Goal: Task Accomplishment & Management: Manage account settings

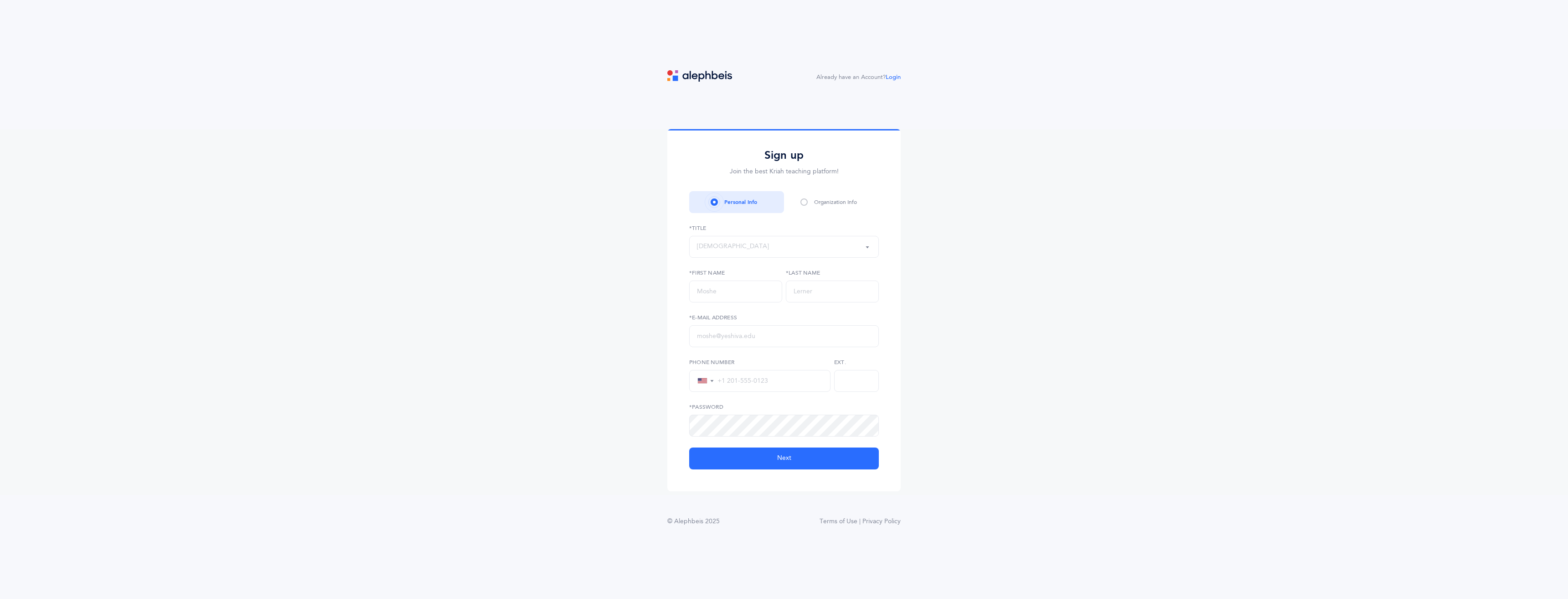
click at [806, 199] on span at bounding box center [804, 202] width 7 height 7
click at [805, 203] on span at bounding box center [804, 202] width 7 height 7
click at [804, 200] on span at bounding box center [804, 202] width 7 height 7
click at [804, 203] on span at bounding box center [804, 202] width 7 height 7
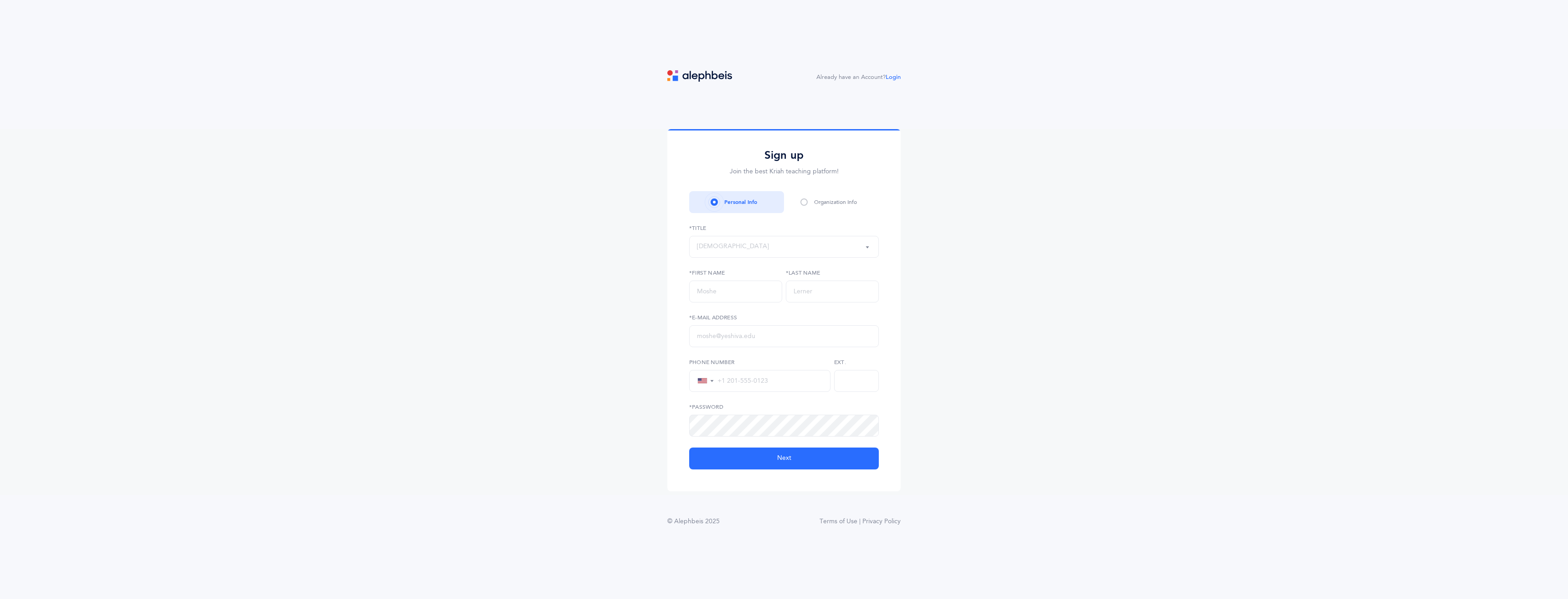
click at [806, 204] on span at bounding box center [804, 202] width 7 height 7
click at [803, 201] on span at bounding box center [804, 202] width 7 height 7
click at [800, 205] on div "Organization Info" at bounding box center [832, 202] width 95 height 22
click at [801, 204] on span at bounding box center [804, 202] width 7 height 7
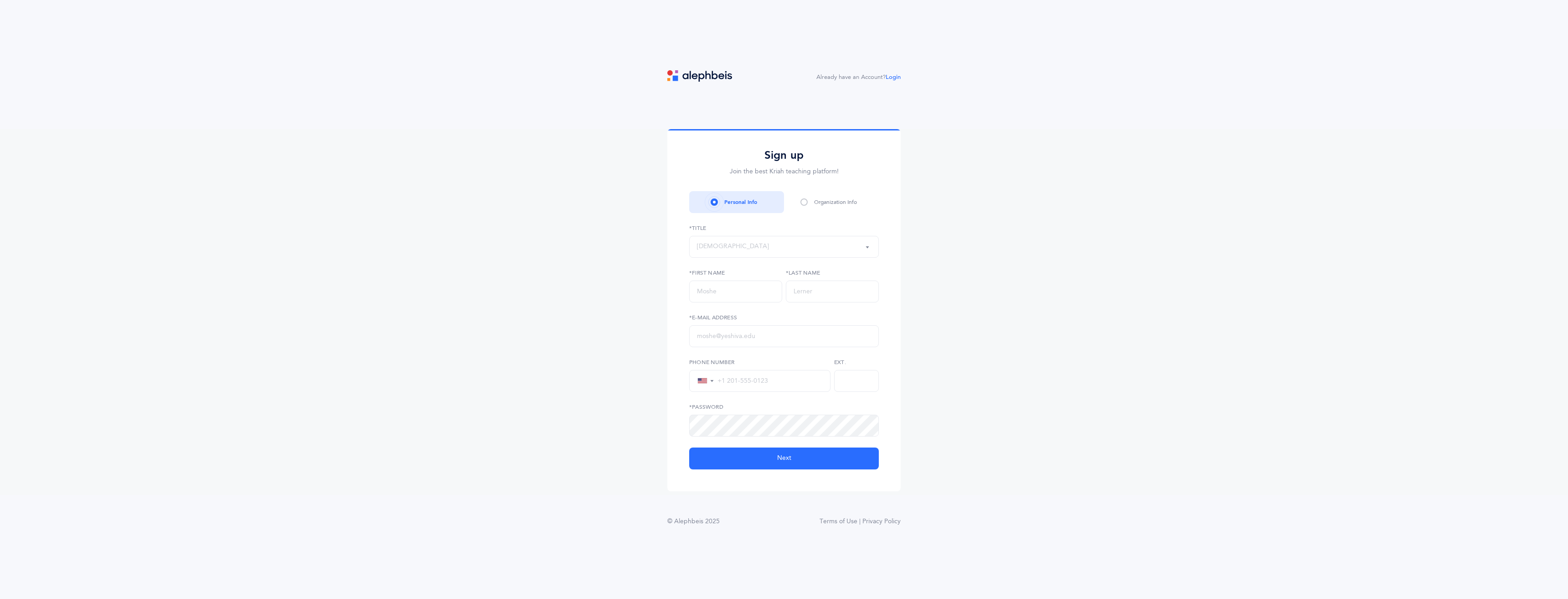
click at [751, 205] on div "Personal Info" at bounding box center [741, 202] width 33 height 8
click at [734, 243] on div "[DEMOGRAPHIC_DATA]" at bounding box center [784, 247] width 174 height 16
click at [803, 203] on span at bounding box center [804, 202] width 7 height 7
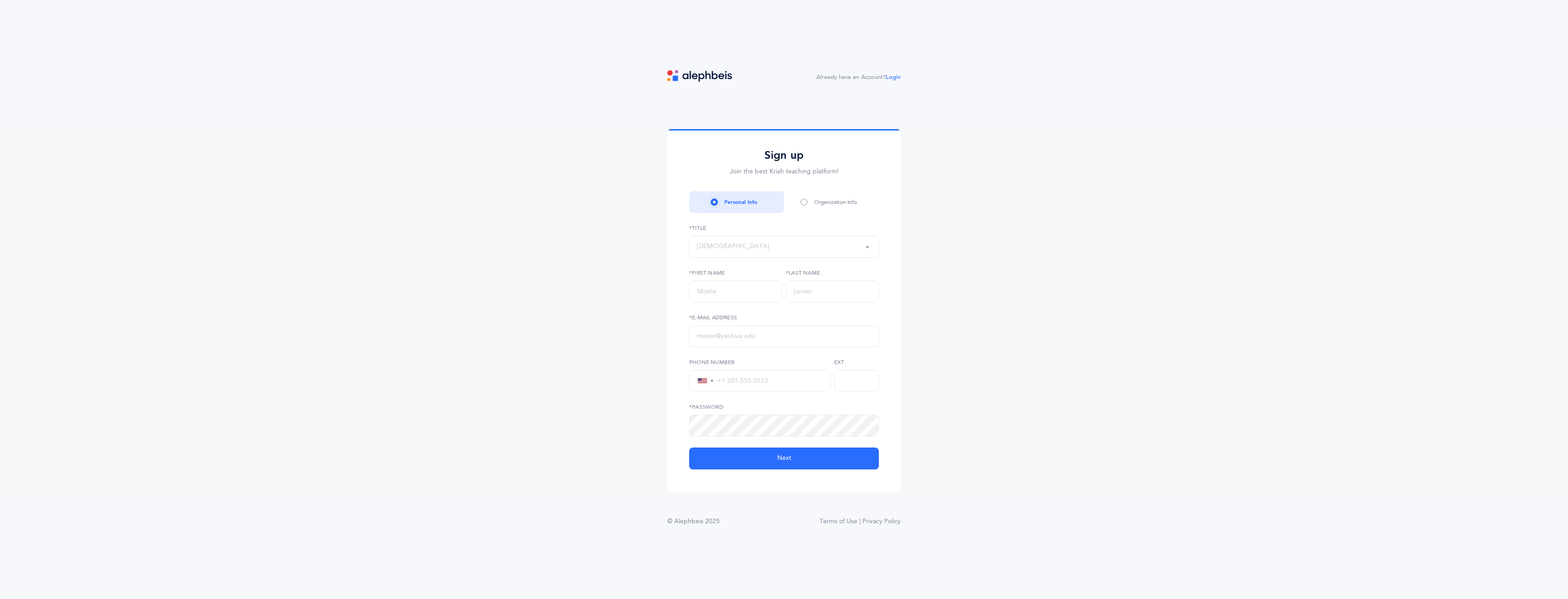
click at [803, 203] on span at bounding box center [804, 202] width 7 height 7
click at [802, 202] on span at bounding box center [804, 202] width 7 height 7
click at [803, 202] on span at bounding box center [804, 202] width 7 height 7
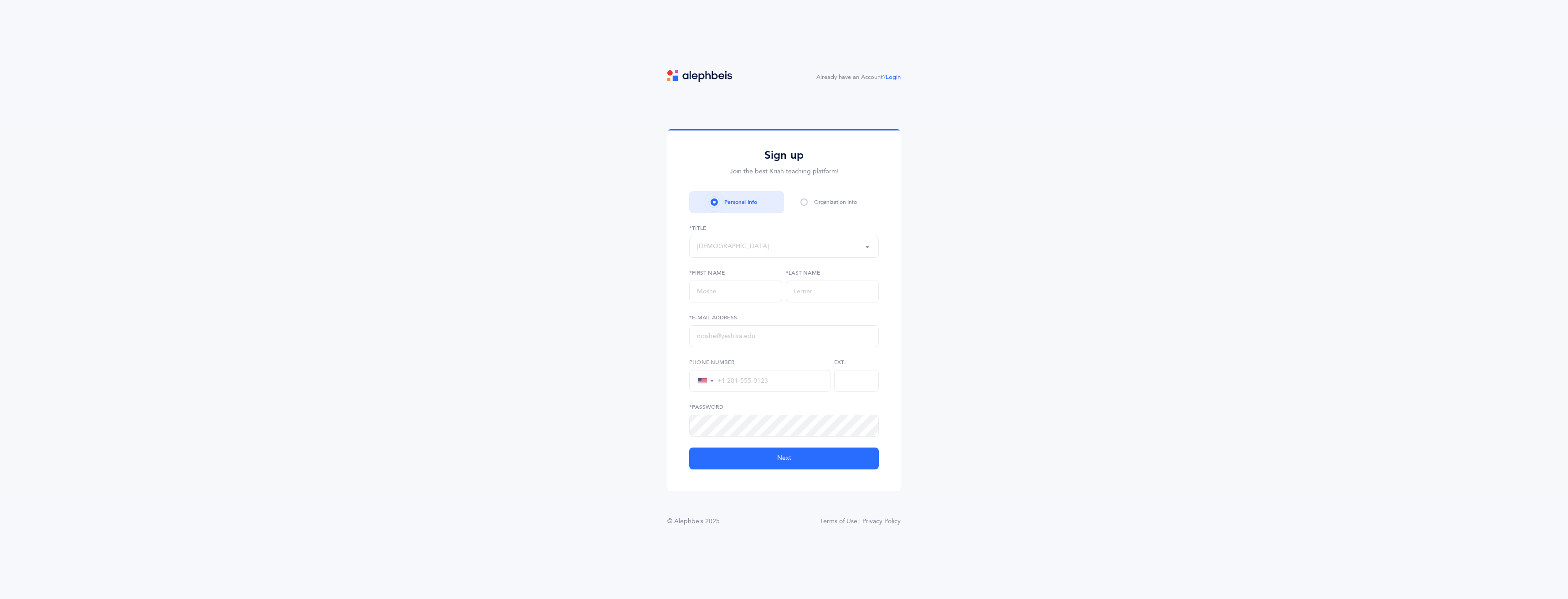
click at [803, 202] on span at bounding box center [804, 202] width 7 height 7
click at [821, 202] on div "Organization Info" at bounding box center [835, 202] width 43 height 8
click at [812, 206] on div "Organization Info" at bounding box center [832, 202] width 95 height 22
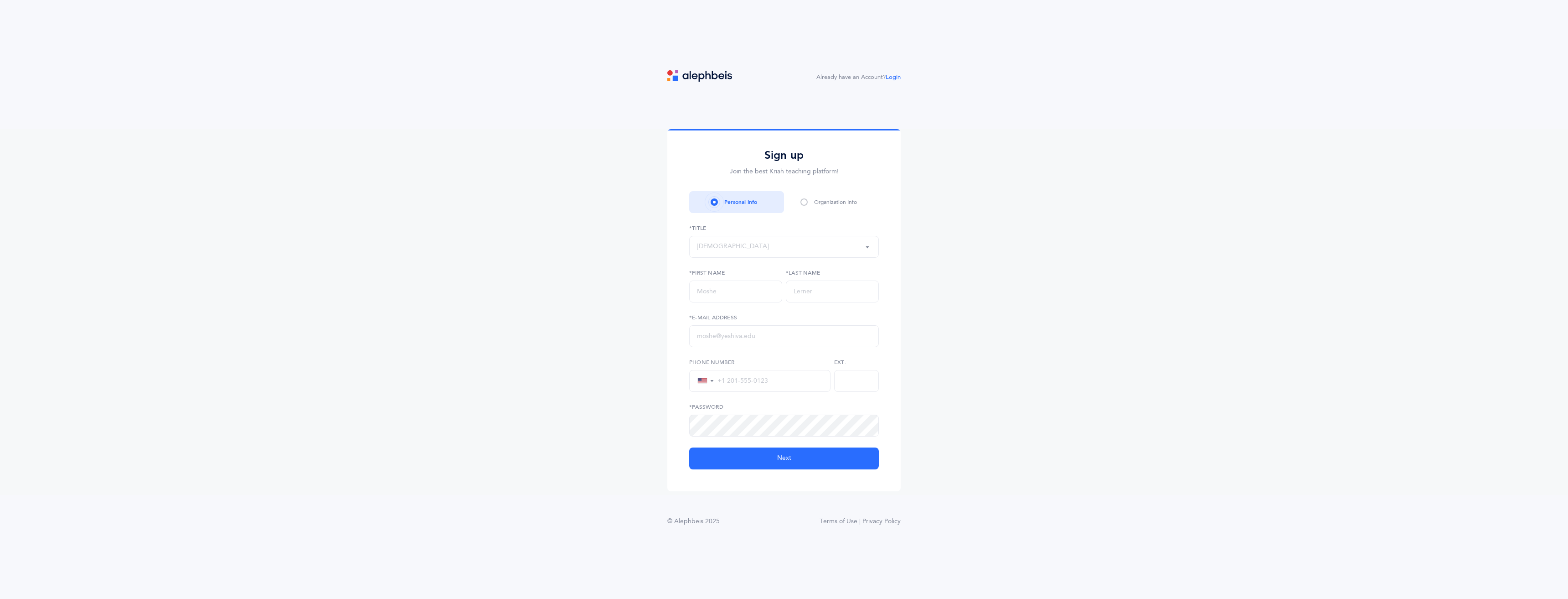
click at [807, 203] on span at bounding box center [804, 202] width 7 height 7
click at [731, 205] on div "Personal Info" at bounding box center [741, 202] width 33 height 8
click at [725, 236] on button "Rabbi" at bounding box center [783, 247] width 190 height 22
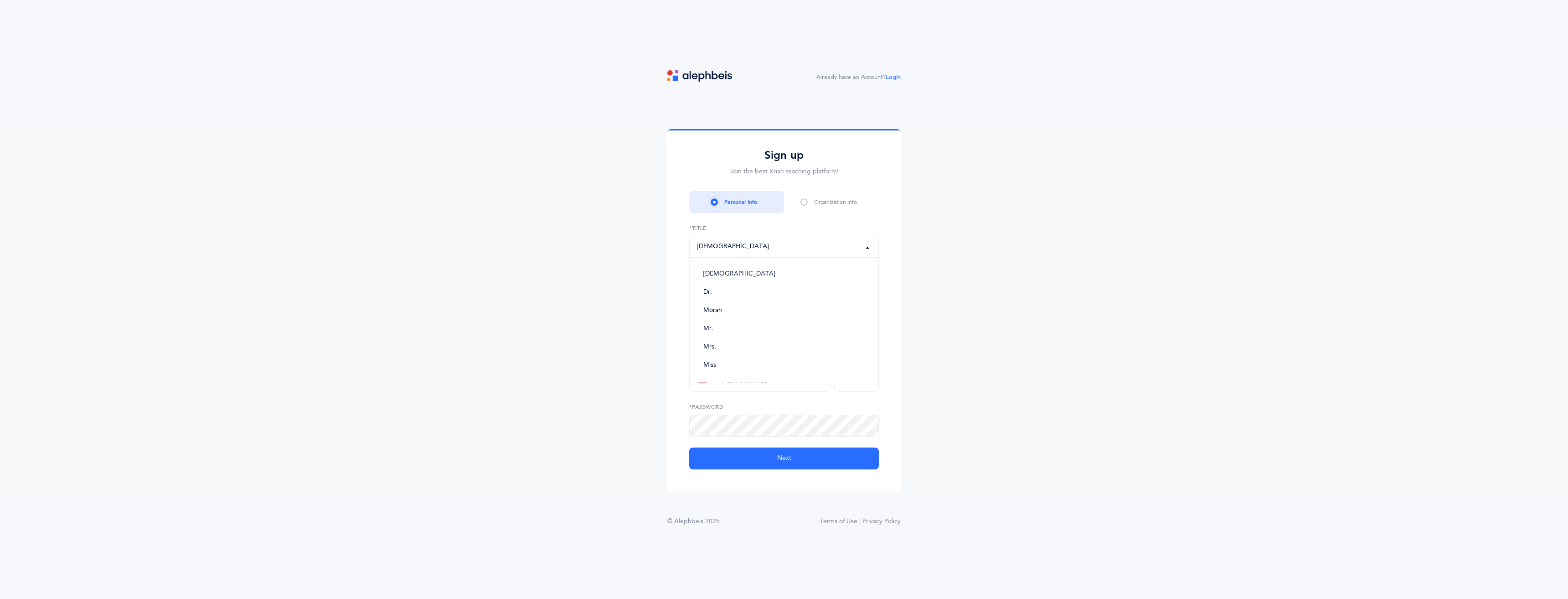
drag, startPoint x: 726, startPoint y: 198, endPoint x: 716, endPoint y: 201, distance: 10.4
click at [724, 199] on div "Personal Info" at bounding box center [741, 202] width 33 height 8
click at [715, 201] on span at bounding box center [714, 202] width 7 height 7
click at [806, 201] on span at bounding box center [804, 202] width 7 height 7
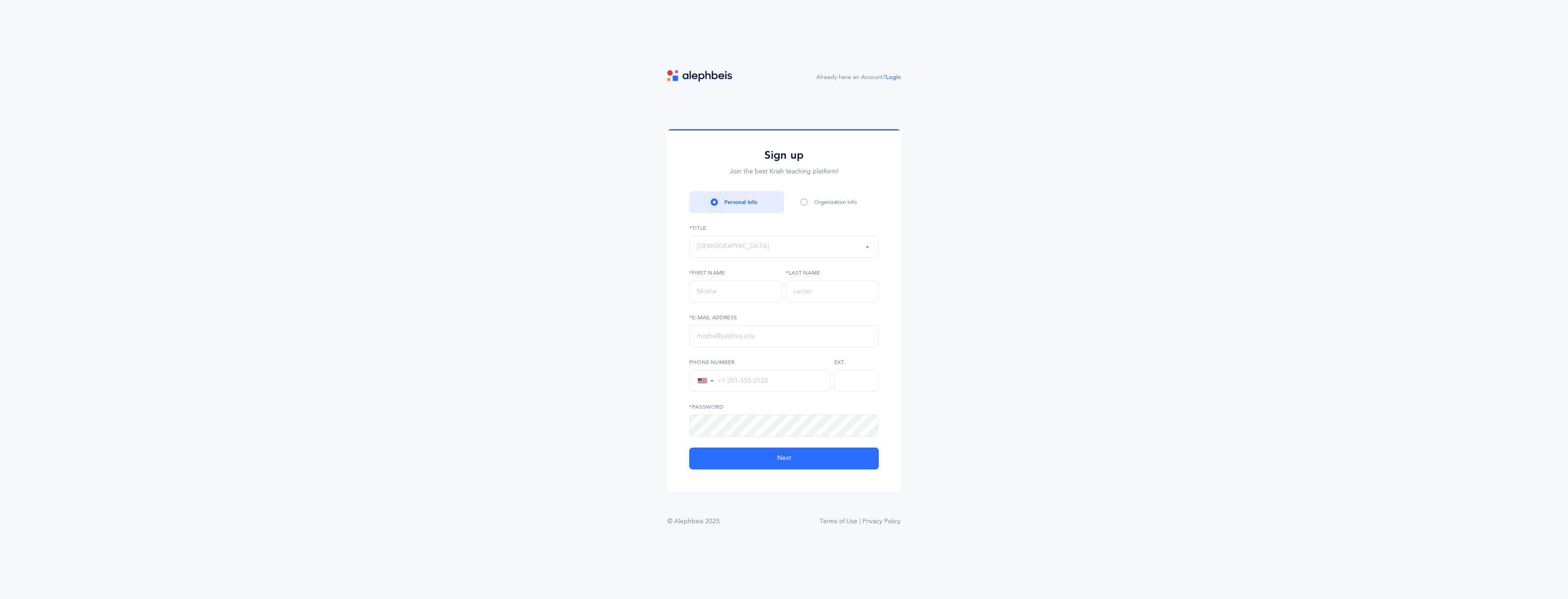
click at [806, 201] on span at bounding box center [804, 202] width 7 height 7
click at [806, 202] on span at bounding box center [804, 202] width 7 height 7
click at [806, 203] on span at bounding box center [804, 202] width 7 height 7
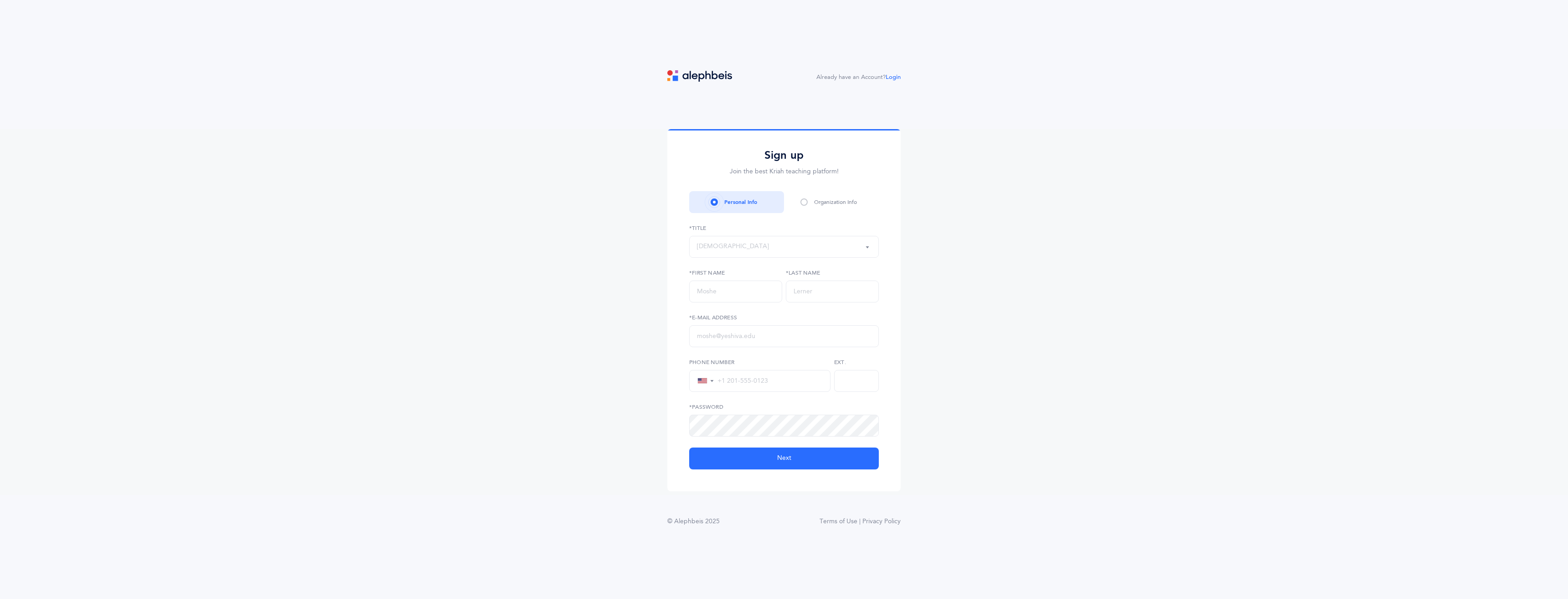
click at [806, 203] on span at bounding box center [804, 202] width 7 height 7
click at [804, 204] on span at bounding box center [804, 202] width 7 height 7
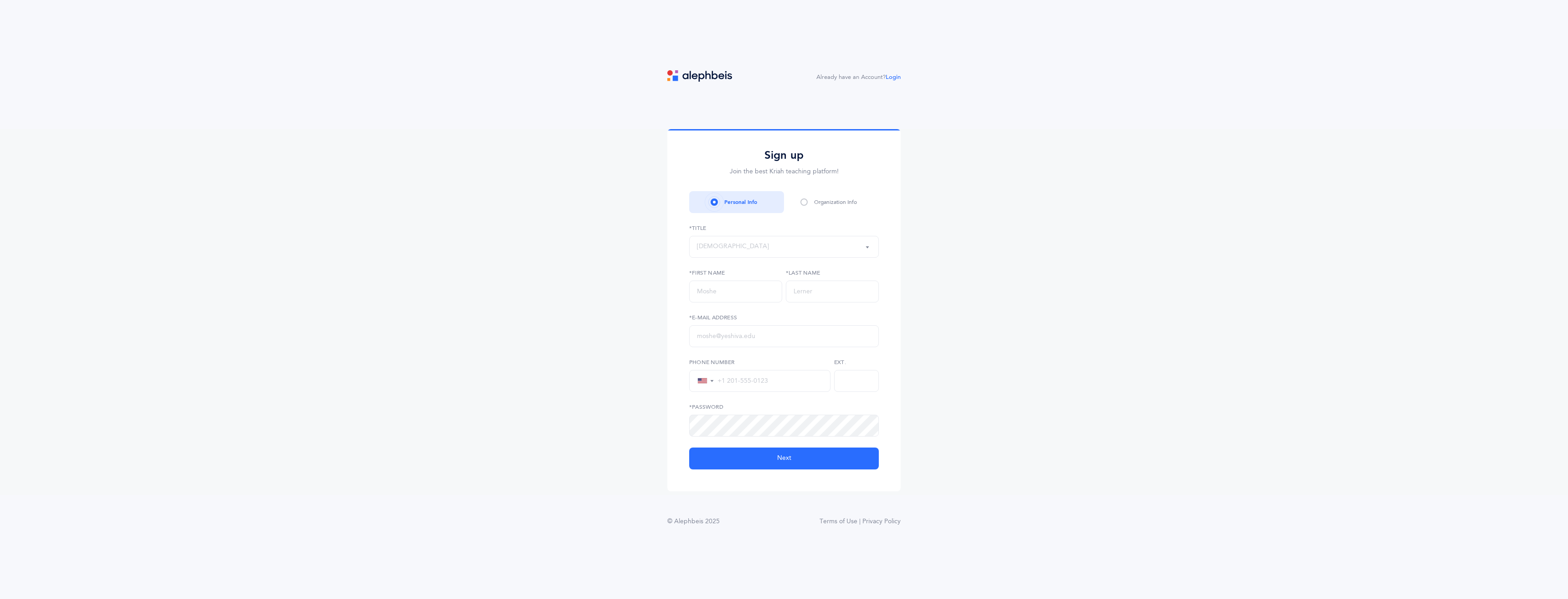
click at [807, 202] on span at bounding box center [804, 202] width 7 height 7
drag, startPoint x: 686, startPoint y: 69, endPoint x: 696, endPoint y: 74, distance: 11.2
click at [689, 69] on div "Already have an Account? Login Sign up Join the best Kriah teaching platform! P…" at bounding box center [784, 299] width 1568 height 599
click at [696, 74] on img at bounding box center [699, 75] width 65 height 12
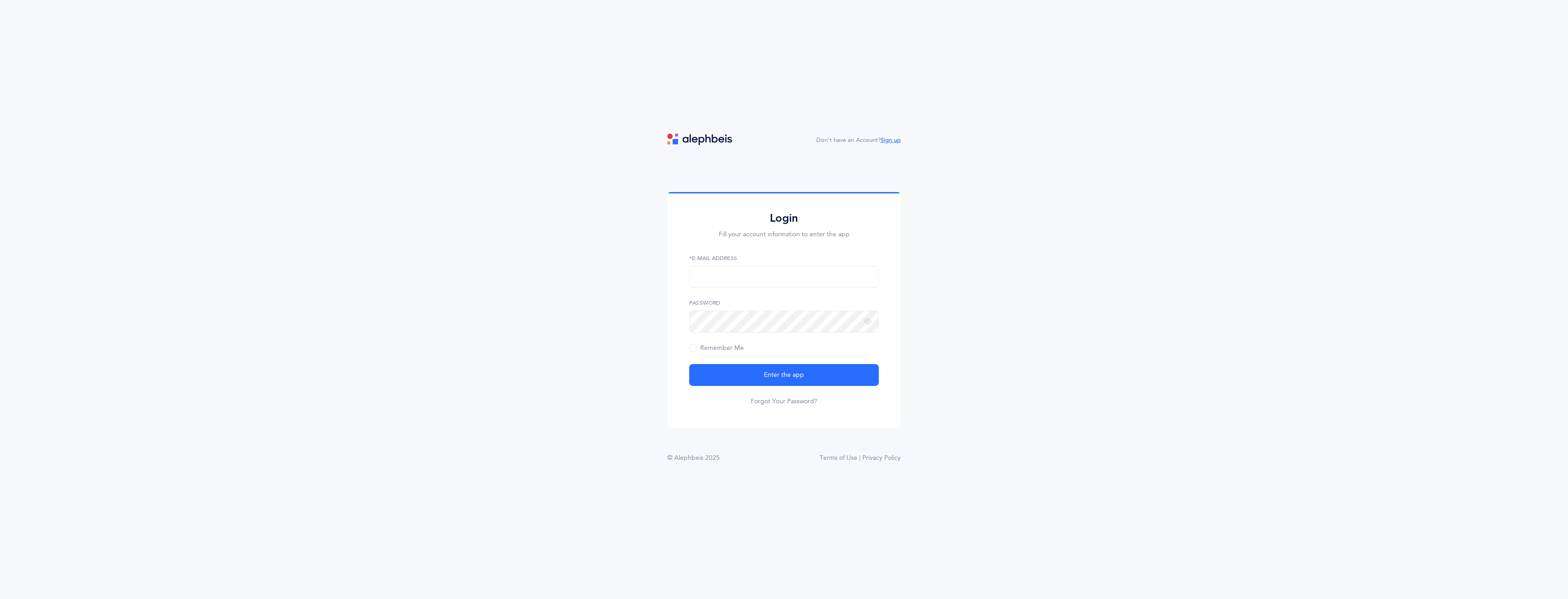
click at [892, 138] on link "Sign up" at bounding box center [891, 139] width 20 height 6
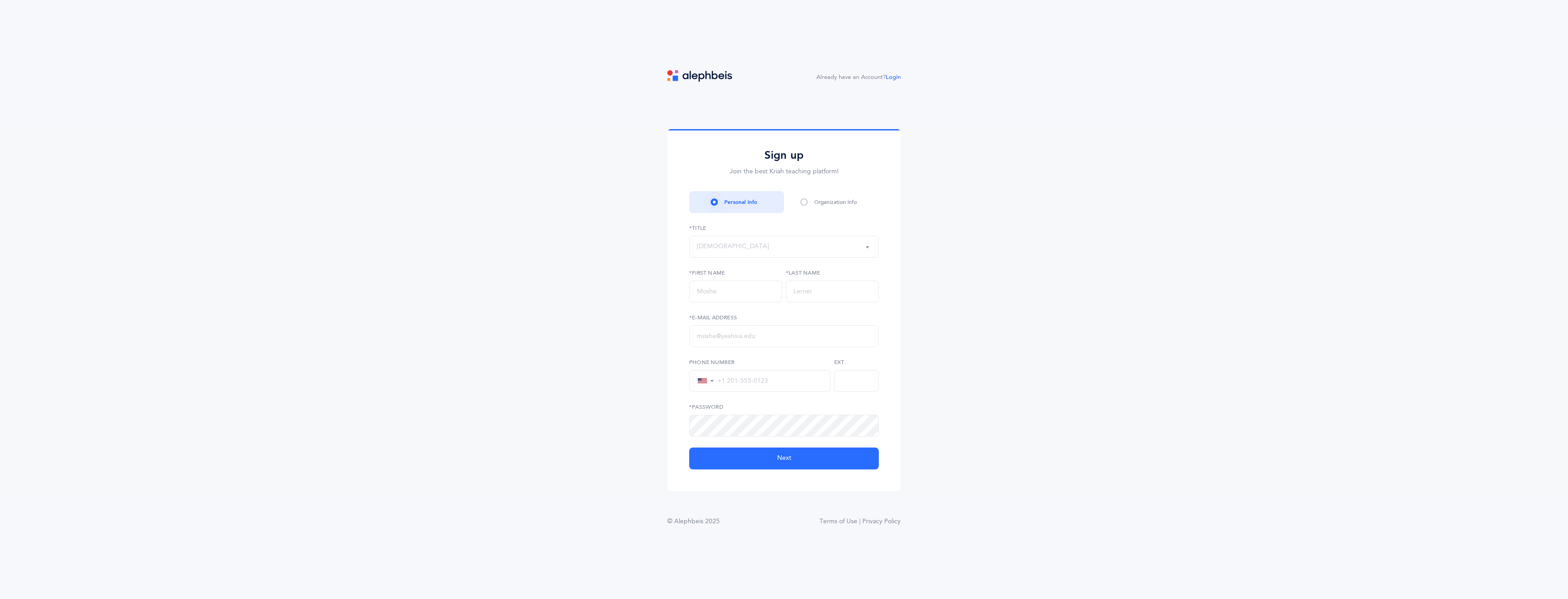
click at [805, 203] on span at bounding box center [804, 202] width 7 height 7
click at [804, 202] on span at bounding box center [804, 202] width 7 height 7
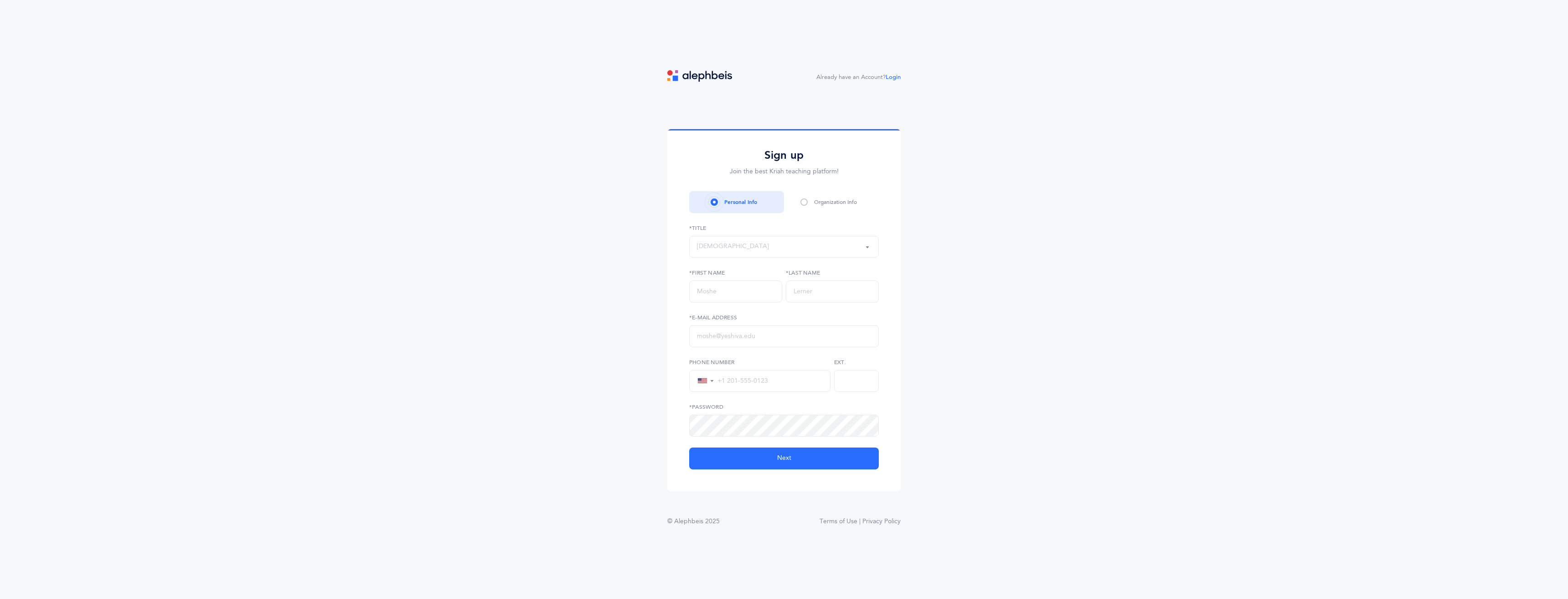
click at [804, 202] on span at bounding box center [804, 202] width 7 height 7
click at [804, 201] on span at bounding box center [804, 202] width 7 height 7
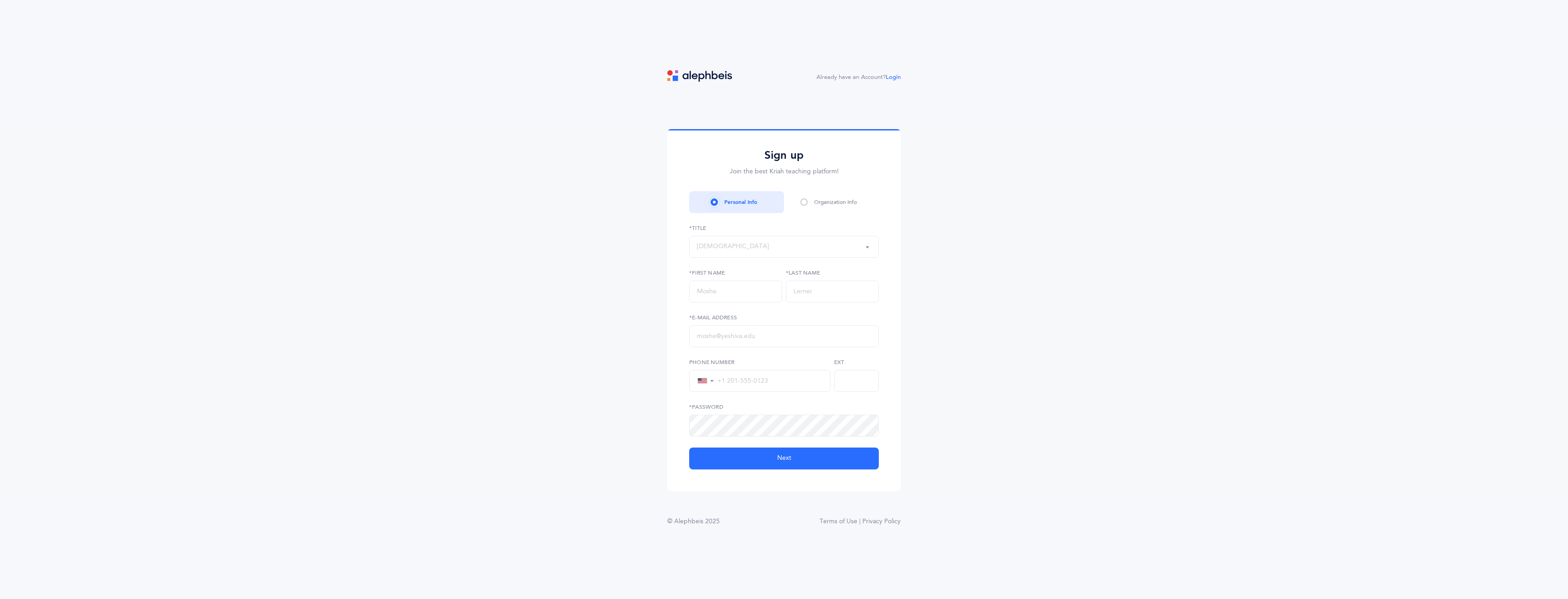
click at [804, 201] on span at bounding box center [804, 202] width 7 height 7
click at [813, 201] on div "Organization Info" at bounding box center [832, 202] width 95 height 22
click at [814, 201] on div "Organization Info" at bounding box center [835, 202] width 43 height 8
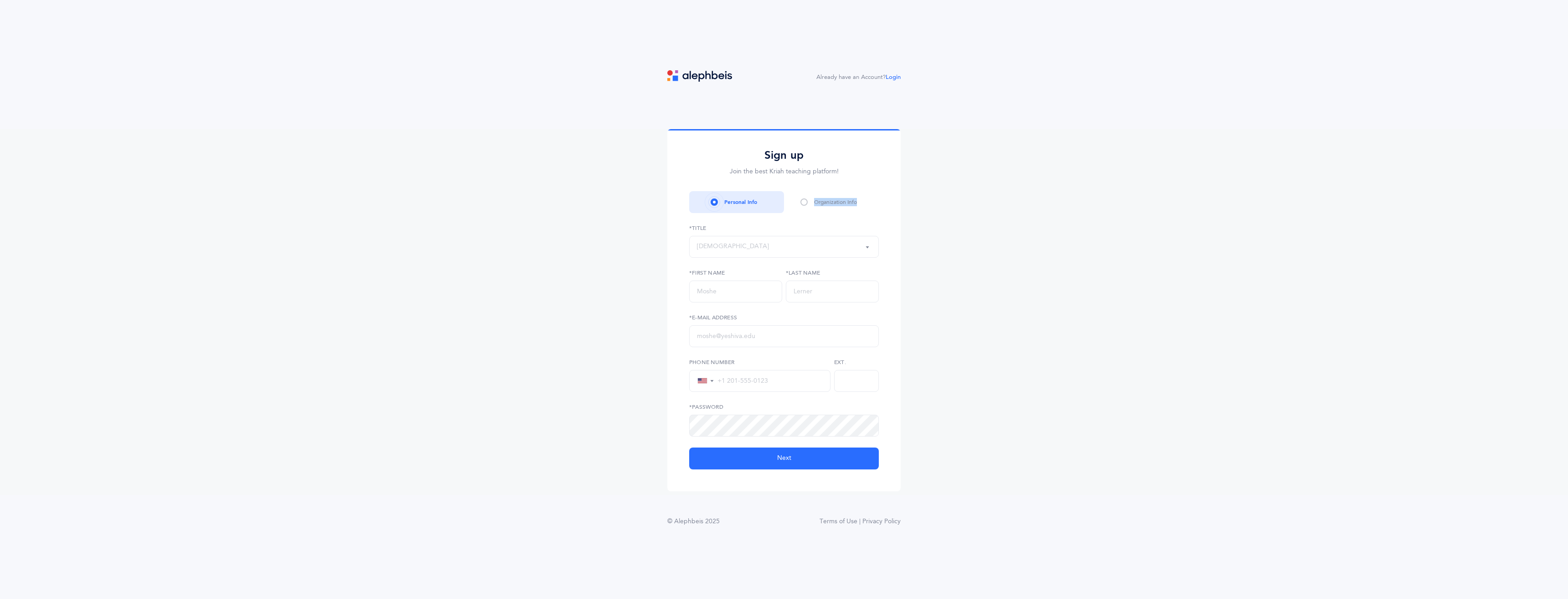
drag, startPoint x: 814, startPoint y: 201, endPoint x: 830, endPoint y: 222, distance: 26.4
click at [815, 201] on div "Organization Info" at bounding box center [835, 202] width 43 height 8
click at [830, 222] on div "Sign up Join the best Kriah teaching platform! Personal Info Organization Info …" at bounding box center [783, 309] width 190 height 321
click at [785, 239] on div "[DEMOGRAPHIC_DATA]" at bounding box center [784, 247] width 174 height 16
click at [768, 342] on link "Mrs." at bounding box center [784, 347] width 174 height 18
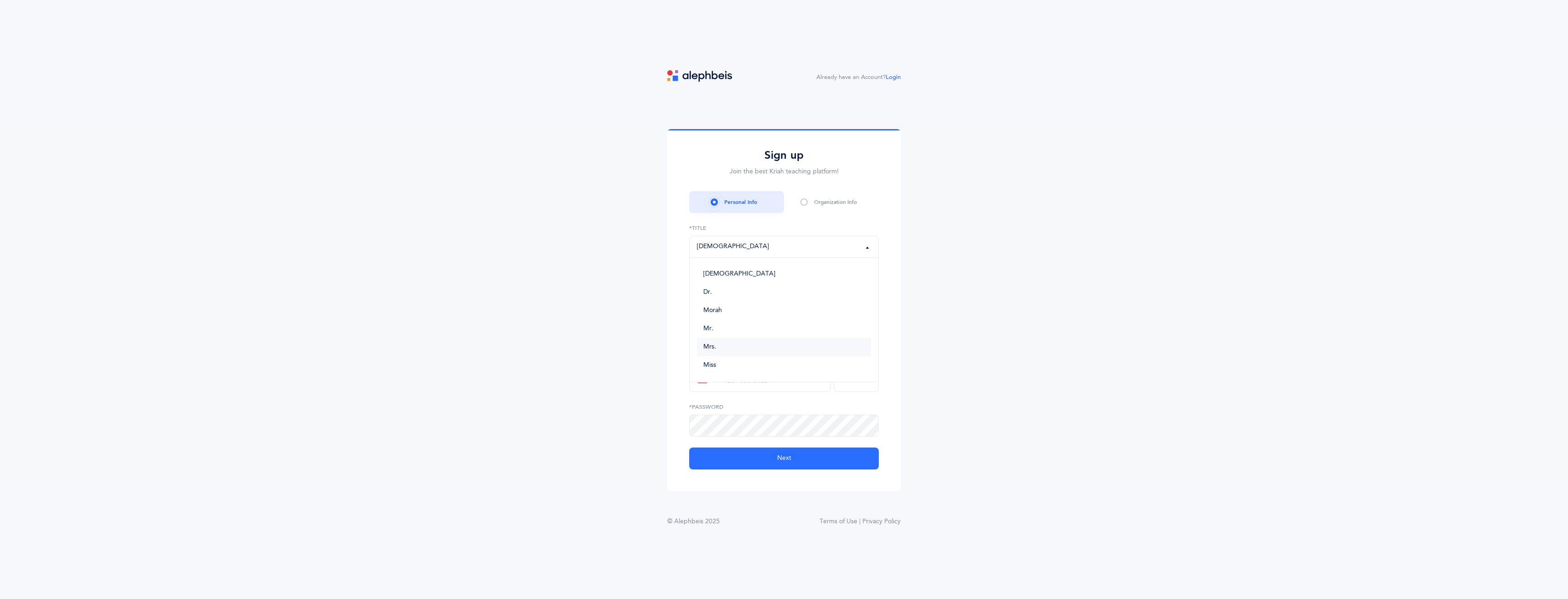
select select "4"
click at [741, 300] on input "text" at bounding box center [735, 292] width 93 height 22
type input "Hindy"
type input "Ludmir"
click at [728, 335] on input "text" at bounding box center [783, 336] width 190 height 22
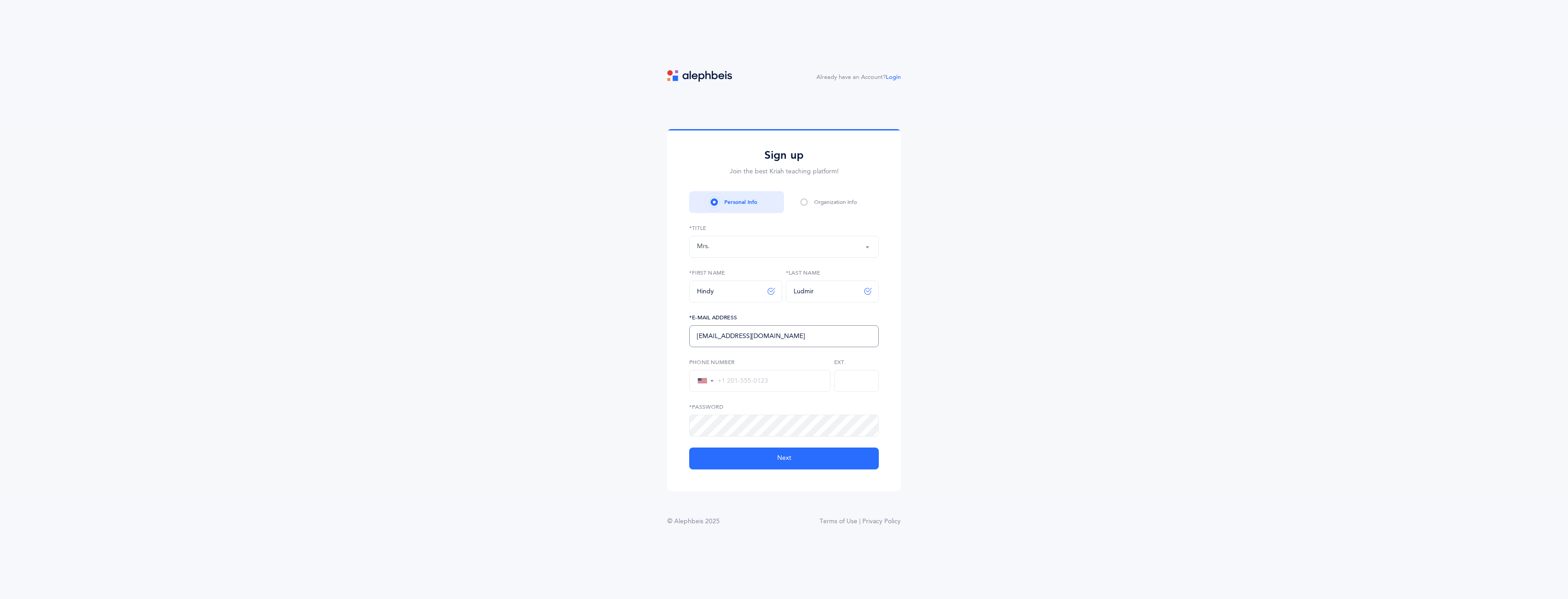
type input "[EMAIL_ADDRESS][DOMAIN_NAME]"
click at [753, 377] on input "tel" at bounding box center [768, 381] width 109 height 8
click at [803, 405] on label "*Password" at bounding box center [783, 407] width 190 height 8
click at [751, 382] on input "+1 845-203-8069" at bounding box center [768, 381] width 109 height 8
click at [747, 379] on input "+1 845-208-8069" at bounding box center [768, 381] width 109 height 8
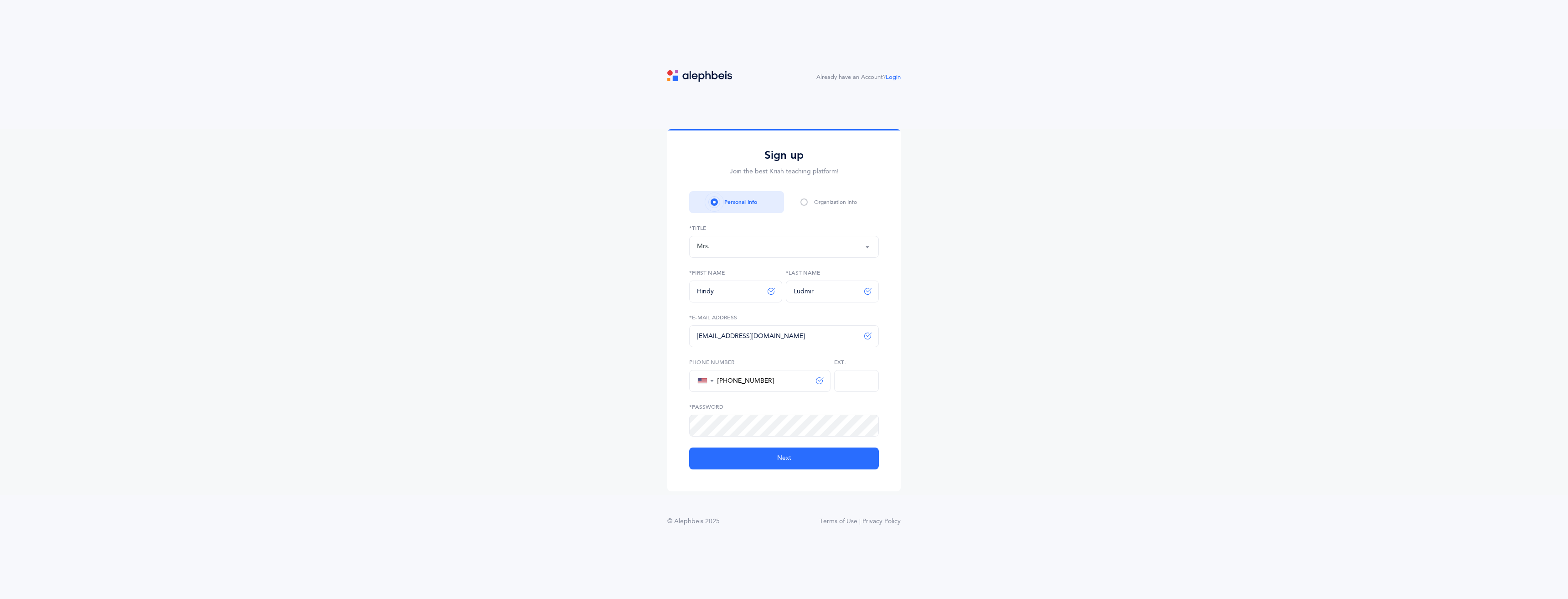
type input "[PHONE_NUMBER]"
click at [775, 400] on div "▼ United States +1 Canada +1 Afghanistan (‫افغانستان‬‎) +93 Albania (Shqipëri) …" at bounding box center [760, 381] width 145 height 45
click at [844, 378] on input "text" at bounding box center [857, 381] width 45 height 22
type input "402"
click at [829, 454] on button "Next" at bounding box center [783, 458] width 190 height 22
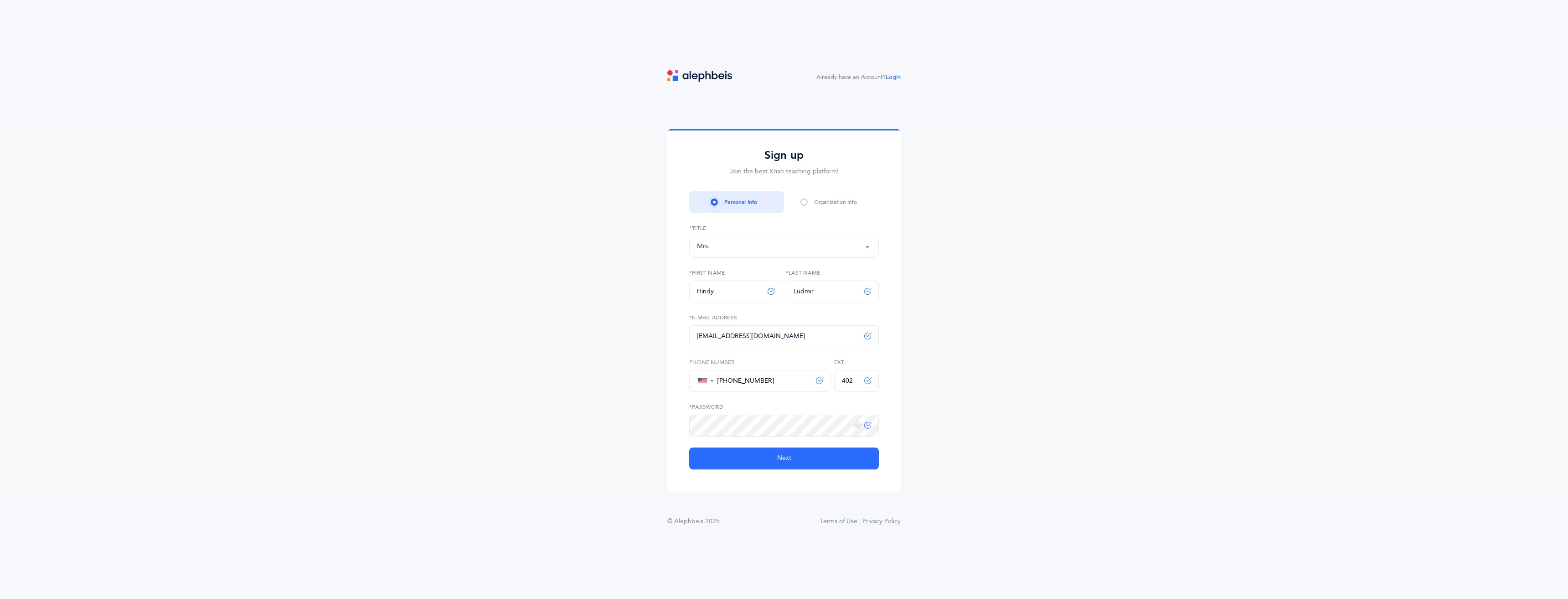
select select
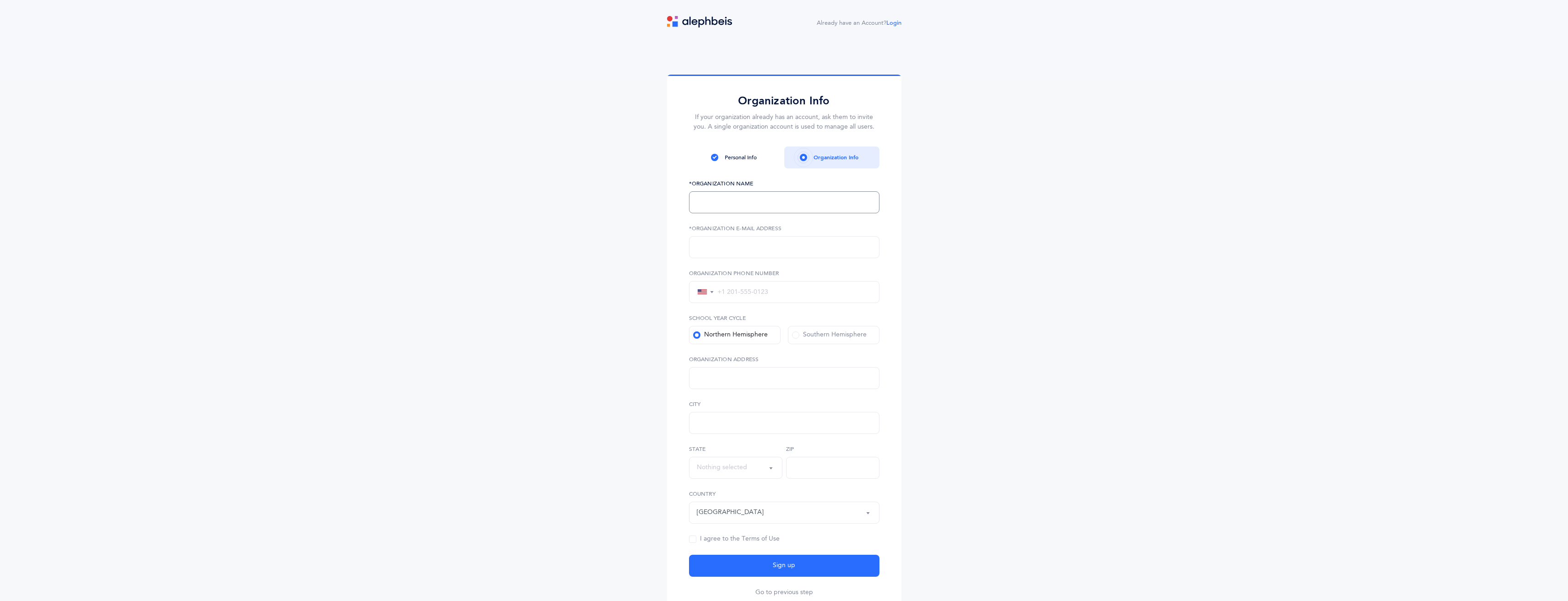
click at [759, 201] on input "text" at bounding box center [784, 202] width 190 height 22
type input "W"
type input "Empower Kids"
click at [798, 252] on input "text" at bounding box center [784, 247] width 190 height 22
type input "H"
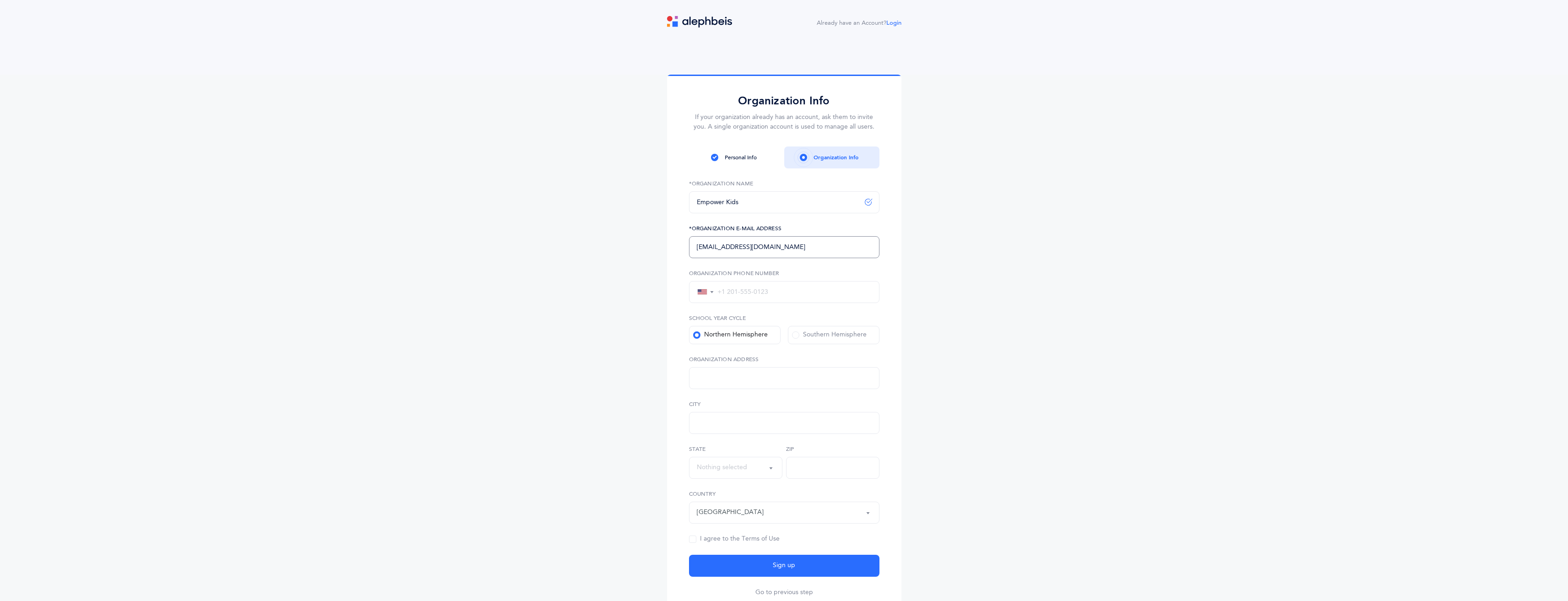
type input "[EMAIL_ADDRESS][DOMAIN_NAME]"
click at [772, 295] on input "tel" at bounding box center [793, 292] width 158 height 8
type input "[PHONE_NUMBER]"
click at [906, 309] on div "Sign up Join the best Kriah teaching platform! Personal Info Organization Info …" at bounding box center [784, 348] width 1568 height 548
click at [770, 306] on form "Empower Kids *Organization Name hindy@empowerkidsaba.org *Organization E-Mail A…" at bounding box center [784, 388] width 190 height 417
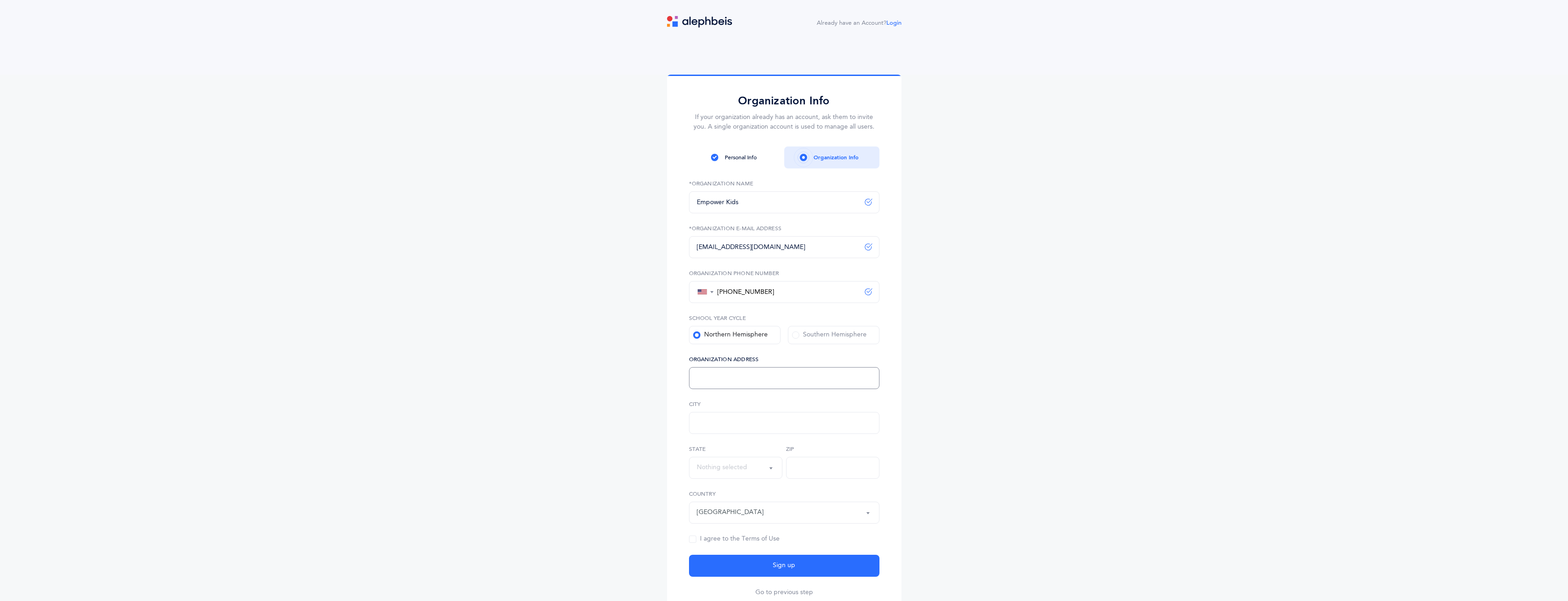
click at [769, 372] on input "text" at bounding box center [784, 378] width 190 height 22
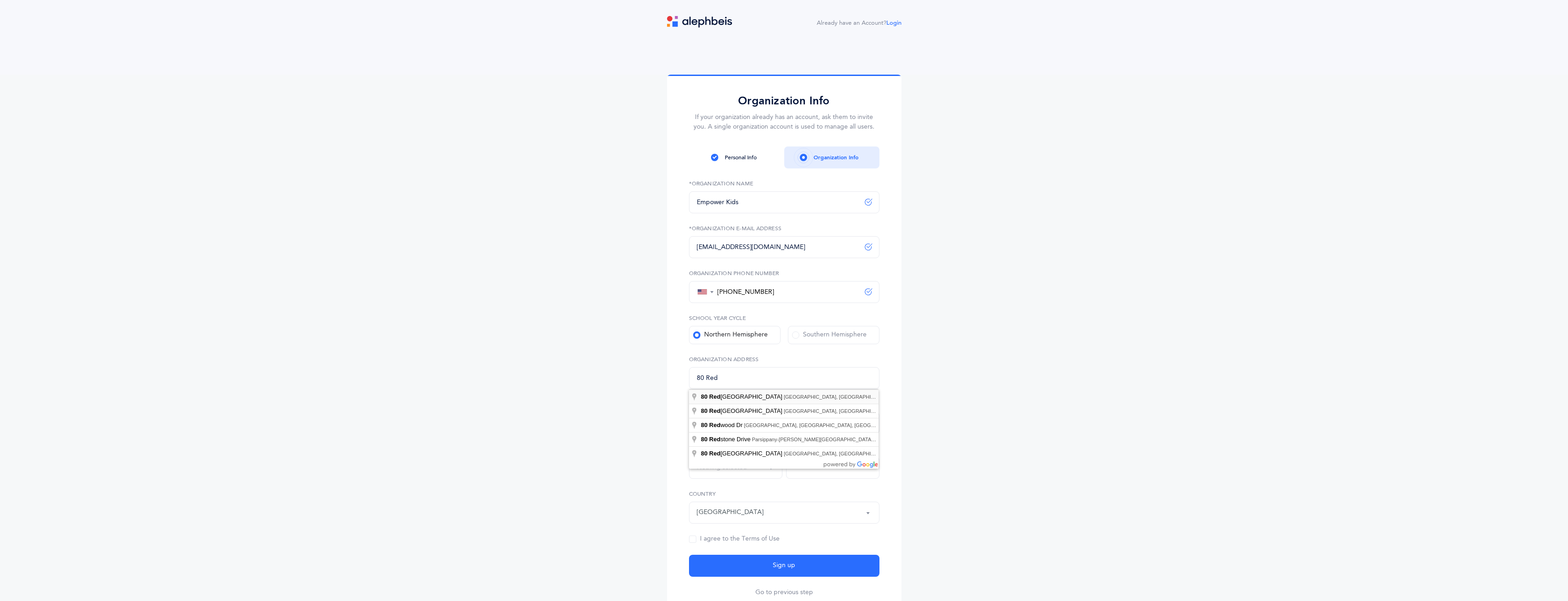
type input "80 Red Schoolhouse Road, Chestnut Ridge, NY, USA"
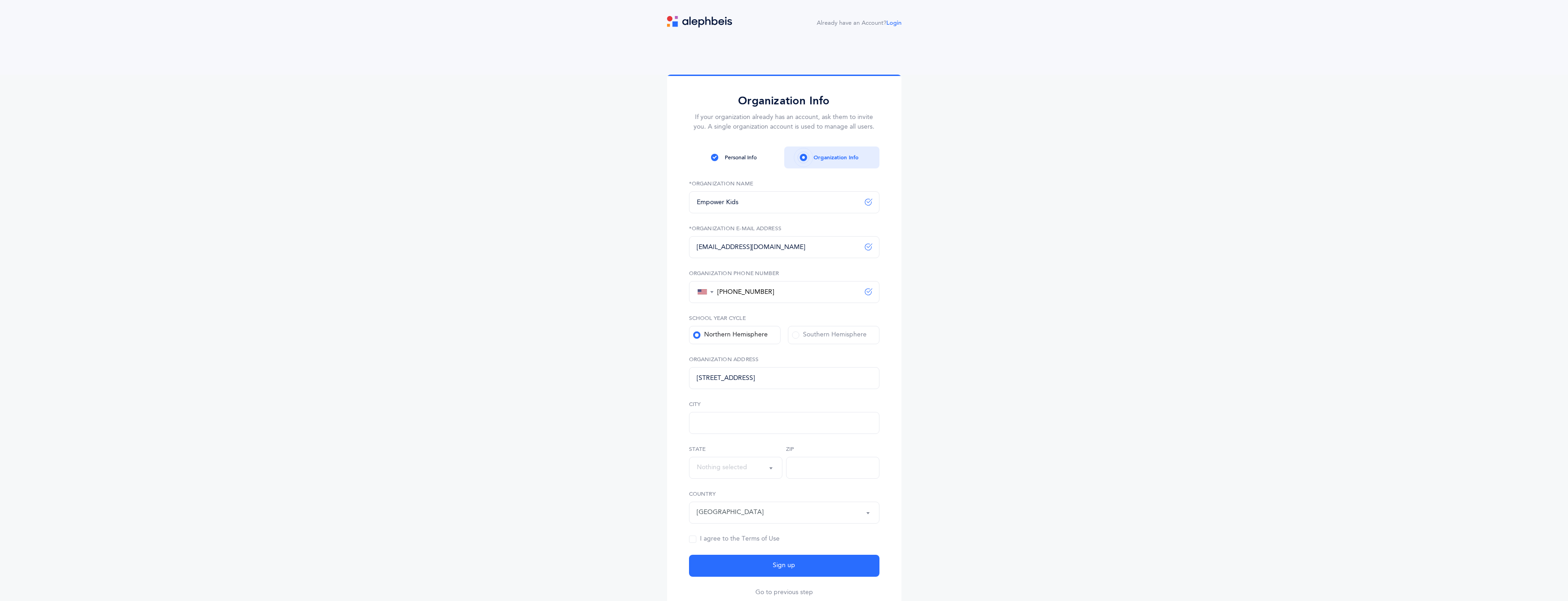
type input "[GEOGRAPHIC_DATA]"
select select "[US_STATE]"
type input "10977"
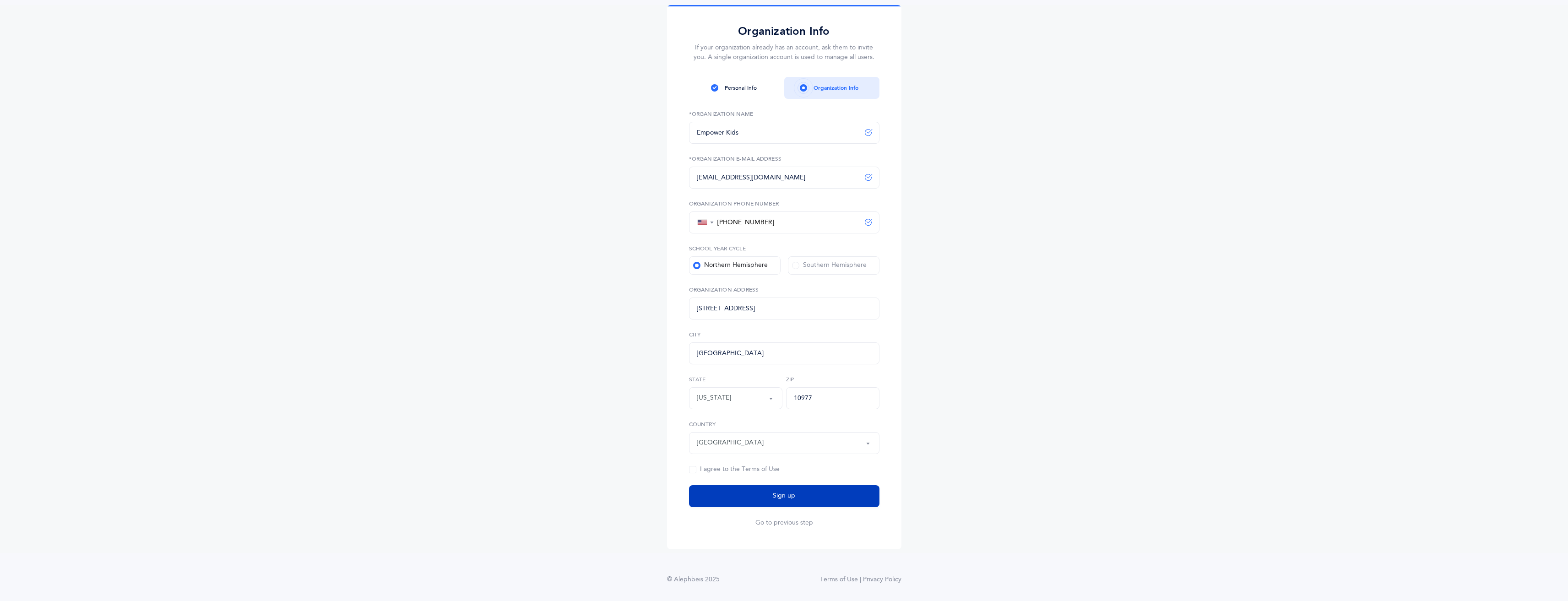
scroll to position [72, 0]
click at [693, 467] on span at bounding box center [693, 467] width 8 height 8
click at [0, 0] on input "I agree to the Terms of Use" at bounding box center [0, 0] width 0 height 0
click at [758, 496] on button "Sign up" at bounding box center [784, 495] width 190 height 22
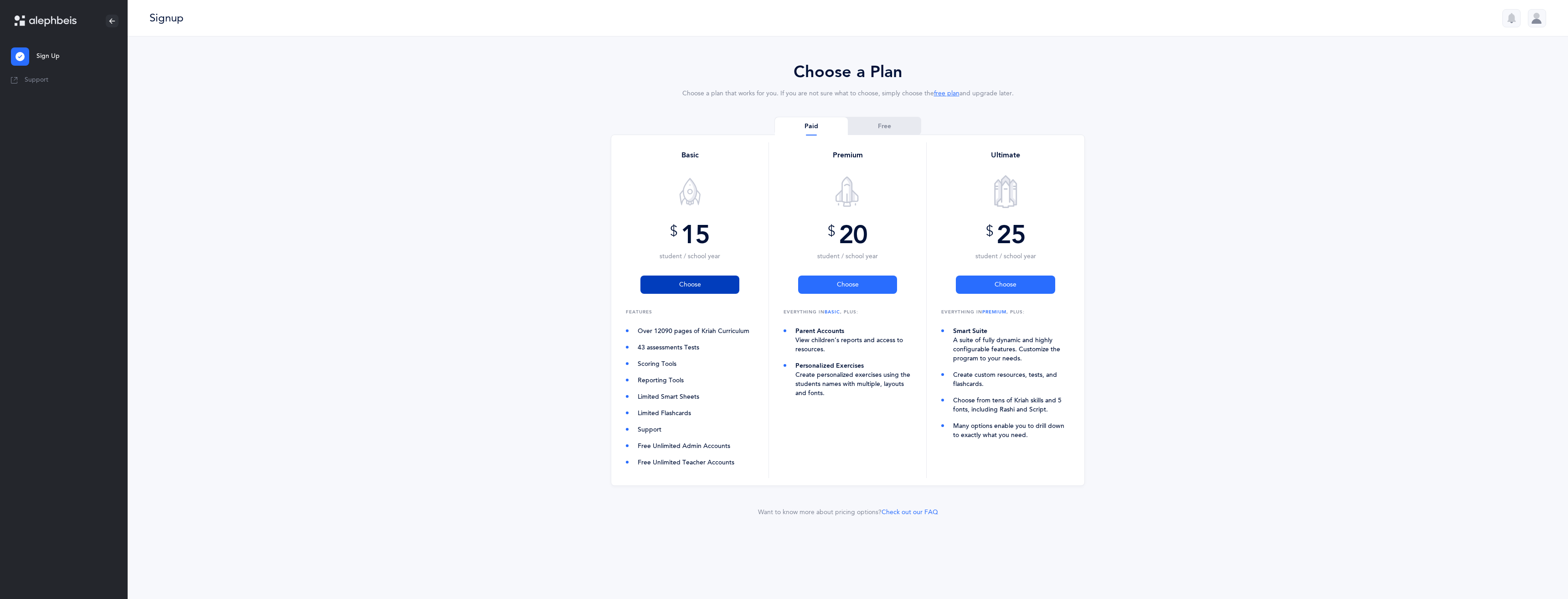
click at [720, 286] on button "Choose" at bounding box center [690, 284] width 99 height 18
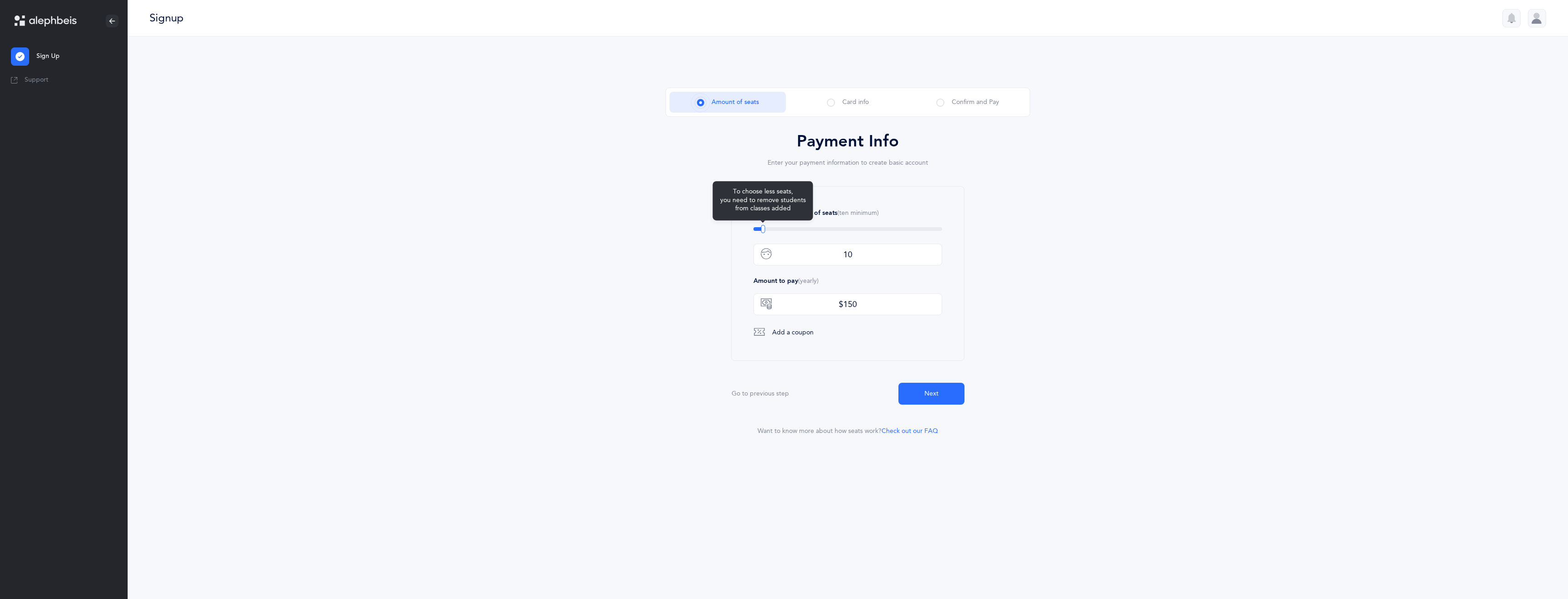
click at [755, 230] on div "To choose less seats, you need to remove students from classes added" at bounding box center [848, 228] width 189 height 3
click at [909, 217] on label "Choose the number of seats (ten minimum)" at bounding box center [848, 213] width 189 height 10
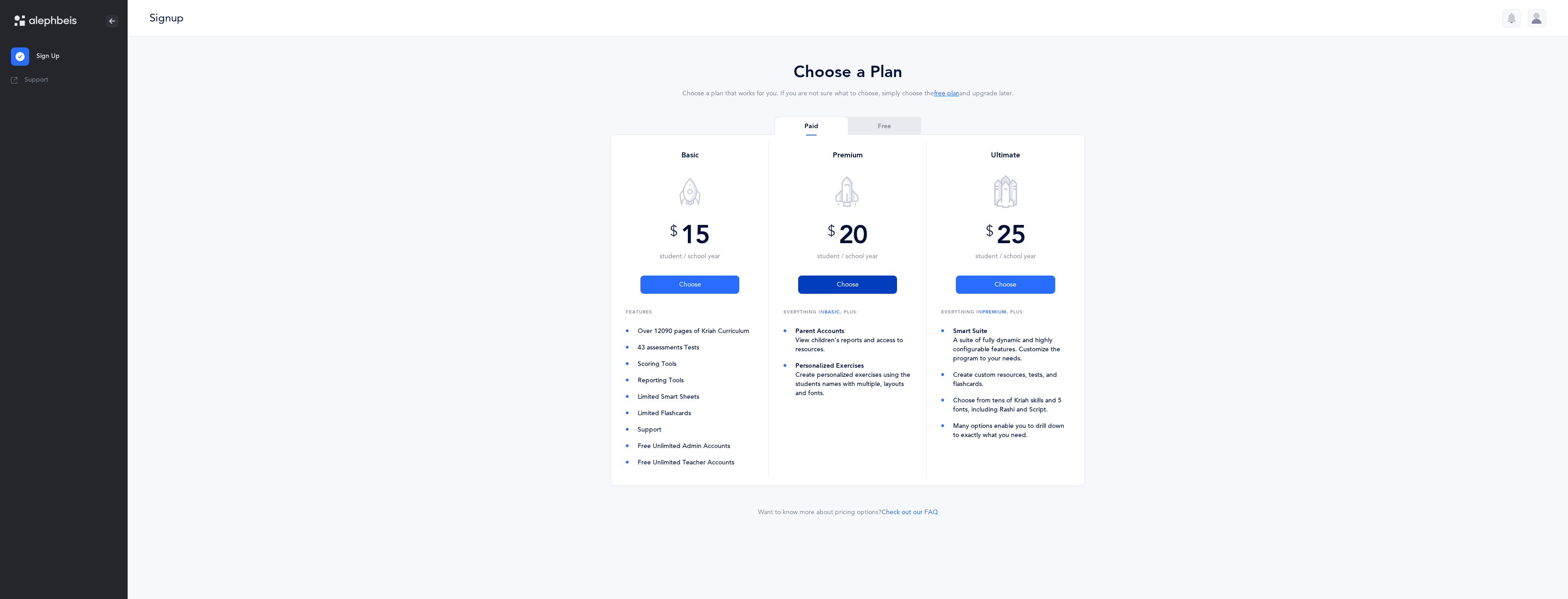
click at [837, 280] on span "Choose" at bounding box center [848, 285] width 22 height 10
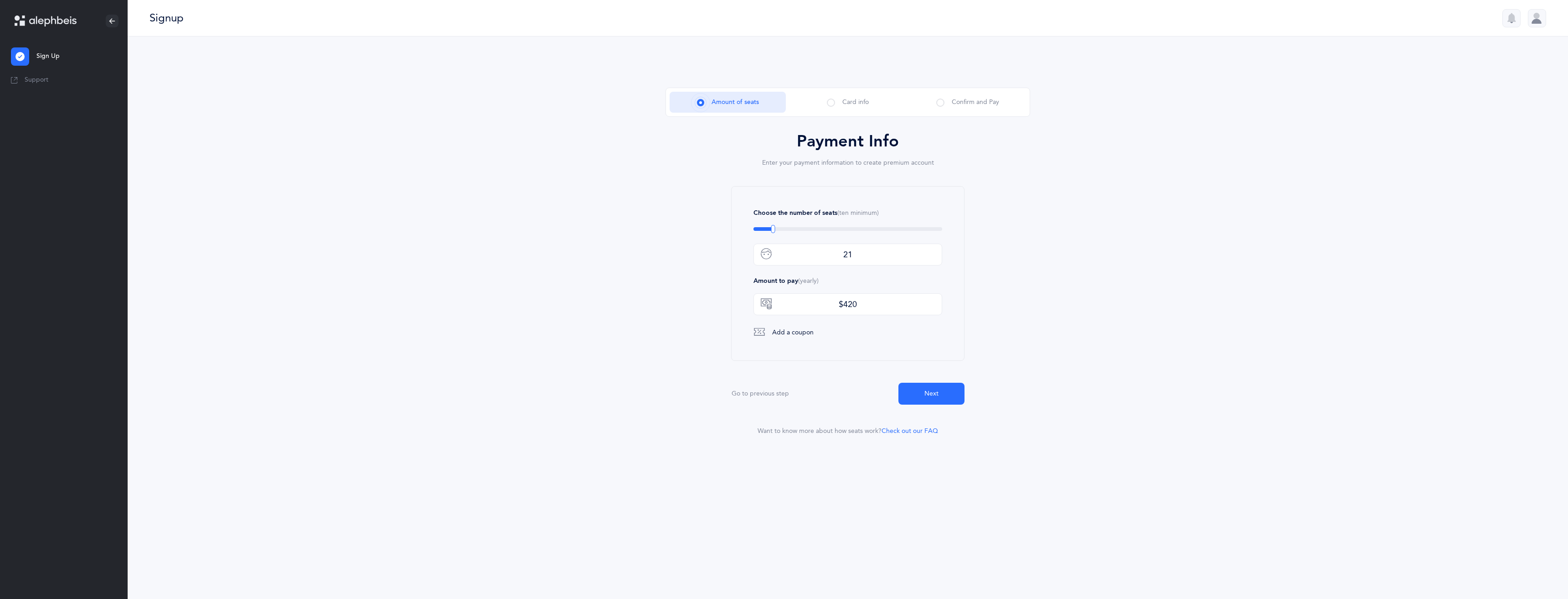
type input "10"
drag, startPoint x: 764, startPoint y: 230, endPoint x: 717, endPoint y: 211, distance: 50.7
click at [761, 225] on div "To choose less seats, you need to remove students from classes added" at bounding box center [763, 229] width 4 height 8
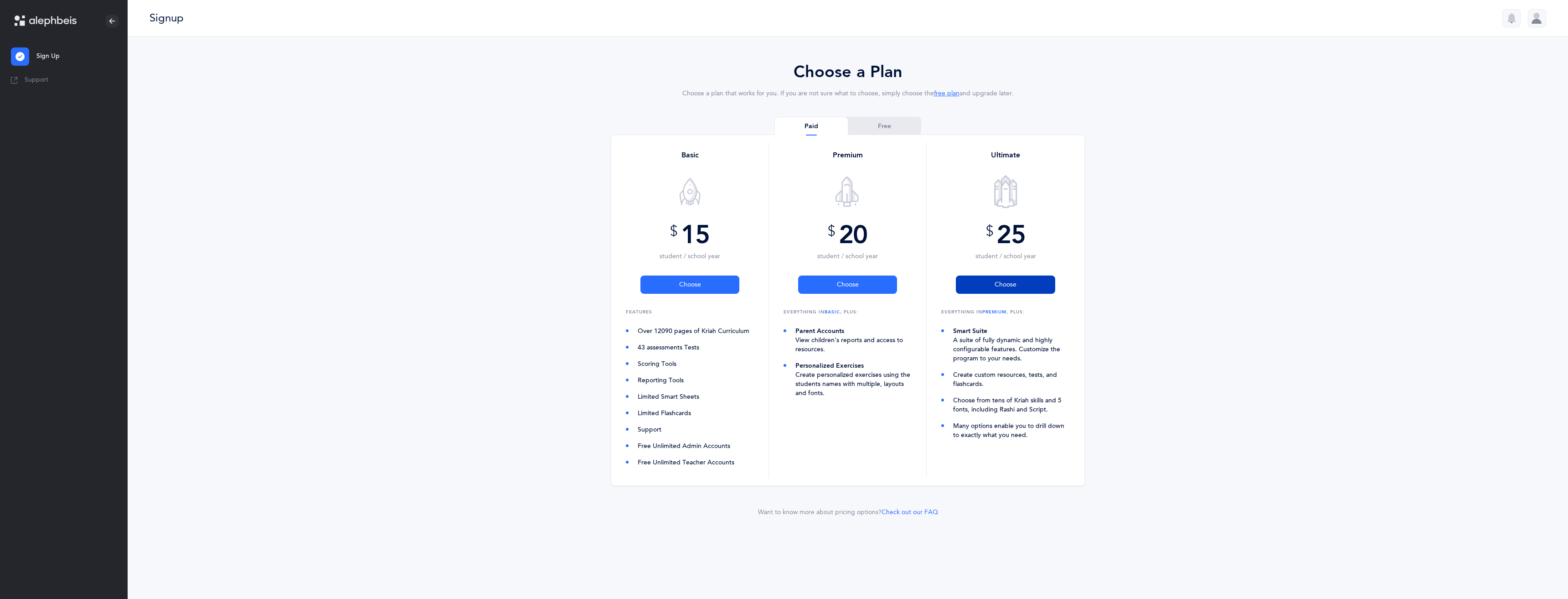
click at [1012, 282] on span "Choose" at bounding box center [1005, 285] width 22 height 10
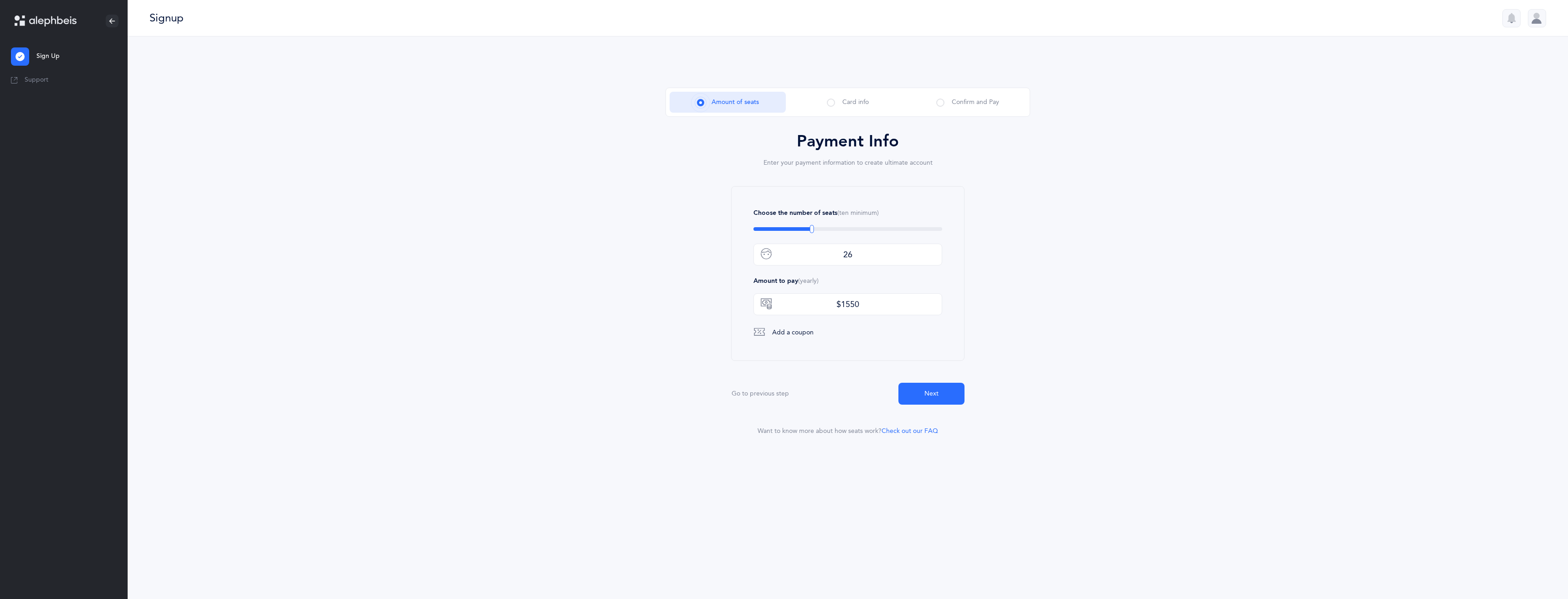
type input "10"
drag, startPoint x: 763, startPoint y: 230, endPoint x: 562, endPoint y: 157, distance: 213.8
click at [692, 207] on div "Payment Info Enter your payment information to create ultimate account Choose t…" at bounding box center [848, 284] width 365 height 305
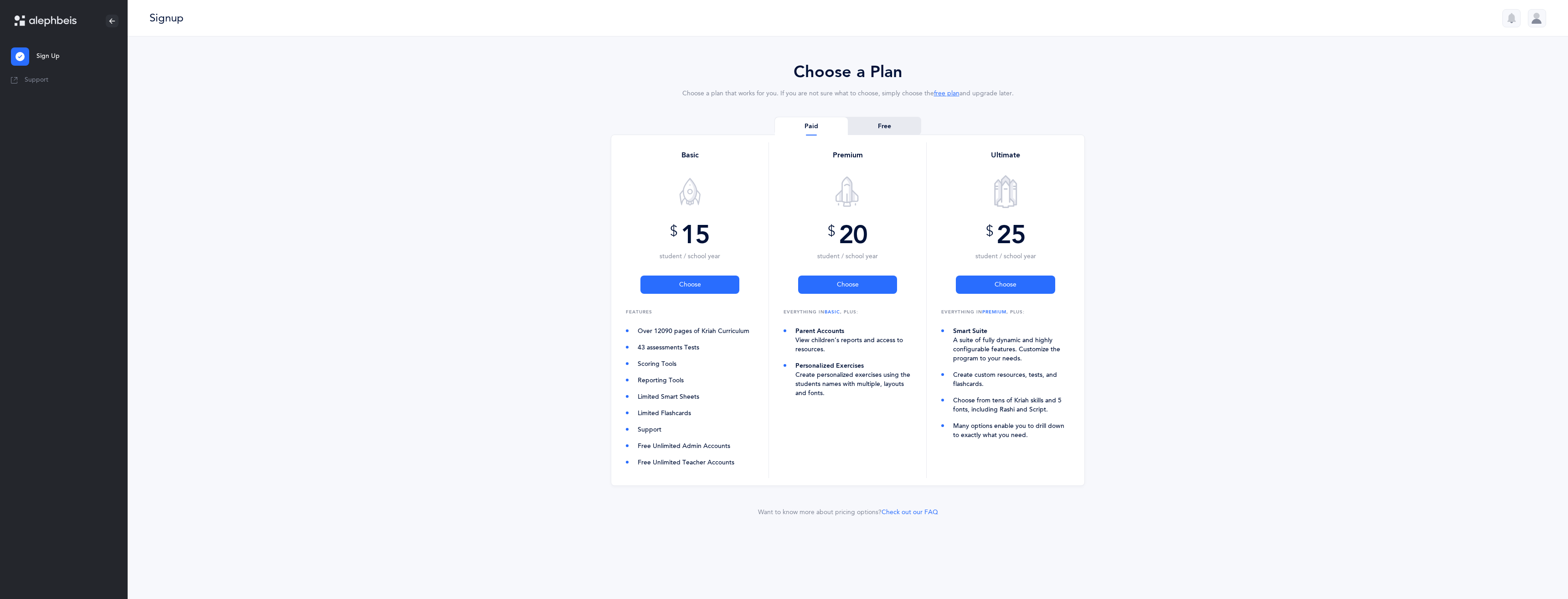
click at [896, 122] on link "Free" at bounding box center [884, 126] width 73 height 18
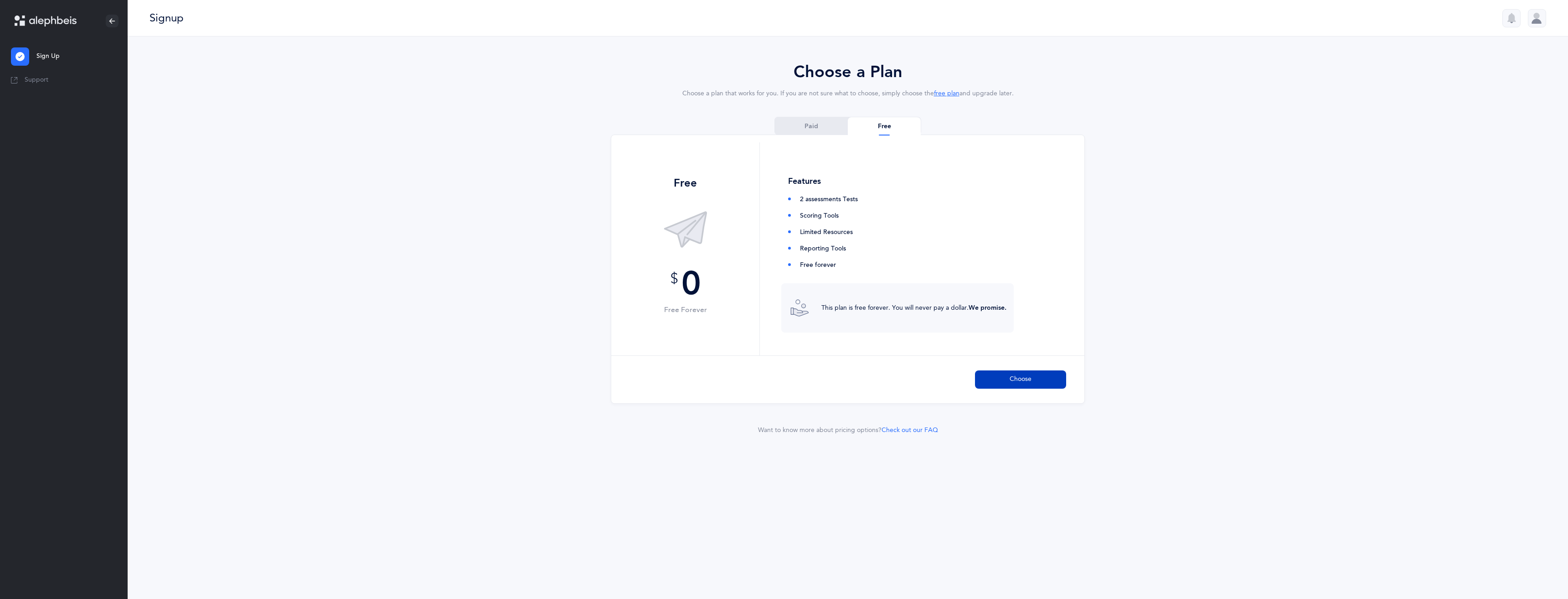
click at [1017, 379] on span "Choose" at bounding box center [1020, 379] width 22 height 10
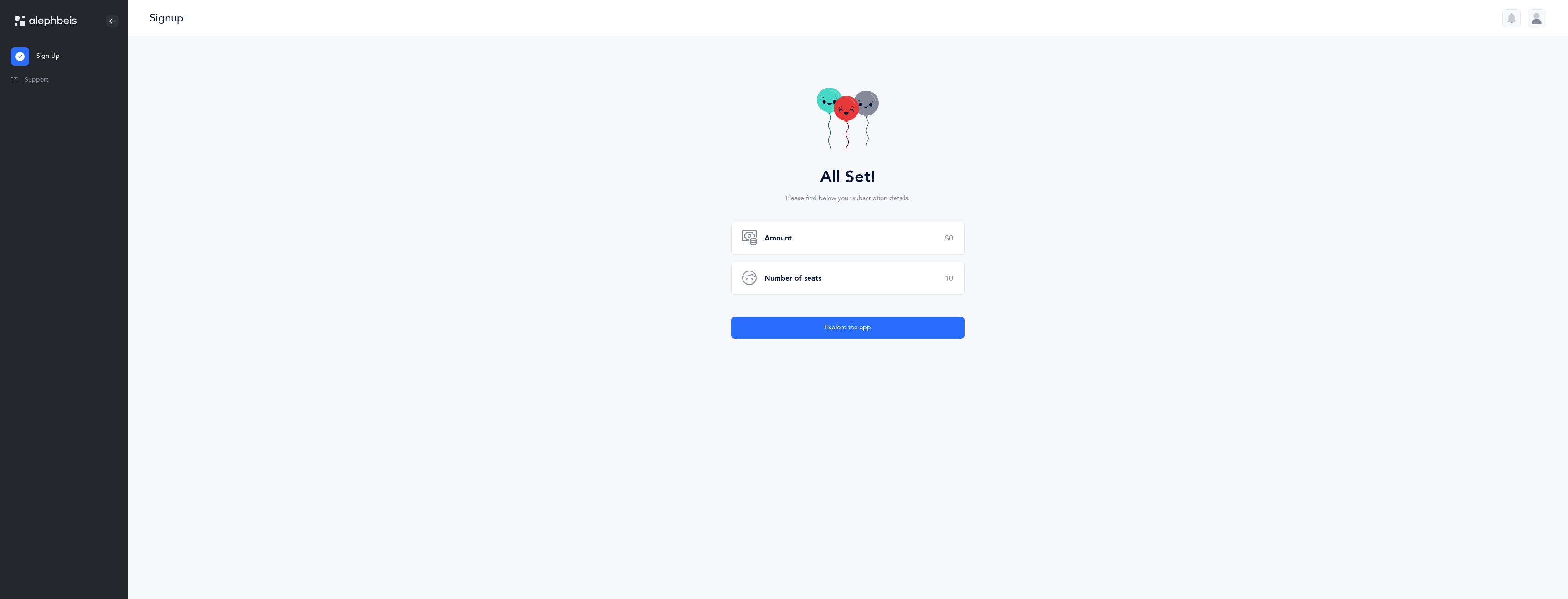
click at [857, 242] on div "Amount $0" at bounding box center [848, 238] width 234 height 33
click at [871, 330] on button "Explore the app" at bounding box center [848, 328] width 234 height 22
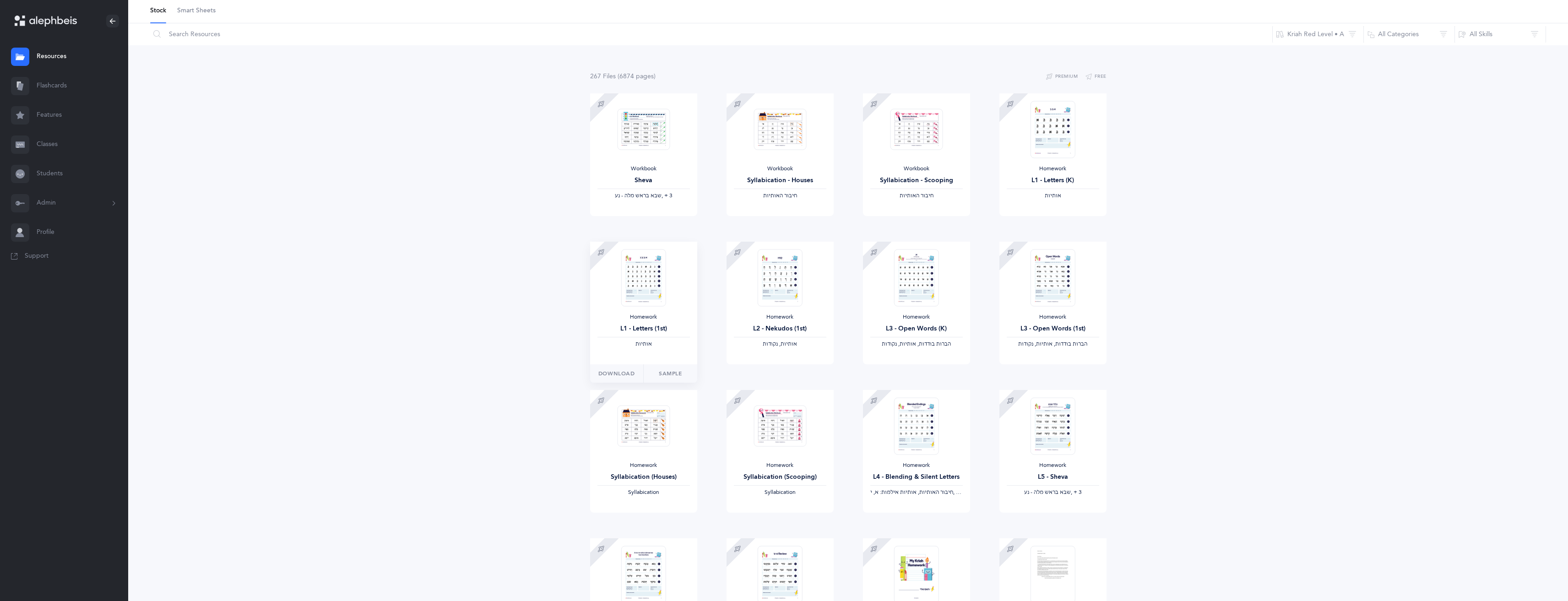
scroll to position [46, 0]
click at [736, 99] on icon at bounding box center [738, 96] width 8 height 8
click at [759, 149] on div at bounding box center [779, 121] width 53 height 57
click at [778, 133] on img at bounding box center [779, 121] width 53 height 42
click at [766, 216] on span "Download" at bounding box center [753, 217] width 37 height 8
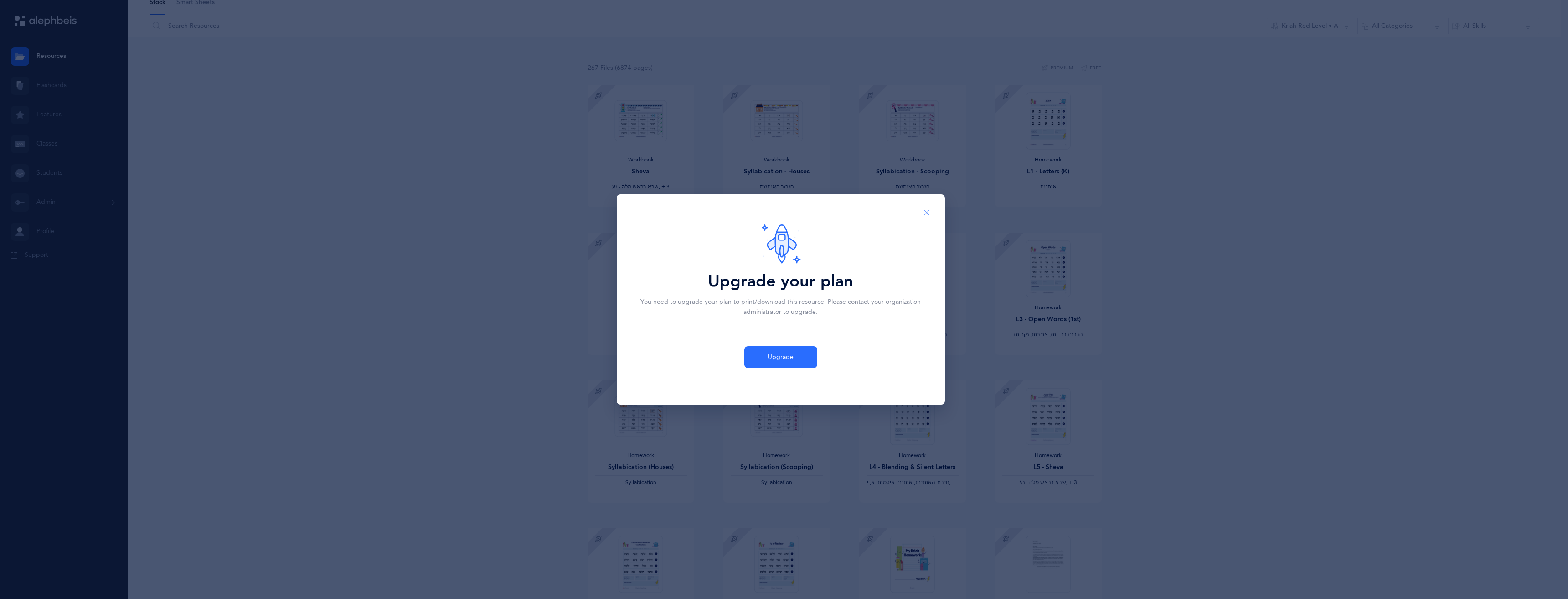
click at [926, 212] on icon "Close" at bounding box center [927, 213] width 7 height 8
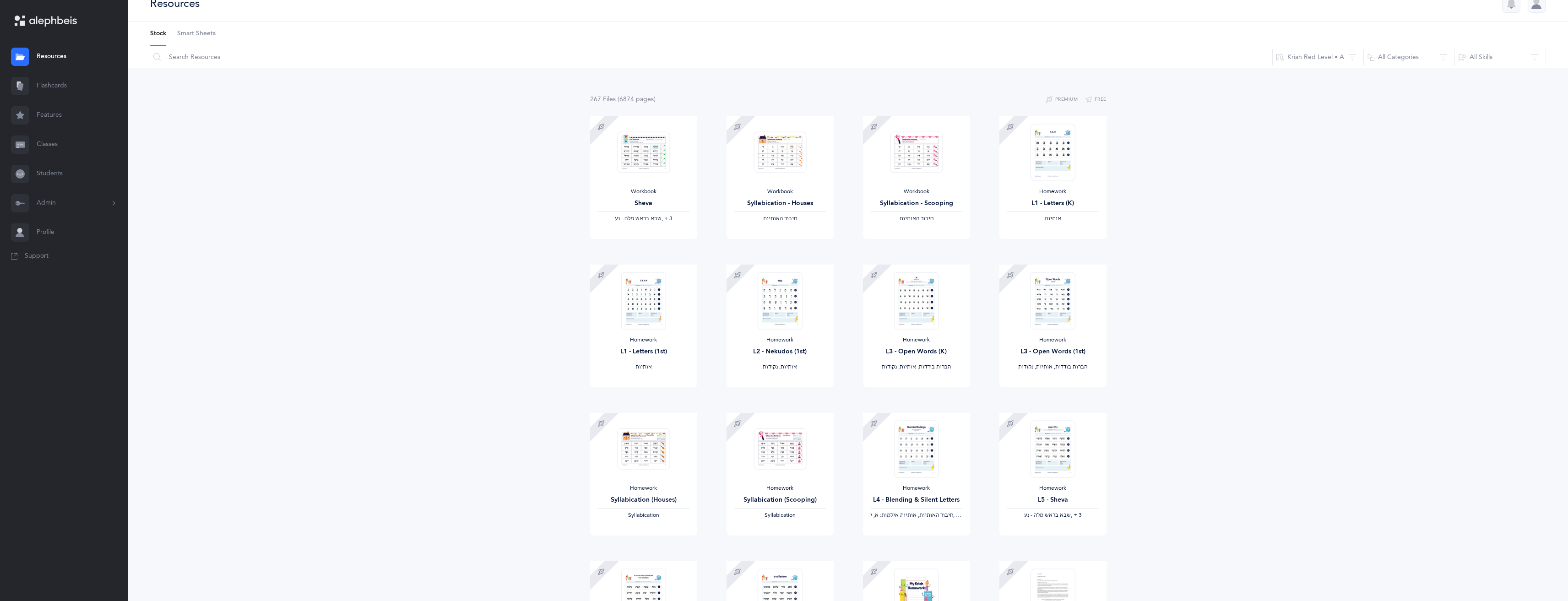
scroll to position [0, 0]
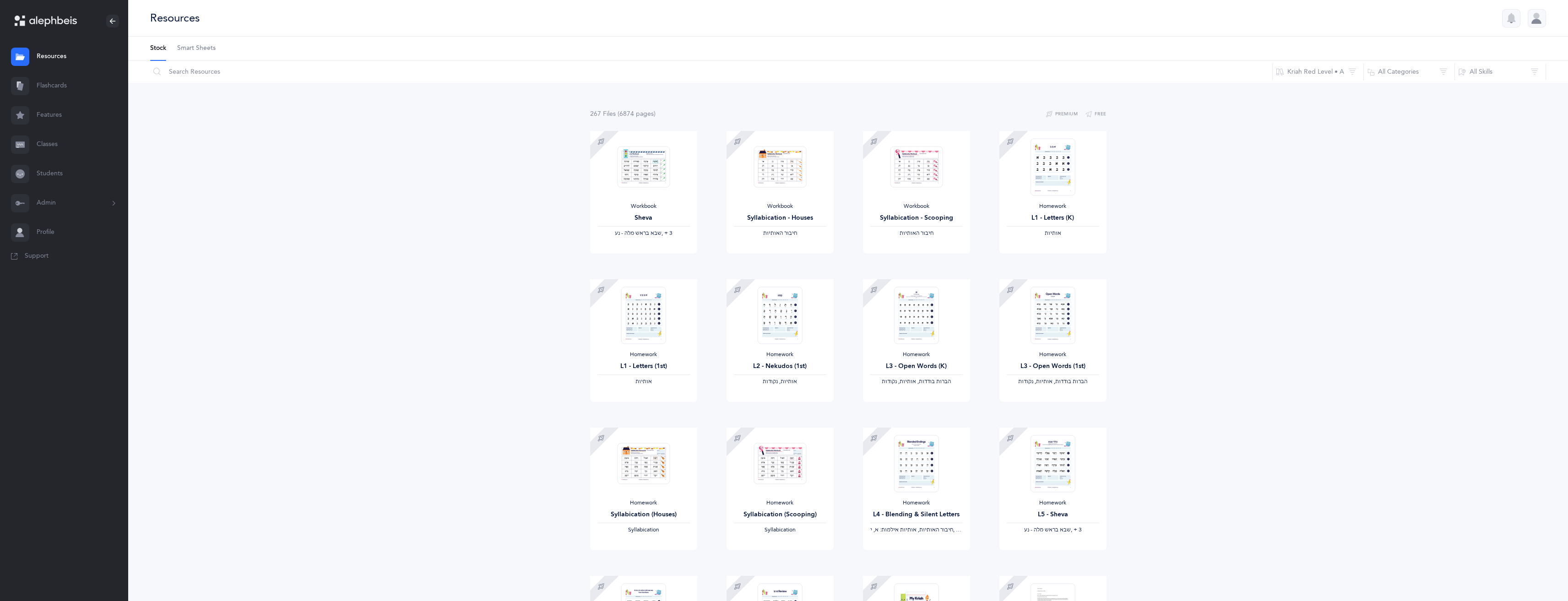
click at [61, 86] on link "Flashcards" at bounding box center [64, 86] width 128 height 29
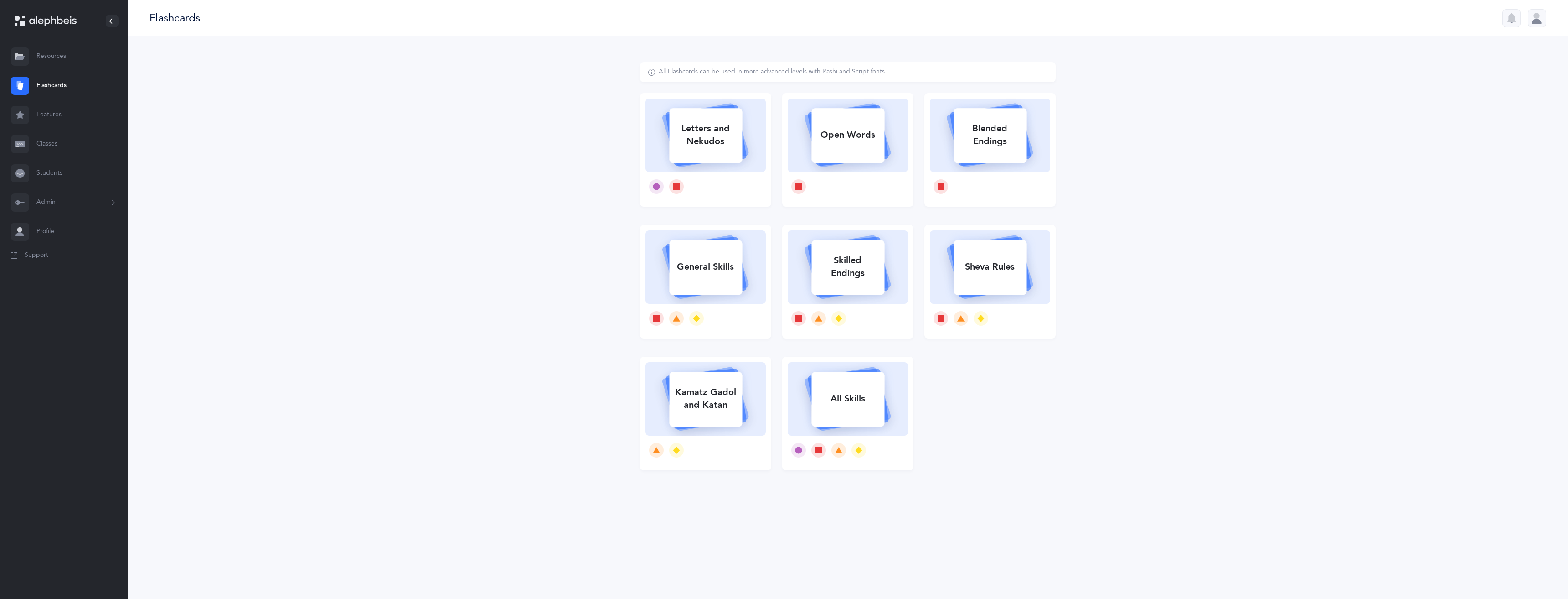
click at [721, 133] on div "Letters and Nekudos" at bounding box center [705, 135] width 73 height 37
select select
select select "single"
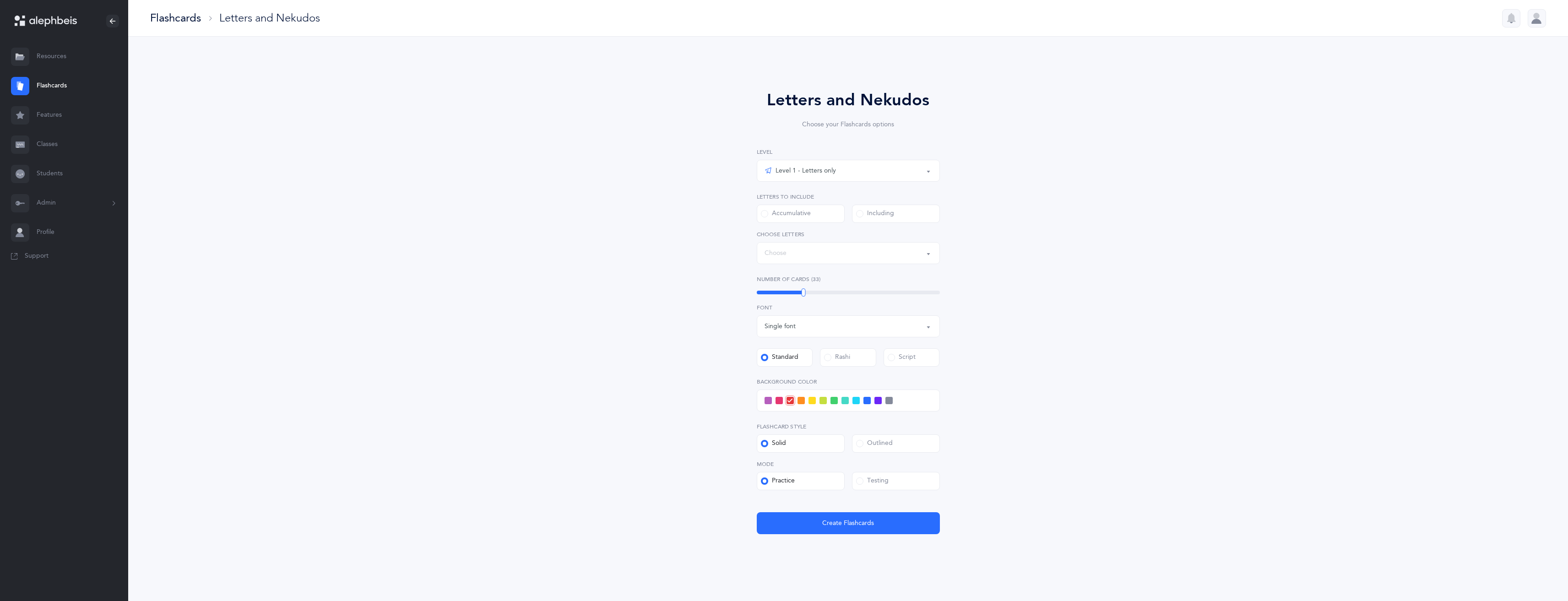
select select "27"
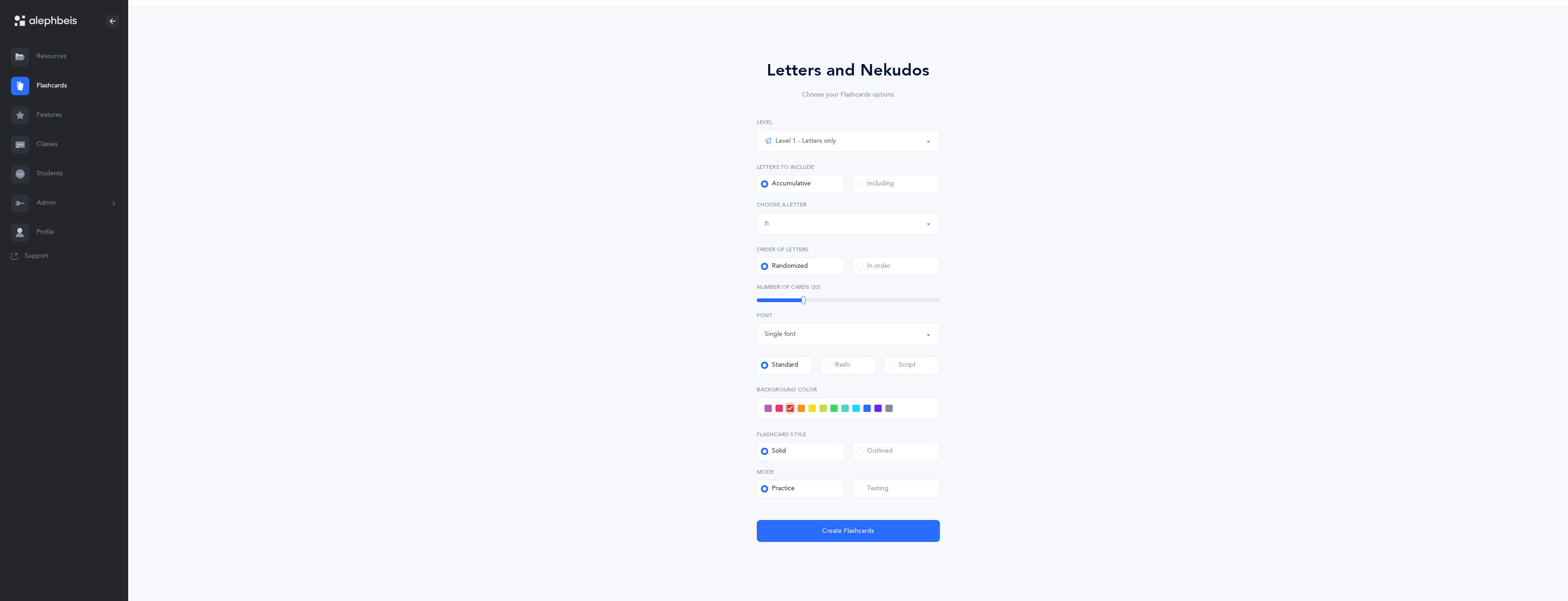
scroll to position [44, 0]
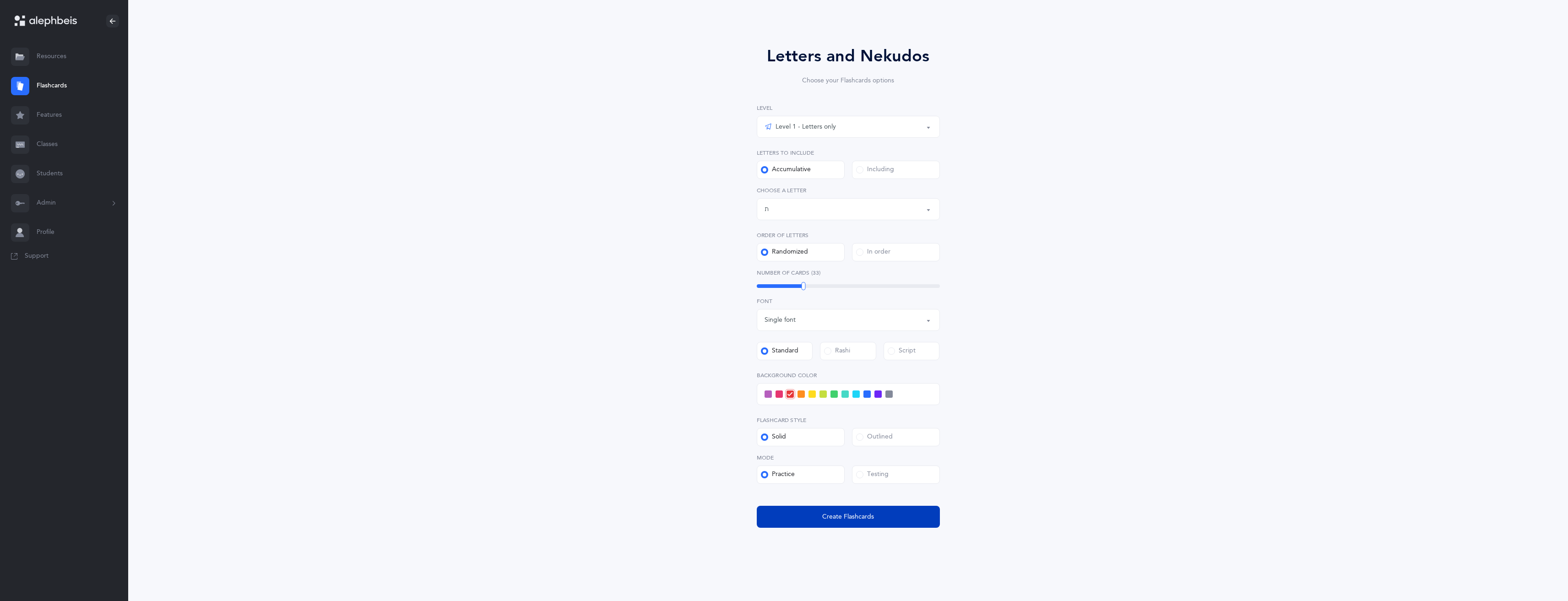
click at [844, 524] on button "Create Flashcards" at bounding box center [848, 516] width 183 height 22
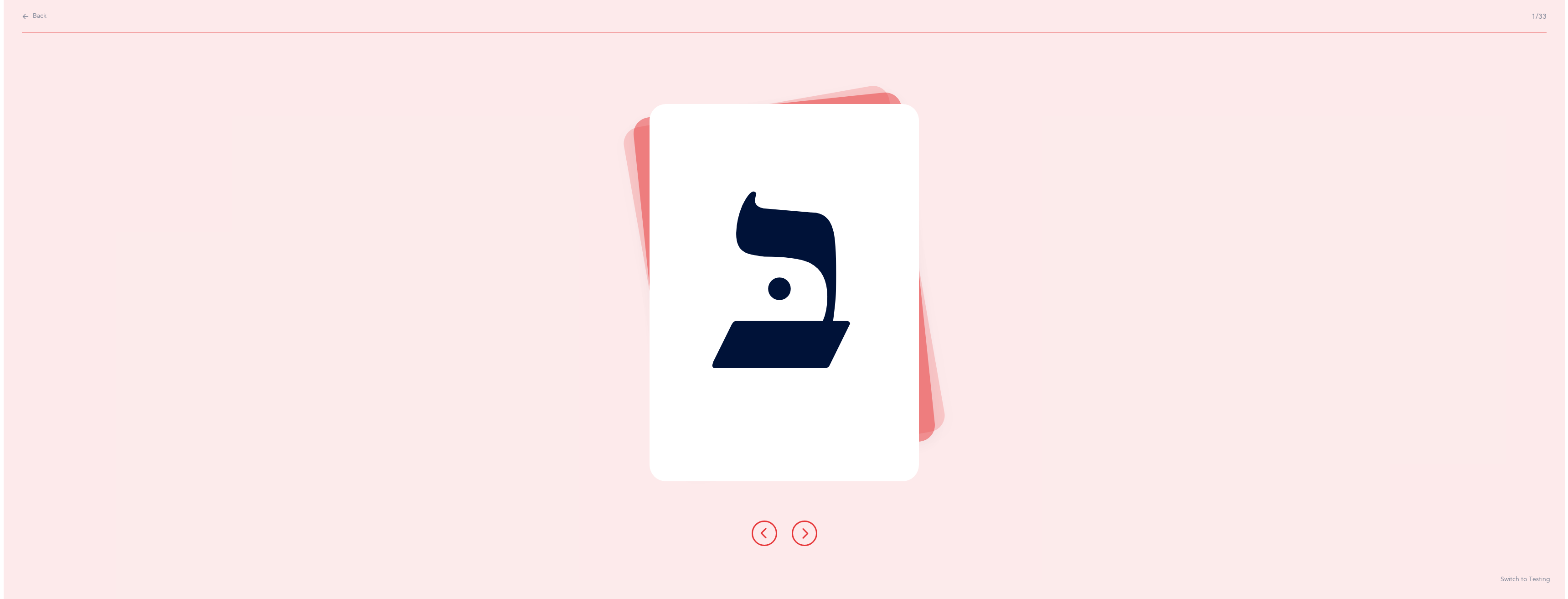
scroll to position [0, 0]
drag, startPoint x: 575, startPoint y: 269, endPoint x: 507, endPoint y: 241, distance: 73.5
click at [555, 257] on div "בּ Switch to Testing" at bounding box center [784, 315] width 1568 height 566
click at [34, 18] on span "Back" at bounding box center [36, 16] width 14 height 9
select select "27"
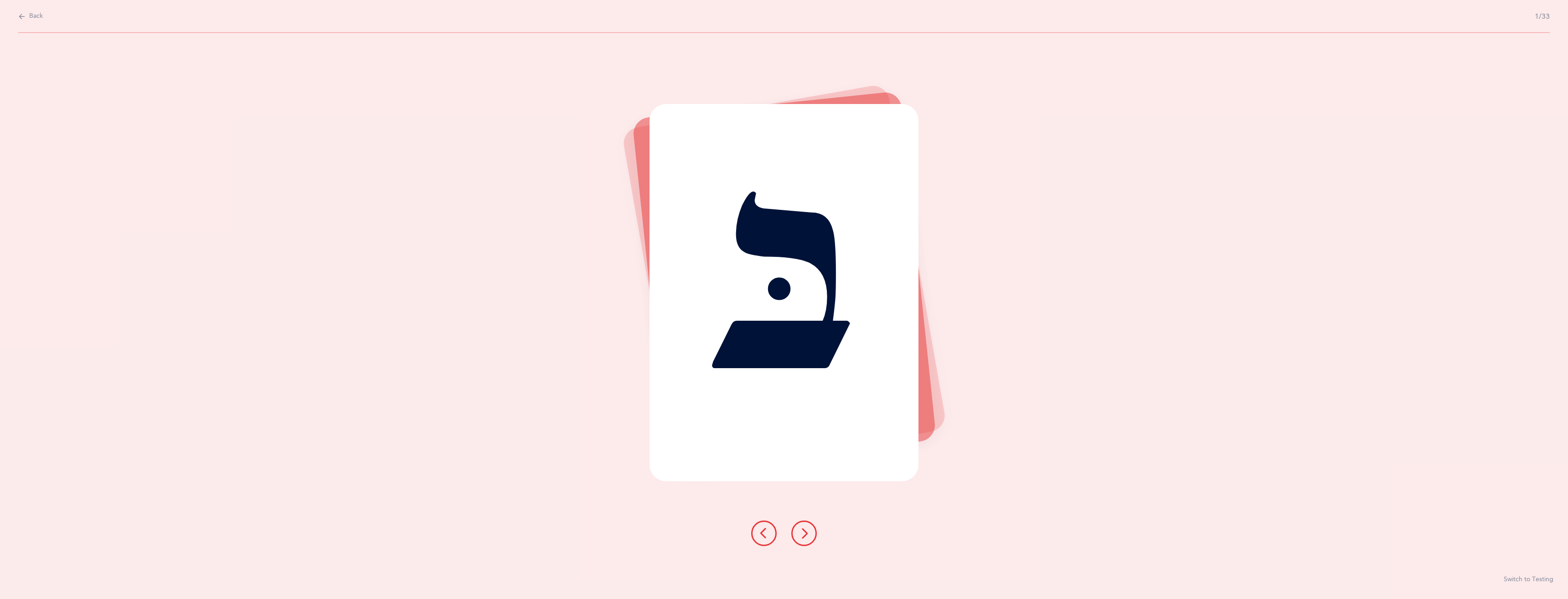
select select "single"
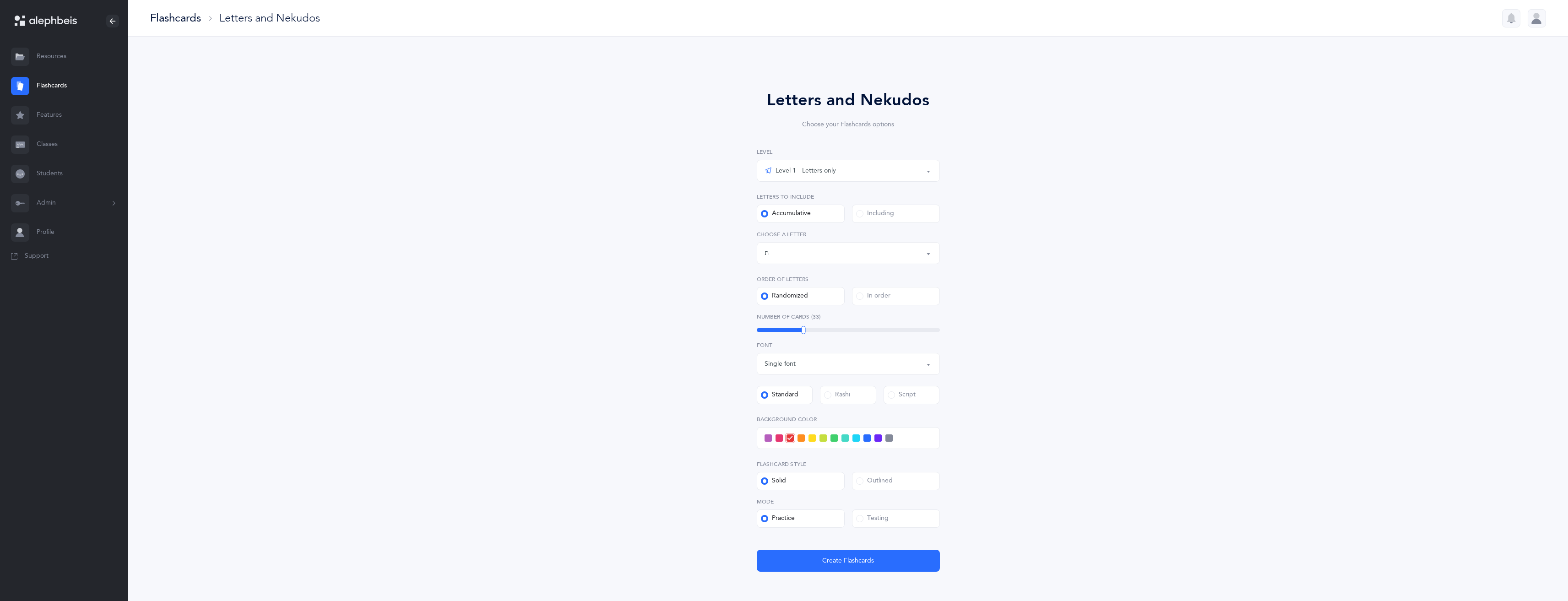
click at [61, 147] on link "Classes" at bounding box center [64, 145] width 128 height 29
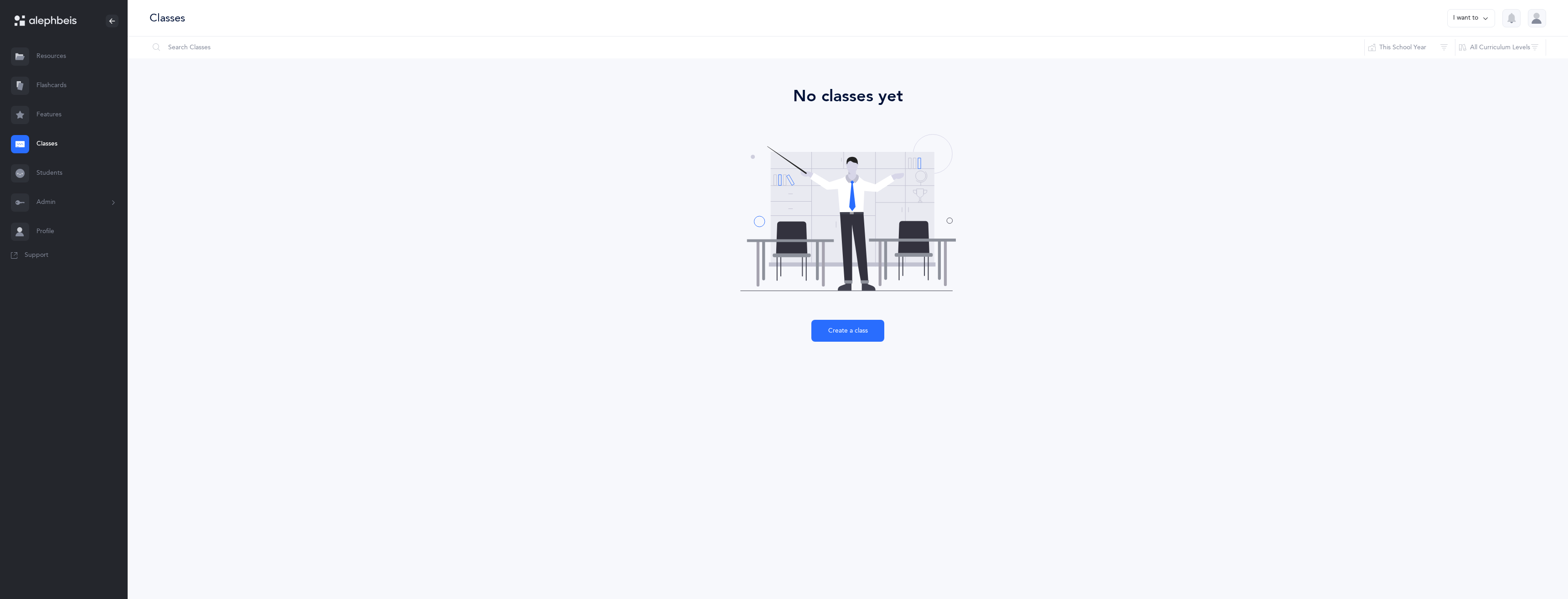
click at [52, 174] on link "Students" at bounding box center [64, 173] width 128 height 29
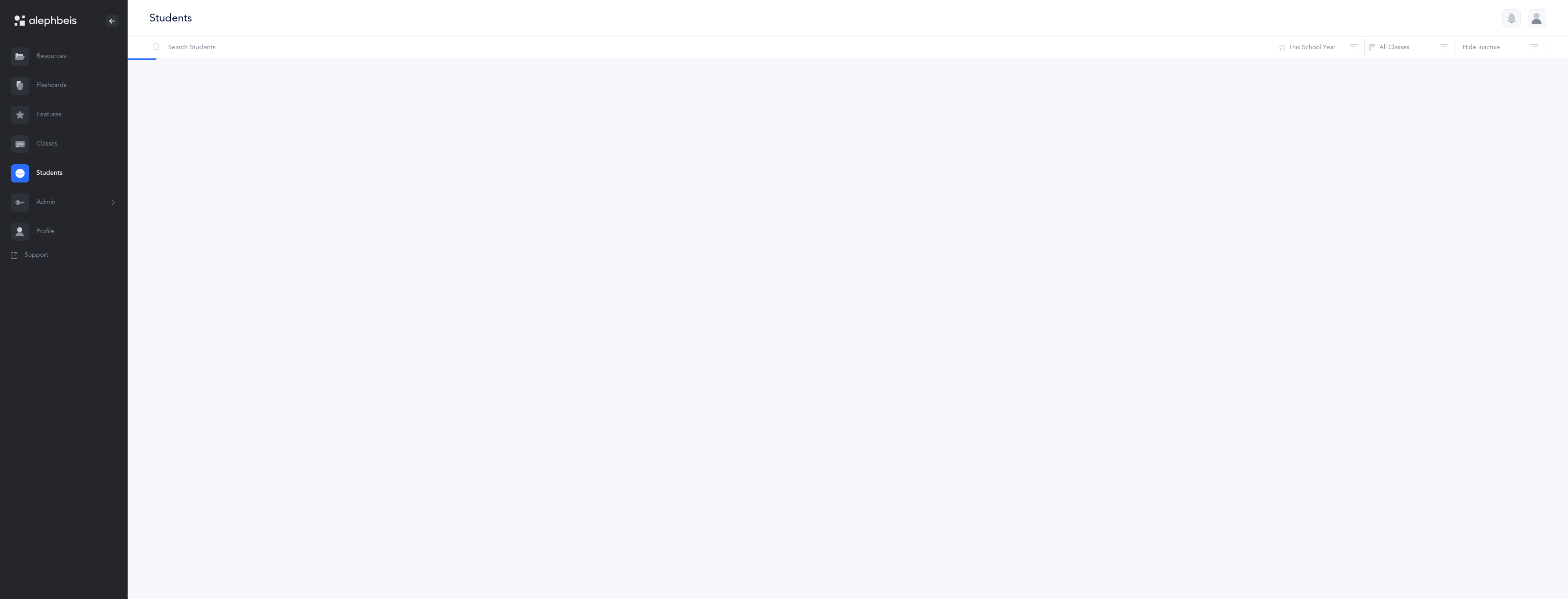
click at [41, 256] on span "Support" at bounding box center [36, 255] width 24 height 9
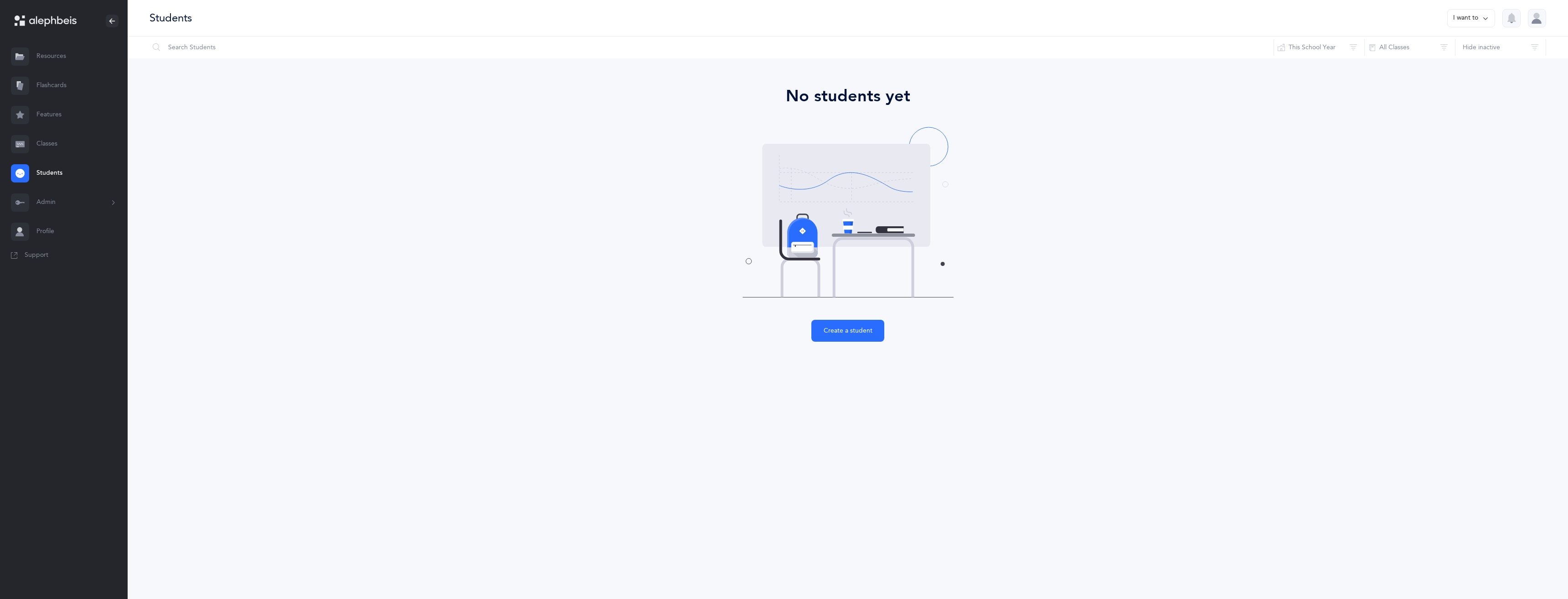
click at [60, 53] on link "Resources" at bounding box center [64, 56] width 128 height 29
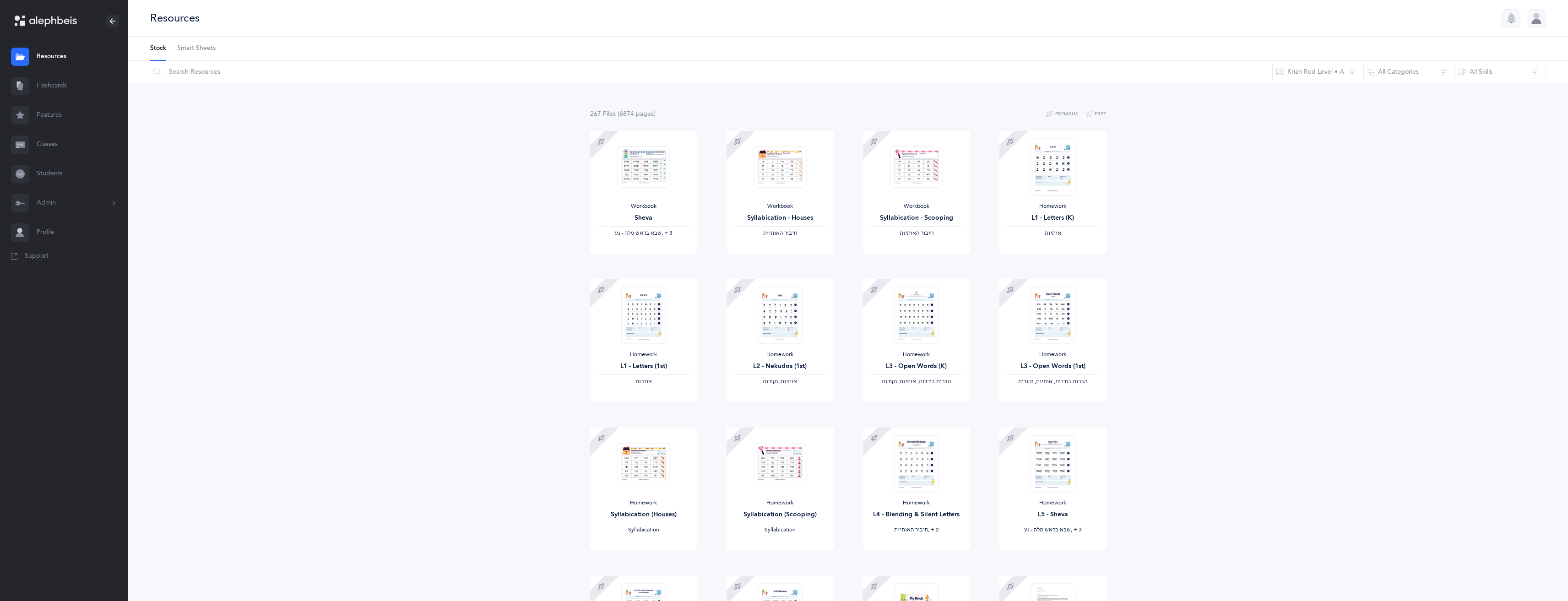
click at [1535, 20] on div at bounding box center [1537, 18] width 18 height 18
click at [1510, 90] on link "Edit profile" at bounding box center [1497, 90] width 74 height 9
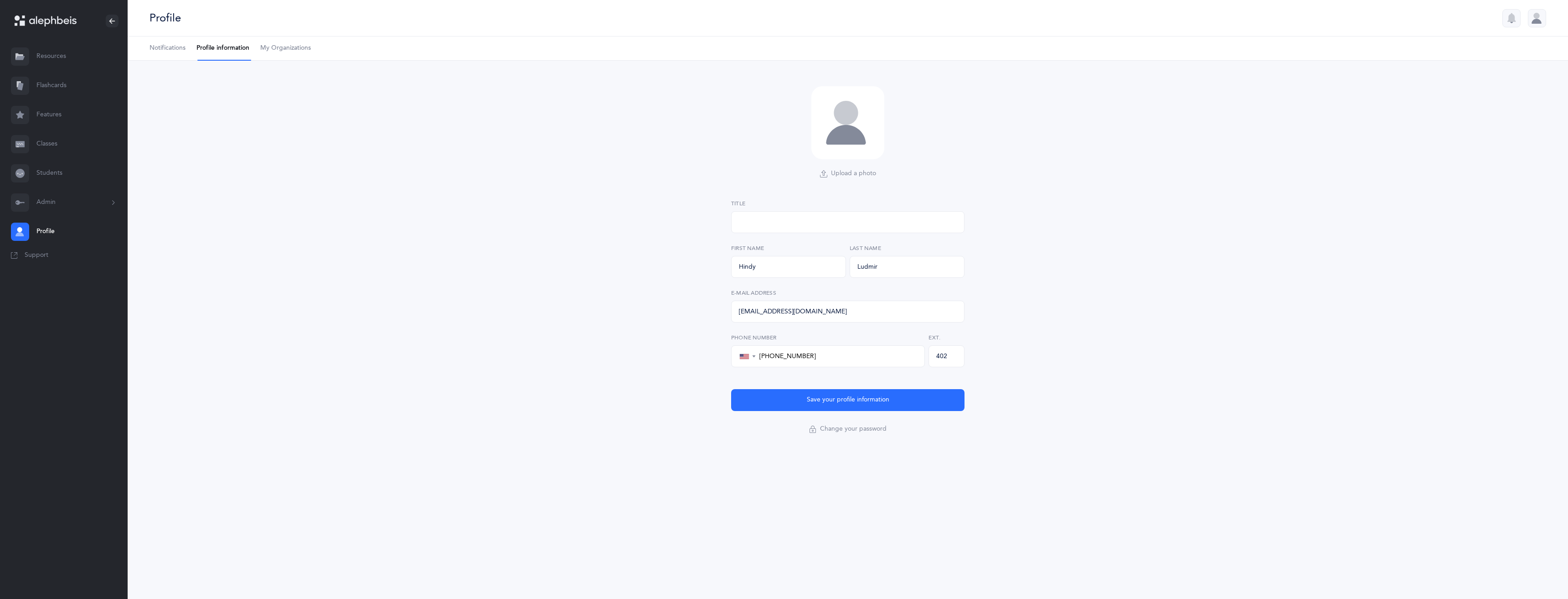
select select "4"
click at [297, 47] on span "My Organizations" at bounding box center [285, 48] width 50 height 9
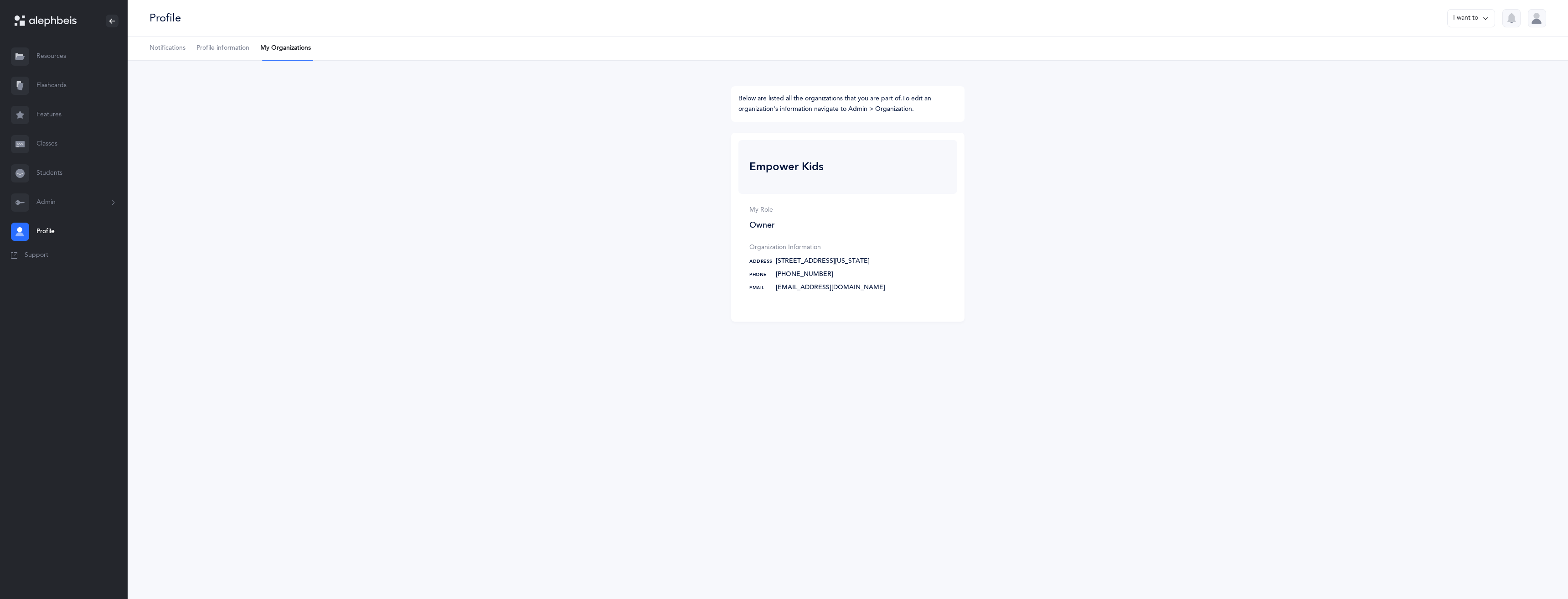
click at [787, 162] on div "Empower Kids" at bounding box center [786, 167] width 74 height 13
click at [785, 167] on div "Empower Kids" at bounding box center [786, 167] width 74 height 13
click at [162, 48] on span "Notifications" at bounding box center [167, 48] width 36 height 9
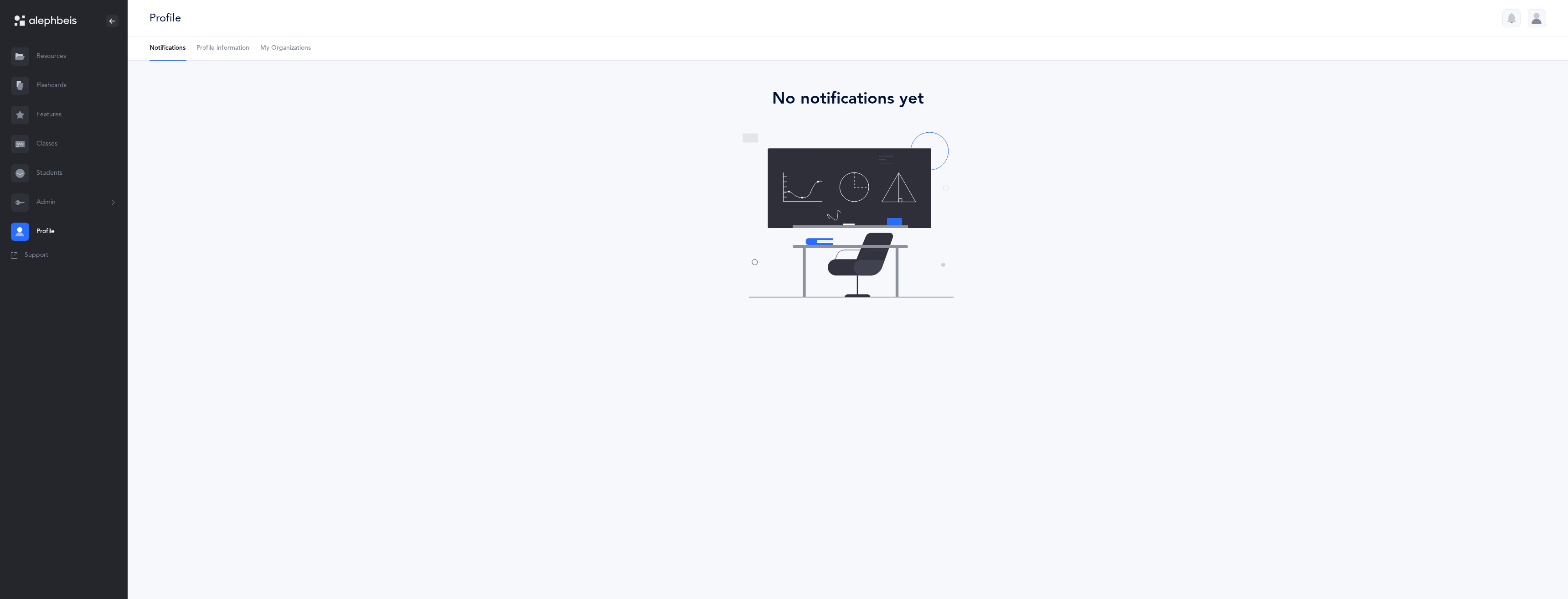
click at [217, 45] on span "Profile information" at bounding box center [223, 48] width 53 height 9
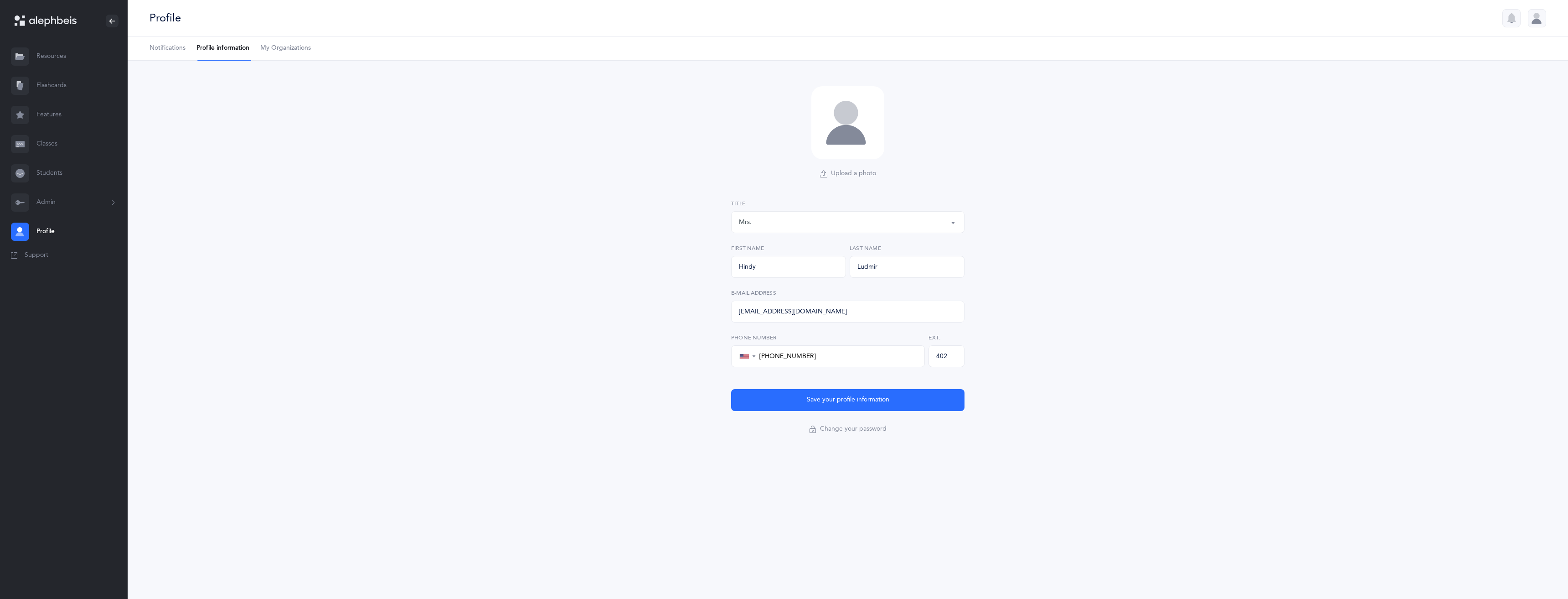
drag, startPoint x: 1544, startPoint y: 12, endPoint x: 1535, endPoint y: 15, distance: 9.5
click at [1544, 12] on div at bounding box center [1537, 18] width 18 height 18
click at [1502, 143] on div "Organizations Empower Kids" at bounding box center [1497, 138] width 74 height 24
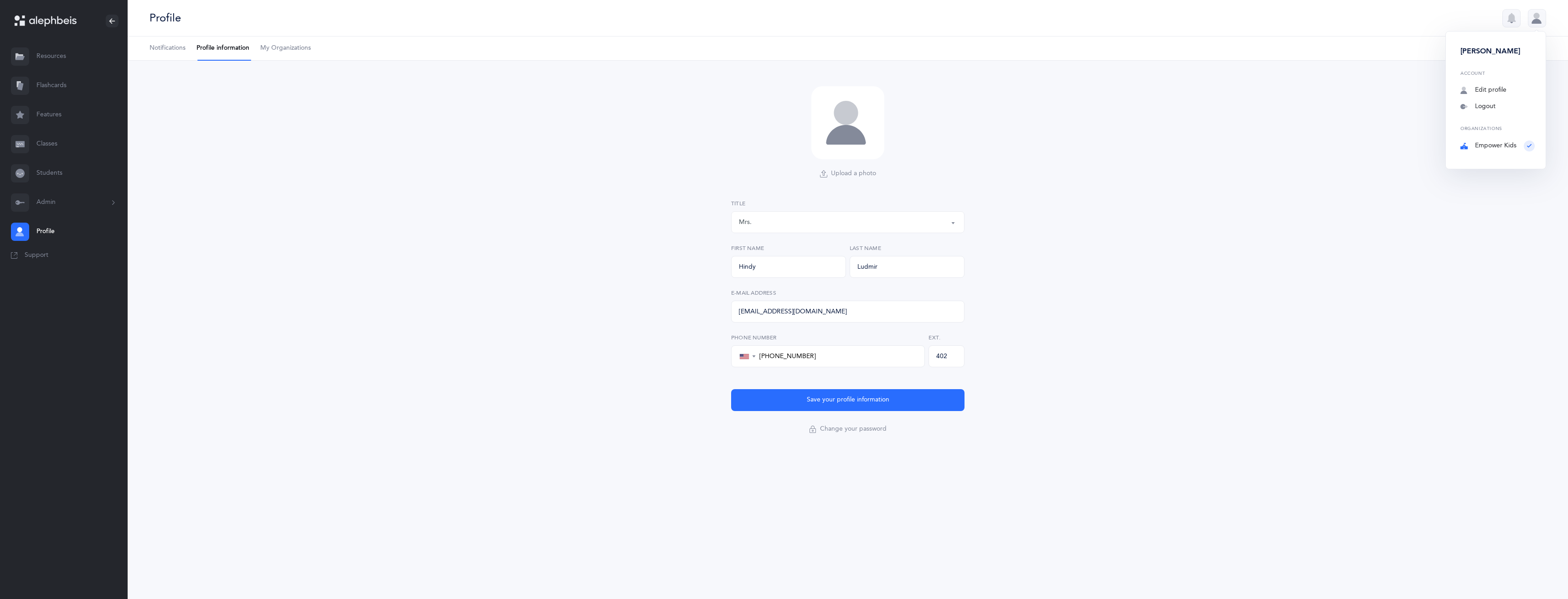
drag, startPoint x: 210, startPoint y: 124, endPoint x: 192, endPoint y: 133, distance: 20.1
click at [210, 124] on div "Upload a photo Remove Rabbi Dr. Morah Mr. Mrs. Miss Mrs. Title Hindy First Name…" at bounding box center [848, 267] width 1440 height 413
click at [118, 202] on button "Admin" at bounding box center [64, 202] width 128 height 29
click at [23, 203] on icon at bounding box center [20, 202] width 9 height 9
click at [35, 196] on button "Admin" at bounding box center [64, 202] width 128 height 29
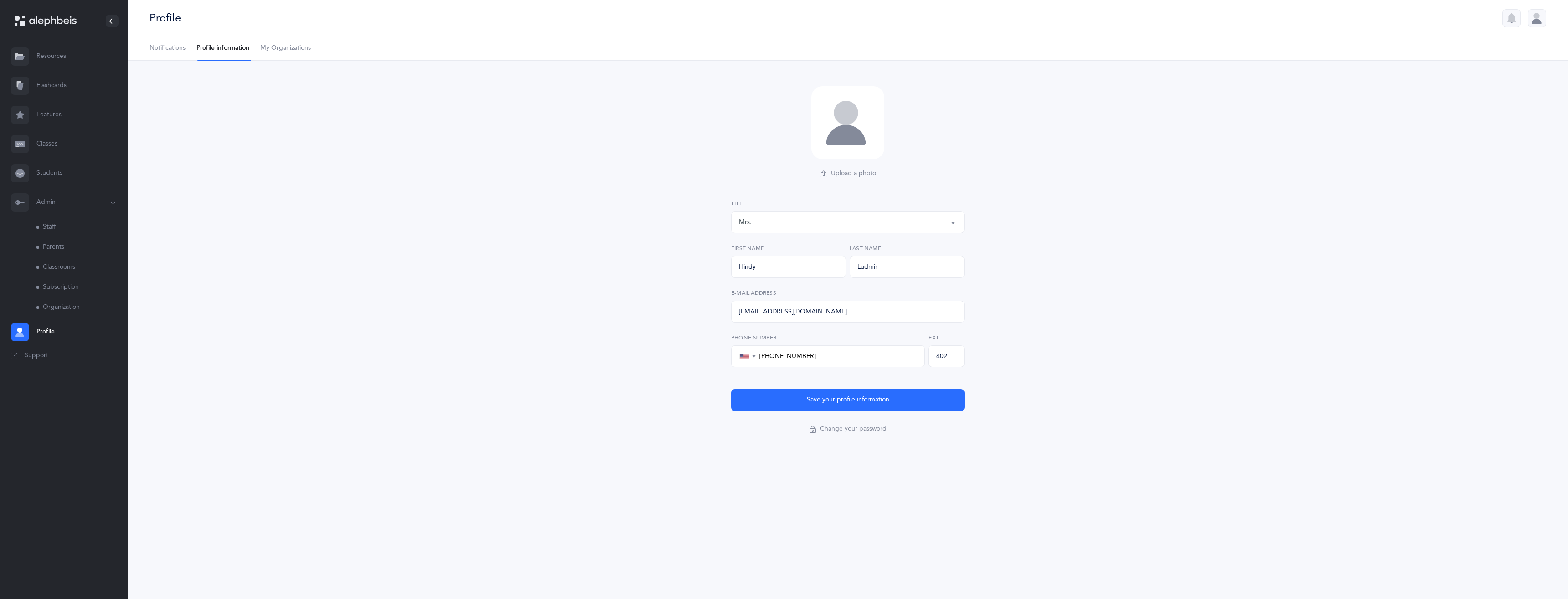
click at [55, 228] on link "Staff" at bounding box center [82, 227] width 91 height 20
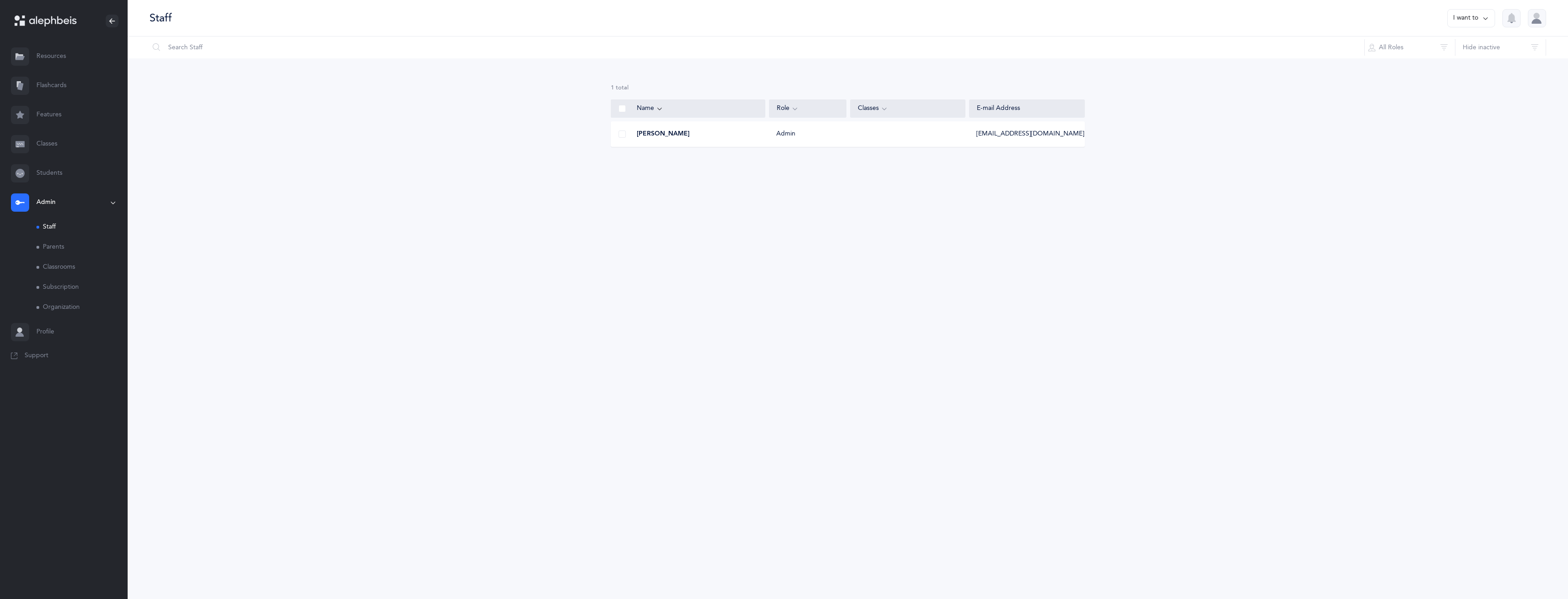
click at [46, 247] on link "Parents" at bounding box center [82, 247] width 91 height 20
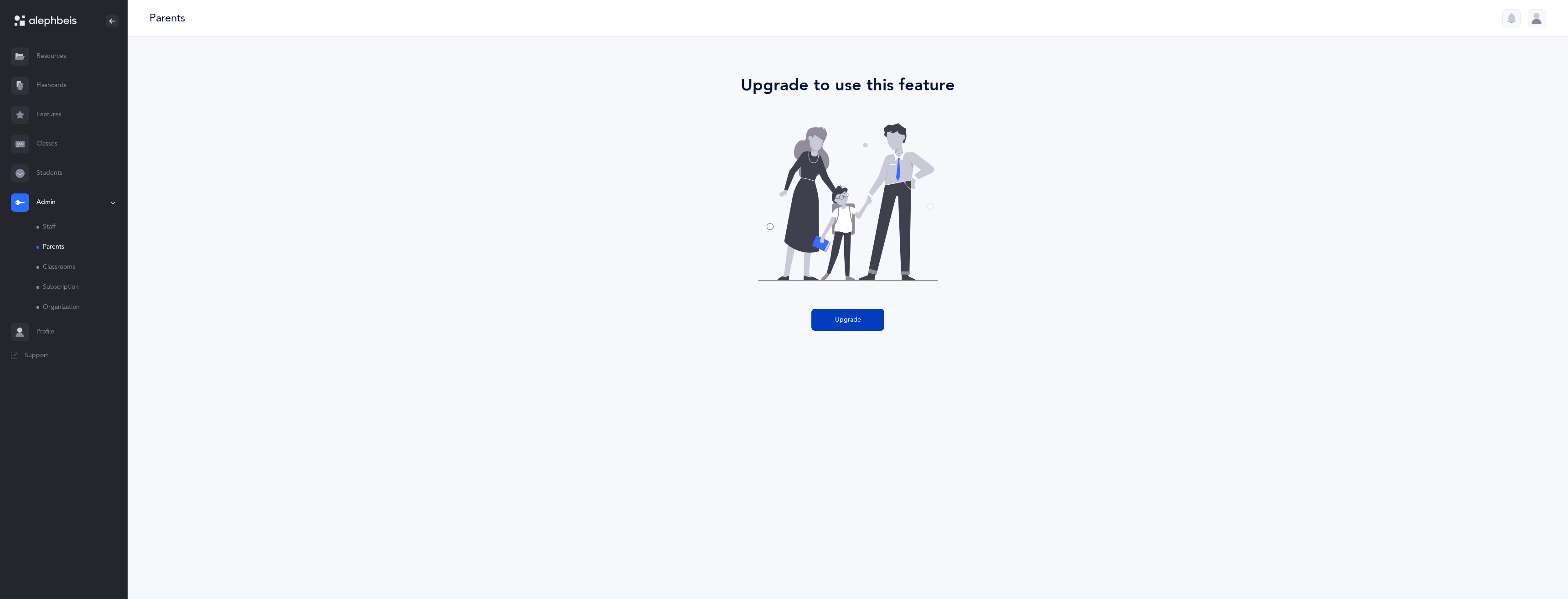
click at [850, 323] on span "Upgrade" at bounding box center [848, 320] width 26 height 10
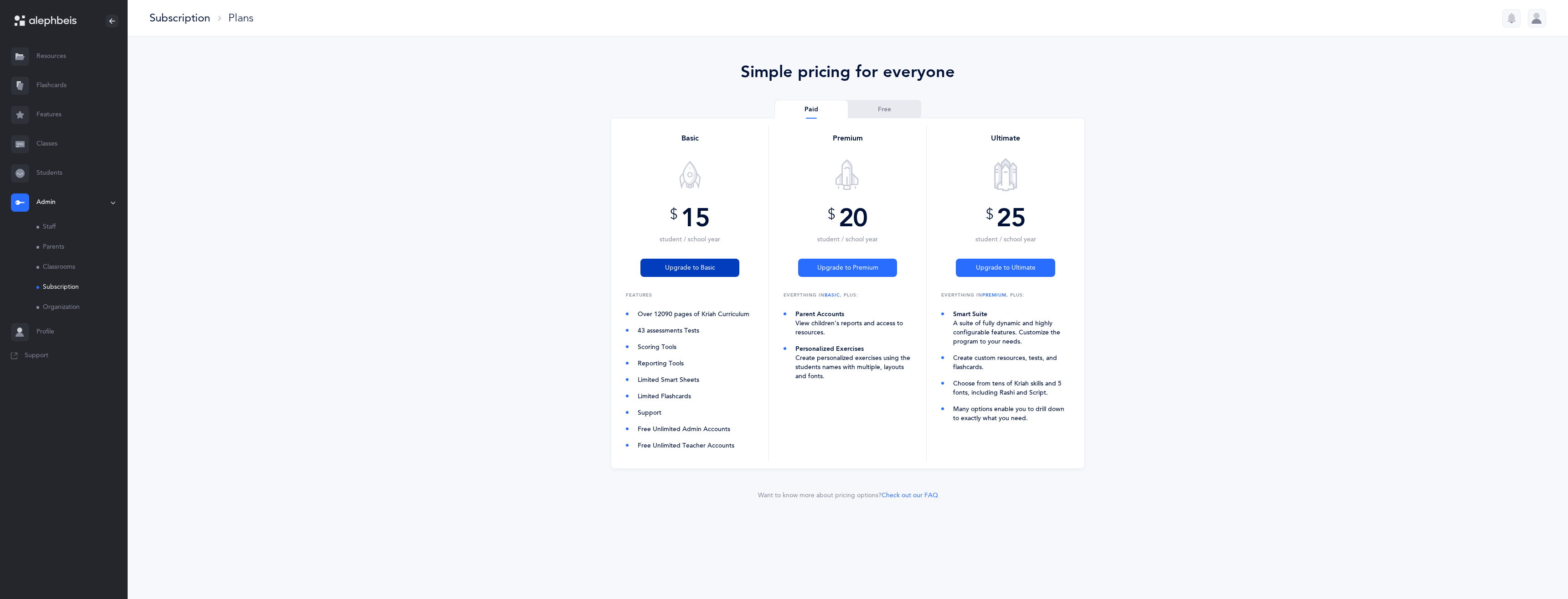
click at [684, 273] on button "Upgrade to Basic" at bounding box center [690, 267] width 99 height 18
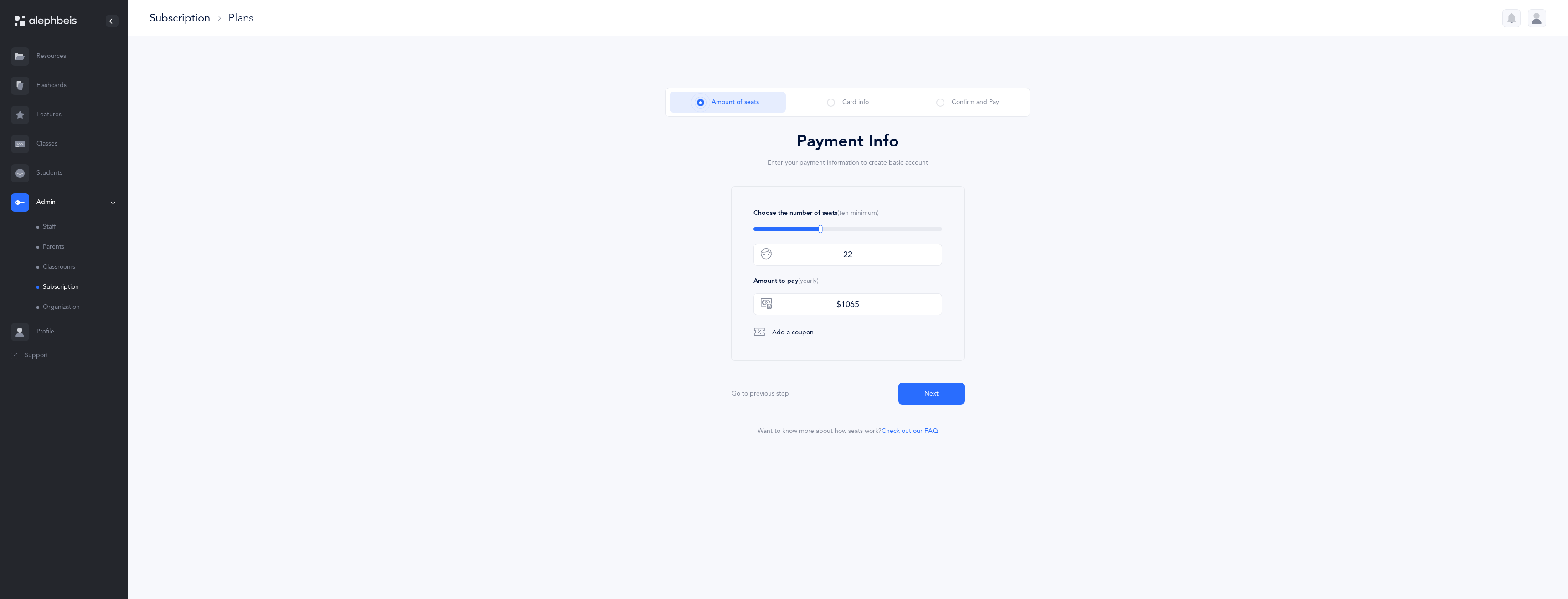
type input "10"
drag, startPoint x: 763, startPoint y: 233, endPoint x: 743, endPoint y: 219, distance: 24.4
click at [761, 225] on div "To choose less seats, you need to remove students from classes added" at bounding box center [763, 229] width 4 height 8
drag, startPoint x: 1021, startPoint y: 230, endPoint x: 999, endPoint y: 245, distance: 26.6
click at [1018, 231] on div "Payment Info Enter your payment information to create basic account Choose the …" at bounding box center [848, 284] width 365 height 305
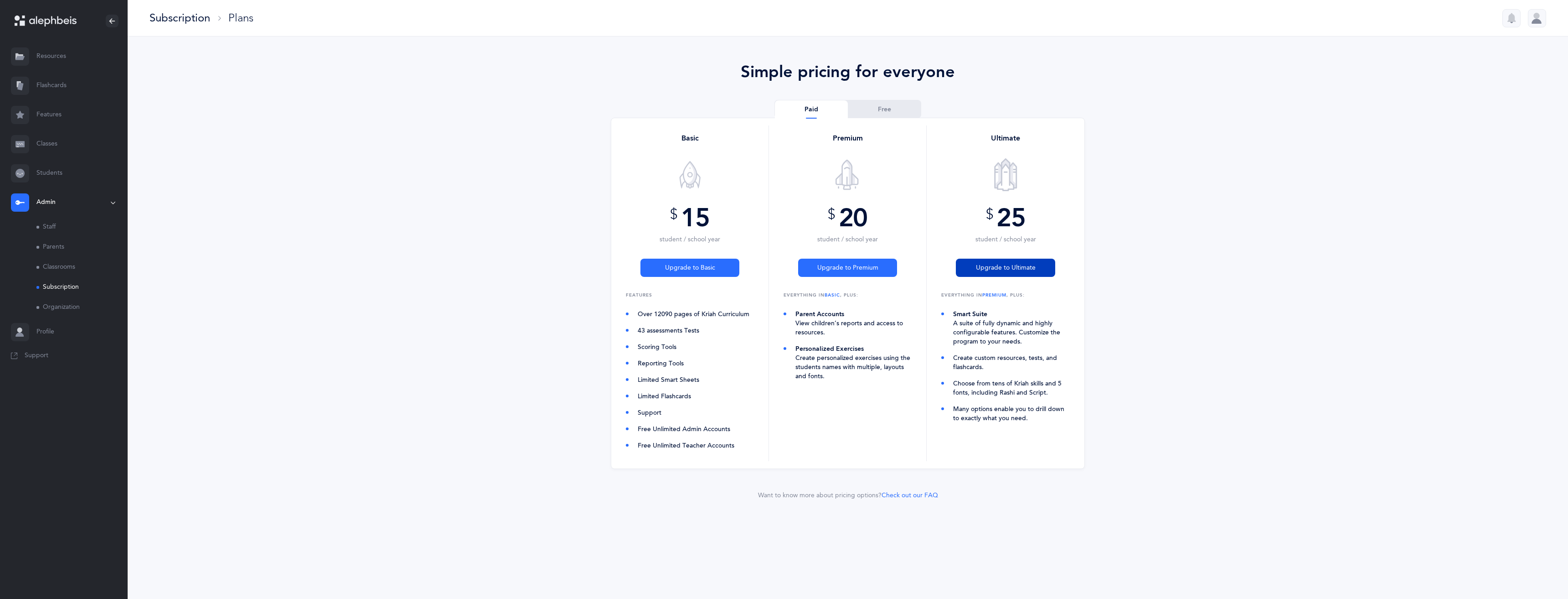
click at [1001, 268] on span "Upgrade to Ultimate" at bounding box center [1005, 268] width 60 height 10
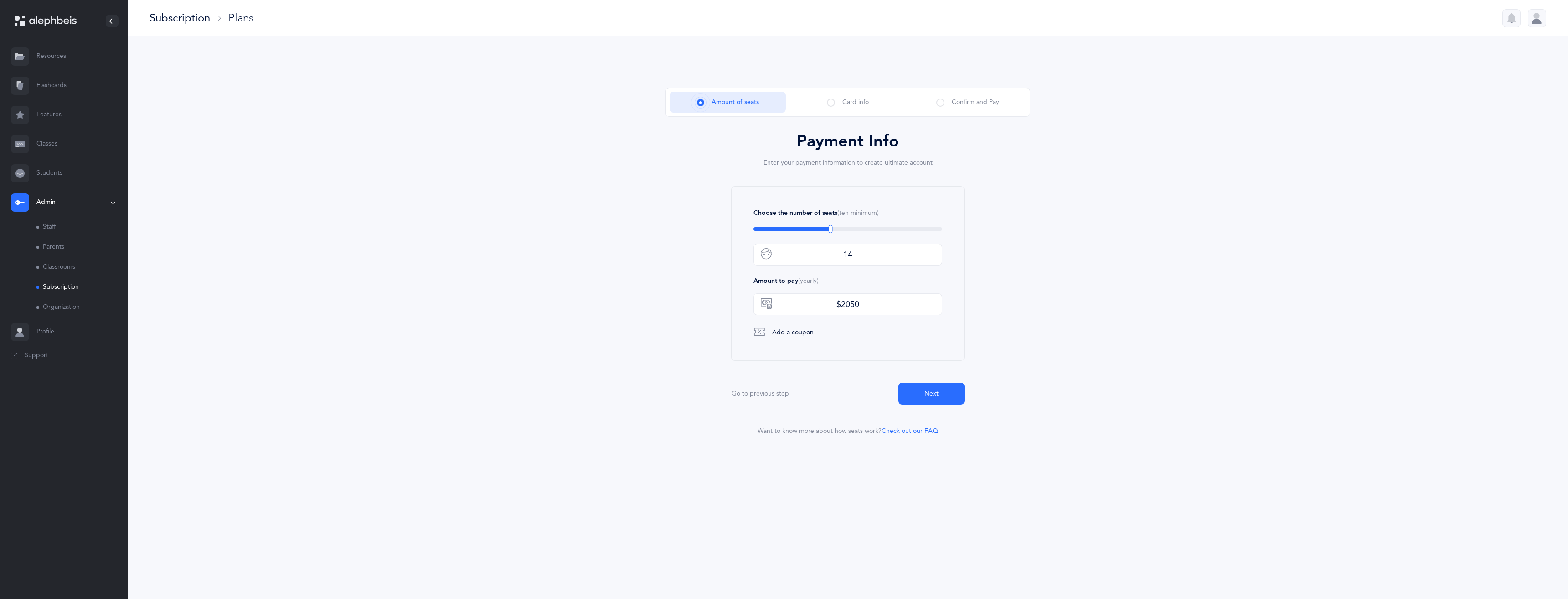
type input "10"
drag, startPoint x: 762, startPoint y: 228, endPoint x: 650, endPoint y: 200, distance: 115.4
click at [761, 225] on div "To choose less seats, you need to remove students from classes added" at bounding box center [763, 229] width 4 height 8
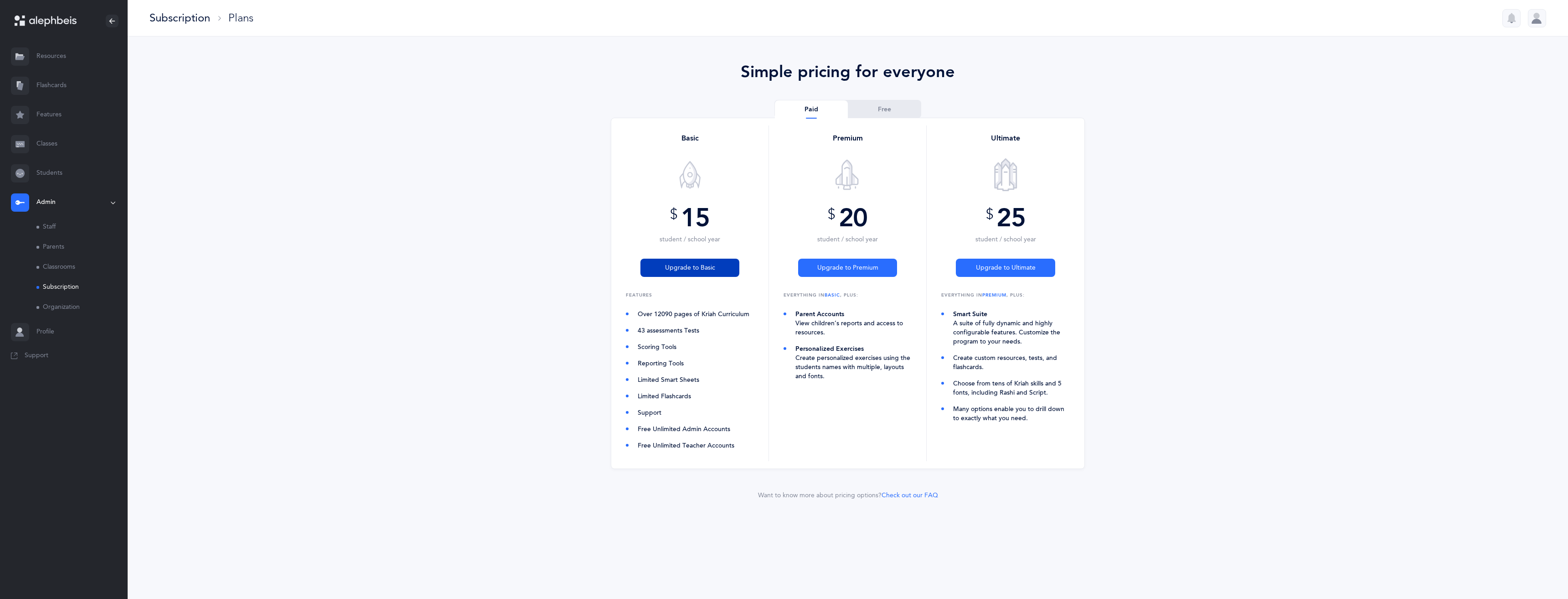
click at [690, 264] on span "Upgrade to Basic" at bounding box center [690, 268] width 50 height 10
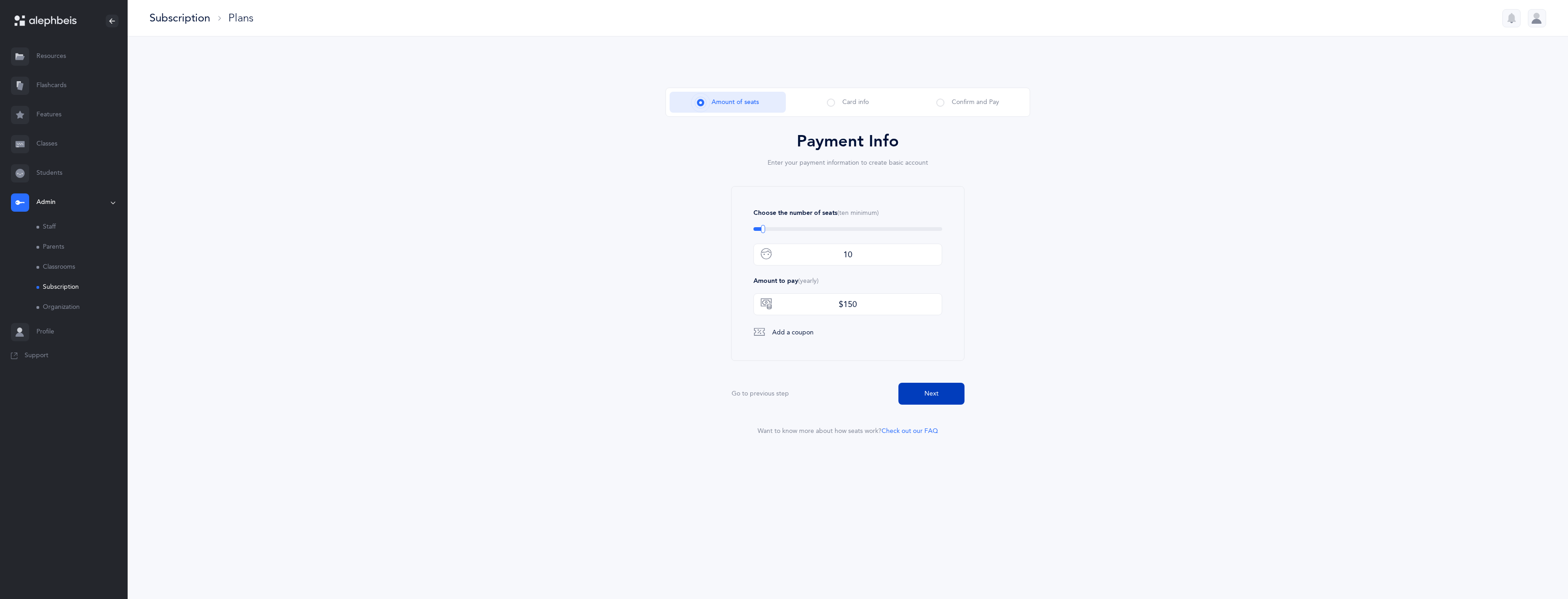
click at [934, 392] on span "Next" at bounding box center [931, 394] width 14 height 10
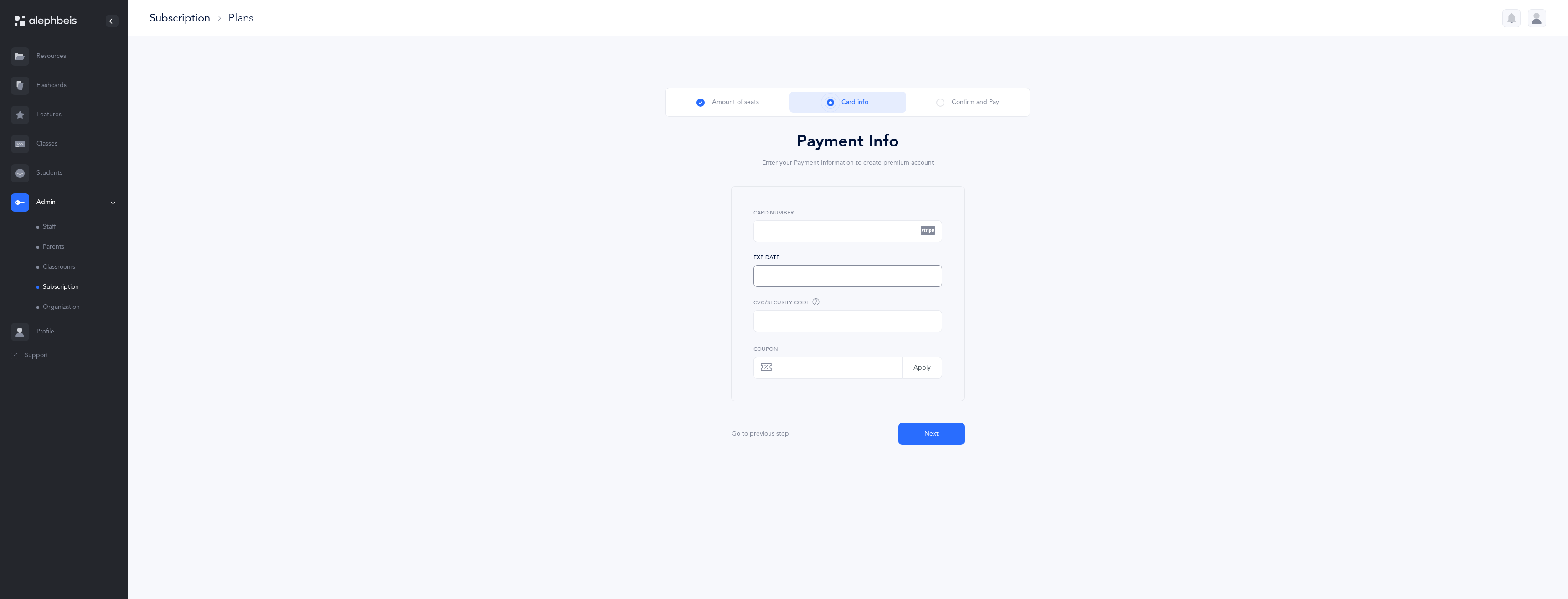
click at [872, 330] on div at bounding box center [848, 321] width 189 height 22
drag, startPoint x: 1003, startPoint y: 303, endPoint x: 1003, endPoint y: 308, distance: 5.0
click at [1003, 308] on form "Card Number Exp Date CVC/Security Code Add a coupon Coupon Apply Applied Go to …" at bounding box center [848, 315] width 365 height 258
click at [924, 439] on button "Next" at bounding box center [931, 434] width 66 height 22
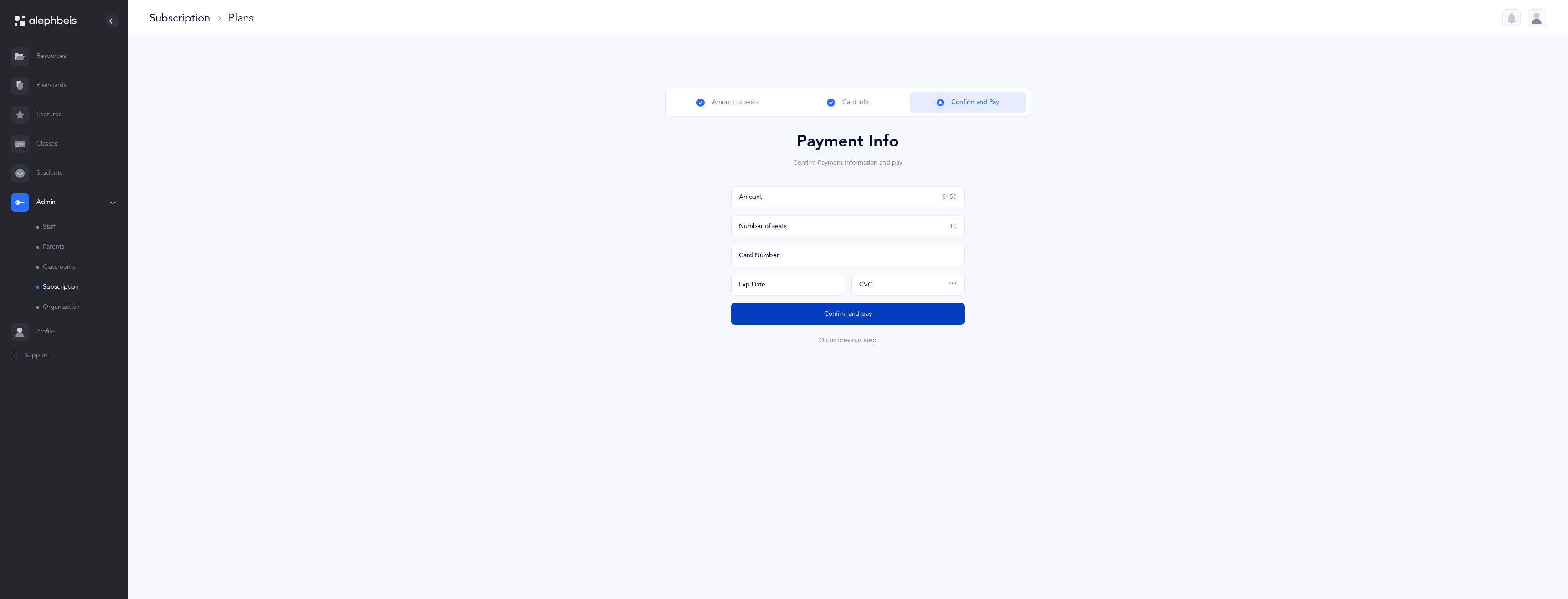
click at [889, 318] on button "Confirm and pay" at bounding box center [848, 314] width 234 height 22
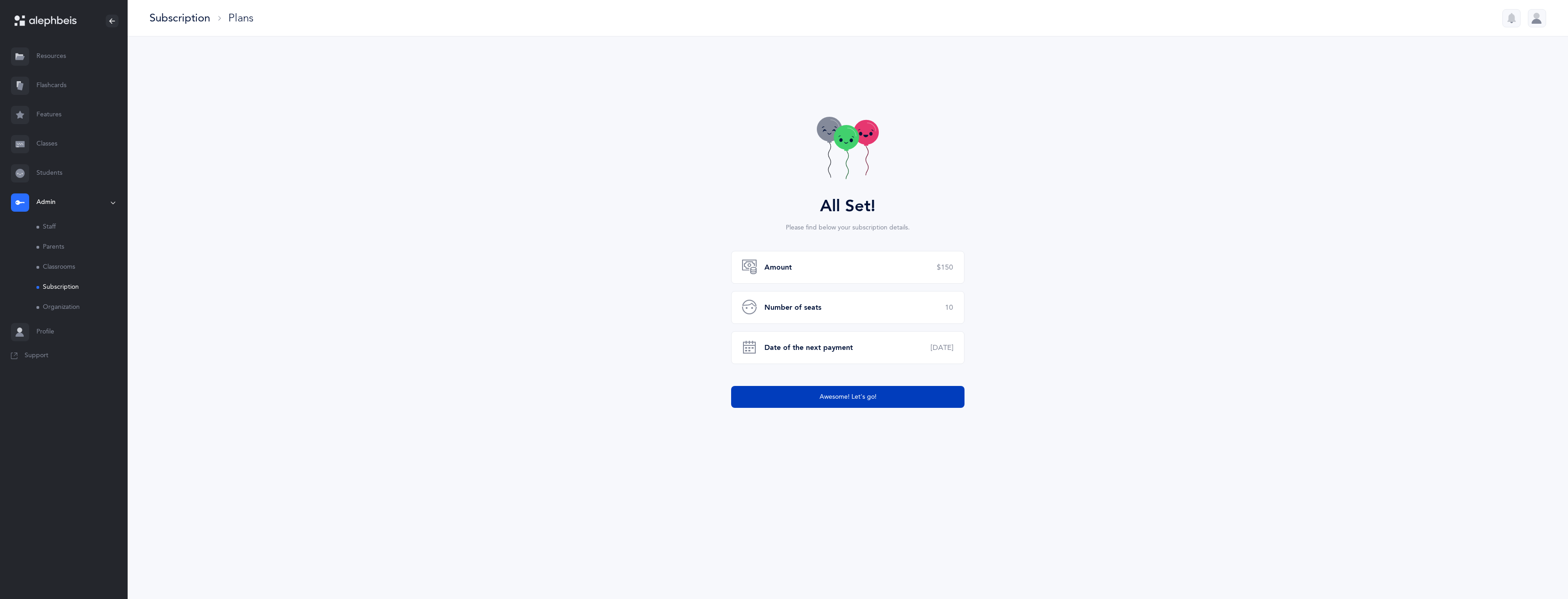
click at [866, 400] on span "Awesome! Let's go!" at bounding box center [848, 397] width 57 height 10
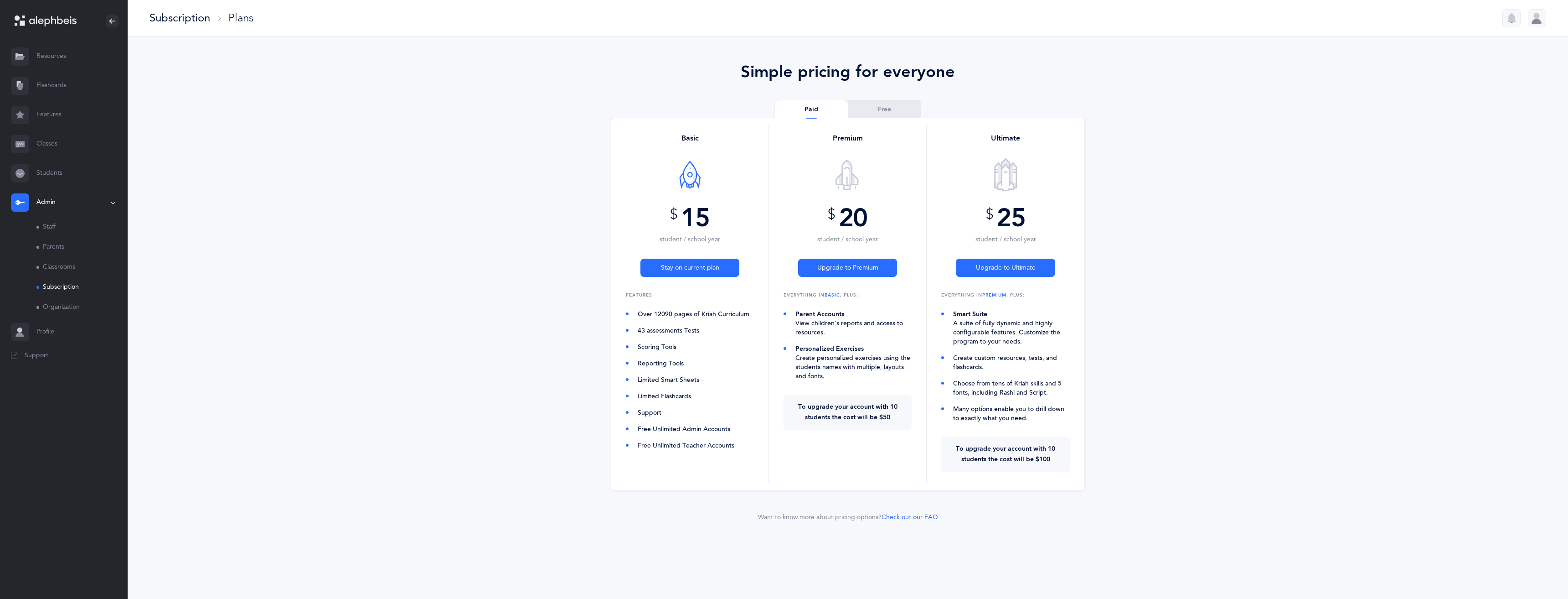
click at [59, 262] on link "Classrooms" at bounding box center [82, 267] width 91 height 20
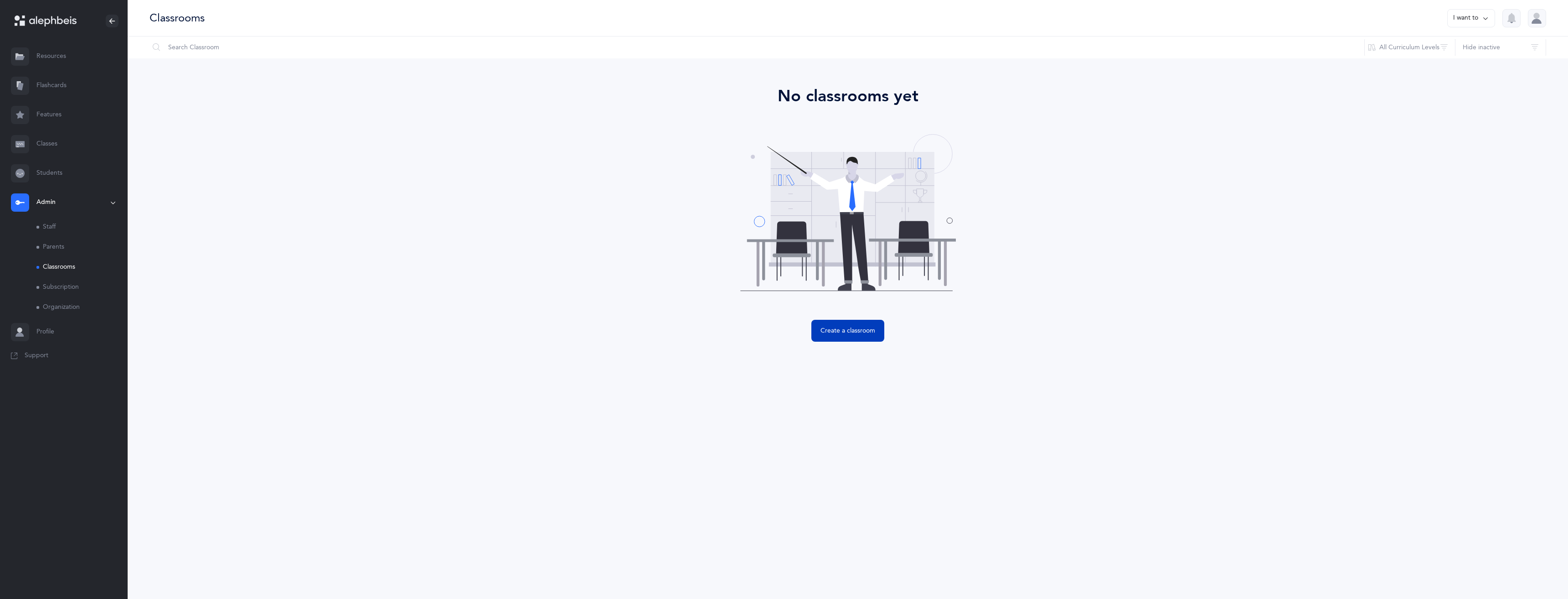
click at [829, 337] on button "Create a classroom" at bounding box center [847, 330] width 73 height 22
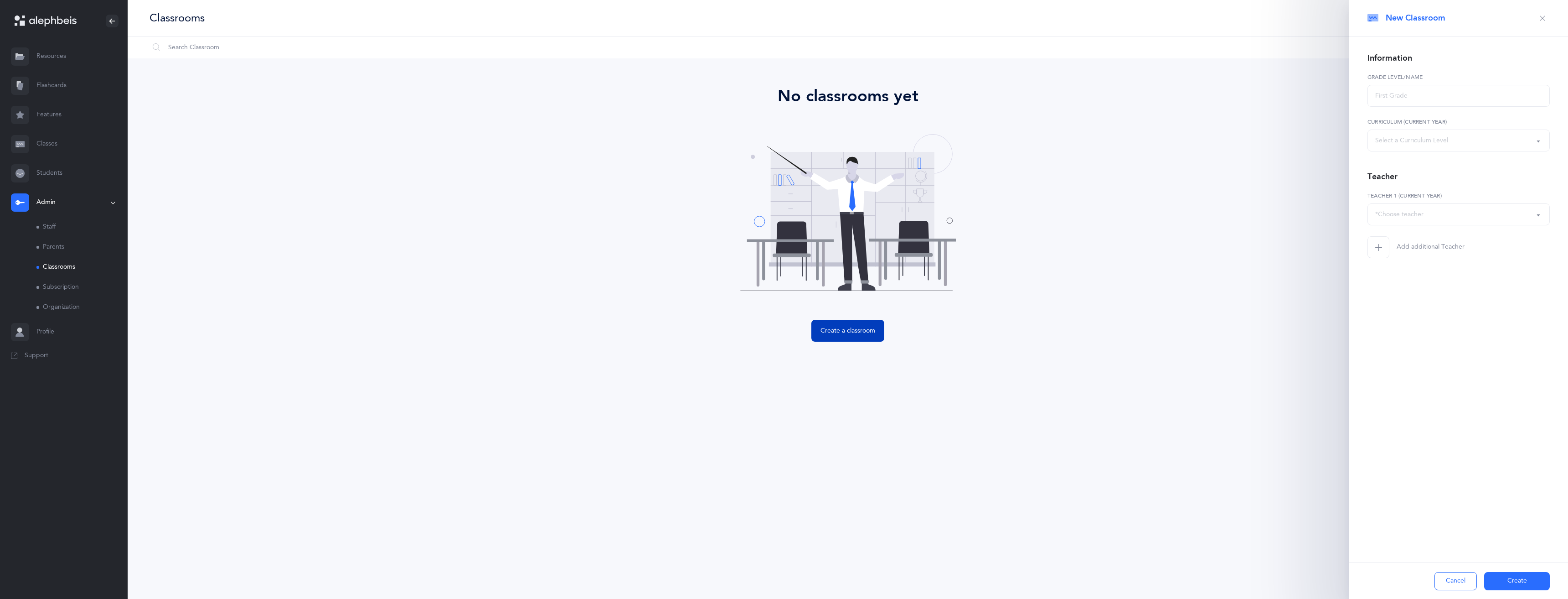
select select
click at [1381, 98] on input "text" at bounding box center [1459, 96] width 182 height 22
type input "Pre-K"
click at [1444, 139] on div "Select a Curriculum Level" at bounding box center [1411, 141] width 73 height 10
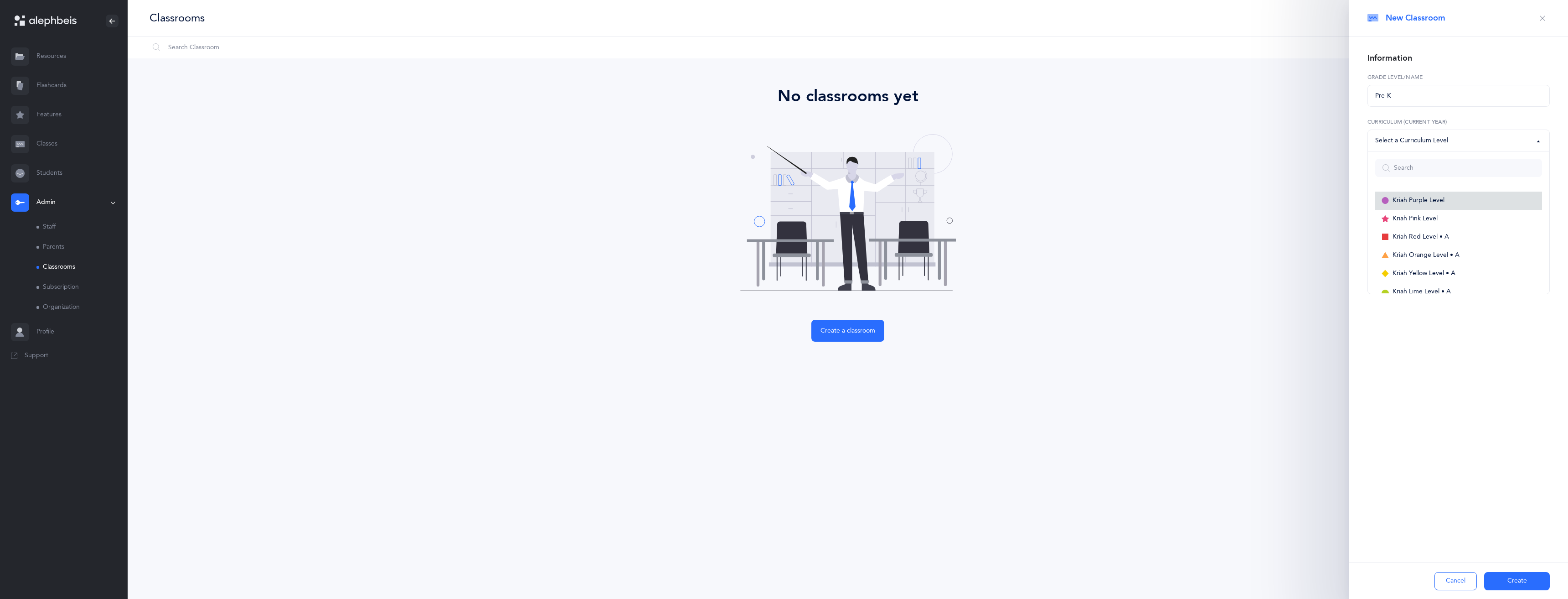
click at [1433, 201] on span "Kriah Purple Level" at bounding box center [1419, 201] width 52 height 8
select select "1"
click at [1412, 220] on div "*Choose teacher" at bounding box center [1459, 214] width 167 height 16
click at [1421, 262] on link "[PERSON_NAME]" at bounding box center [1459, 260] width 167 height 18
select select "2649"
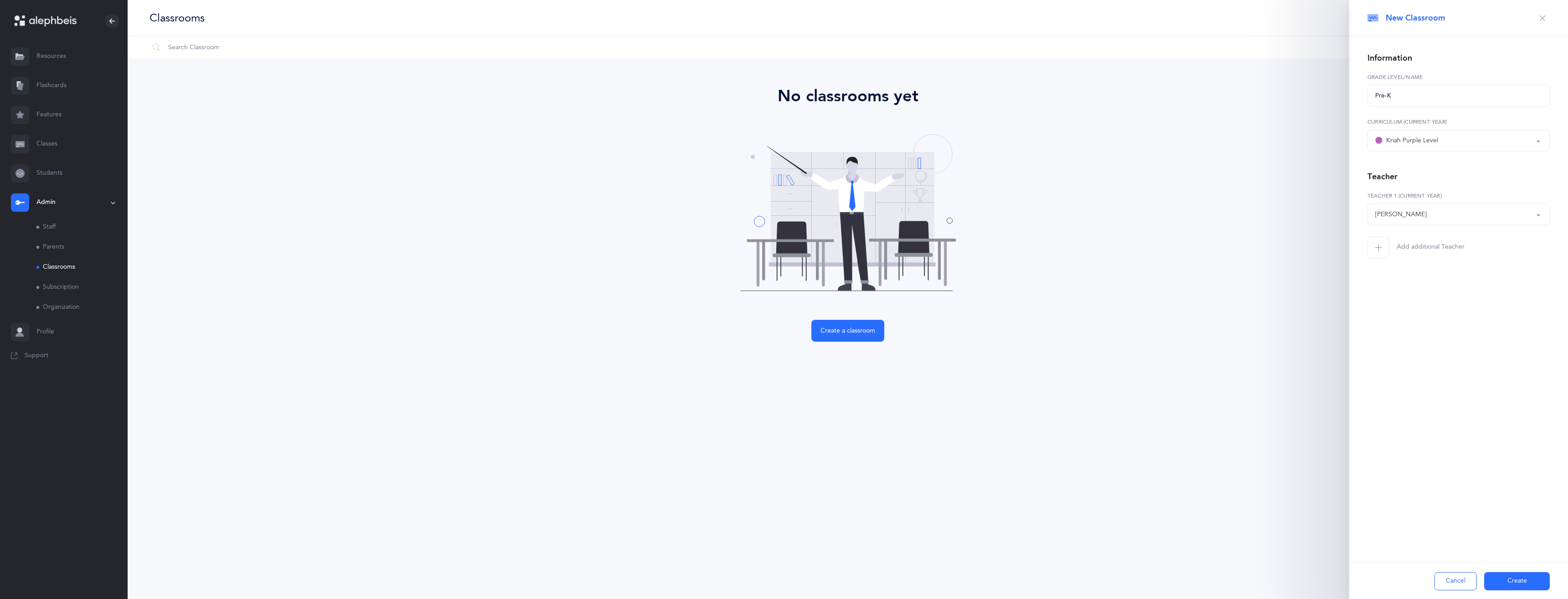
click at [1514, 583] on button "Create" at bounding box center [1517, 581] width 66 height 18
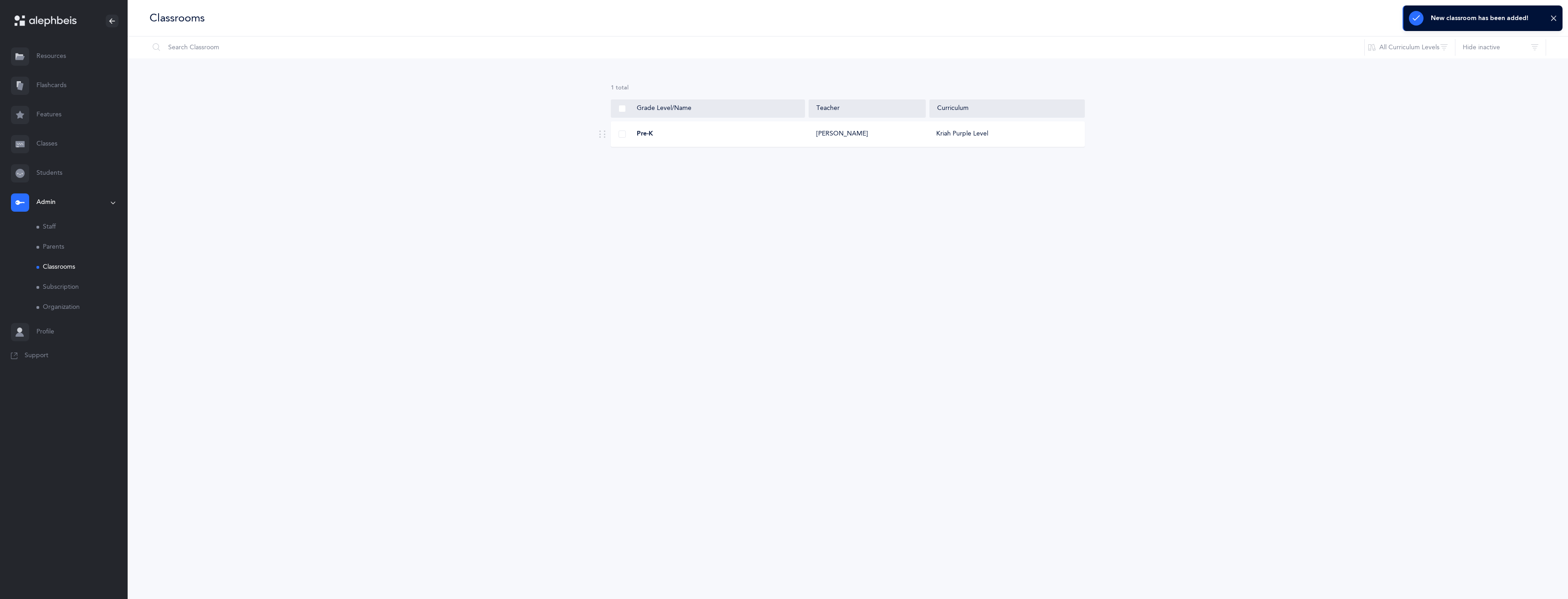
click at [649, 133] on span "Pre-K" at bounding box center [645, 134] width 16 height 9
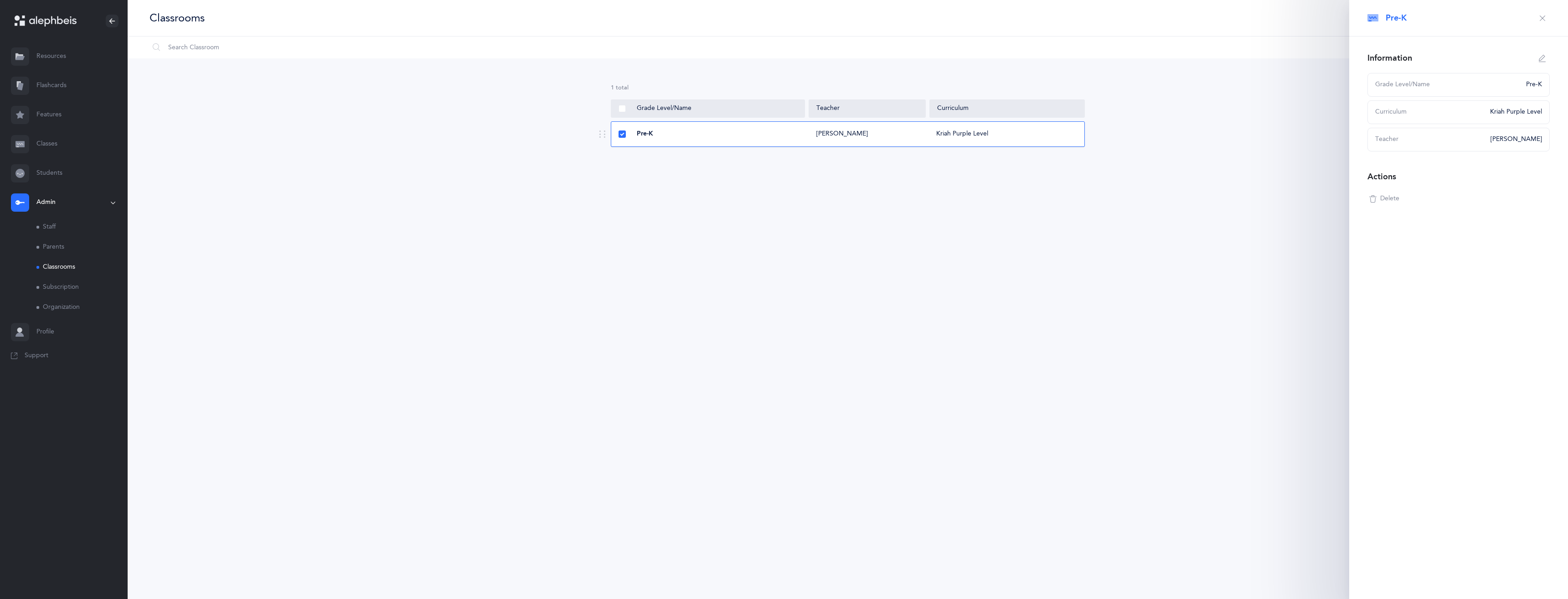
click at [1538, 17] on button "button" at bounding box center [1542, 18] width 14 height 14
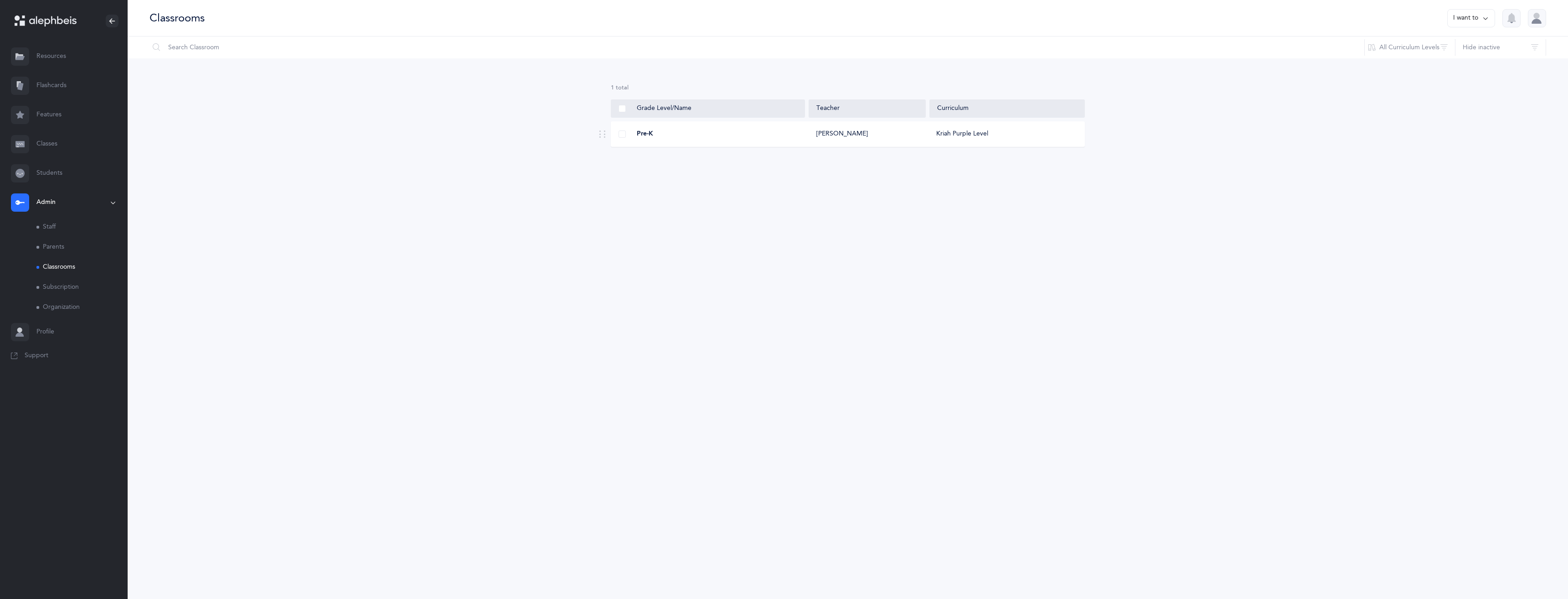
click at [63, 170] on link "Students" at bounding box center [64, 173] width 128 height 29
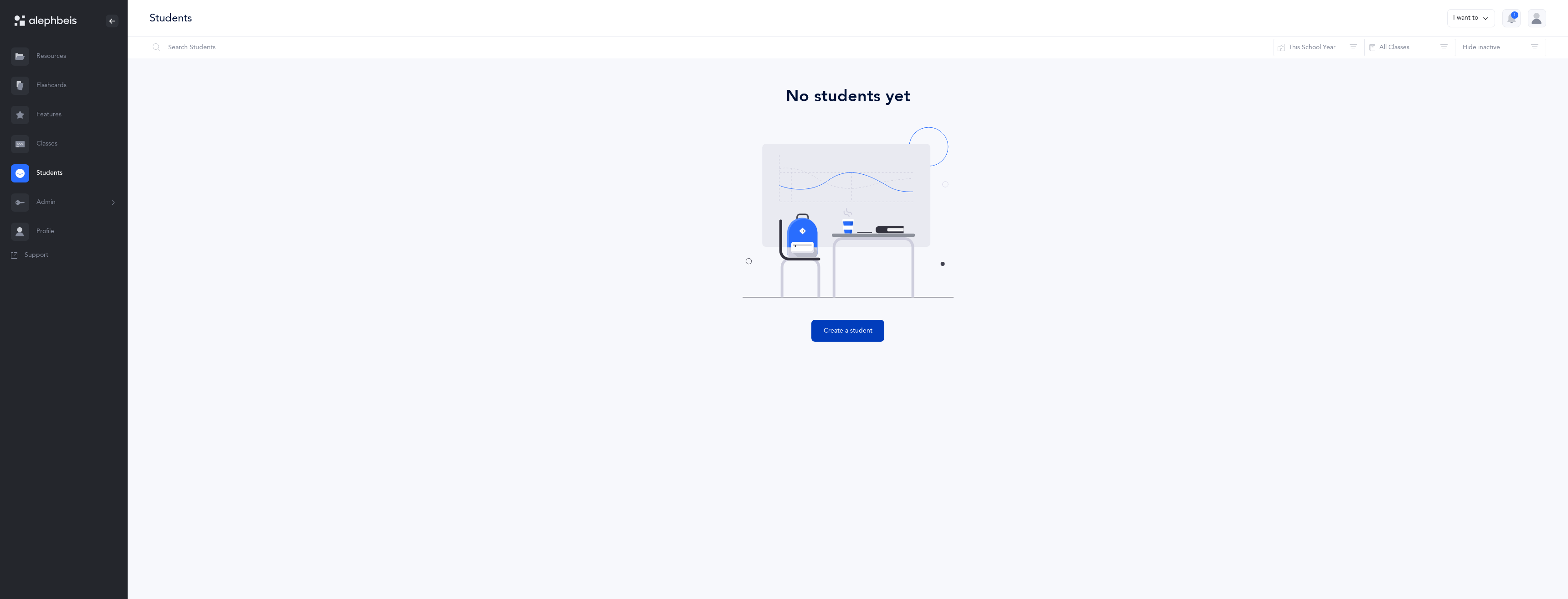
click at [831, 330] on button "Create a student" at bounding box center [847, 330] width 73 height 22
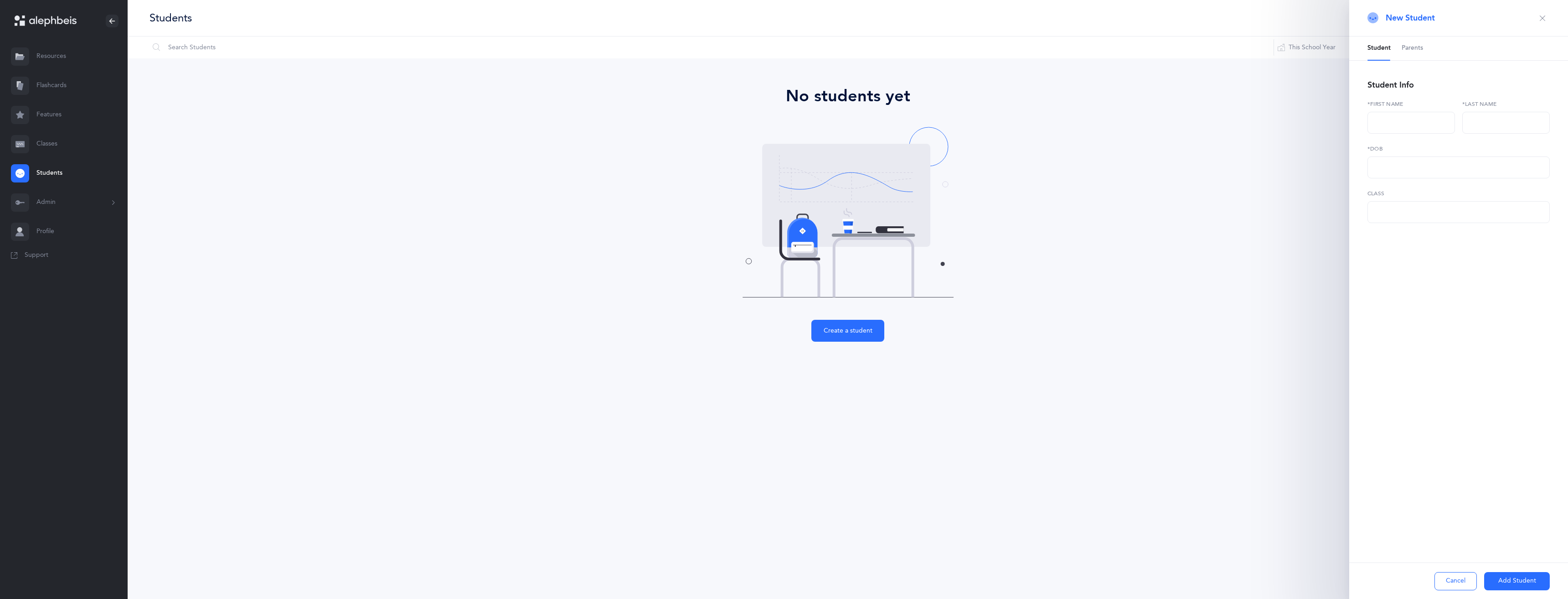
select select
click at [1380, 122] on input "text" at bounding box center [1411, 122] width 88 height 22
type input "Numi"
type input "K"
type input "Dinkels"
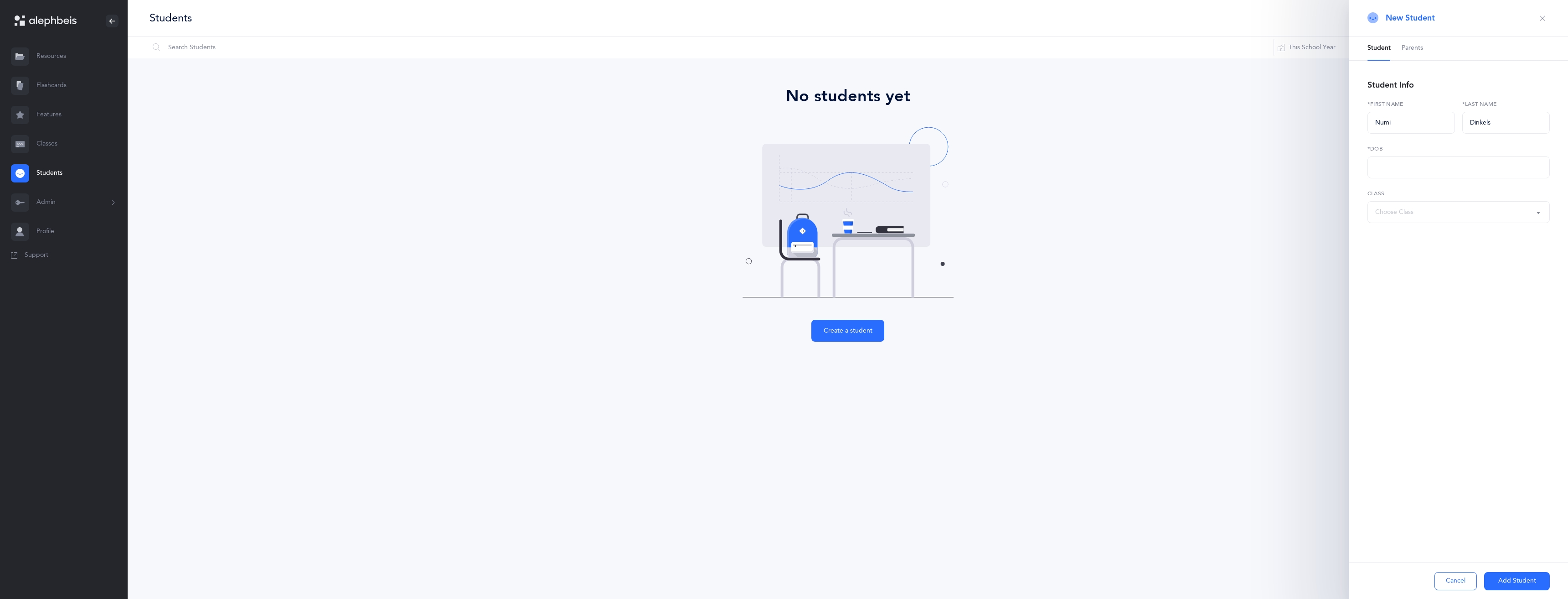
click at [1383, 209] on div "Choose Class" at bounding box center [1394, 212] width 38 height 10
click at [1397, 211] on div "Choose Class" at bounding box center [1394, 212] width 38 height 10
click at [1414, 211] on div "Choose Class" at bounding box center [1394, 212] width 38 height 10
drag, startPoint x: 1410, startPoint y: 279, endPoint x: 1410, endPoint y: 273, distance: 6.0
click at [1410, 278] on div "Student Parents Student Info Numi *First name Dinkels *Last name *DOB No option…" at bounding box center [1459, 161] width 219 height 249
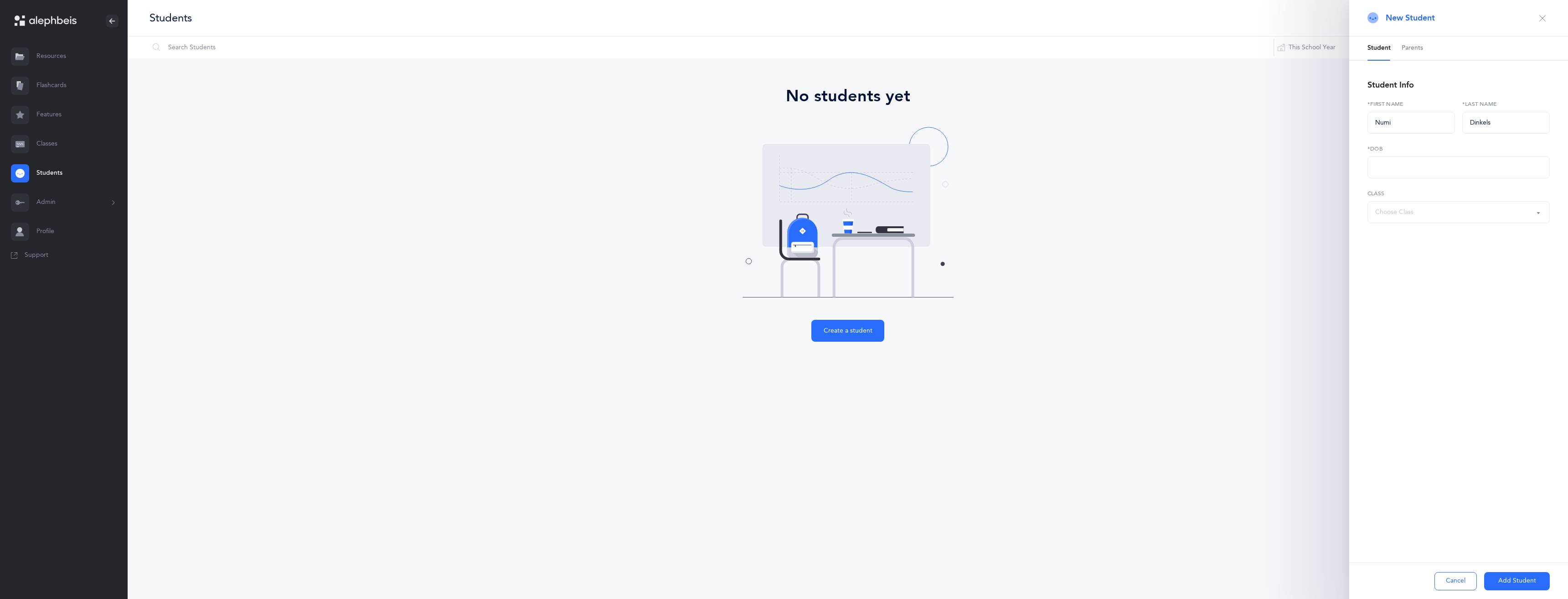
drag, startPoint x: 1405, startPoint y: 220, endPoint x: 1406, endPoint y: 225, distance: 5.1
click at [1405, 221] on button "Choose Class" at bounding box center [1459, 212] width 182 height 22
click at [1393, 277] on div "Student Parents Student Info Numi *First name Dinkels *Last name *DOB No option…" at bounding box center [1459, 161] width 219 height 249
click at [1503, 585] on button "Add Student" at bounding box center [1517, 581] width 66 height 18
click at [1400, 163] on input "text" at bounding box center [1459, 167] width 182 height 22
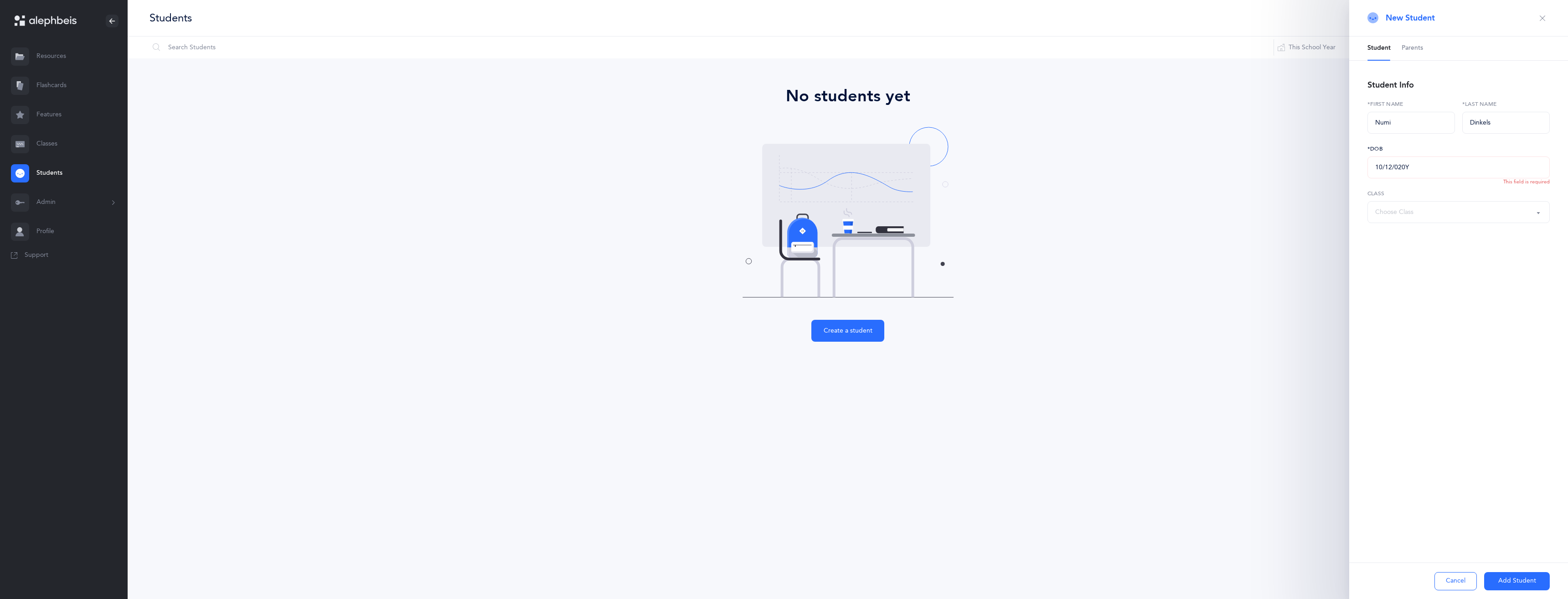
drag, startPoint x: 1417, startPoint y: 173, endPoint x: 1328, endPoint y: 174, distance: 89.0
click at [1328, 174] on div "Students I want to 1 Reset Filter This School Year All School Years This School…" at bounding box center [848, 189] width 1440 height 378
type input "[DATE]"
drag, startPoint x: 1407, startPoint y: 222, endPoint x: 1411, endPoint y: 224, distance: 4.5
click at [1411, 224] on div "Student Parents Student Info Numi *First name Dinkels *Last name 01/01/2020 *DO…" at bounding box center [1459, 161] width 219 height 249
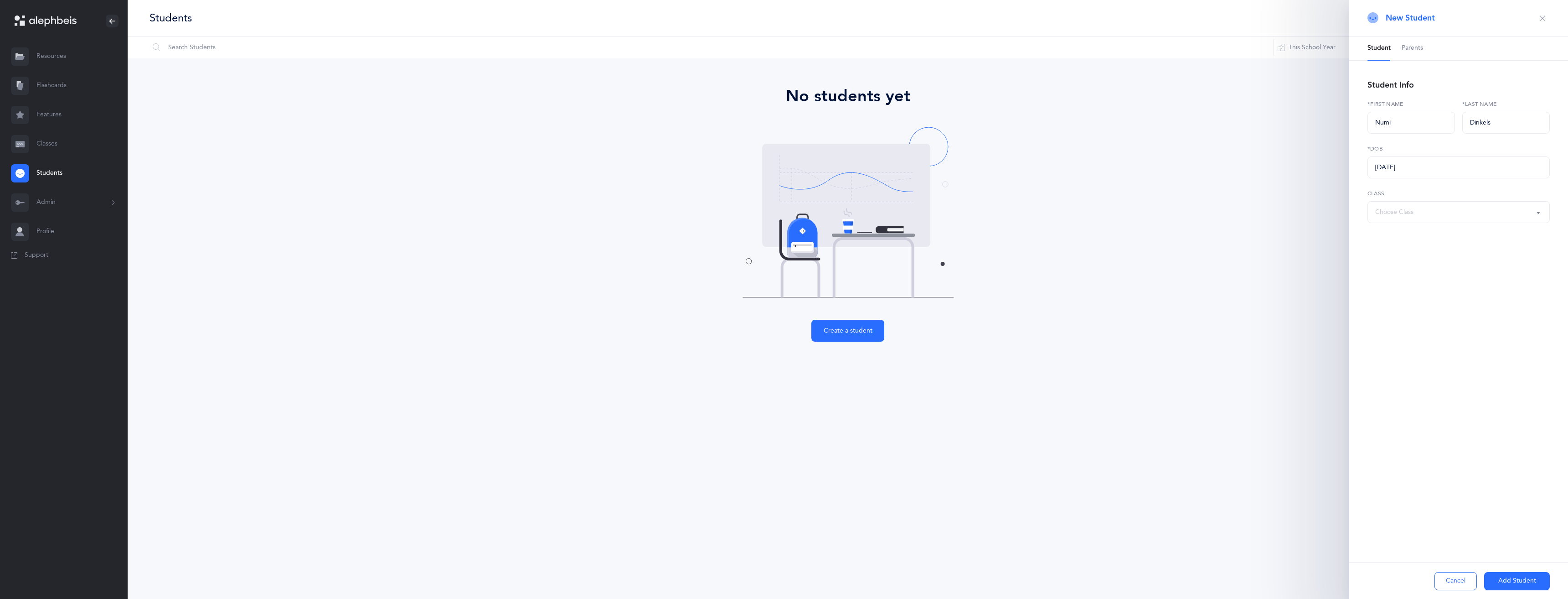
click at [1410, 222] on div "Student Parents Student Info Numi *First name Dinkels *Last name 01/01/2020 *DO…" at bounding box center [1459, 161] width 219 height 249
click at [1410, 222] on button "Choose Class" at bounding box center [1459, 212] width 182 height 22
click at [1431, 214] on div "Choose Class" at bounding box center [1459, 212] width 167 height 16
click at [1507, 580] on button "Add Student" at bounding box center [1517, 581] width 66 height 18
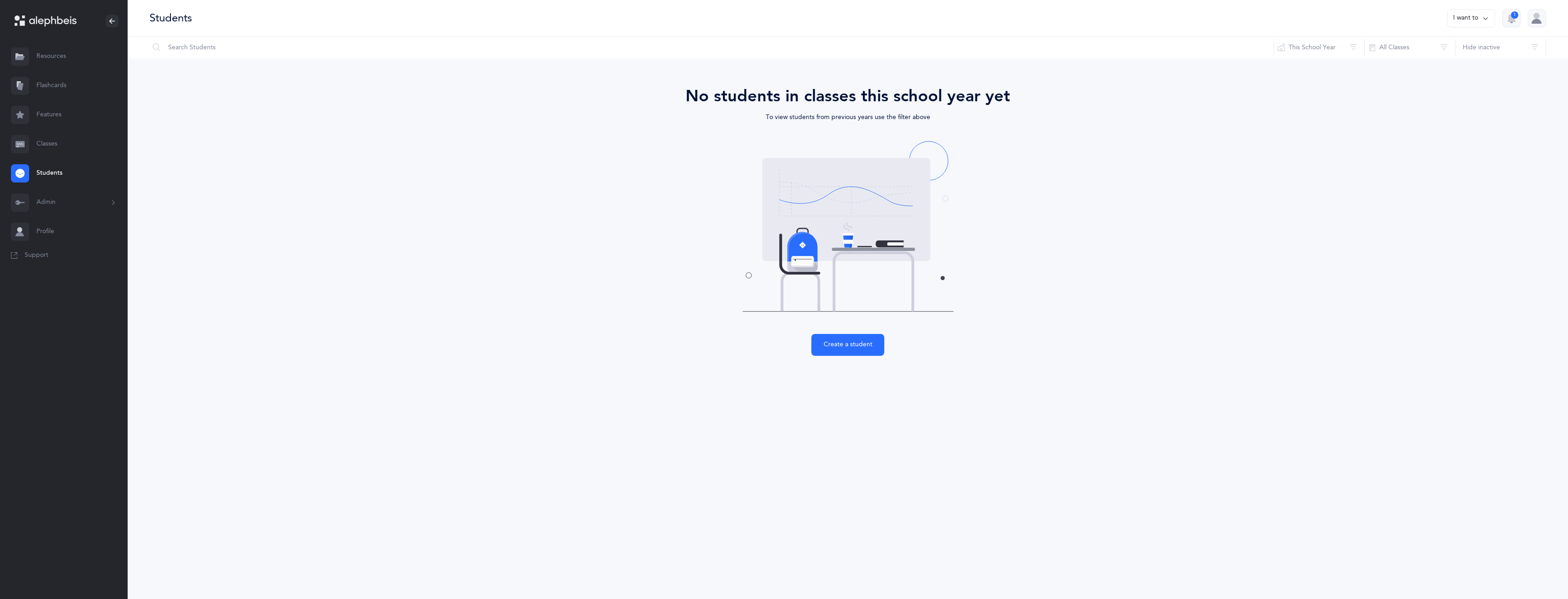
click at [41, 173] on link "Students" at bounding box center [64, 173] width 128 height 29
click at [1416, 46] on button "All Classes" at bounding box center [1410, 48] width 91 height 22
click at [1323, 50] on button "This School Year" at bounding box center [1319, 48] width 91 height 22
click at [1497, 47] on button "Hide inactive" at bounding box center [1501, 48] width 91 height 22
click at [51, 138] on link "Classes" at bounding box center [64, 144] width 128 height 29
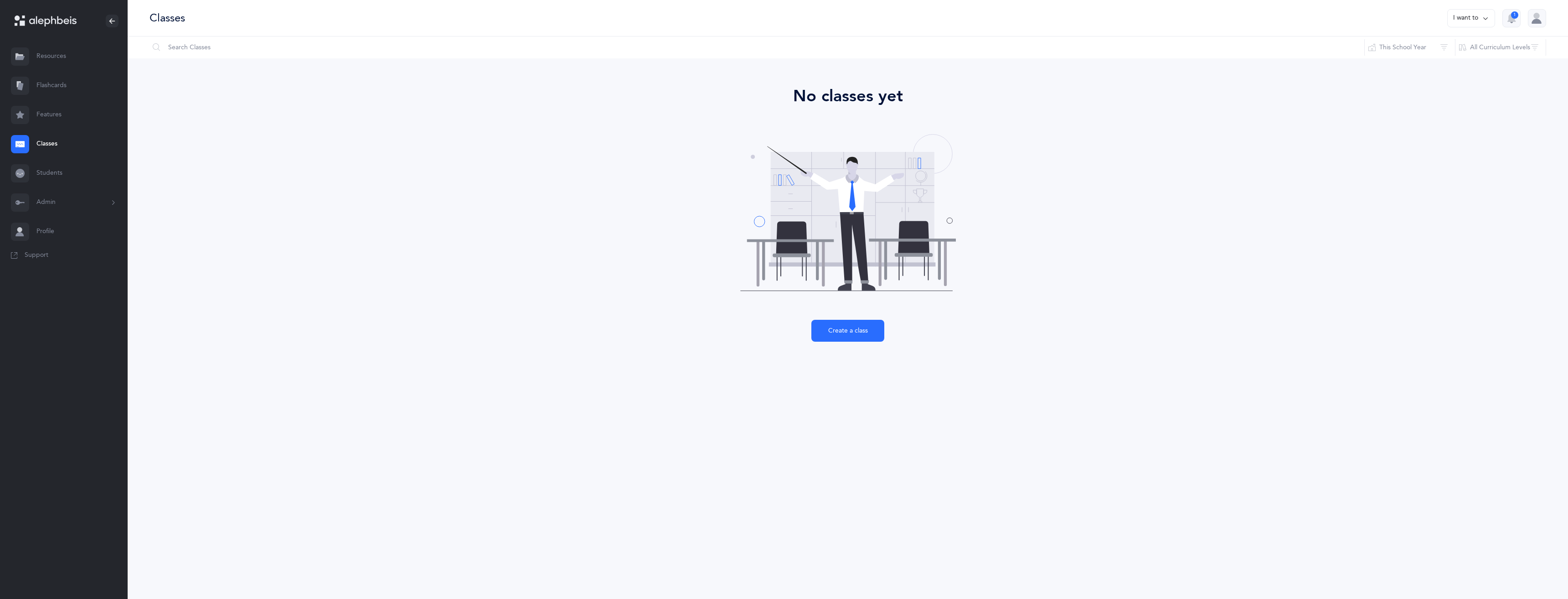
click at [1542, 20] on div at bounding box center [1537, 18] width 18 height 18
click at [1518, 17] on button "1" at bounding box center [1511, 18] width 18 height 18
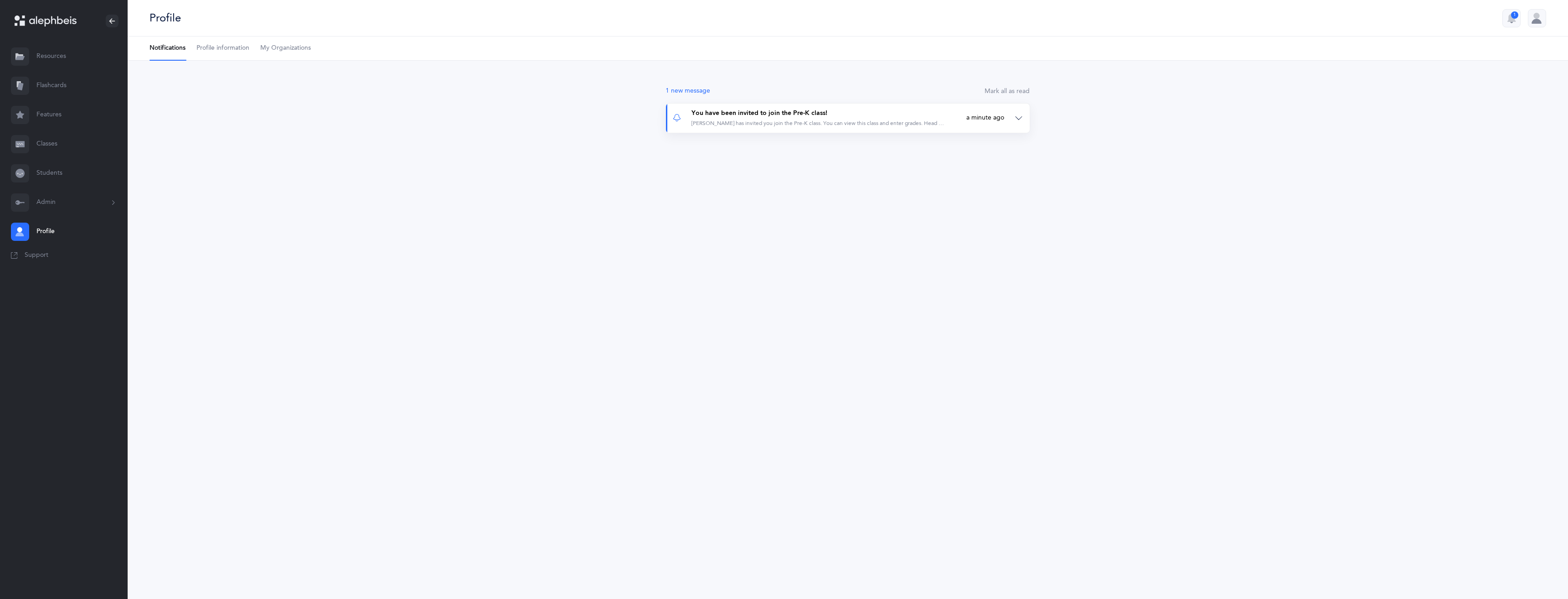
click at [907, 129] on button "You have been invited to join the Pre-K class! [PERSON_NAME] has invited you jo…" at bounding box center [847, 118] width 363 height 29
click at [709, 172] on link "Classes" at bounding box center [848, 171] width 313 height 7
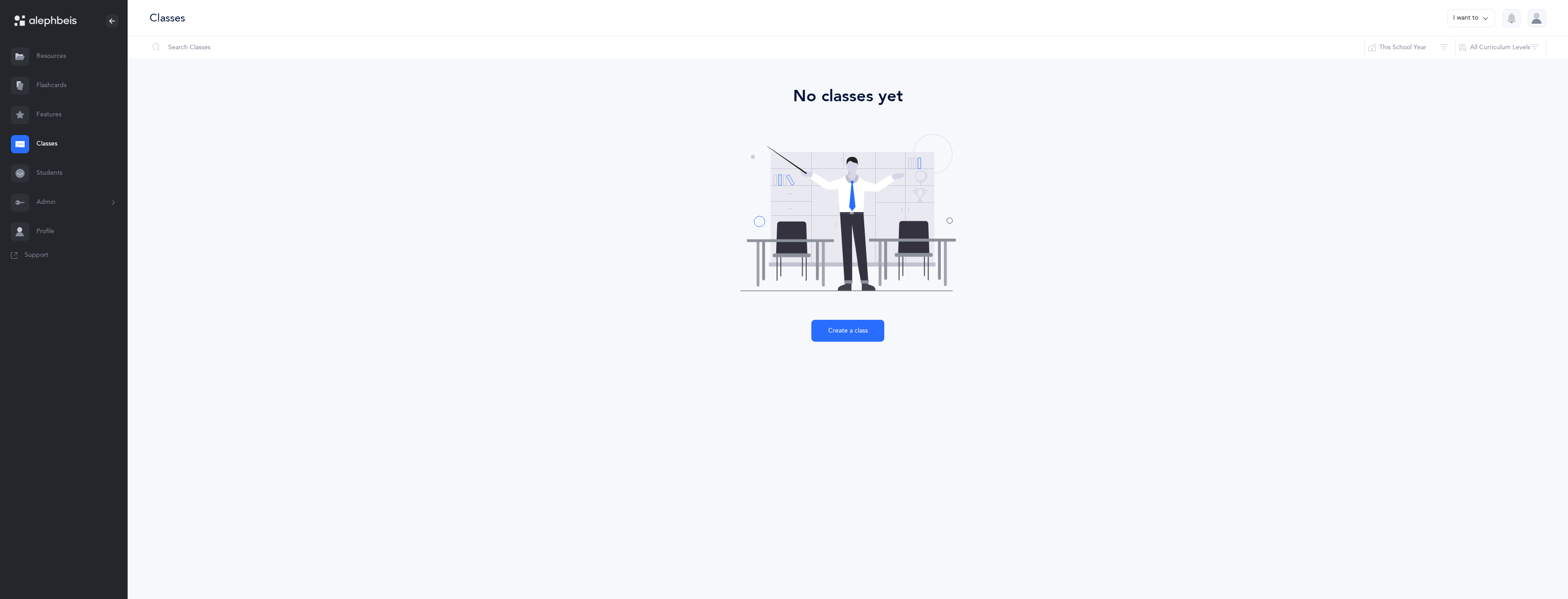
click at [60, 180] on link "Students" at bounding box center [64, 173] width 128 height 29
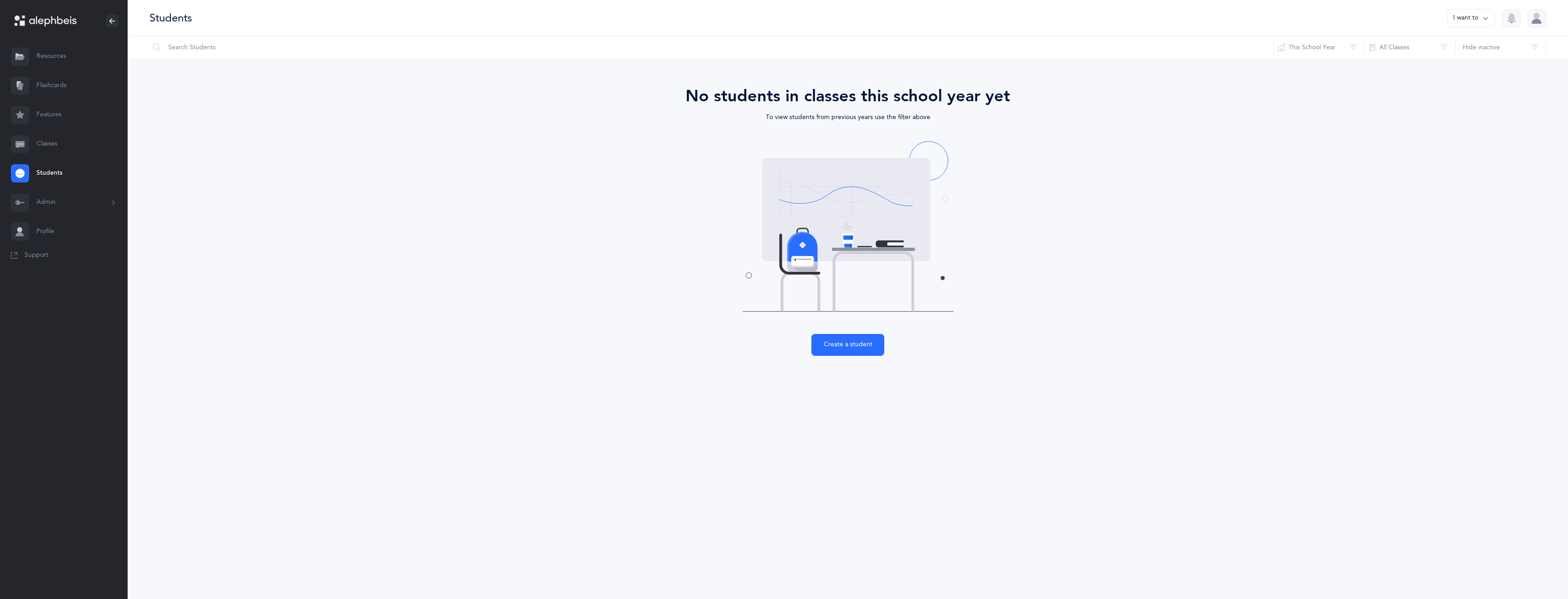
click at [50, 201] on button "Admin" at bounding box center [64, 202] width 128 height 29
click at [60, 335] on link "Profile" at bounding box center [64, 332] width 128 height 29
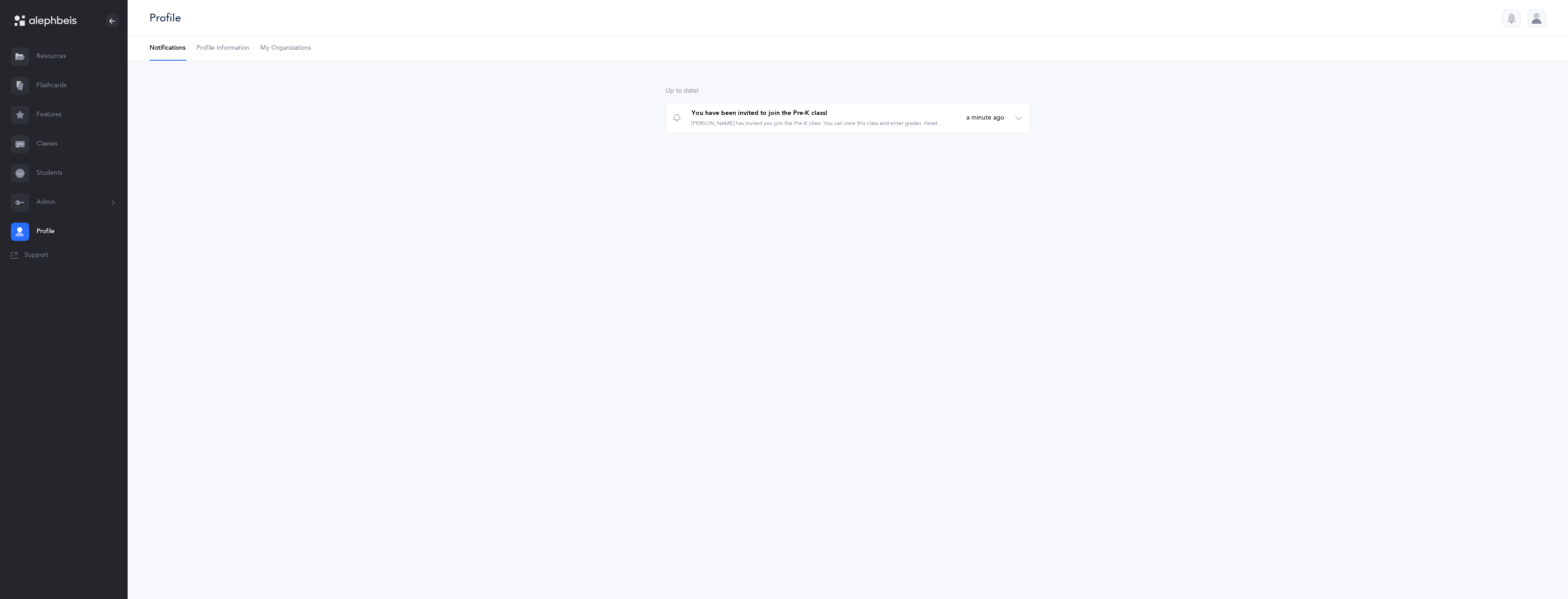
click at [56, 202] on button "Admin" at bounding box center [64, 202] width 128 height 29
click at [65, 265] on link "Classrooms" at bounding box center [82, 267] width 91 height 20
click at [67, 285] on link "Subscription" at bounding box center [82, 288] width 91 height 20
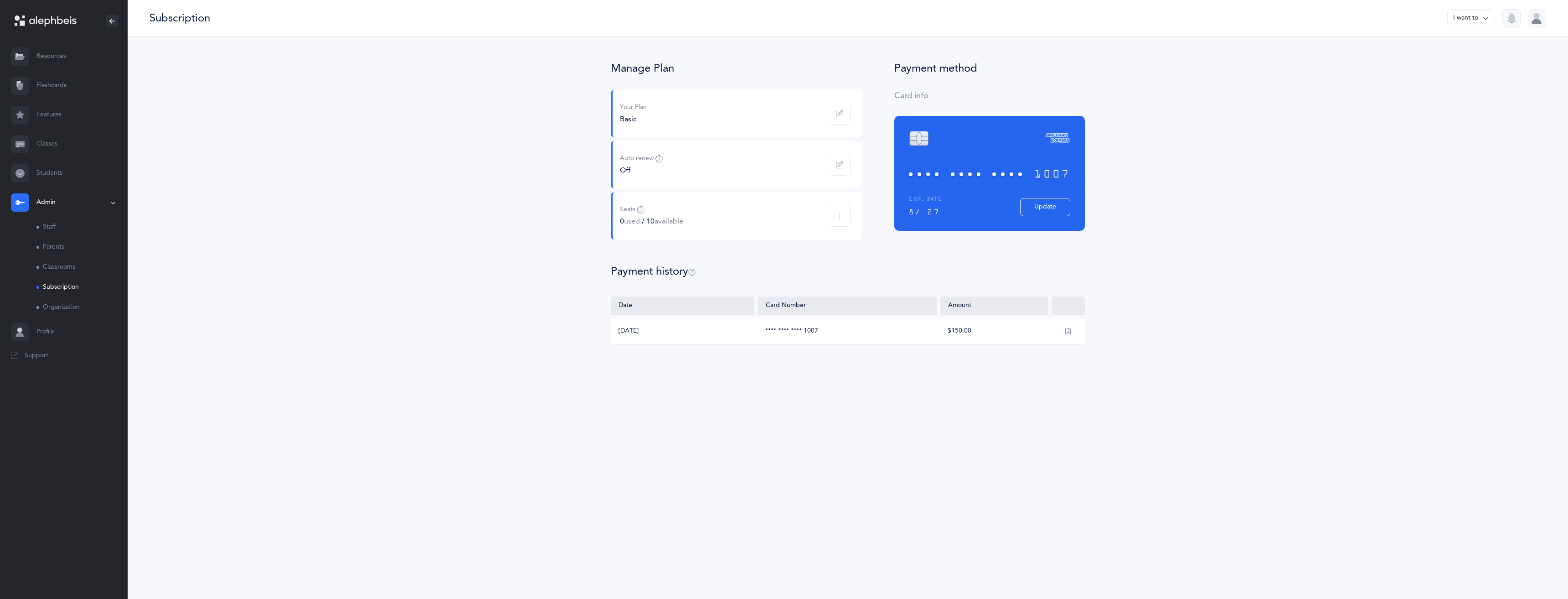
click at [55, 81] on link "Flashcards" at bounding box center [64, 86] width 128 height 29
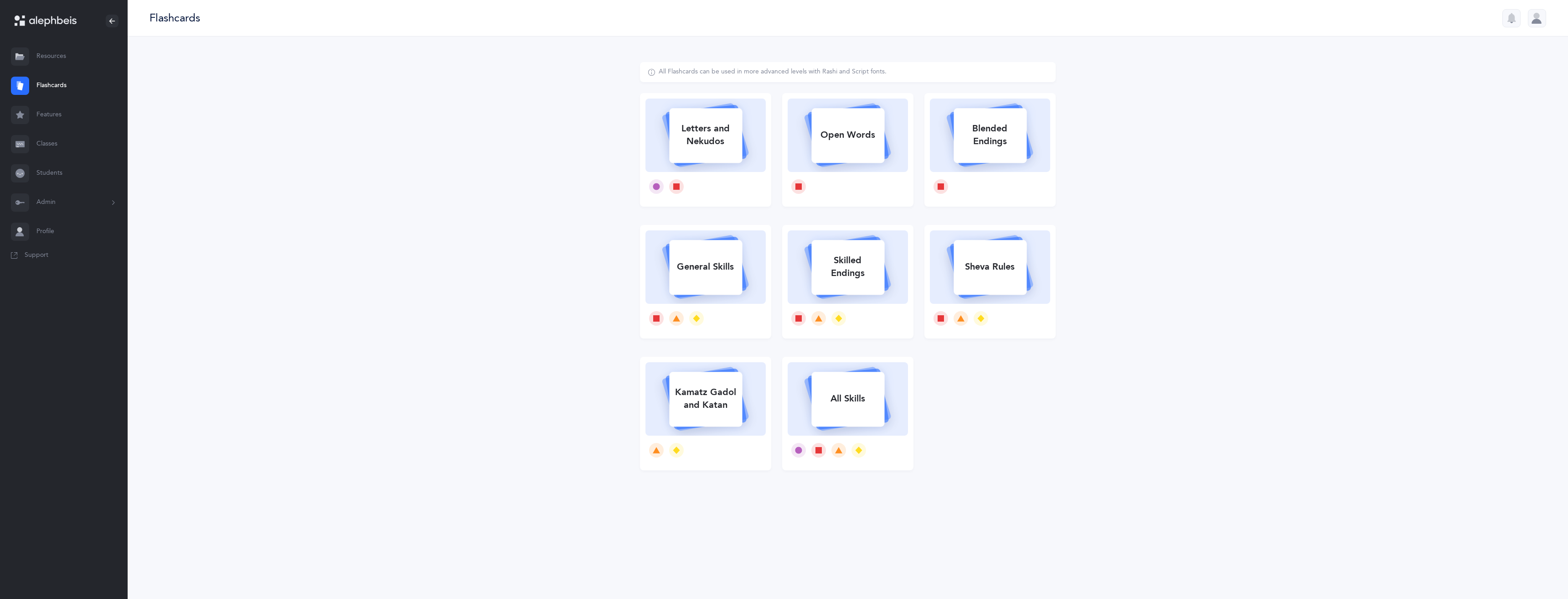
click at [698, 279] on rect at bounding box center [705, 267] width 73 height 55
select select
select select "single"
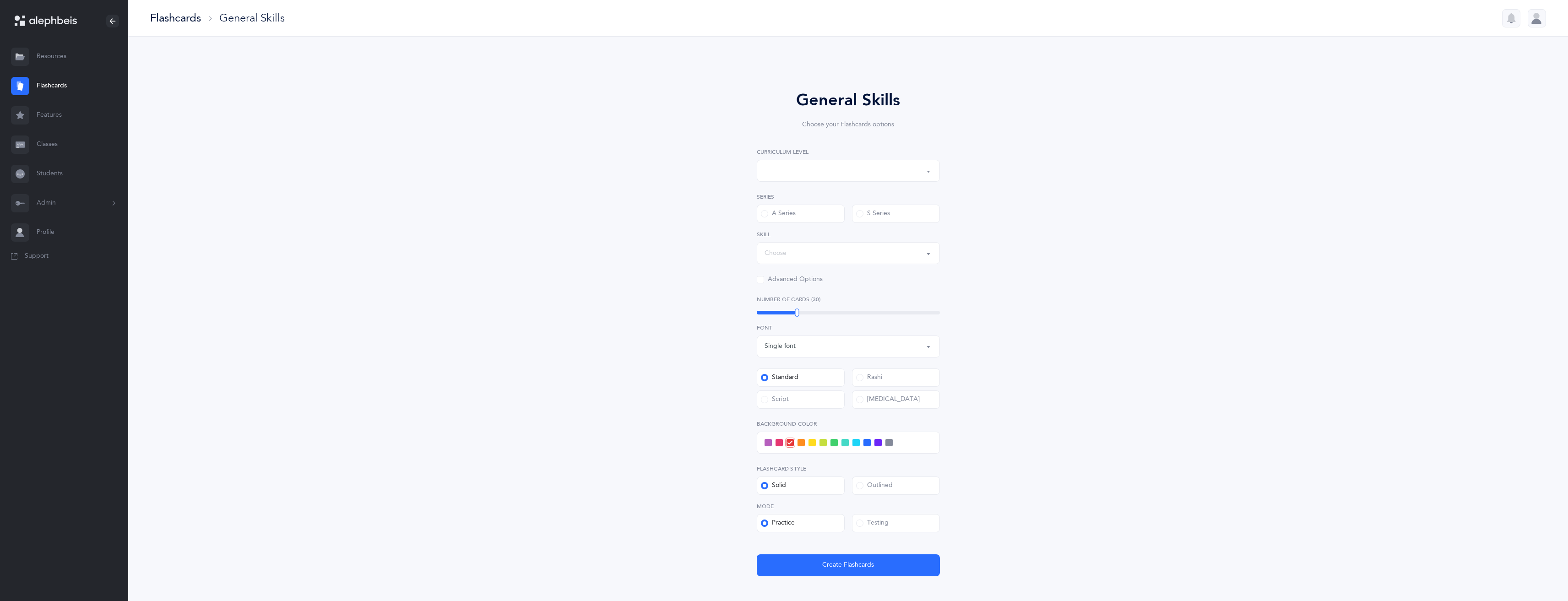
select select "1"
select select "Silent Letters"
select select
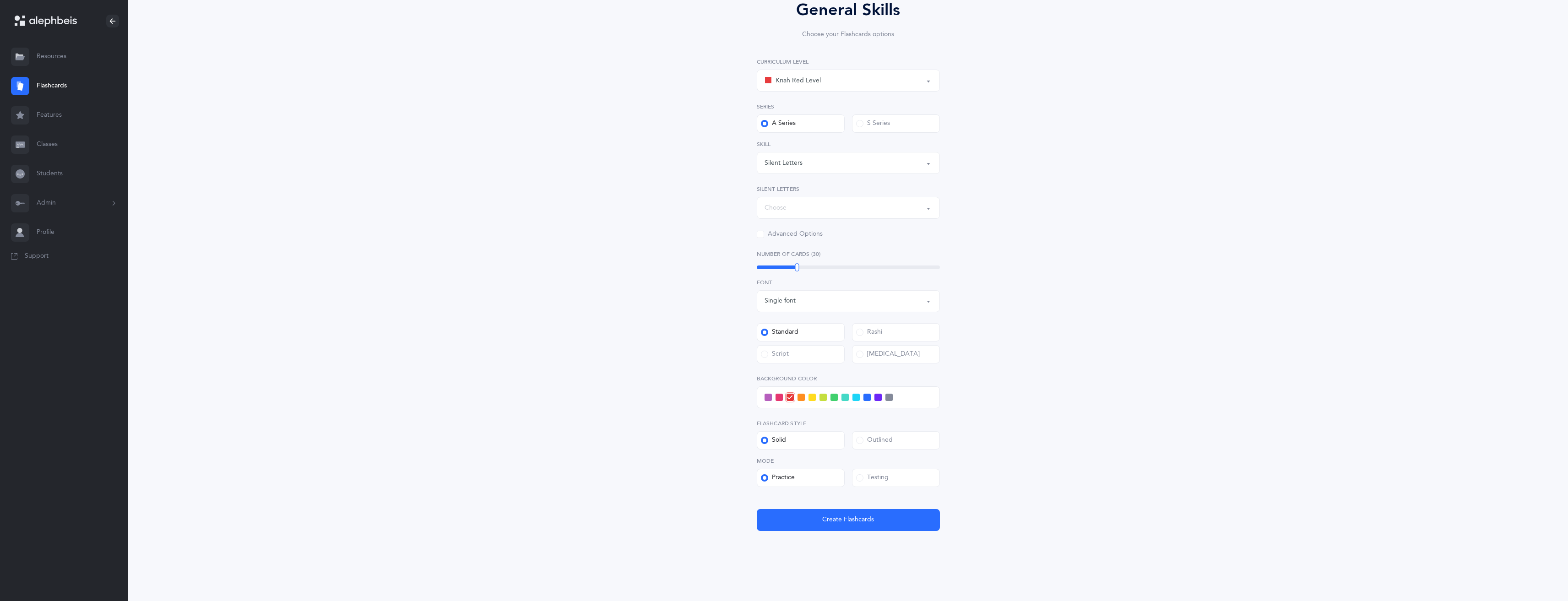
scroll to position [93, 0]
click at [789, 72] on div "Kriah Red Level" at bounding box center [792, 77] width 57 height 11
click at [798, 98] on link "Kriah Red Level" at bounding box center [848, 104] width 168 height 18
click at [806, 147] on div "Silent Letters Vav Skills Shin Sin Skills Shuruk at the beginning of the word C…" at bounding box center [848, 154] width 183 height 34
click at [809, 158] on div "Silent Letters" at bounding box center [848, 160] width 168 height 16
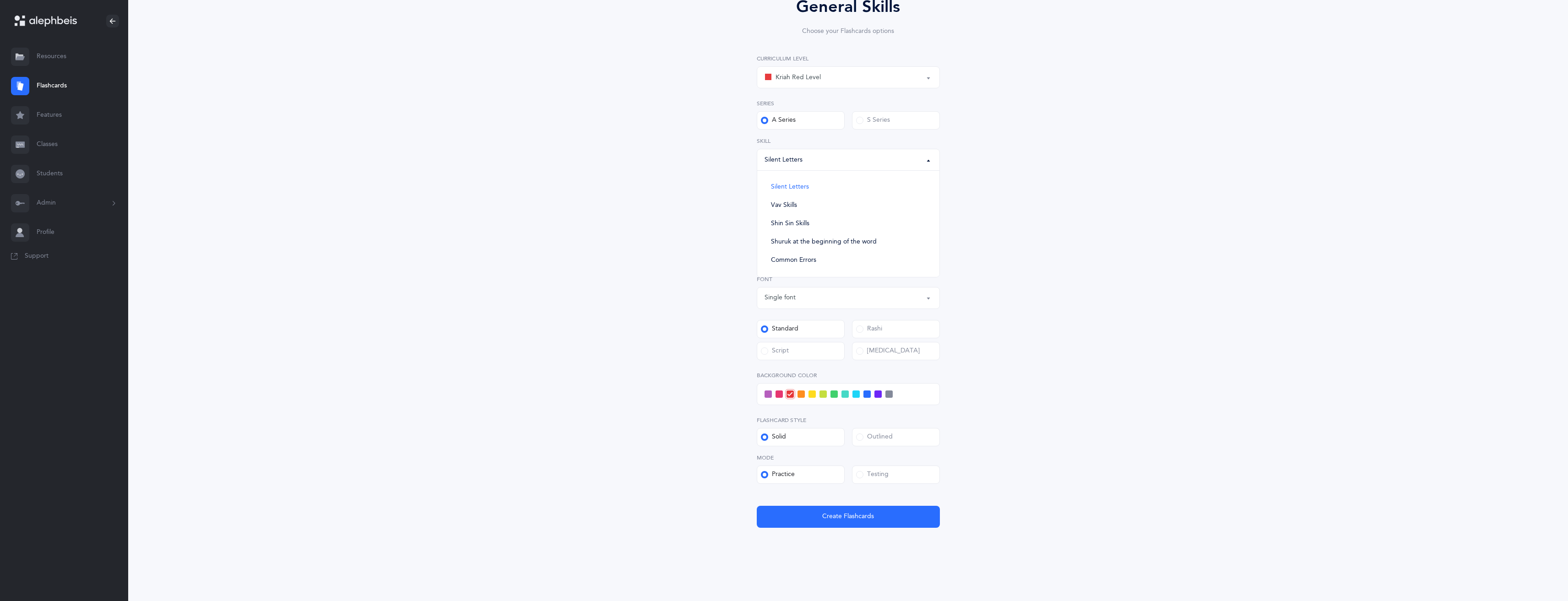
drag, startPoint x: 1108, startPoint y: 168, endPoint x: 1016, endPoint y: 201, distance: 97.7
click at [1101, 168] on div "General Skills Choose your Flashcards options Kriah Red Level Kriah Orange Leve…" at bounding box center [848, 272] width 1440 height 658
click at [764, 152] on div "Silent Letters" at bounding box center [848, 160] width 168 height 16
click at [918, 162] on div "Silent Letters" at bounding box center [848, 160] width 168 height 16
click at [897, 123] on label "S Series" at bounding box center [896, 120] width 88 height 18
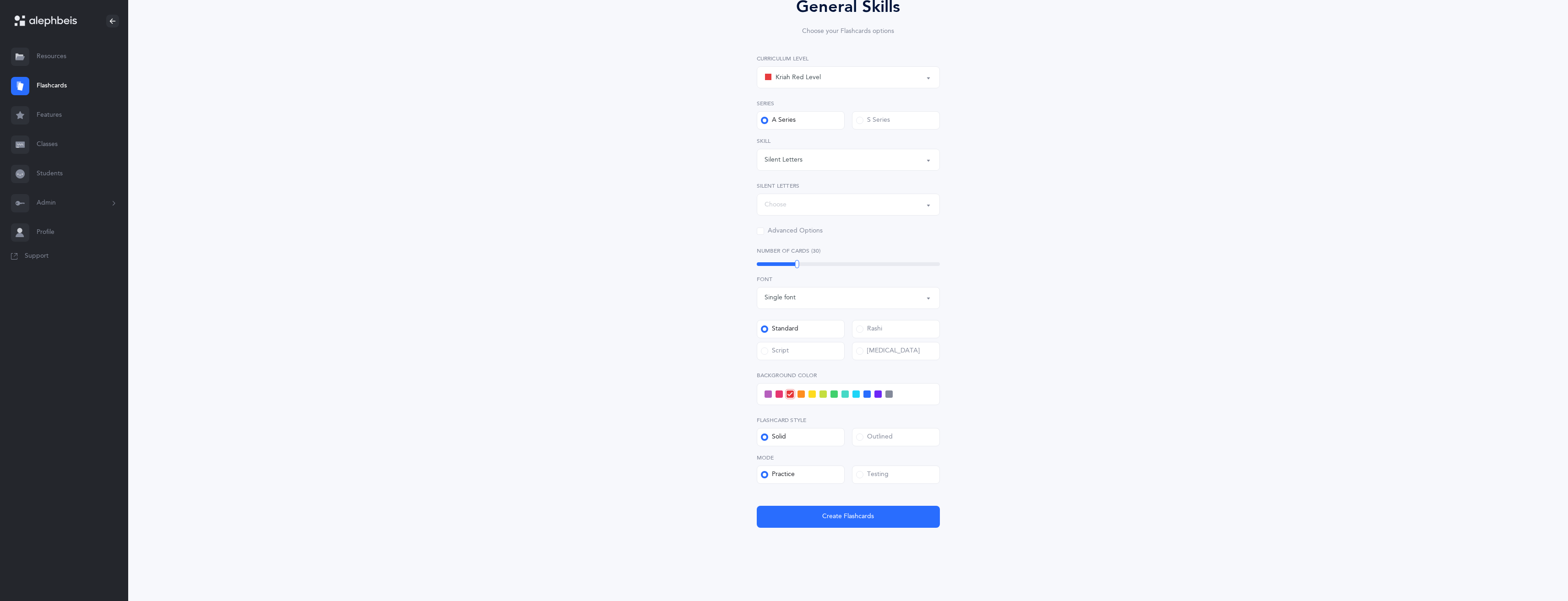
click at [0, 0] on input "S Series" at bounding box center [0, 0] width 0 height 0
click at [862, 166] on div "Silent Letters" at bounding box center [848, 160] width 168 height 16
drag, startPoint x: 781, startPoint y: 111, endPoint x: 770, endPoint y: 117, distance: 12.5
click at [781, 112] on div "Series A Series S Series" at bounding box center [848, 115] width 183 height 30
click at [768, 118] on div "A Series" at bounding box center [778, 120] width 35 height 9
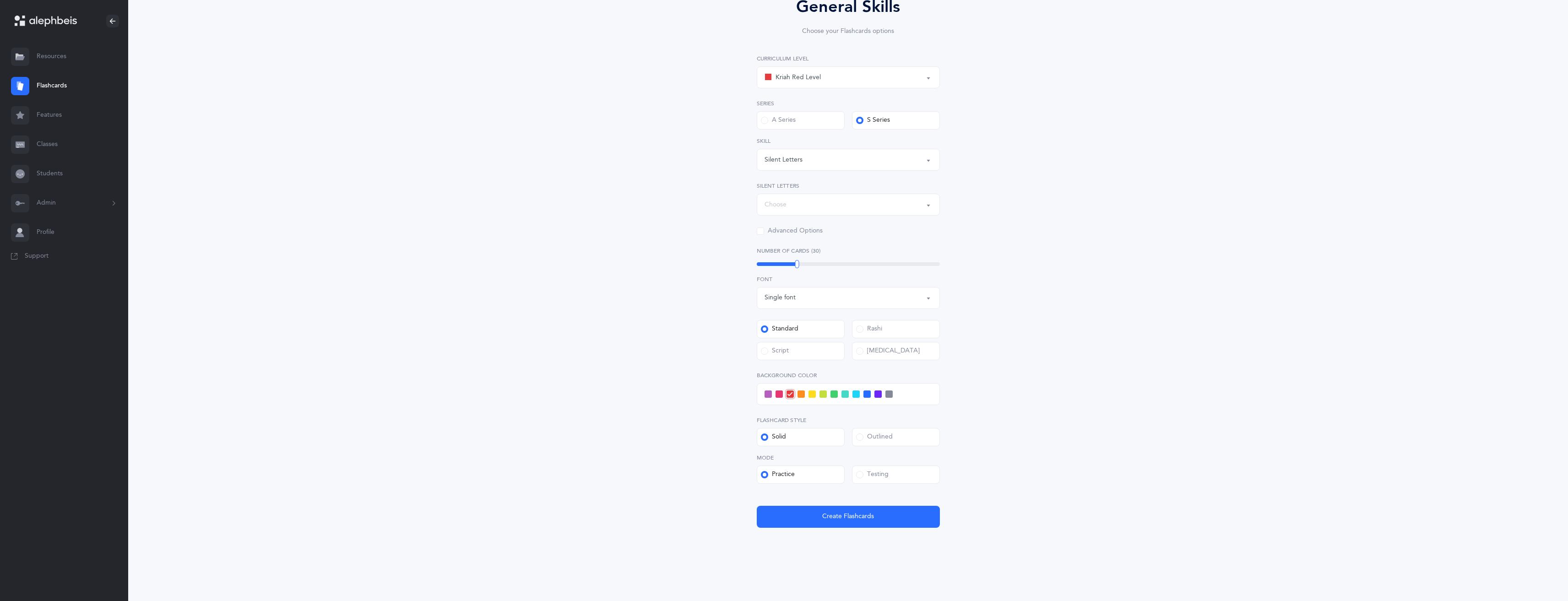
click at [0, 0] on input "A Series" at bounding box center [0, 0] width 0 height 0
click at [838, 518] on span "Create Flashcards" at bounding box center [848, 516] width 52 height 10
click at [822, 202] on div "Choose" at bounding box center [848, 205] width 168 height 16
click at [1030, 205] on div "General Skills Choose your Flashcards options Kriah Red Level Kriah Orange Leve…" at bounding box center [848, 266] width 418 height 596
click at [826, 164] on div "Silent Letters" at bounding box center [848, 160] width 168 height 16
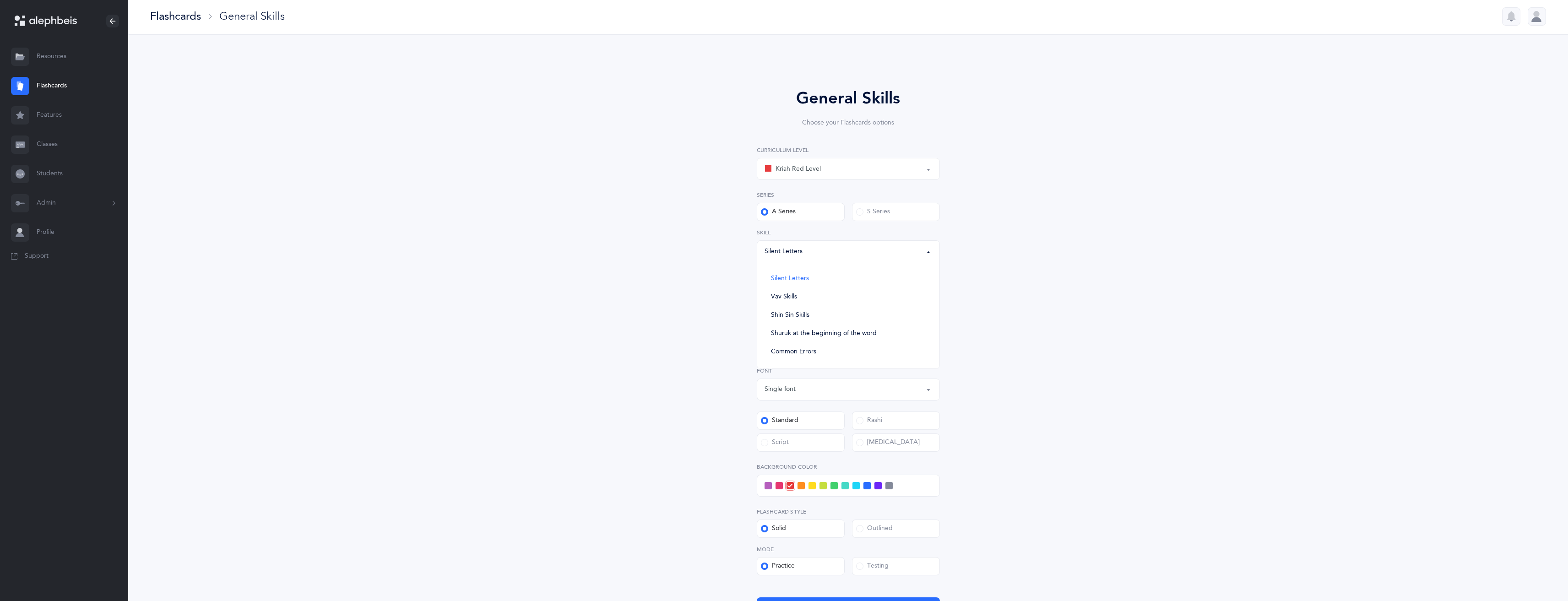
scroll to position [0, 0]
click at [1037, 267] on div "General Skills Choose your Flashcards options Kriah Red Level Kriah Orange Leve…" at bounding box center [848, 360] width 418 height 596
click at [840, 163] on div "Kriah Red Level" at bounding box center [848, 171] width 168 height 16
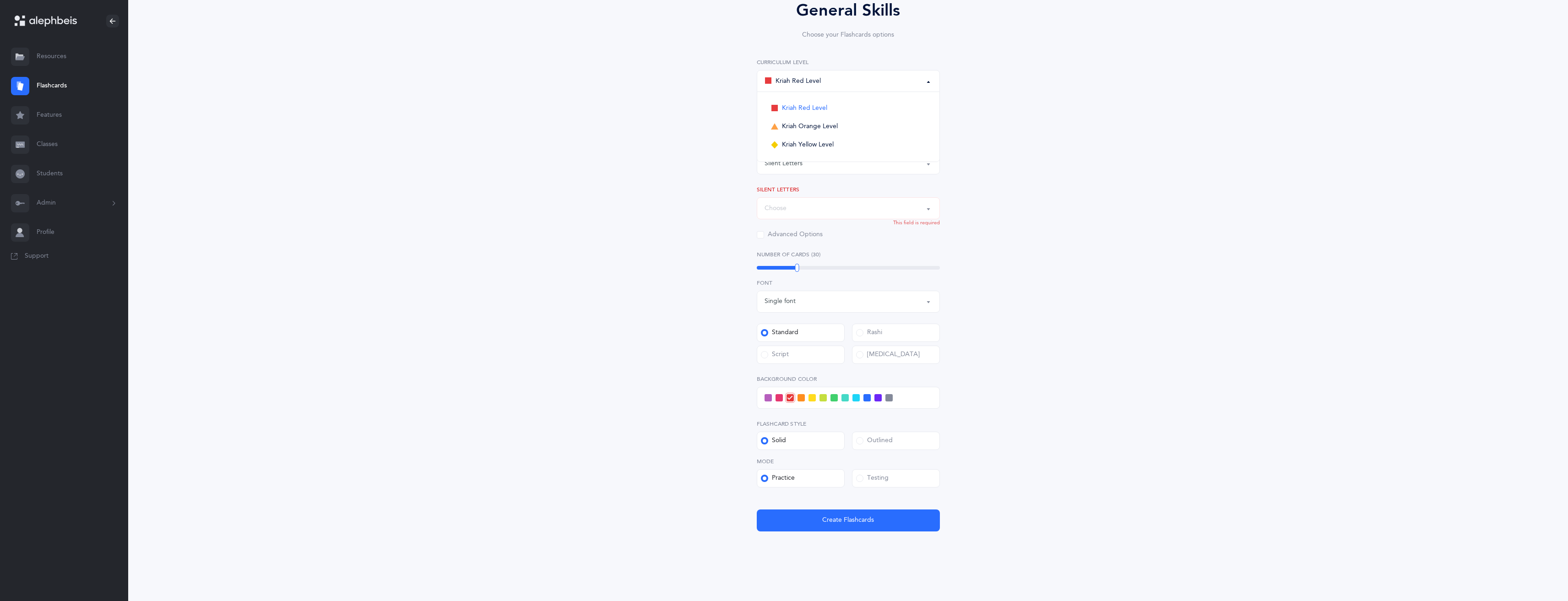
scroll to position [93, 0]
click at [811, 134] on link "Kriah Yellow Level" at bounding box center [848, 141] width 168 height 18
click at [806, 158] on div "Silent Letters" at bounding box center [848, 160] width 168 height 16
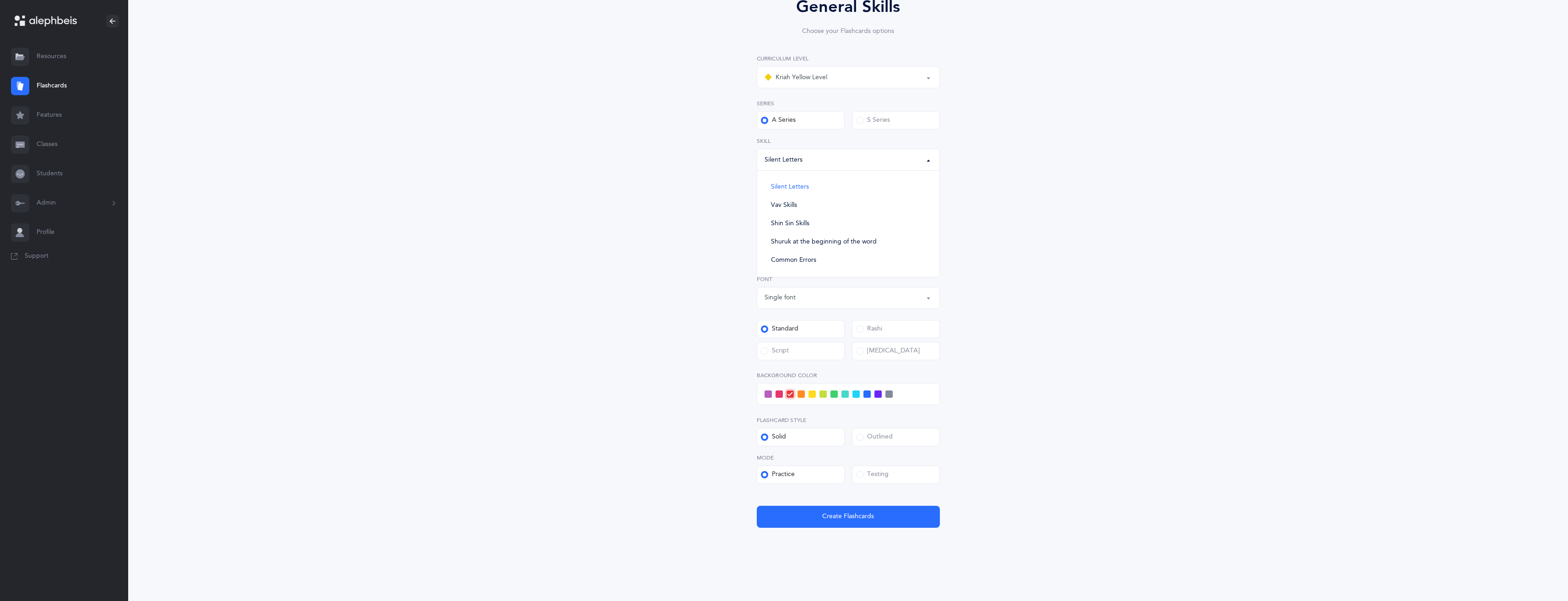
click at [1065, 226] on div "General Skills Choose your Flashcards options Kriah Red Level Kriah Orange Leve…" at bounding box center [848, 266] width 476 height 596
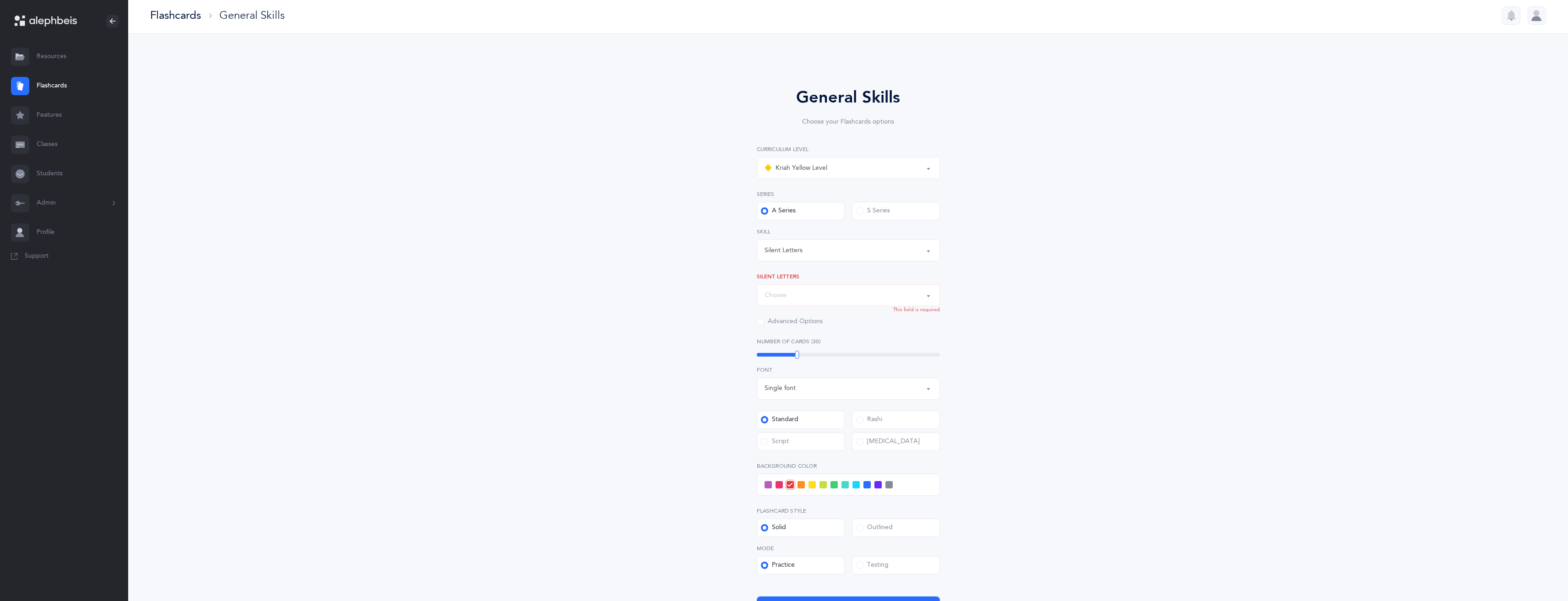
scroll to position [0, 0]
click at [855, 177] on div "Kriah Yellow Level" at bounding box center [848, 171] width 168 height 16
click at [851, 196] on link "Kriah Red Level" at bounding box center [848, 198] width 168 height 18
select select "1"
click at [923, 301] on div "Choose" at bounding box center [848, 297] width 168 height 16
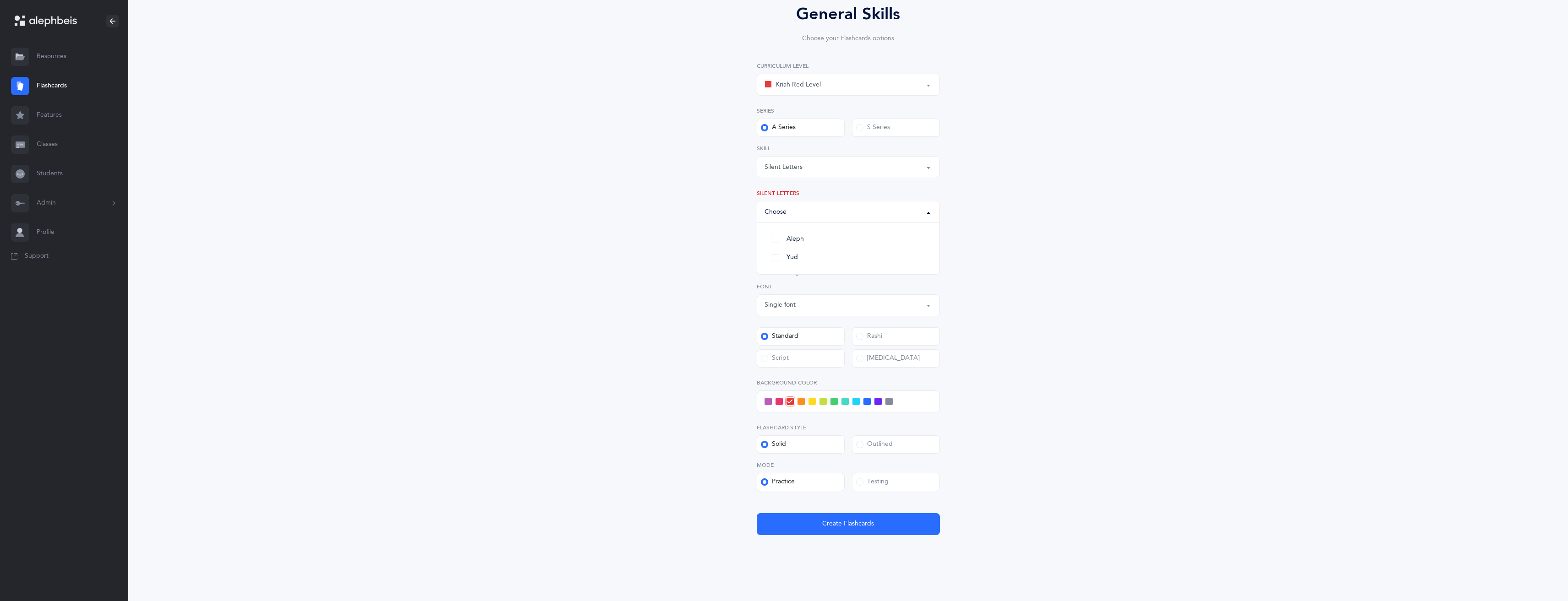
scroll to position [93, 0]
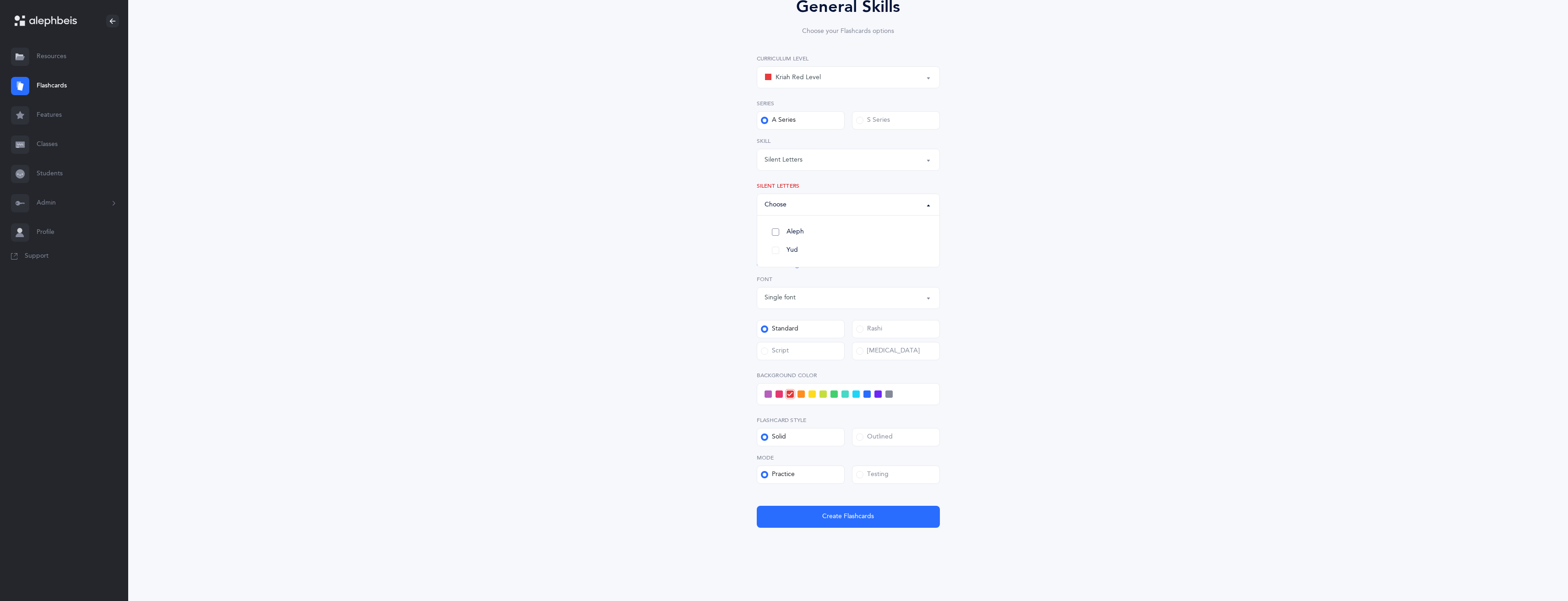
click at [774, 227] on link "Aleph" at bounding box center [848, 232] width 168 height 18
select select "82"
click at [970, 176] on div "General Skills Choose your Flashcards options Kriah Red Level Kriah Orange Leve…" at bounding box center [848, 266] width 418 height 596
click at [860, 211] on div "Aleph" at bounding box center [848, 205] width 168 height 16
click at [1030, 221] on div "General Skills Choose your Flashcards options Kriah Red Level Kriah Orange Leve…" at bounding box center [848, 266] width 418 height 596
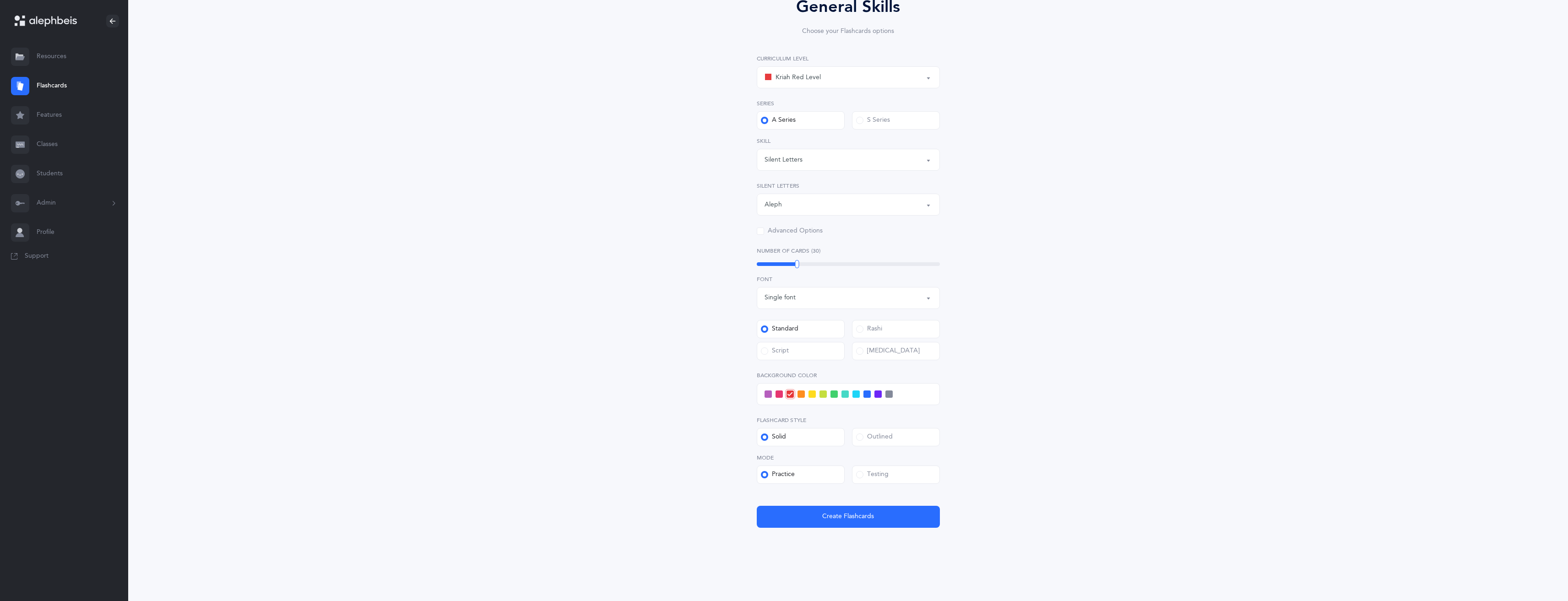
click at [760, 230] on span at bounding box center [760, 231] width 8 height 8
click at [0, 0] on input "Advanced Options" at bounding box center [0, 0] width 0 height 0
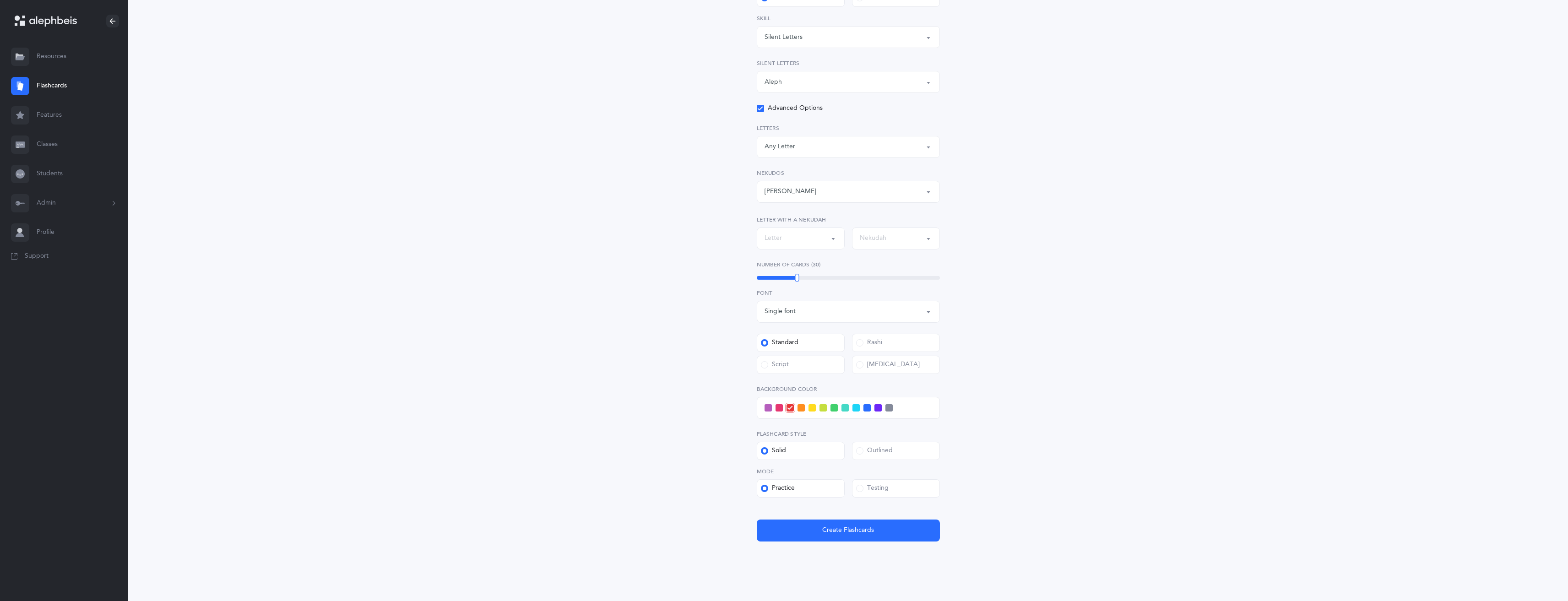
scroll to position [184, 0]
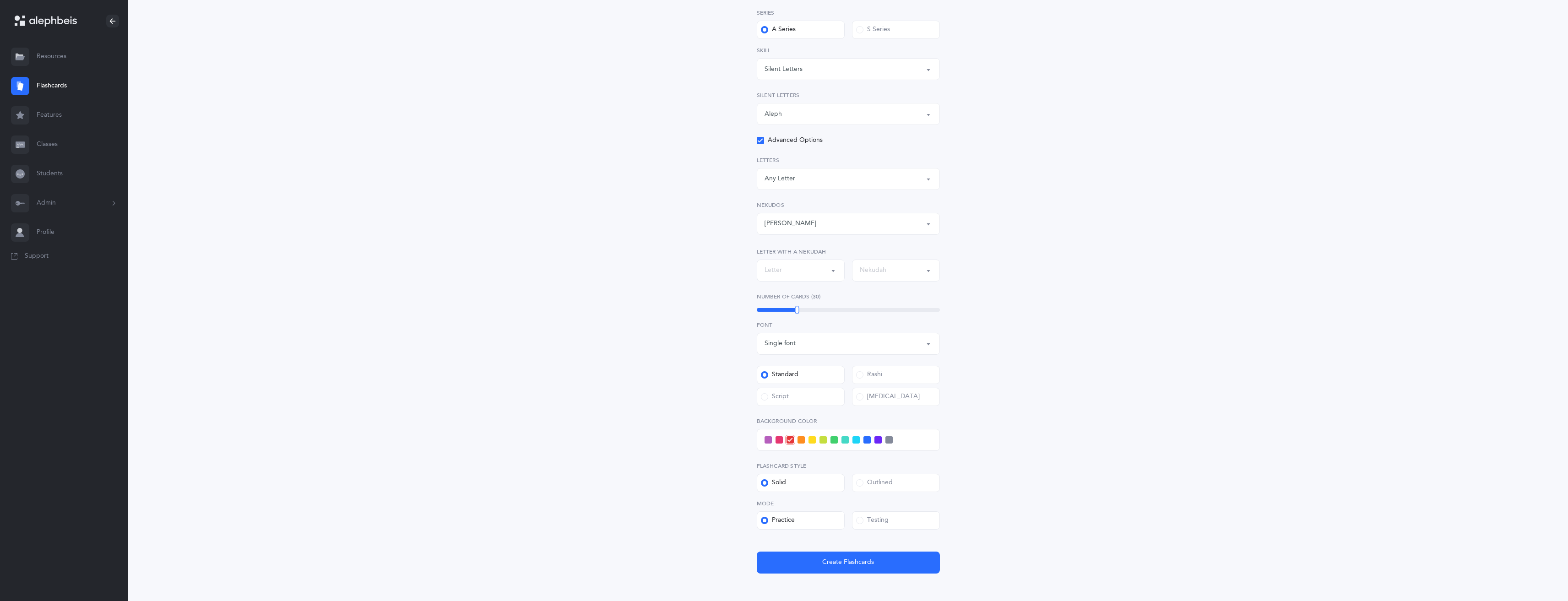
click at [796, 181] on div "Any Letter" at bounding box center [848, 179] width 168 height 16
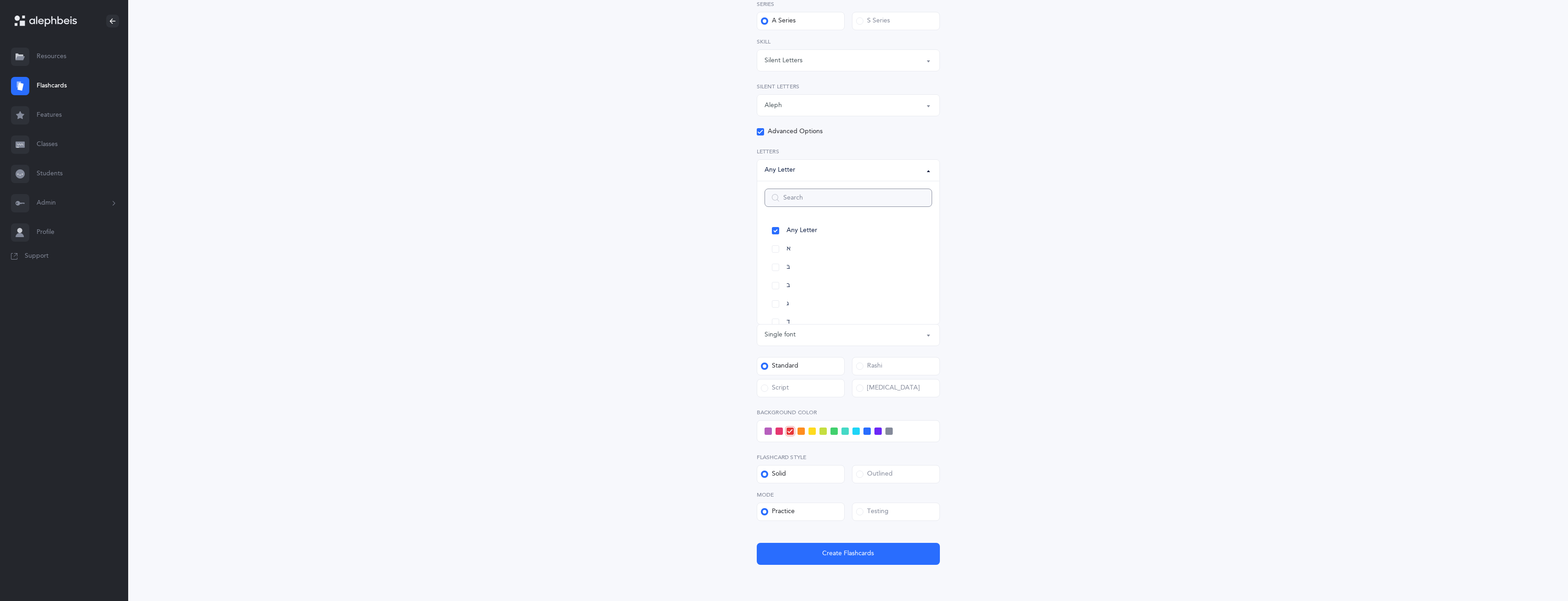
scroll to position [230, 0]
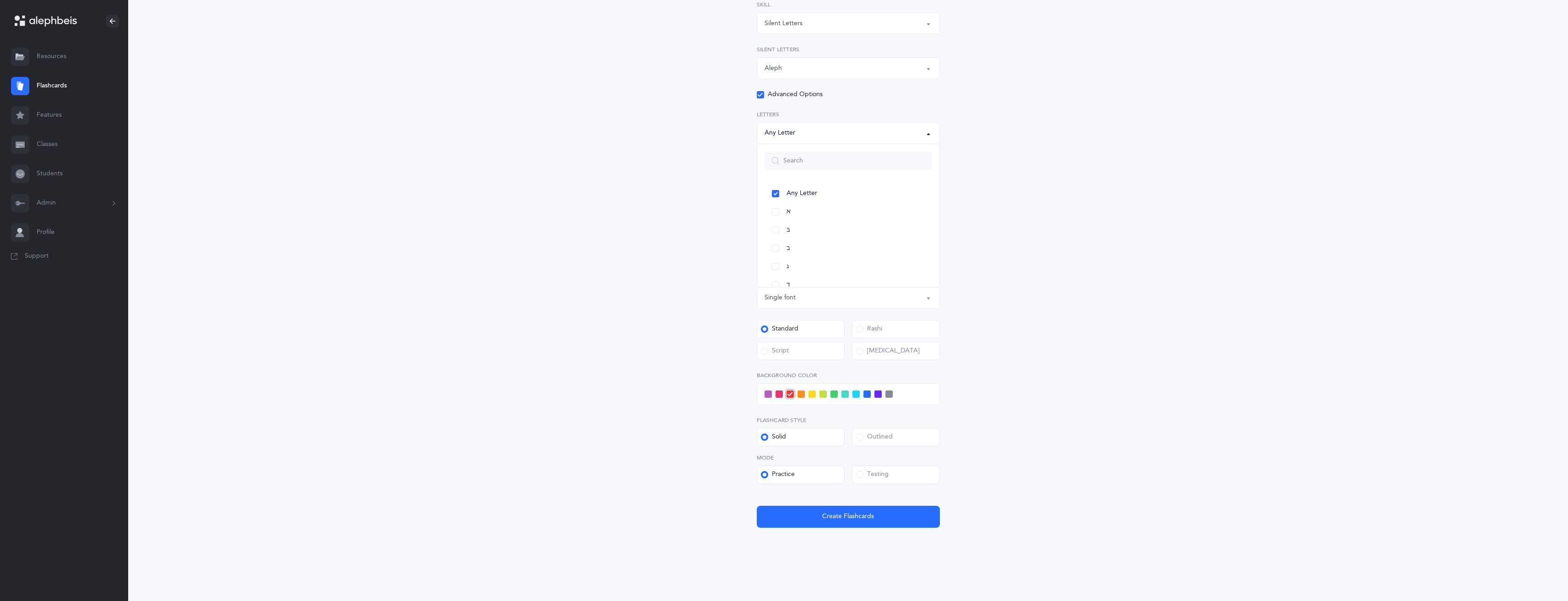
click at [969, 222] on div "General Skills Choose your Flashcards options Kriah Red Level Kriah Orange Leve…" at bounding box center [848, 198] width 418 height 732
click at [830, 177] on div "Any Nekudah" at bounding box center [848, 178] width 168 height 16
click at [971, 201] on div "General Skills Choose your Flashcards options Kriah Red Level Kriah Orange Leve…" at bounding box center [848, 198] width 418 height 732
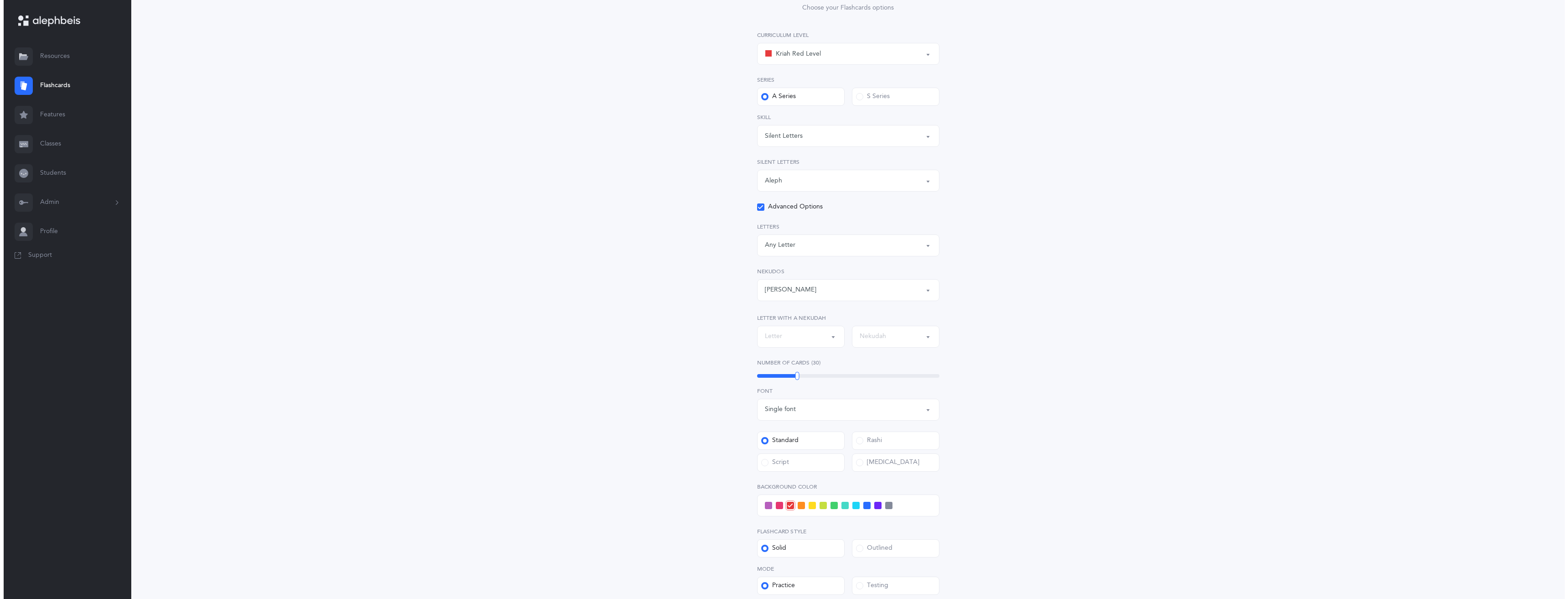
scroll to position [0, 0]
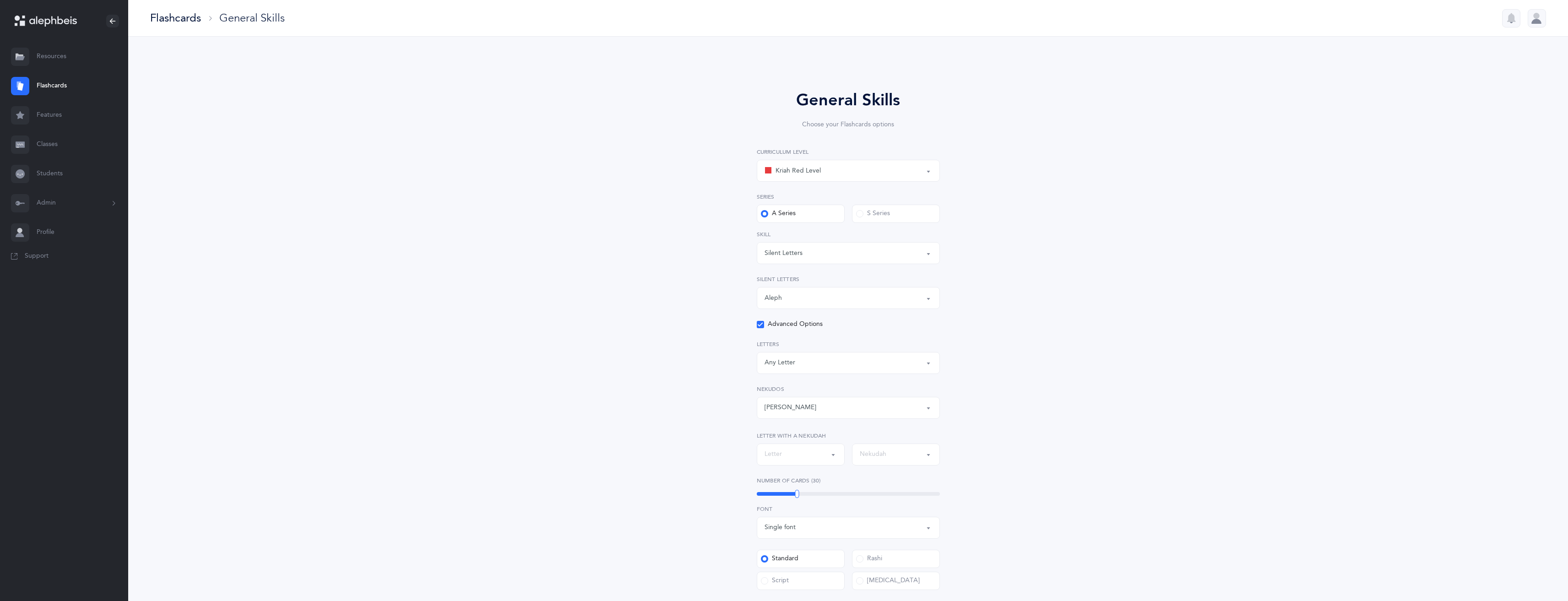
click at [831, 169] on div "Kriah Red Level" at bounding box center [848, 171] width 168 height 16
click at [858, 144] on div "General Skills Choose your Flashcards options Kriah Red Level Kriah Orange Leve…" at bounding box center [848, 423] width 235 height 670
click at [48, 116] on link "Features" at bounding box center [64, 115] width 128 height 29
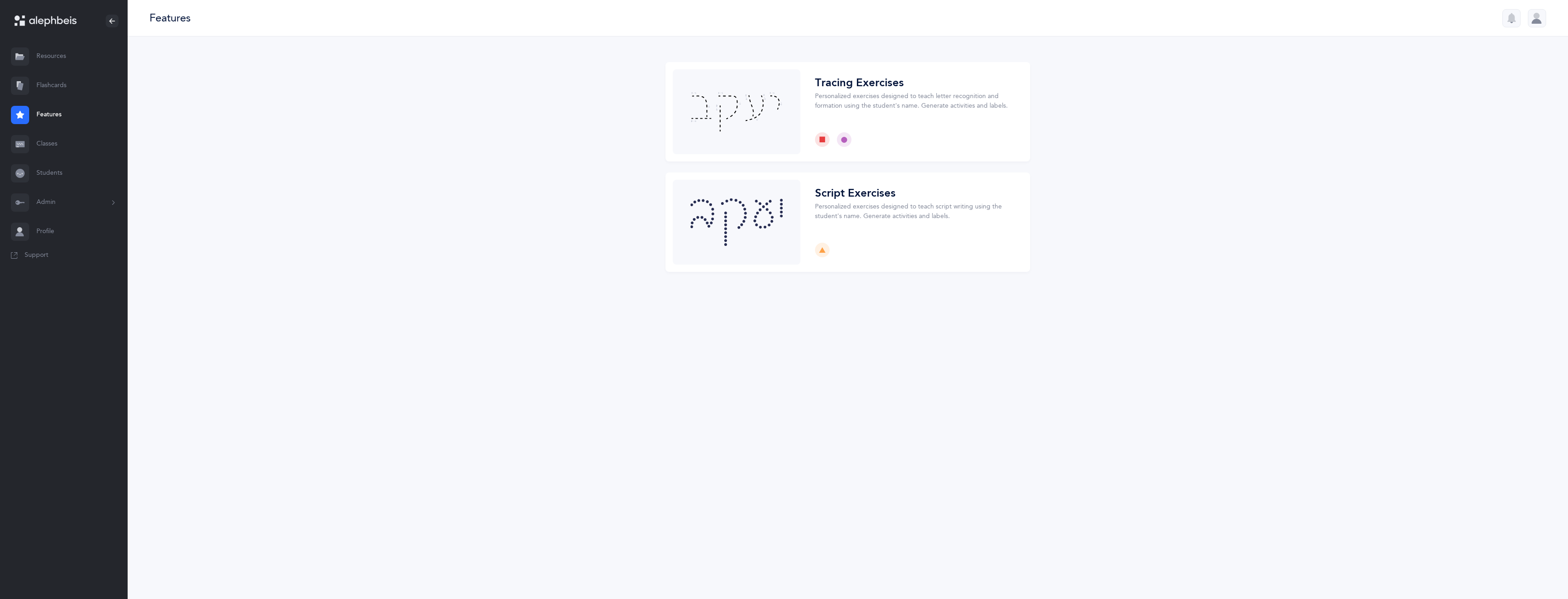
click at [61, 62] on link "Resources" at bounding box center [64, 56] width 128 height 29
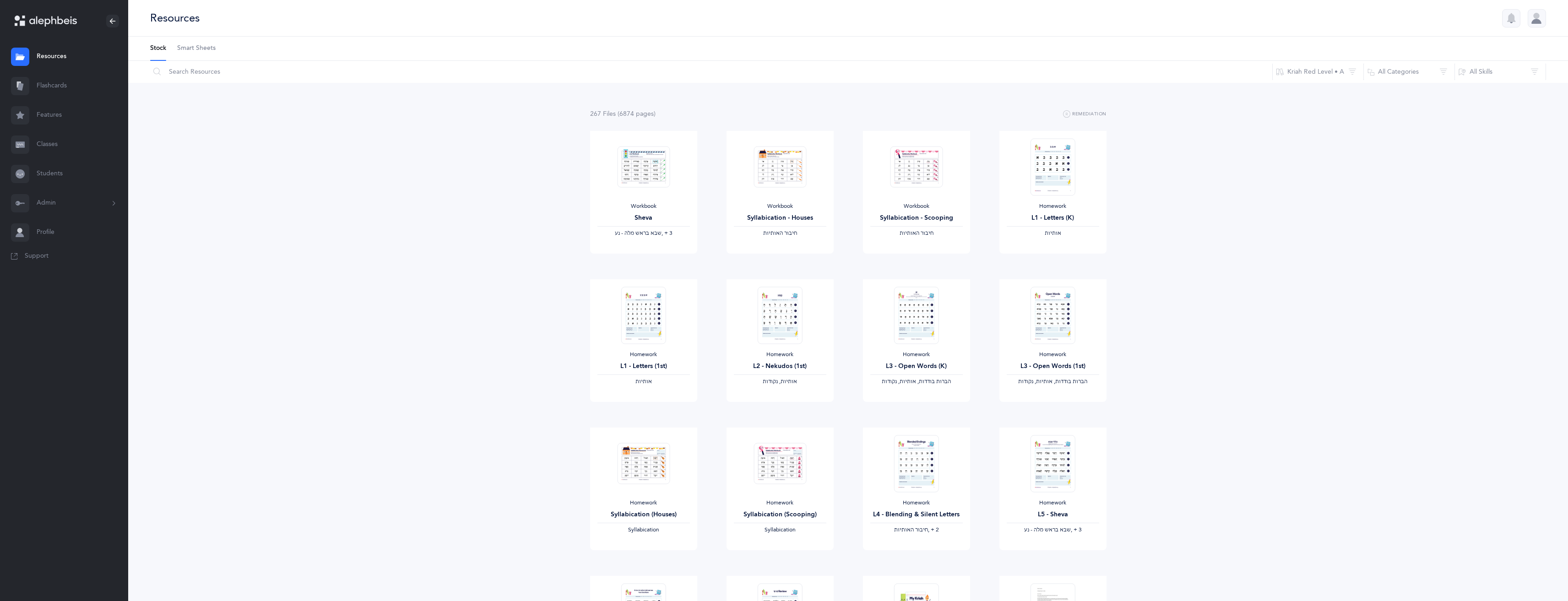
click at [61, 84] on link "Flashcards" at bounding box center [64, 86] width 128 height 29
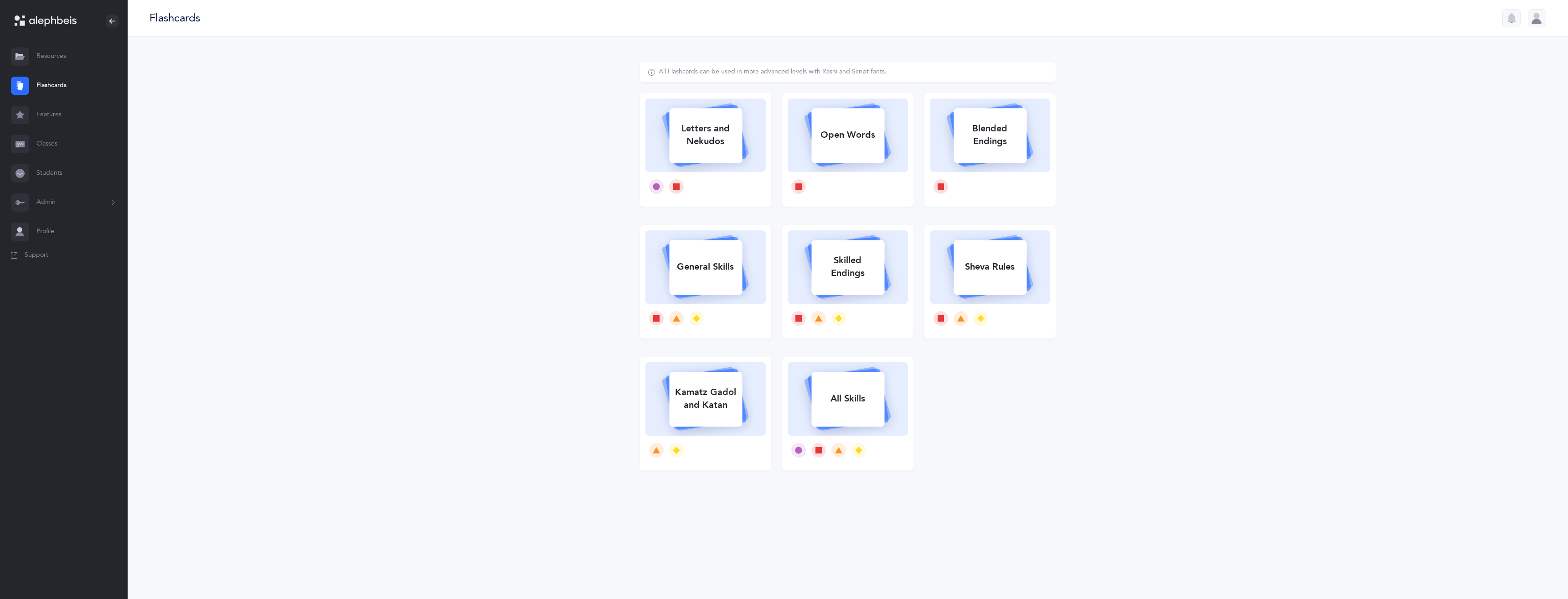
click at [49, 117] on link "Features" at bounding box center [64, 115] width 128 height 29
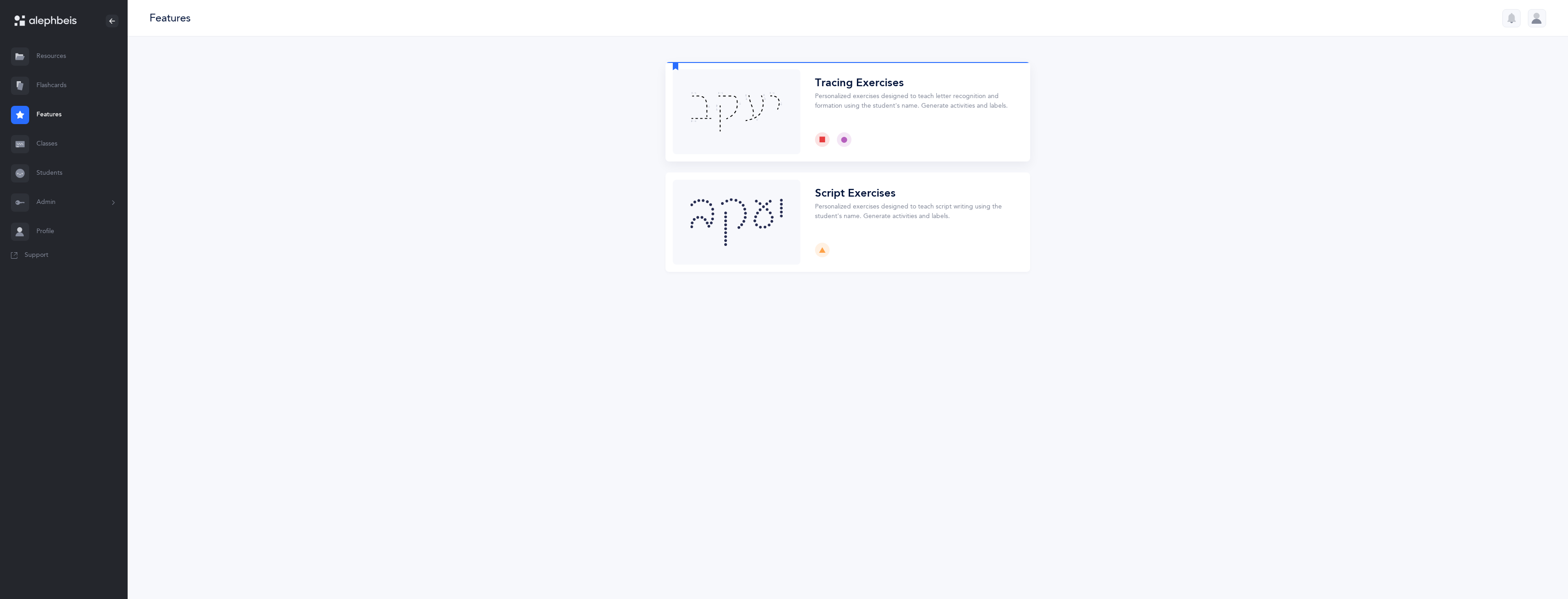
click at [863, 103] on button "Choose" at bounding box center [848, 112] width 365 height 99
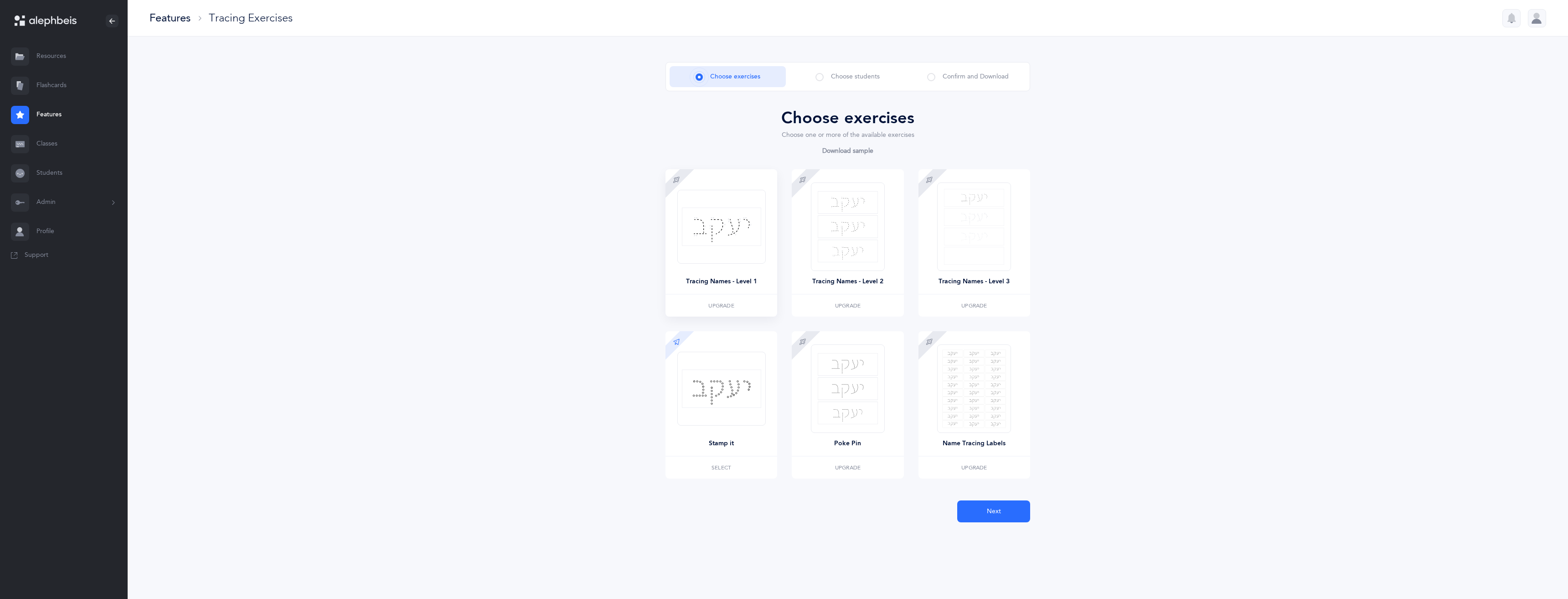
click at [726, 241] on img at bounding box center [721, 226] width 79 height 38
click at [686, 203] on div at bounding box center [721, 226] width 88 height 74
click at [682, 171] on span at bounding box center [674, 182] width 39 height 39
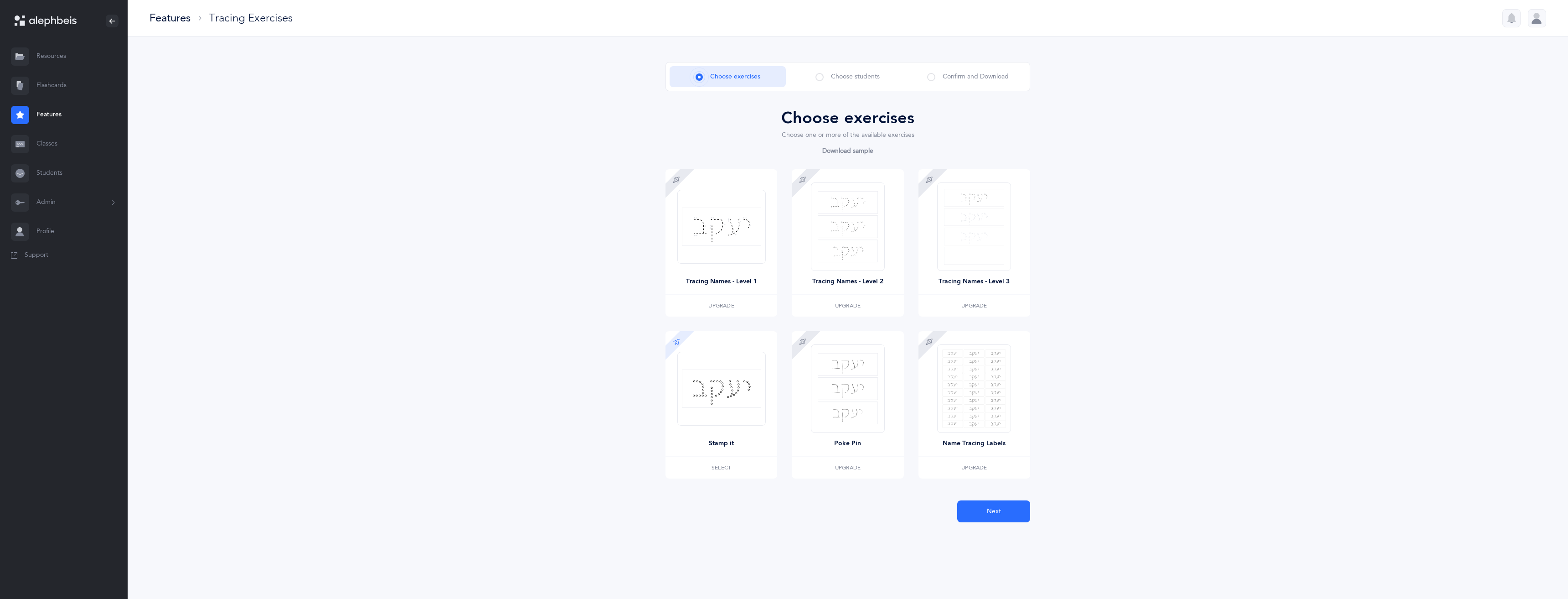
click at [822, 77] on span at bounding box center [819, 77] width 8 height 8
click at [679, 182] on icon at bounding box center [676, 179] width 7 height 7
drag, startPoint x: 679, startPoint y: 182, endPoint x: 714, endPoint y: 258, distance: 83.7
click at [680, 185] on div at bounding box center [680, 184] width 29 height 29
click at [742, 306] on button "Upgrade" at bounding box center [721, 305] width 111 height 22
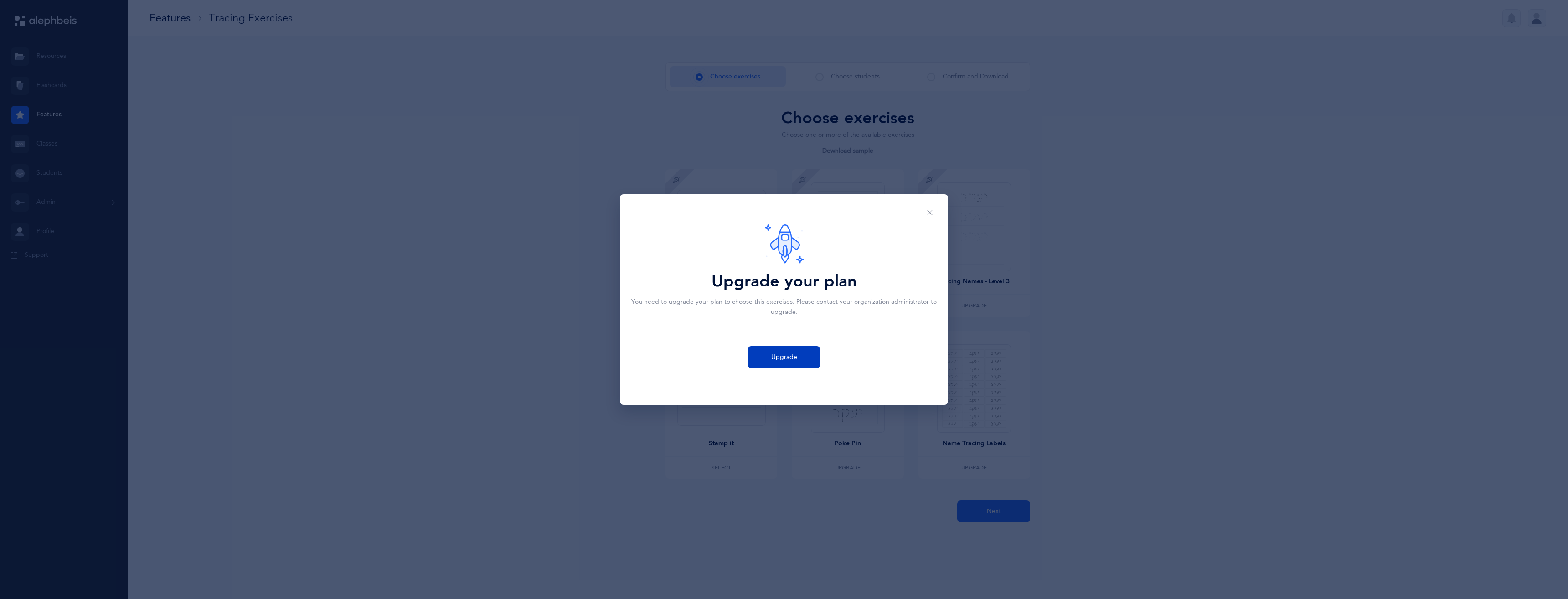
click at [789, 360] on span "Upgrade" at bounding box center [784, 358] width 26 height 10
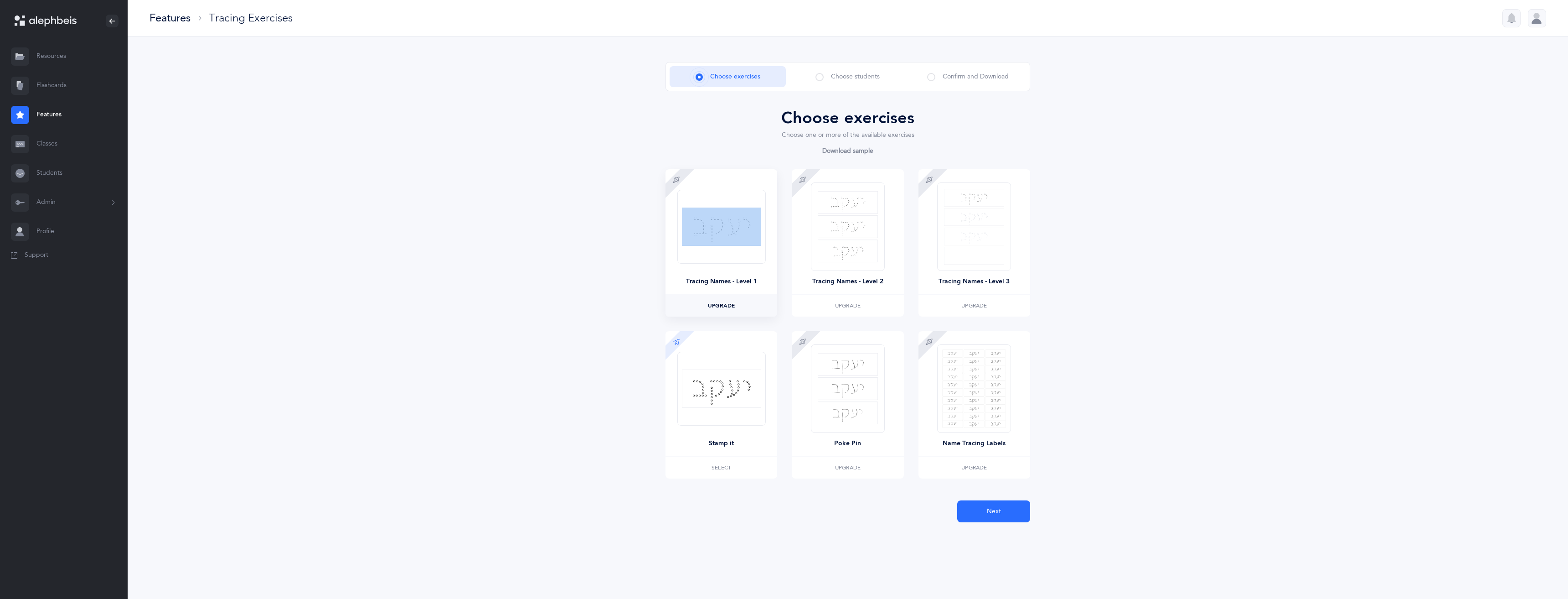
click at [694, 306] on button "Upgrade" at bounding box center [721, 305] width 111 height 22
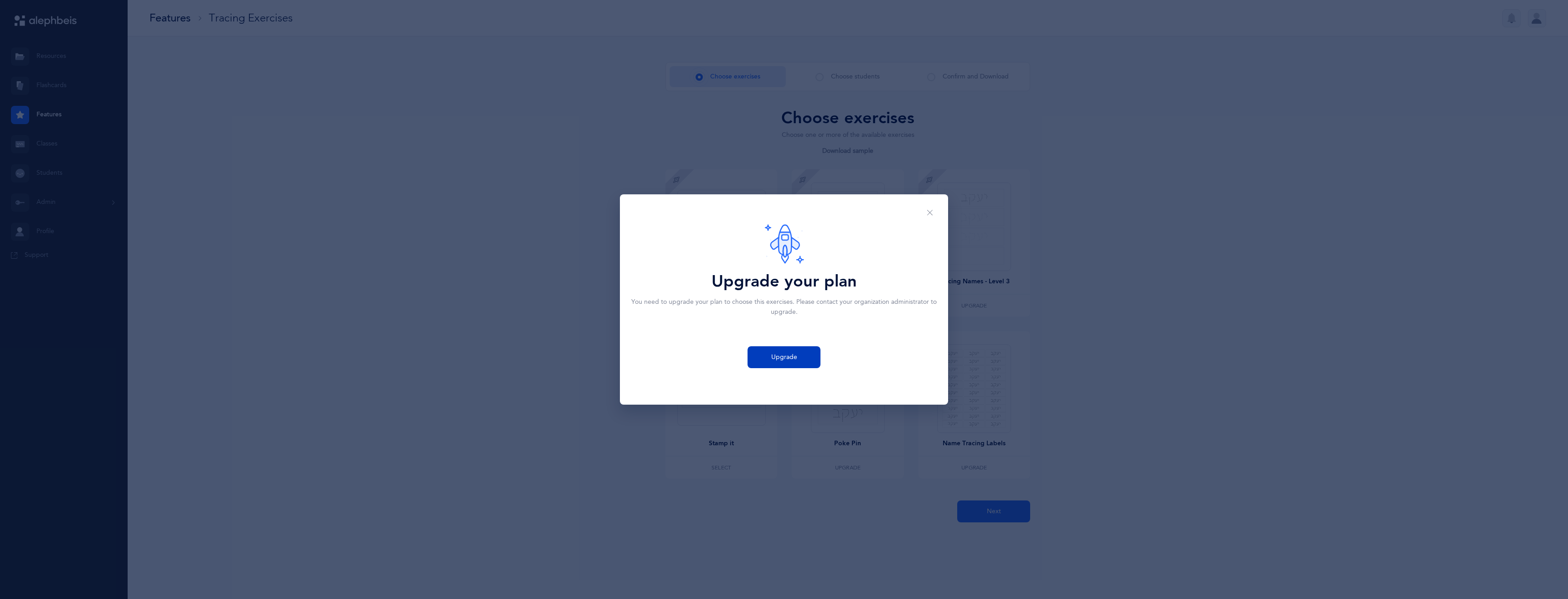
click at [770, 354] on button "Upgrade" at bounding box center [783, 357] width 73 height 22
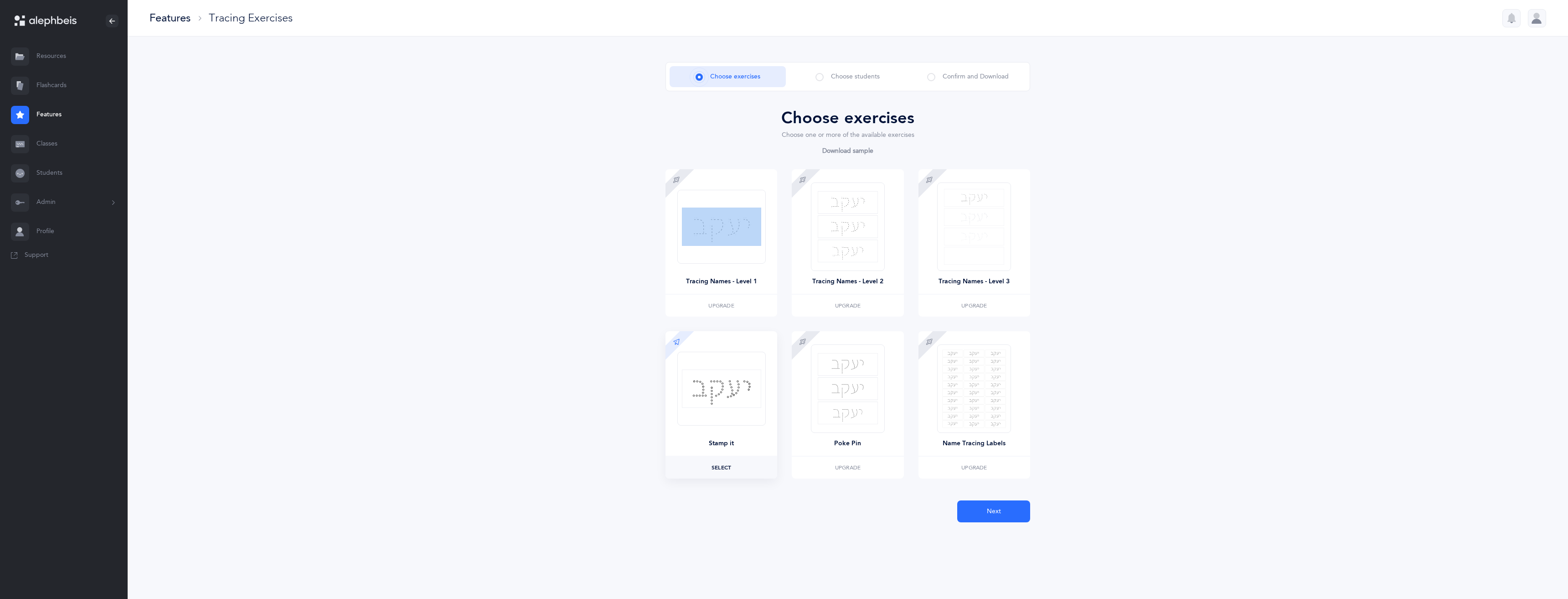
click at [724, 468] on span "Select" at bounding box center [721, 468] width 20 height 5
click at [991, 507] on span "Next" at bounding box center [994, 511] width 14 height 10
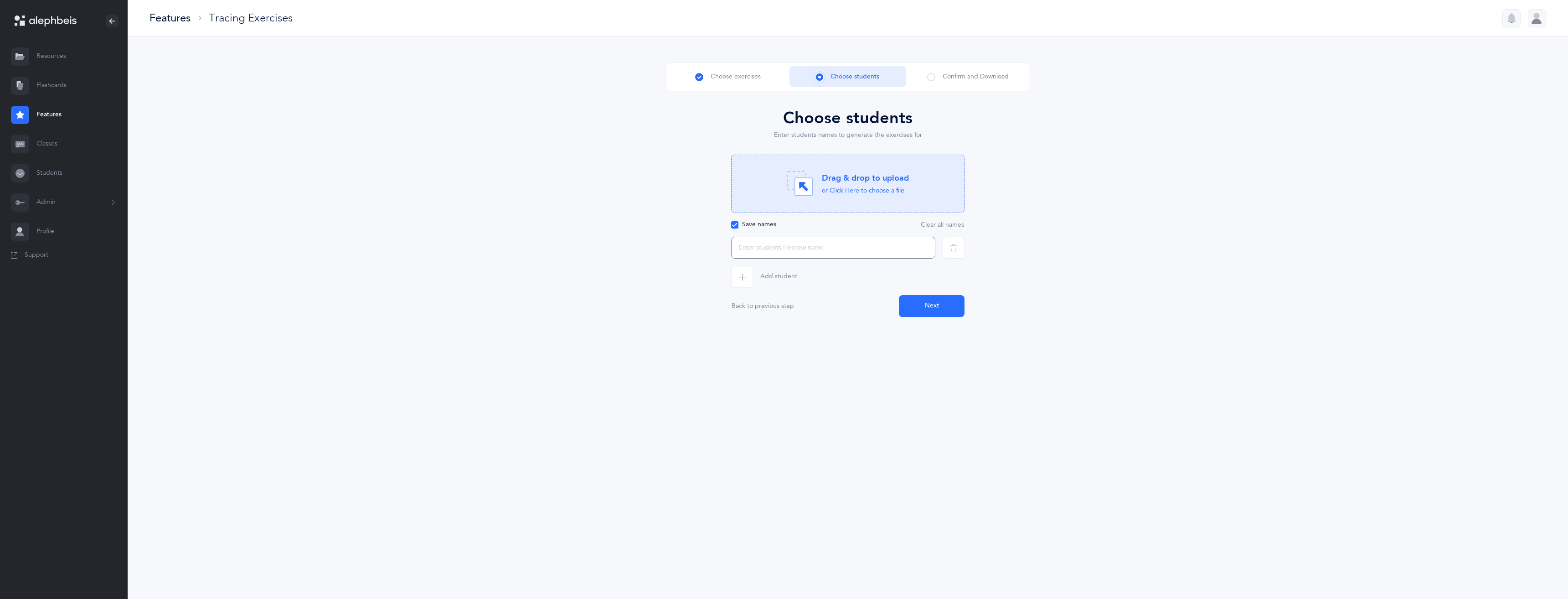
click at [842, 255] on input "text" at bounding box center [833, 247] width 204 height 22
type input "n"
type input "מ"
type input "נעמי"
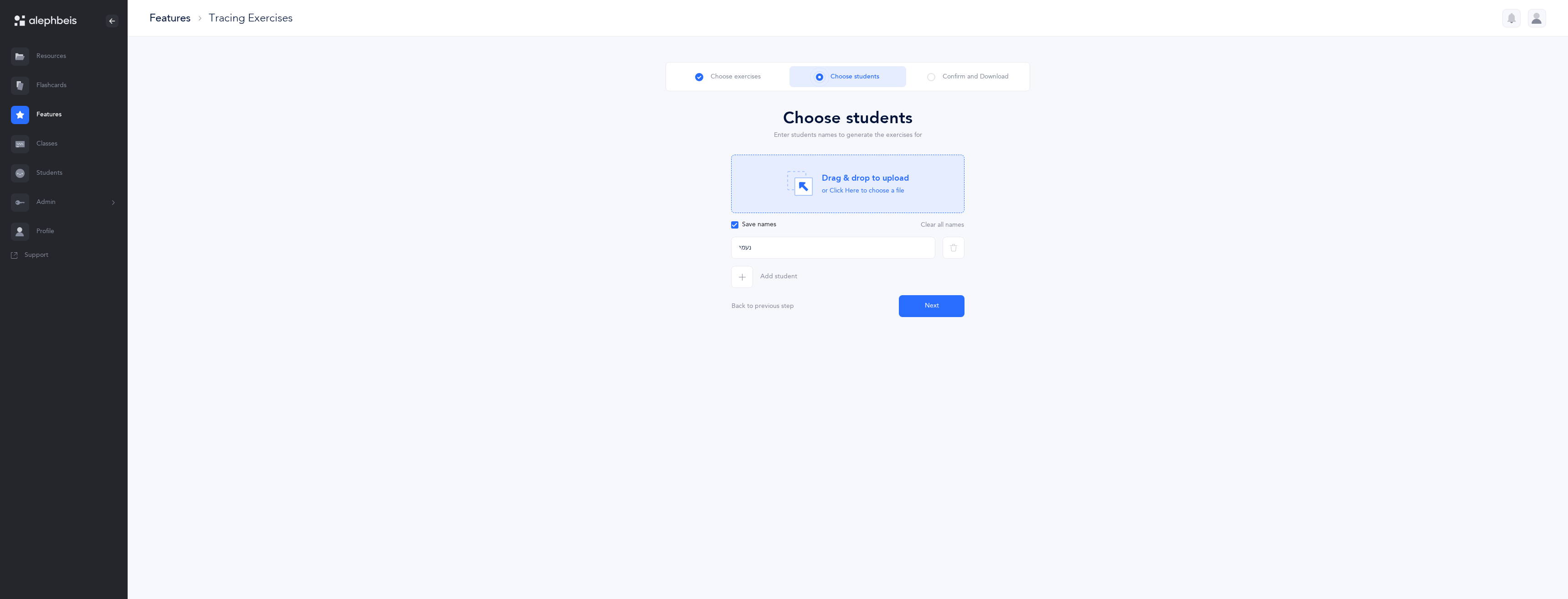
click at [957, 309] on button "Next" at bounding box center [931, 306] width 66 height 22
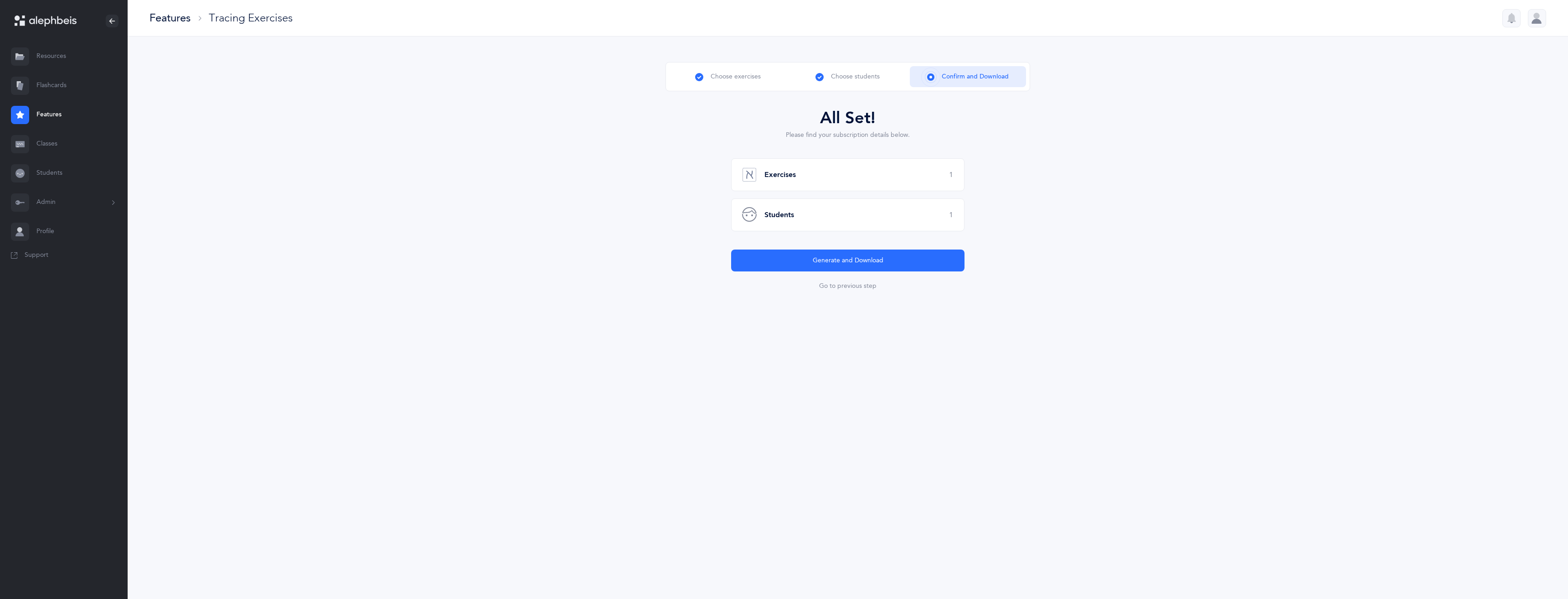
click at [845, 179] on div "Exercises 1" at bounding box center [848, 175] width 234 height 33
click at [879, 266] on button "Generate and Download" at bounding box center [848, 260] width 234 height 22
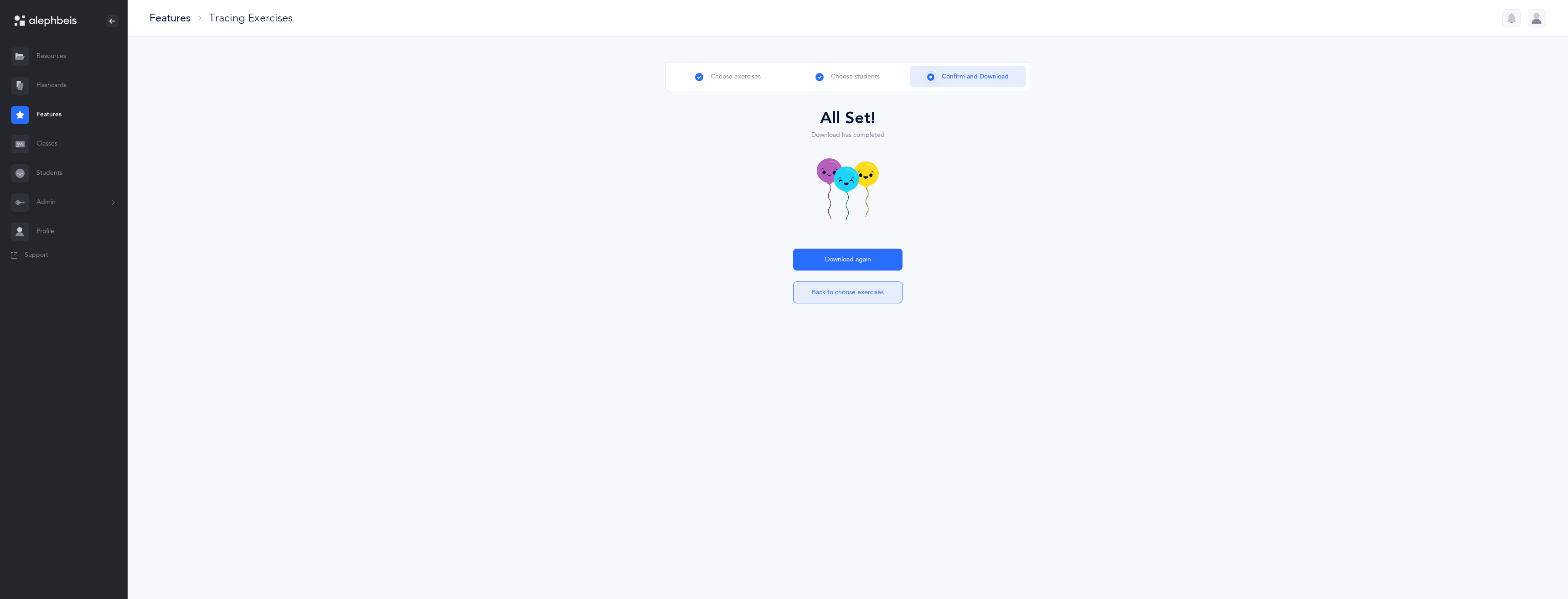
click at [829, 296] on button "Back to choose exercises" at bounding box center [847, 292] width 109 height 22
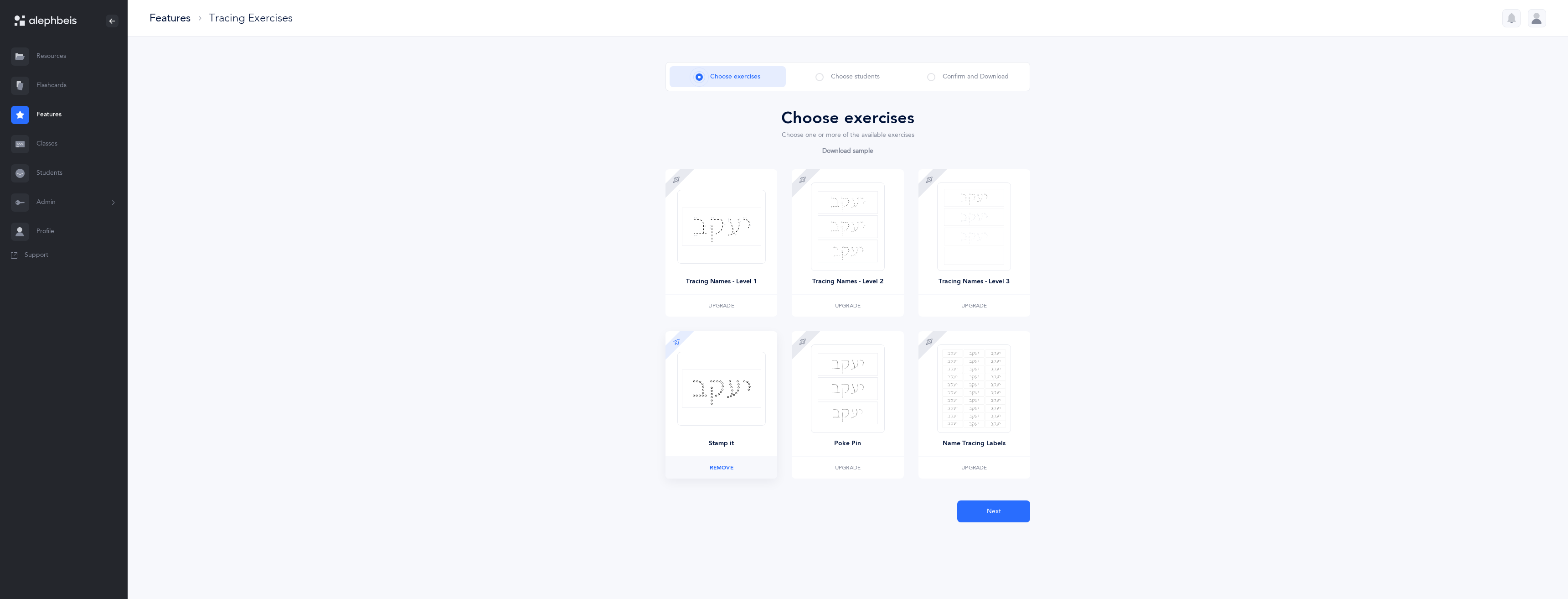
click at [721, 469] on span "Remove" at bounding box center [721, 468] width 24 height 5
click at [722, 468] on span "Select" at bounding box center [721, 468] width 20 height 5
click at [1012, 505] on button "Next" at bounding box center [993, 511] width 73 height 22
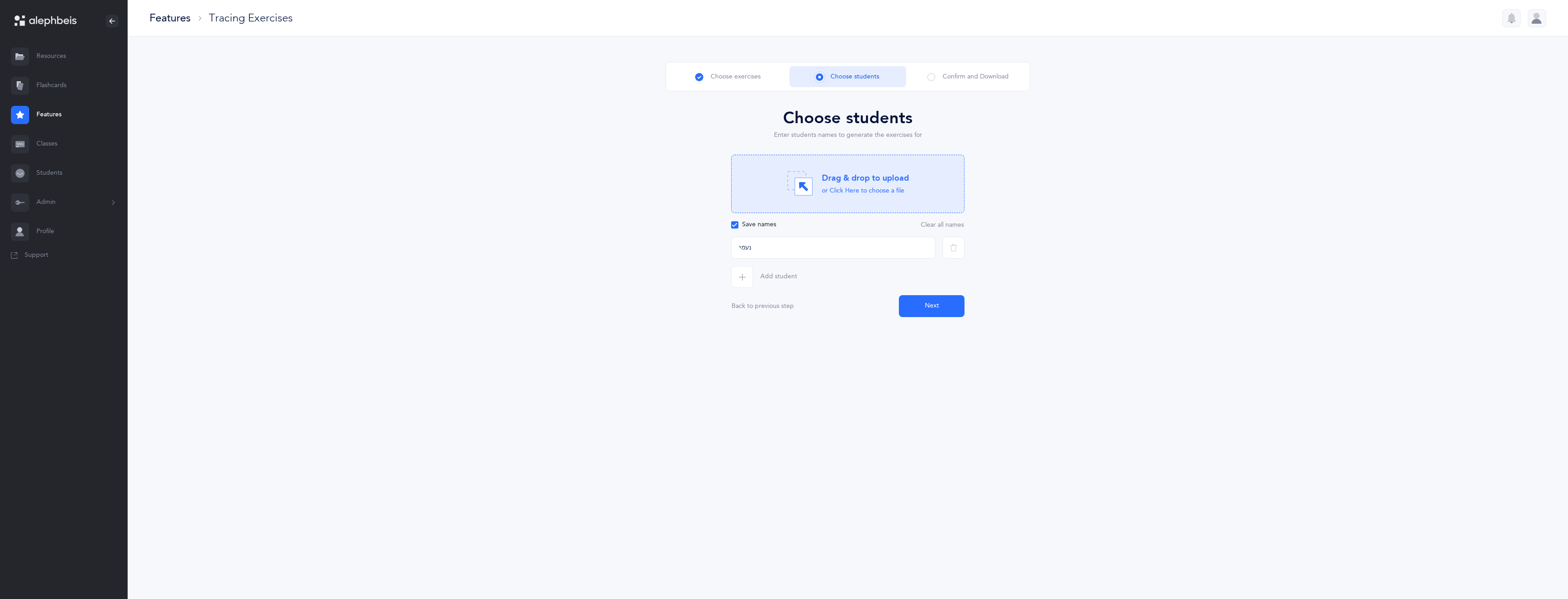
click at [745, 272] on span "button" at bounding box center [742, 277] width 22 height 22
click at [776, 284] on input "text" at bounding box center [833, 277] width 204 height 22
drag, startPoint x: 742, startPoint y: 274, endPoint x: 748, endPoint y: 284, distance: 11.7
click at [742, 274] on input "ר" at bounding box center [833, 277] width 204 height 22
click at [768, 273] on input "ר" at bounding box center [833, 277] width 204 height 22
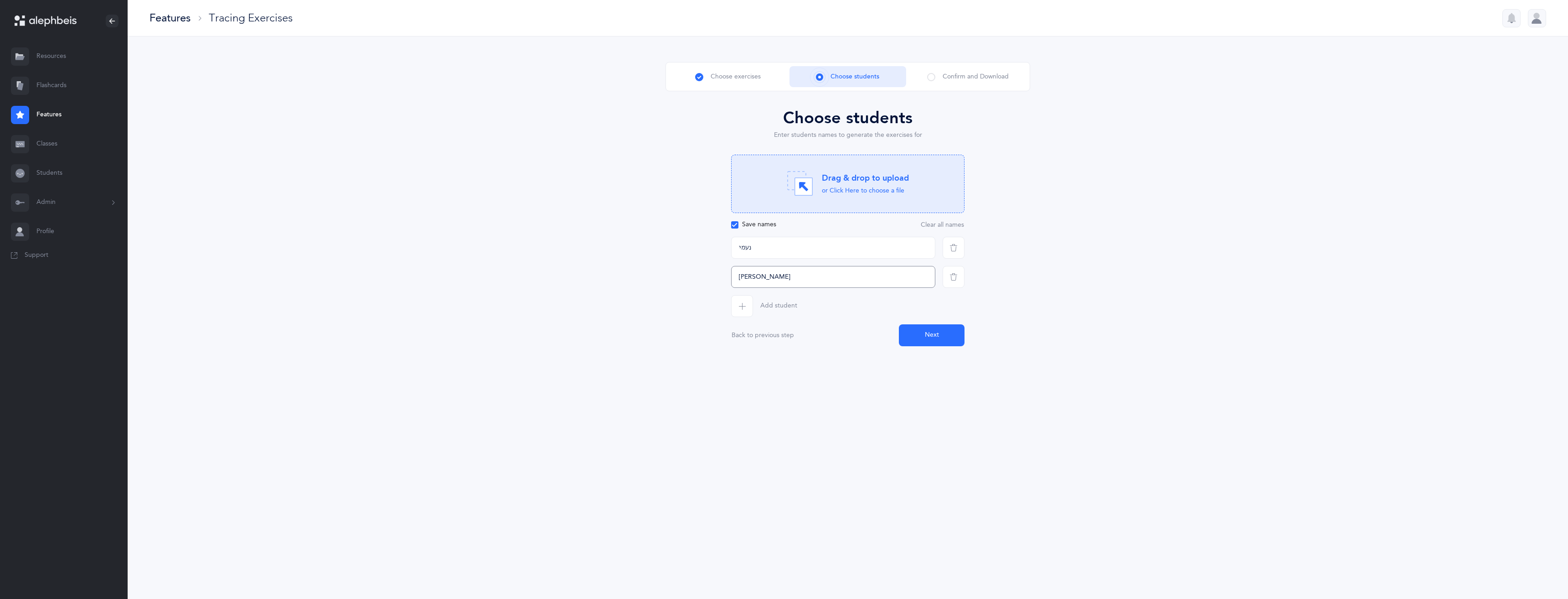
click at [761, 269] on input "רפאל" at bounding box center [833, 277] width 204 height 22
type input "רפאל חיים"
click at [930, 341] on button "Next" at bounding box center [931, 335] width 66 height 22
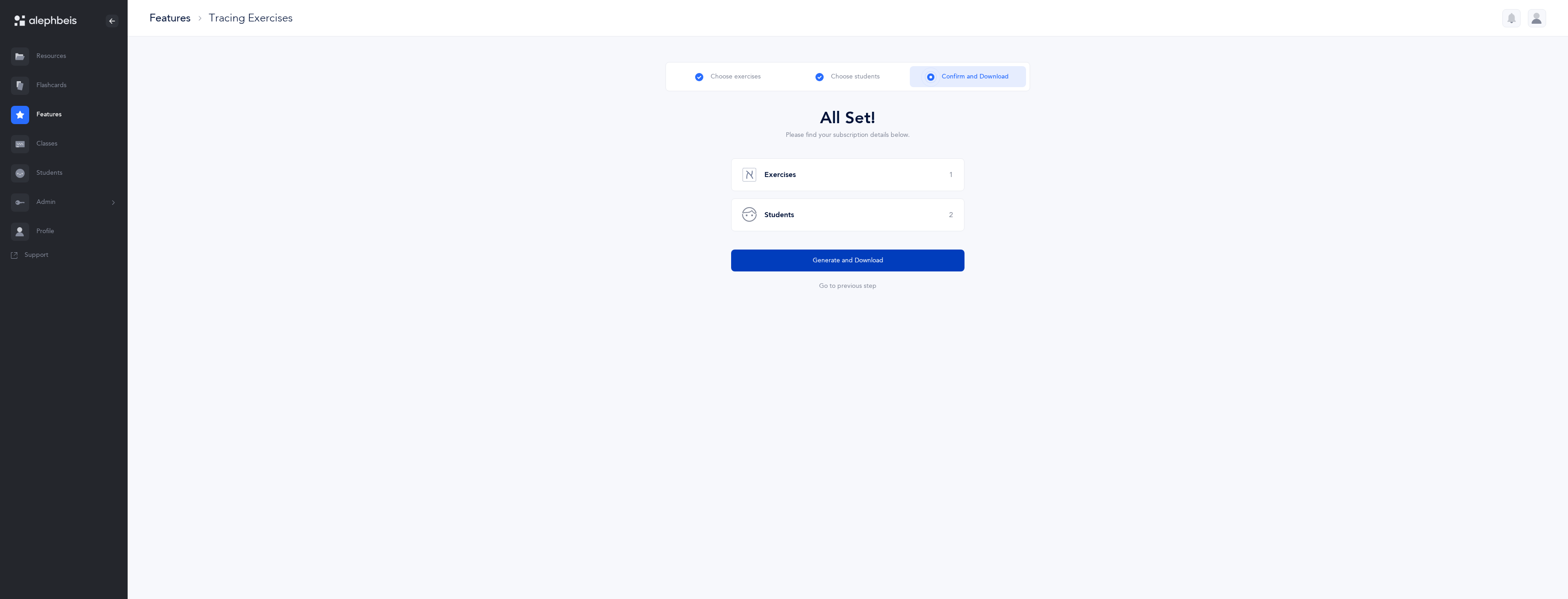
click at [831, 267] on button "Generate and Download" at bounding box center [848, 260] width 234 height 22
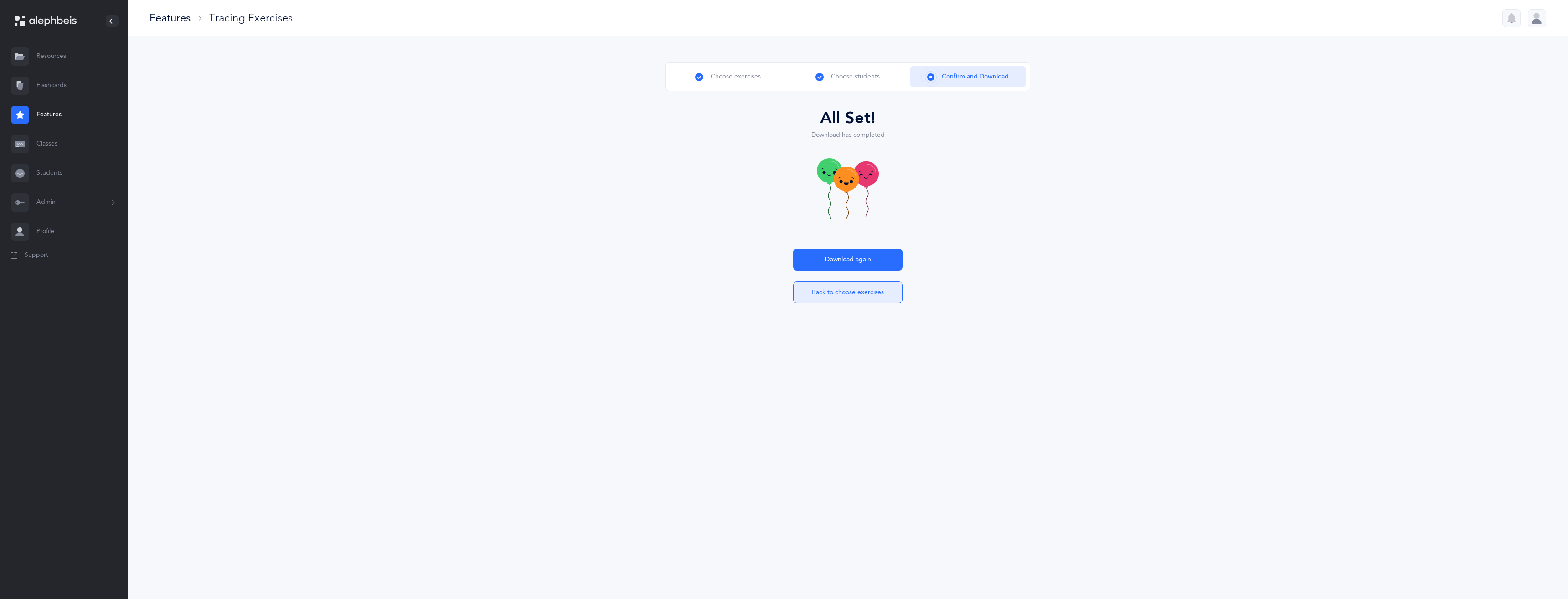
click at [862, 291] on button "Back to choose exercises" at bounding box center [847, 292] width 109 height 22
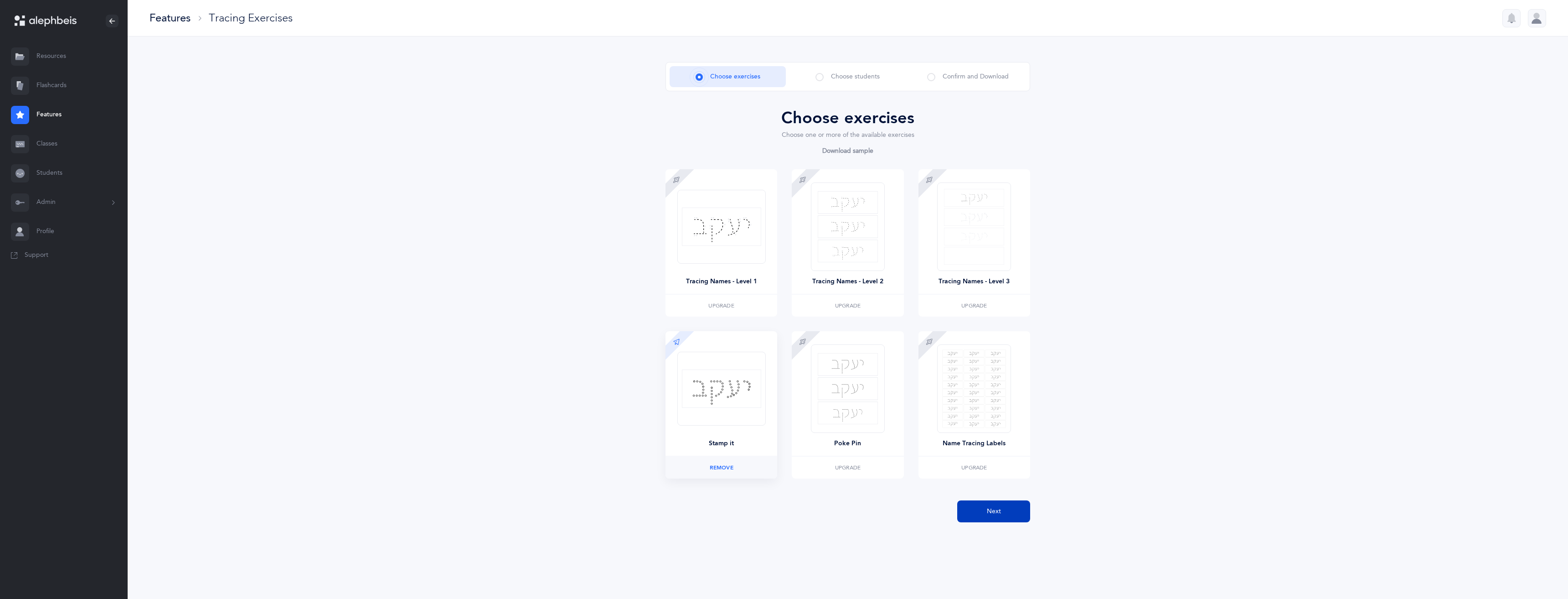
click at [1014, 516] on button "Next" at bounding box center [993, 511] width 73 height 22
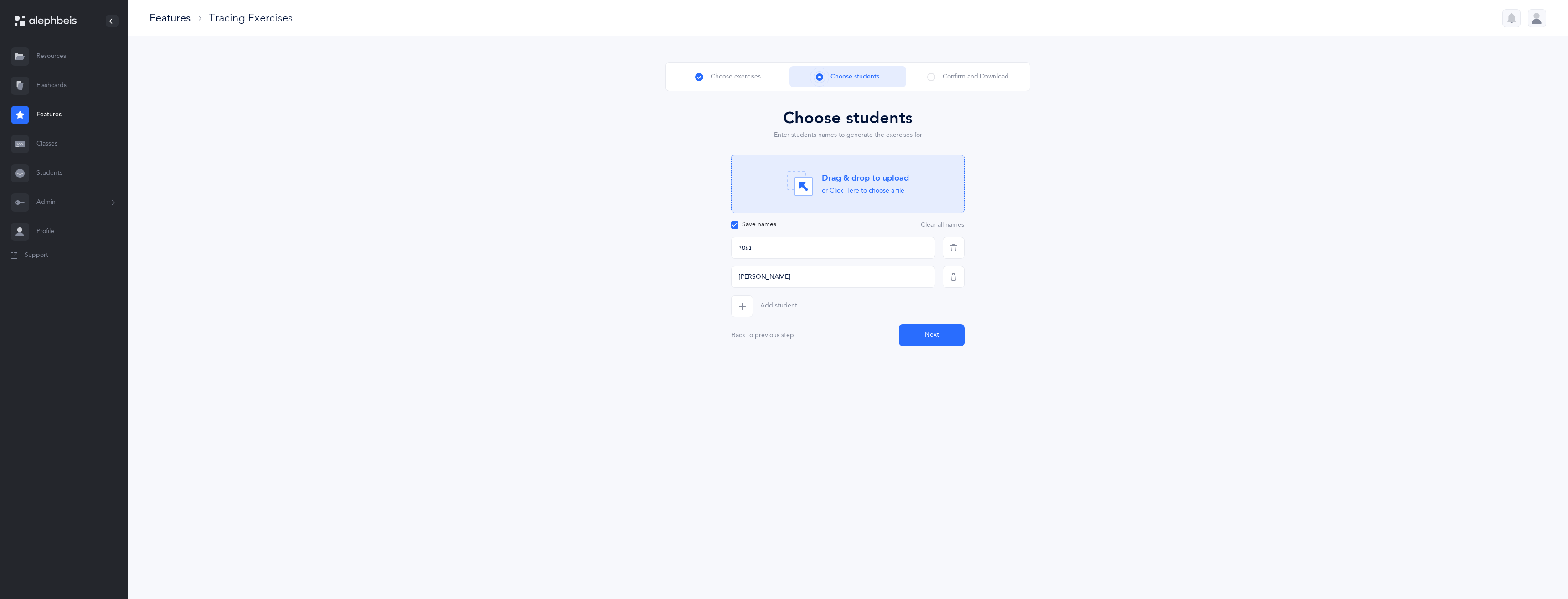
click at [746, 304] on span "button" at bounding box center [742, 306] width 22 height 22
click at [761, 307] on input "text" at bounding box center [833, 306] width 204 height 22
type input "דוד"
click at [925, 360] on button "Next" at bounding box center [931, 364] width 66 height 22
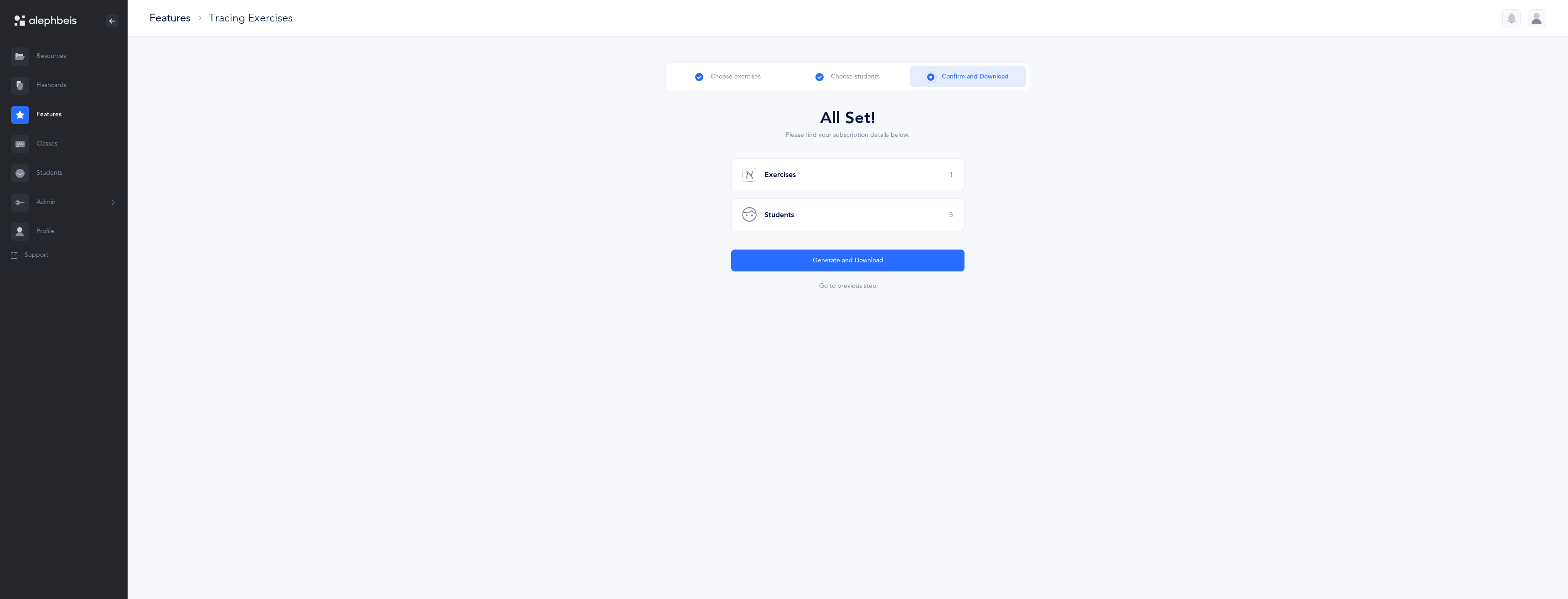
click at [817, 210] on div "Students 3" at bounding box center [848, 215] width 234 height 33
click at [870, 219] on div "Students 3" at bounding box center [848, 215] width 234 height 33
click at [823, 286] on button "Go to previous step" at bounding box center [848, 286] width 58 height 7
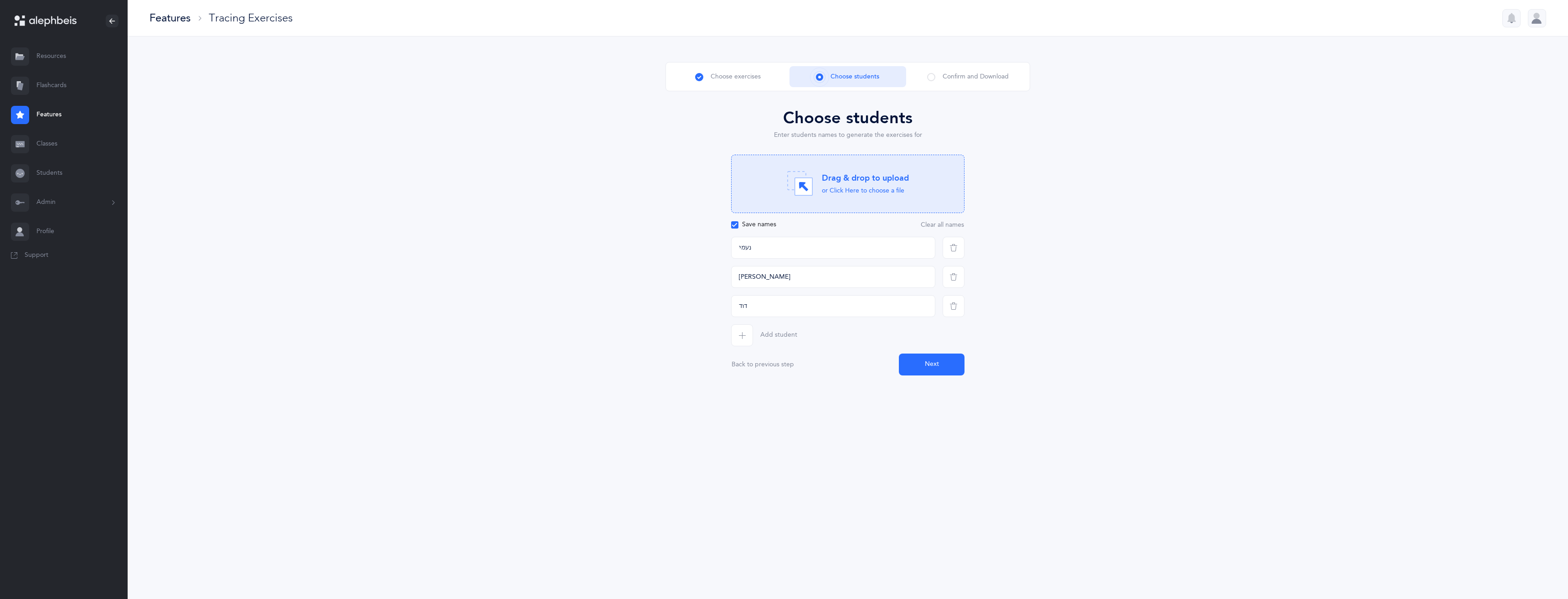
click at [741, 339] on span "button" at bounding box center [742, 335] width 22 height 22
click at [758, 333] on input "text" at bounding box center [833, 335] width 204 height 22
type input "אליהו"
click at [938, 395] on button "Next" at bounding box center [931, 394] width 66 height 22
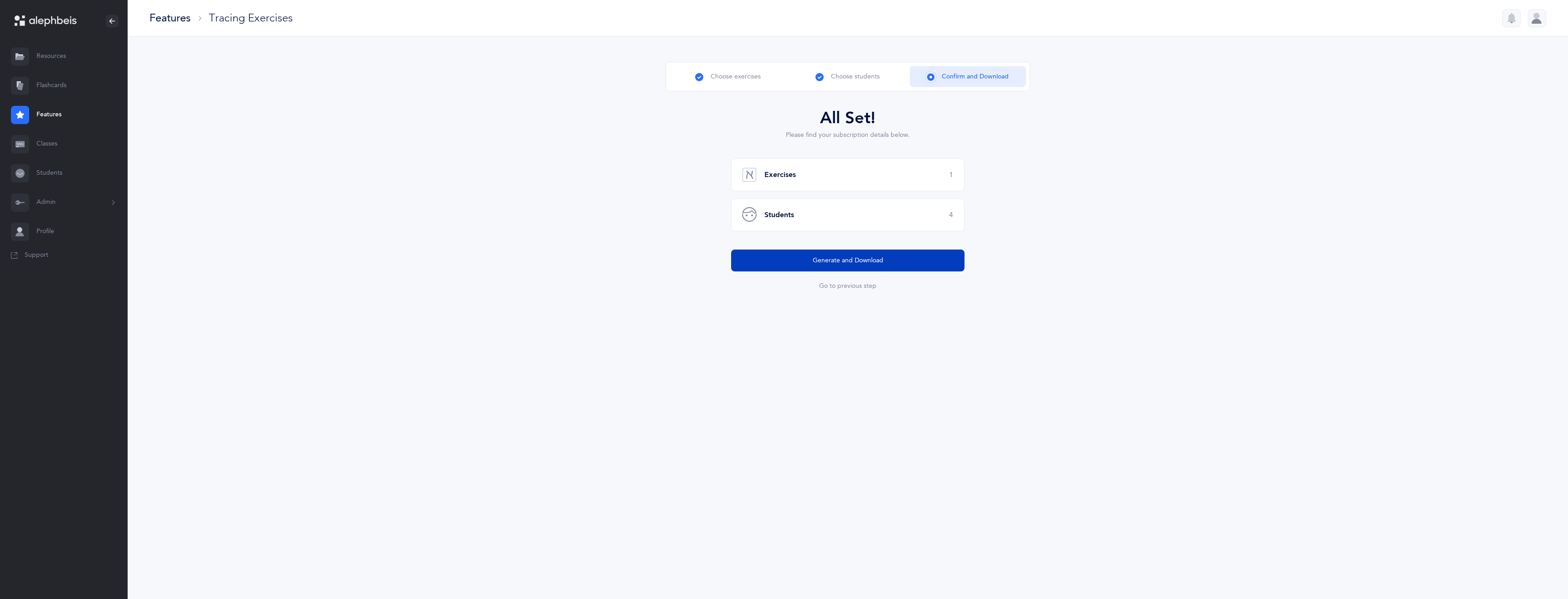
click at [847, 264] on span "Generate and Download" at bounding box center [848, 260] width 71 height 10
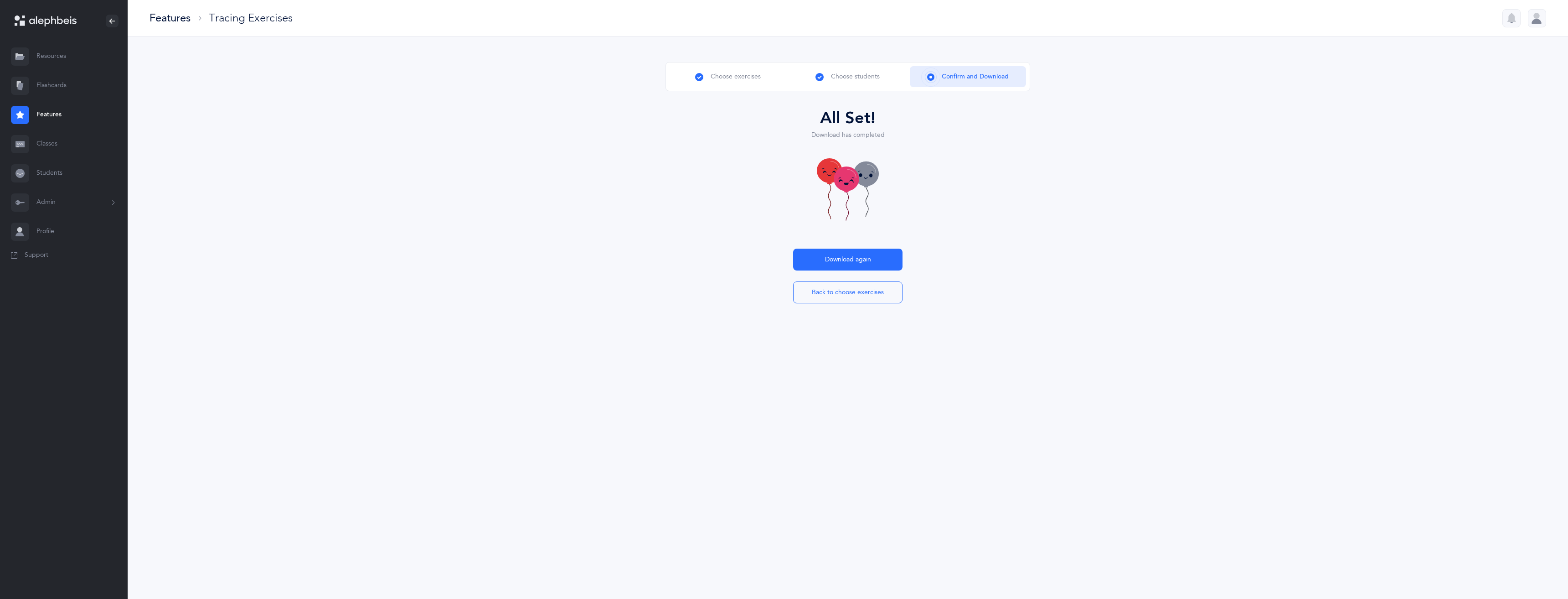
click at [49, 141] on link "Classes" at bounding box center [64, 144] width 128 height 29
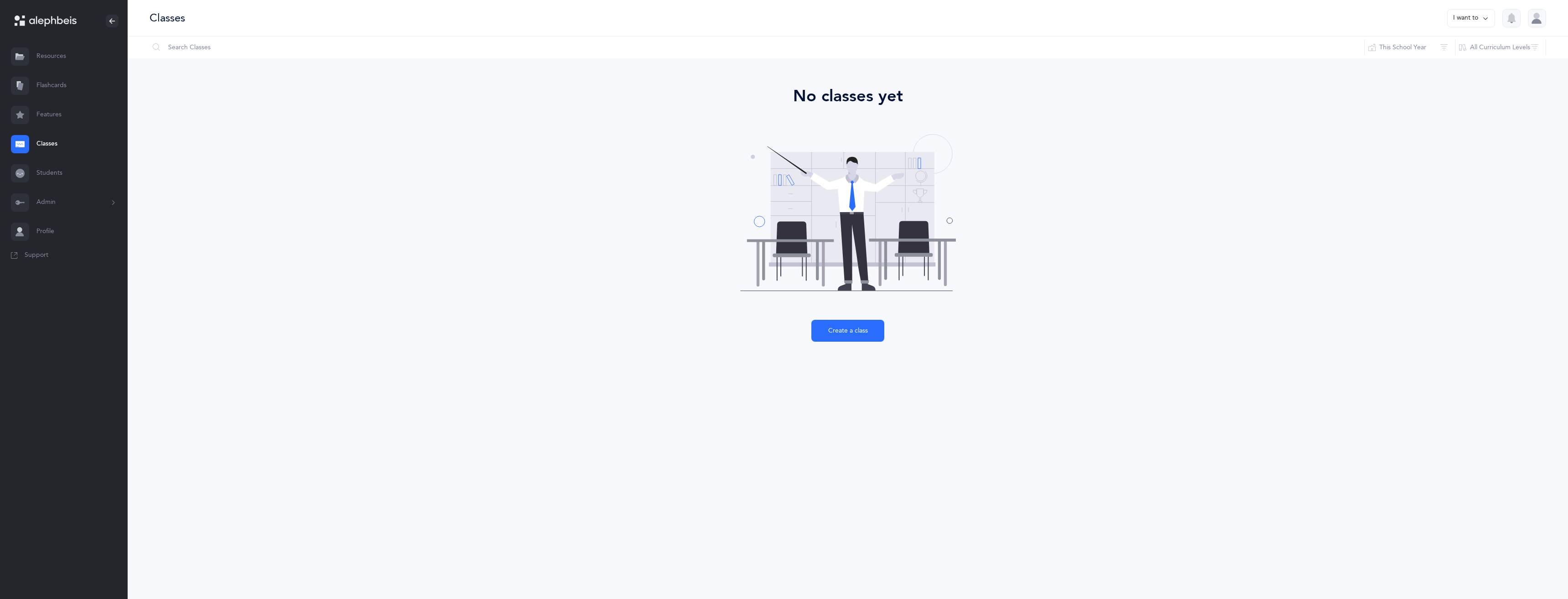
click at [760, 213] on img at bounding box center [848, 213] width 217 height 171
click at [757, 218] on img at bounding box center [848, 213] width 217 height 171
click at [757, 218] on img at bounding box center [848, 213] width 217 height 171
click at [857, 332] on button "Create a class" at bounding box center [847, 330] width 73 height 22
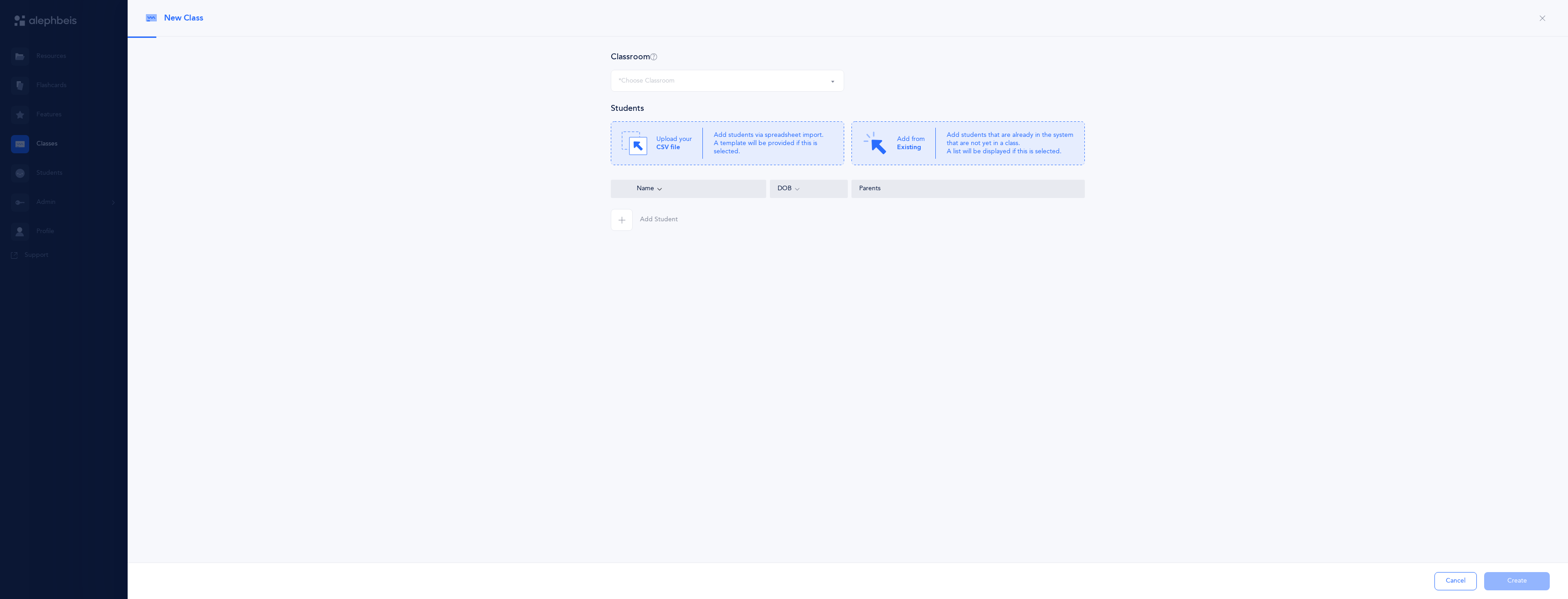
select select "1290"
click at [621, 226] on span "button" at bounding box center [622, 220] width 22 height 22
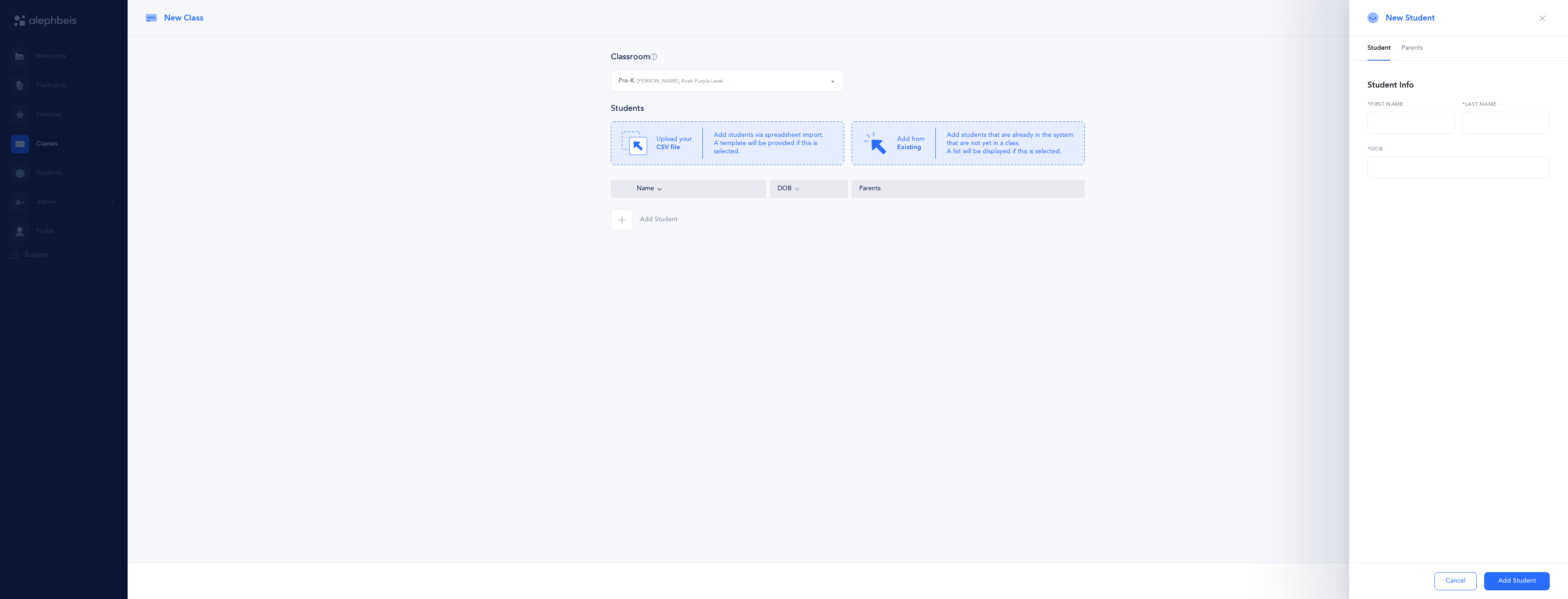
click at [624, 220] on icon "button" at bounding box center [622, 220] width 7 height 7
click at [893, 131] on div "Add from Existing" at bounding box center [899, 143] width 73 height 26
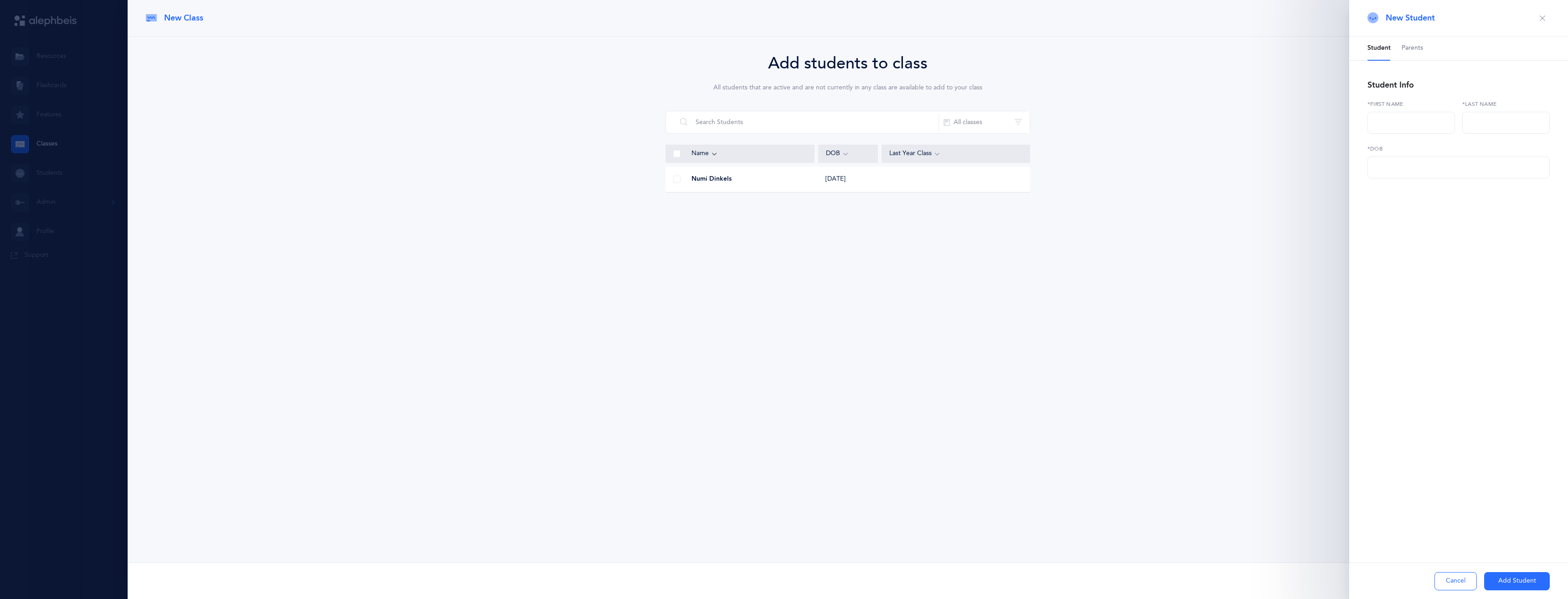
click at [676, 178] on span at bounding box center [677, 179] width 7 height 7
click at [0, 0] on input "checkbox" at bounding box center [0, 0] width 0 height 0
click at [1512, 583] on button "Add Student" at bounding box center [1517, 581] width 66 height 18
click at [1501, 574] on button "Add Student" at bounding box center [1517, 581] width 66 height 18
click at [51, 94] on div at bounding box center [784, 299] width 1568 height 599
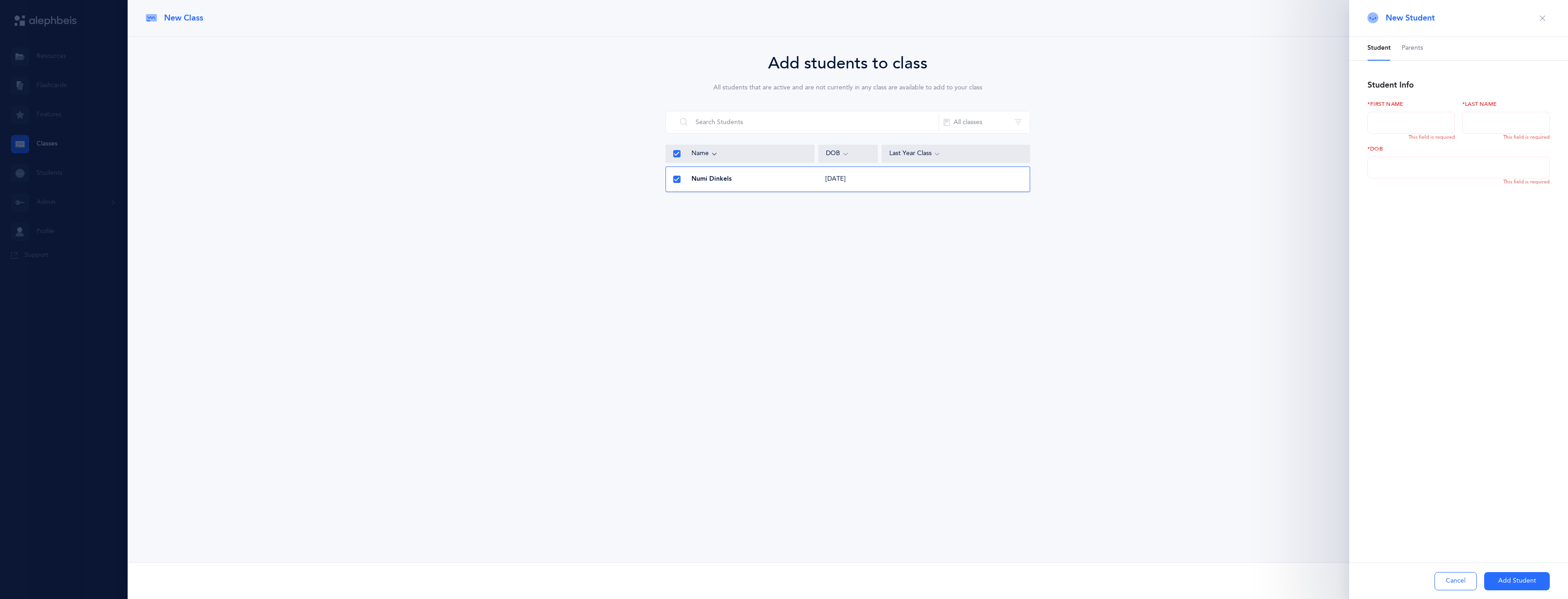
click at [59, 177] on div at bounding box center [784, 299] width 1568 height 599
drag, startPoint x: 59, startPoint y: 177, endPoint x: 138, endPoint y: 186, distance: 79.5
click at [59, 178] on div at bounding box center [784, 299] width 1568 height 599
click at [1510, 584] on button "Add Student" at bounding box center [1517, 581] width 66 height 18
click at [1469, 584] on button "Cancel" at bounding box center [1455, 581] width 42 height 18
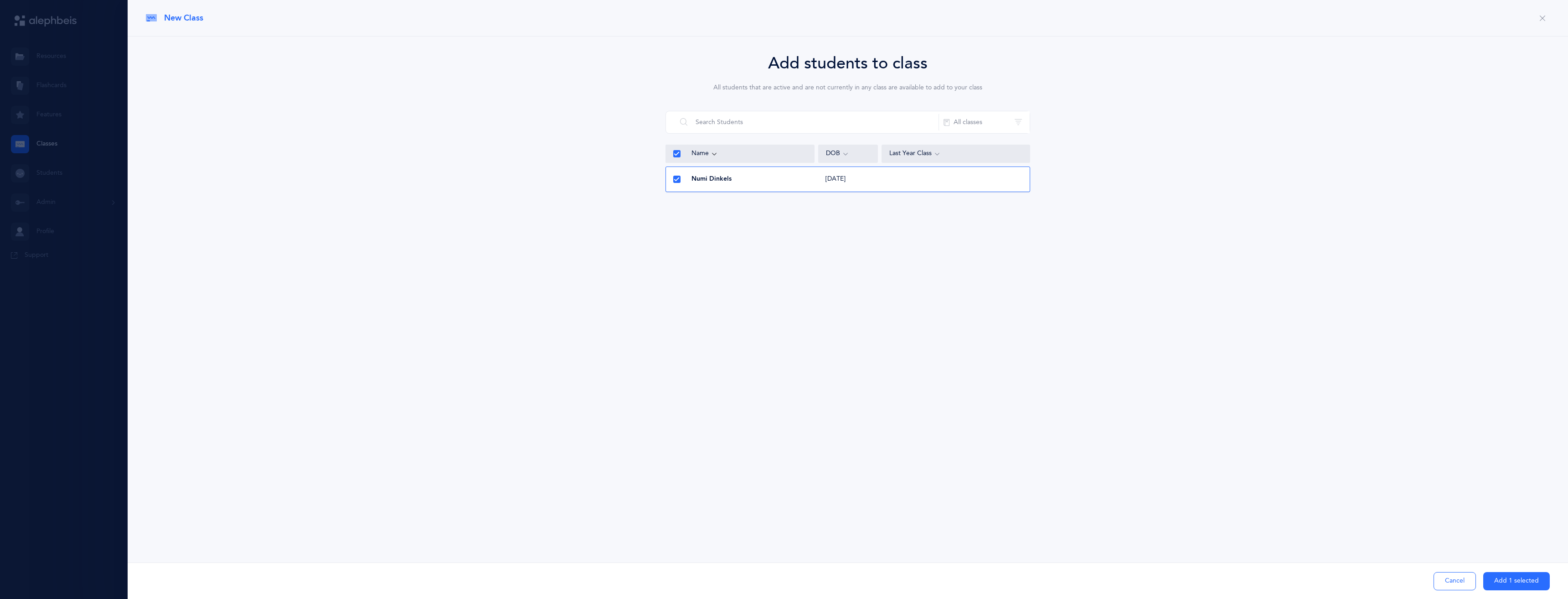
click at [1494, 575] on button "Add 1 selected" at bounding box center [1516, 581] width 67 height 18
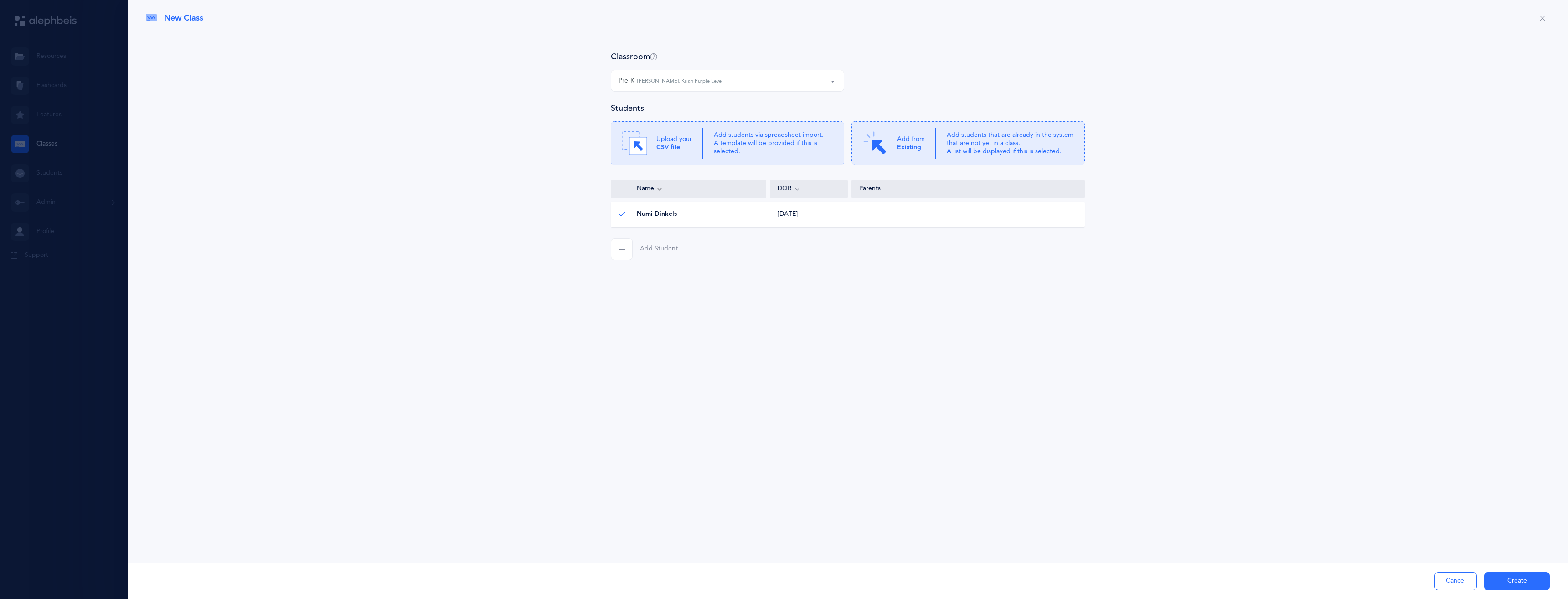
click at [59, 144] on div at bounding box center [784, 299] width 1568 height 599
click at [1462, 583] on button "Cancel" at bounding box center [1455, 581] width 42 height 18
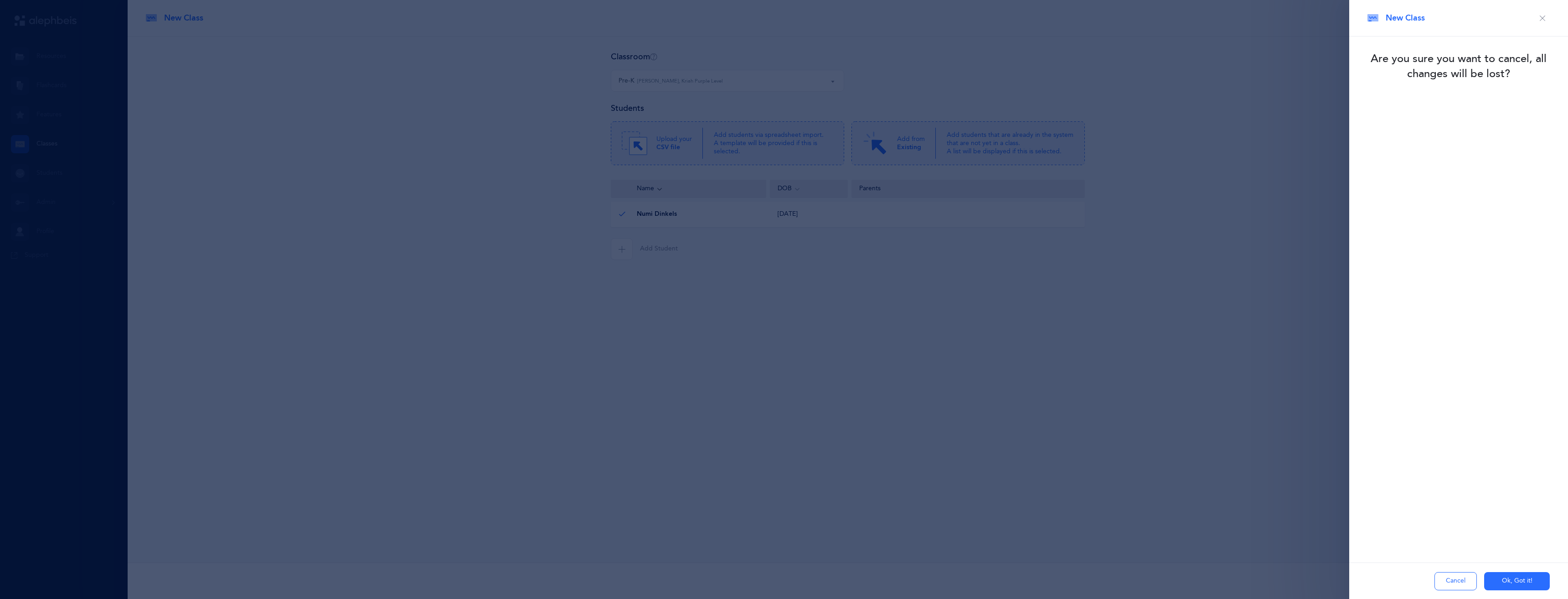
click at [53, 175] on div at bounding box center [784, 299] width 1568 height 599
click at [1544, 20] on icon "button" at bounding box center [1542, 18] width 7 height 7
click at [1542, 18] on icon "button" at bounding box center [1542, 18] width 7 height 7
click at [1501, 581] on button "Ok, Got it!" at bounding box center [1517, 581] width 66 height 18
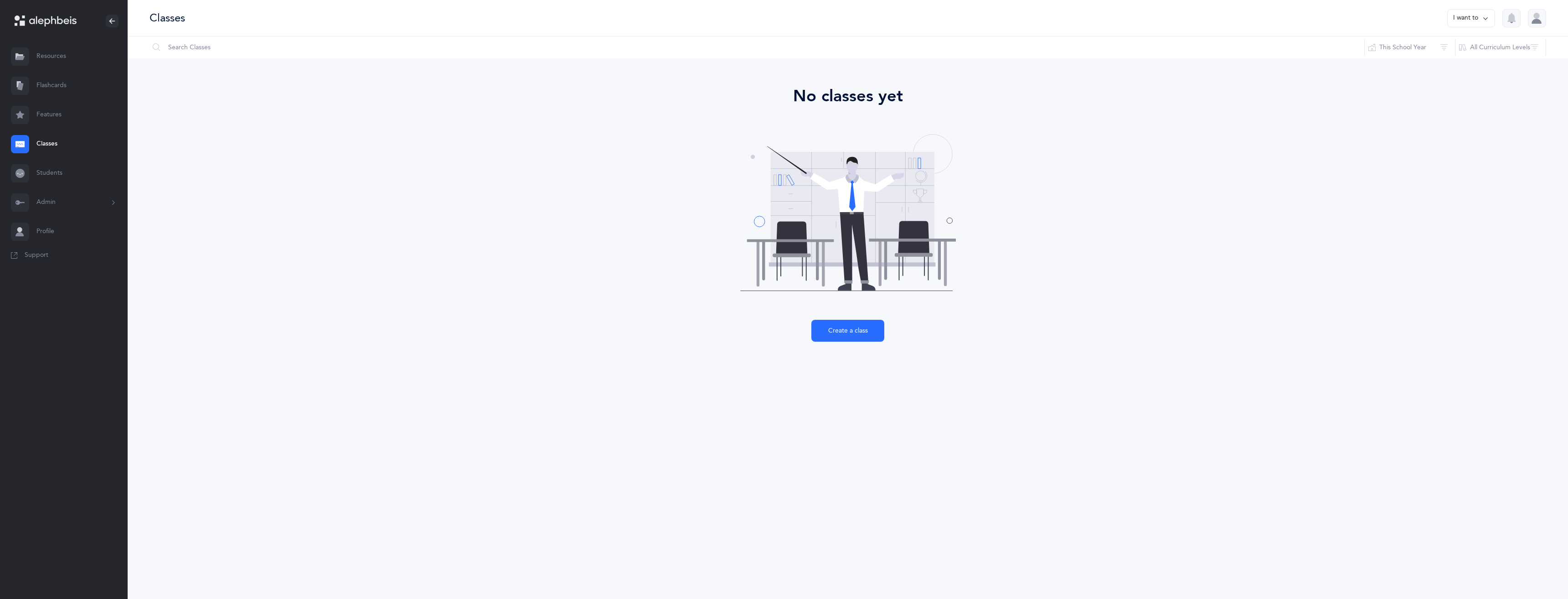
click at [43, 171] on link "Students" at bounding box center [64, 173] width 128 height 29
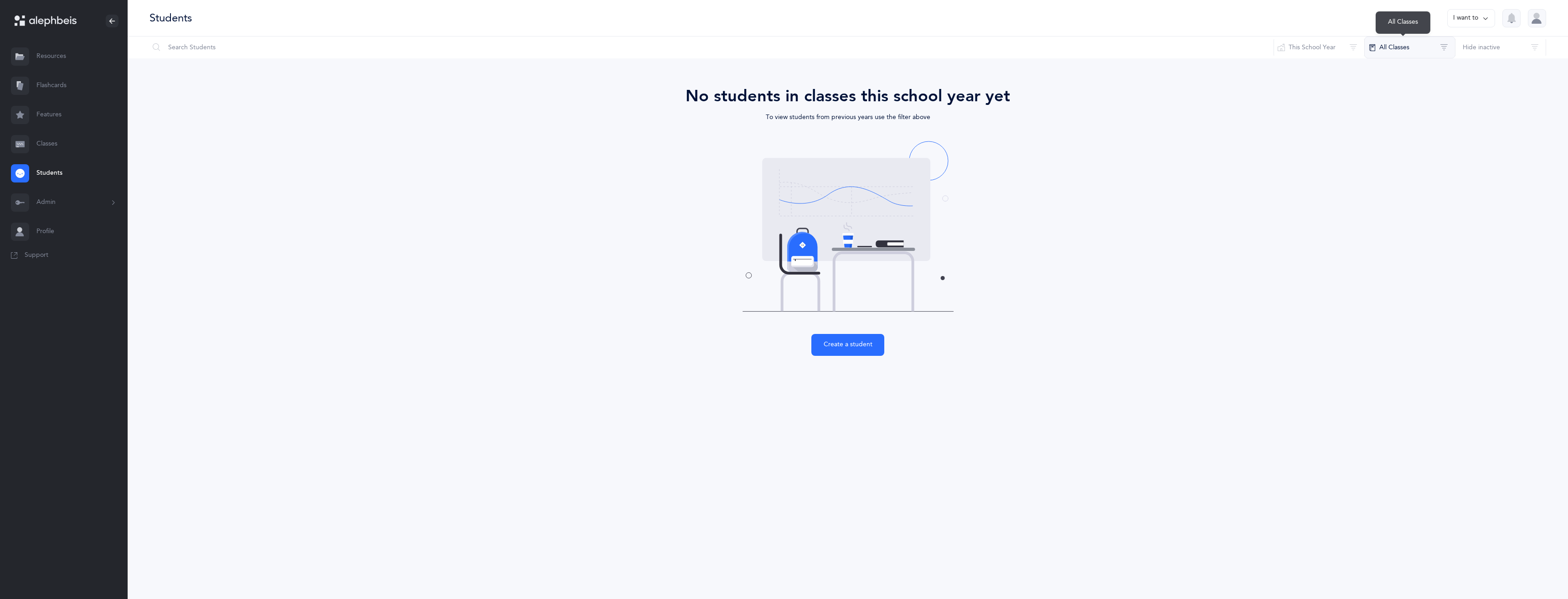
click at [1411, 50] on button "All Classes" at bounding box center [1410, 48] width 91 height 22
drag, startPoint x: 1385, startPoint y: 76, endPoint x: 1378, endPoint y: 96, distance: 21.2
click at [1385, 75] on button "All Classes" at bounding box center [1410, 78] width 75 height 18
click at [1382, 78] on button "All Classes" at bounding box center [1410, 78] width 75 height 18
click at [1336, 56] on button "This School Year" at bounding box center [1319, 48] width 91 height 22
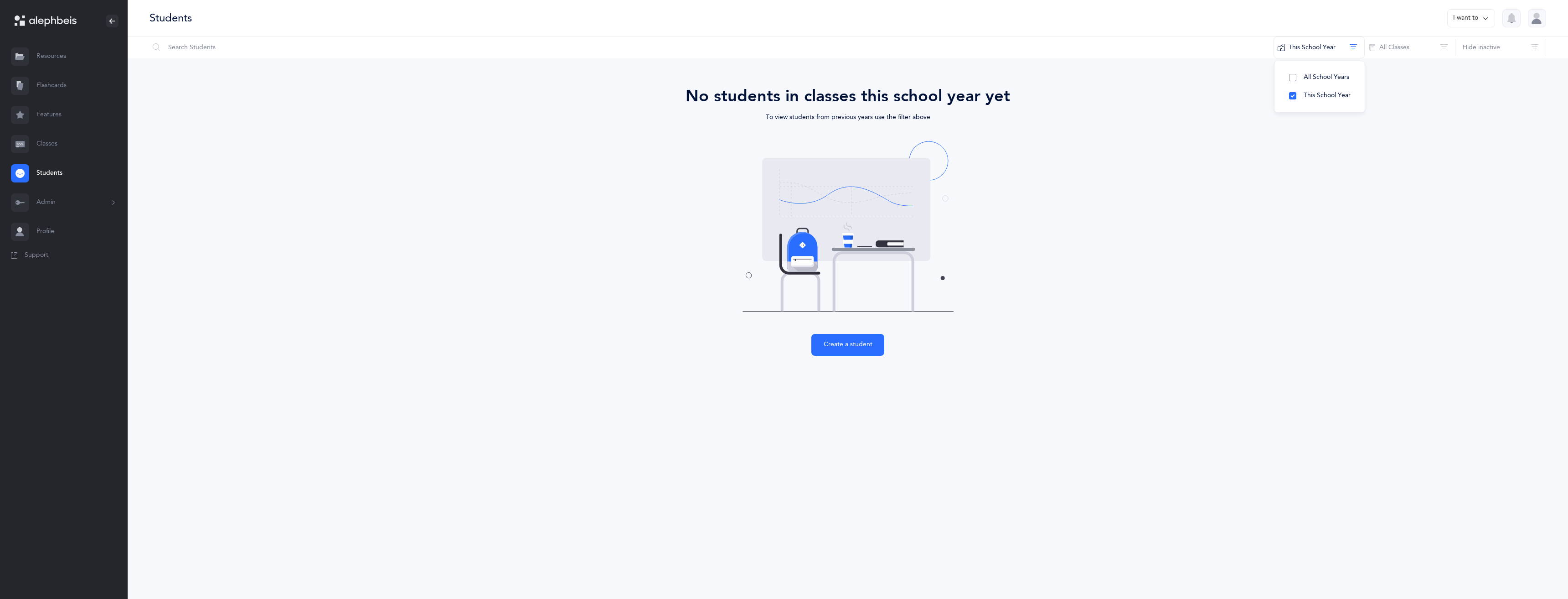
click at [1297, 78] on button "All School Years" at bounding box center [1319, 78] width 75 height 18
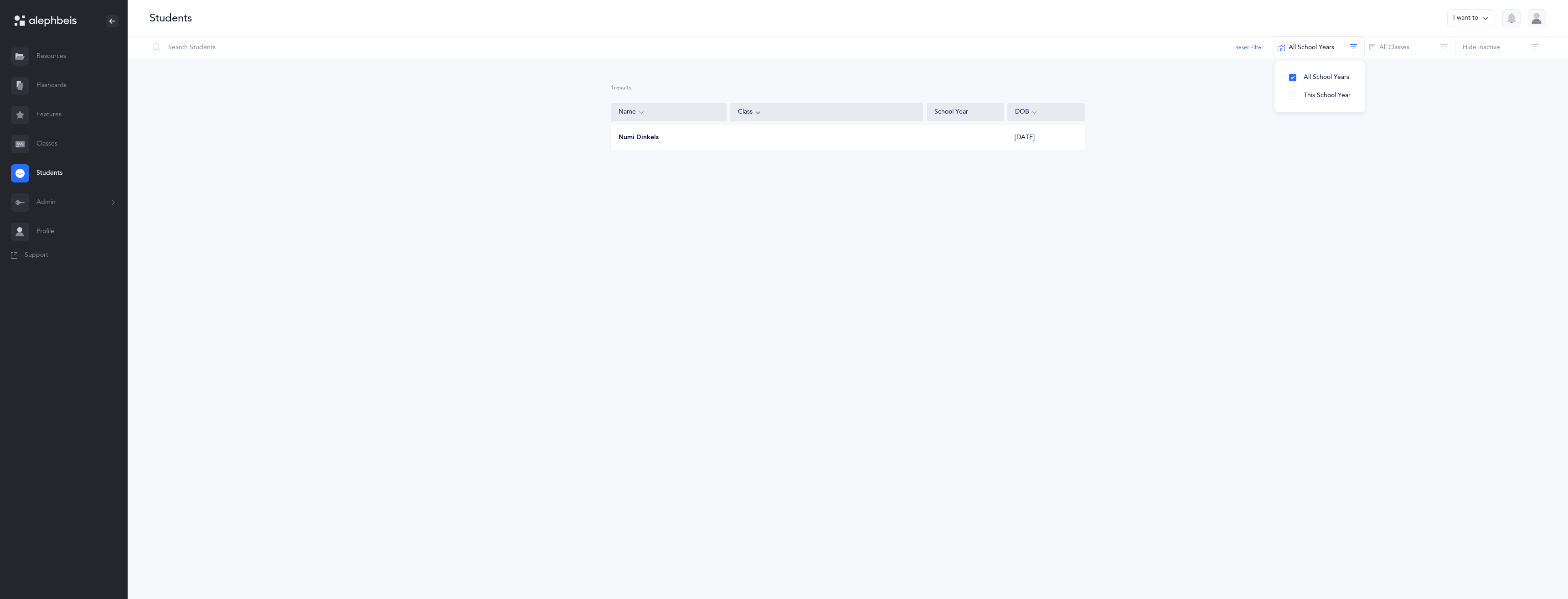
click at [1419, 121] on div "1 results total Name Class School Year DOB Numi Dinkels 01/01/2020 The end Opps…" at bounding box center [848, 124] width 1440 height 133
click at [58, 173] on link "Students" at bounding box center [64, 173] width 128 height 29
click at [1465, 20] on button "I want to" at bounding box center [1471, 18] width 48 height 18
click at [1459, 63] on button "Add student" at bounding box center [1461, 63] width 52 height 16
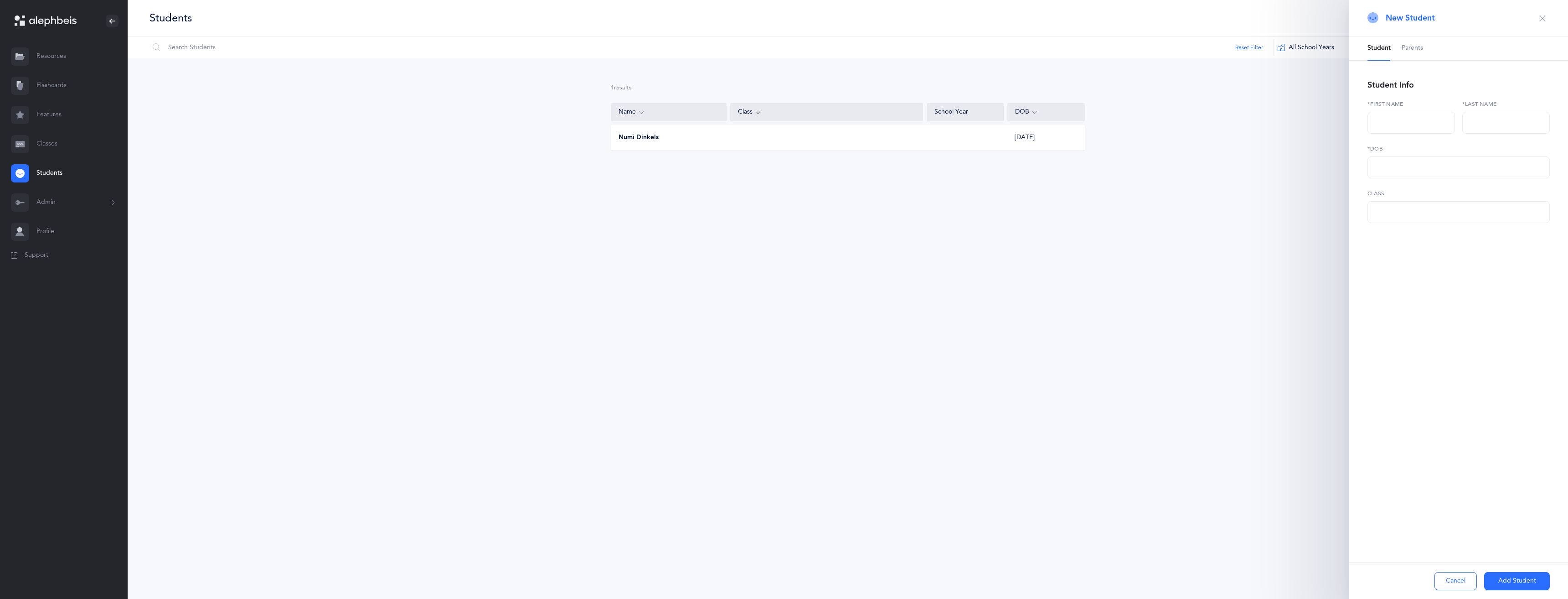
select select
click at [1404, 124] on input "text" at bounding box center [1411, 122] width 88 height 22
type input "Eliyahu"
click at [1481, 126] on input "text" at bounding box center [1505, 122] width 88 height 22
type input "Vinagray"
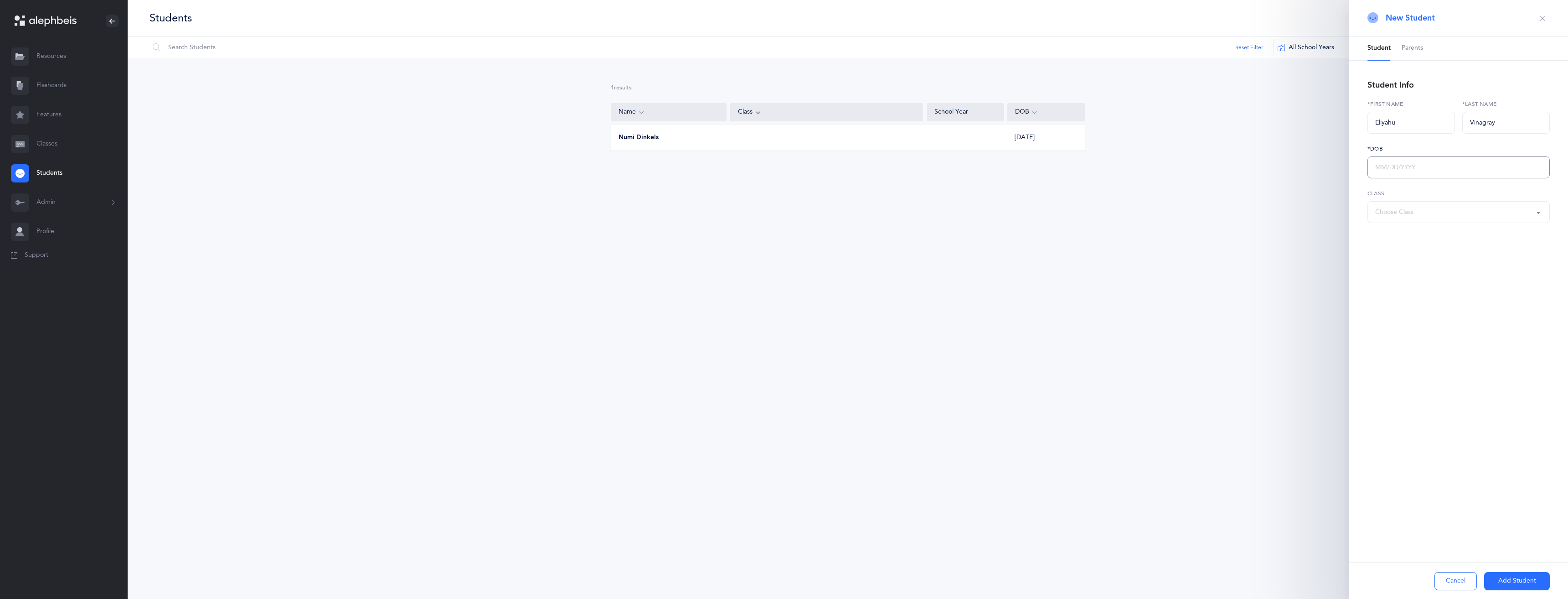
click at [1432, 172] on input "text" at bounding box center [1459, 167] width 182 height 22
type input "01/01/2020"
click at [1441, 216] on div "Choose Class" at bounding box center [1459, 212] width 167 height 16
click at [1445, 301] on div "New Student Student Parents Student Info Eliyahu *First name Vinagray *Last nam…" at bounding box center [1459, 299] width 219 height 599
click at [1504, 586] on button "Add Student" at bounding box center [1517, 581] width 66 height 18
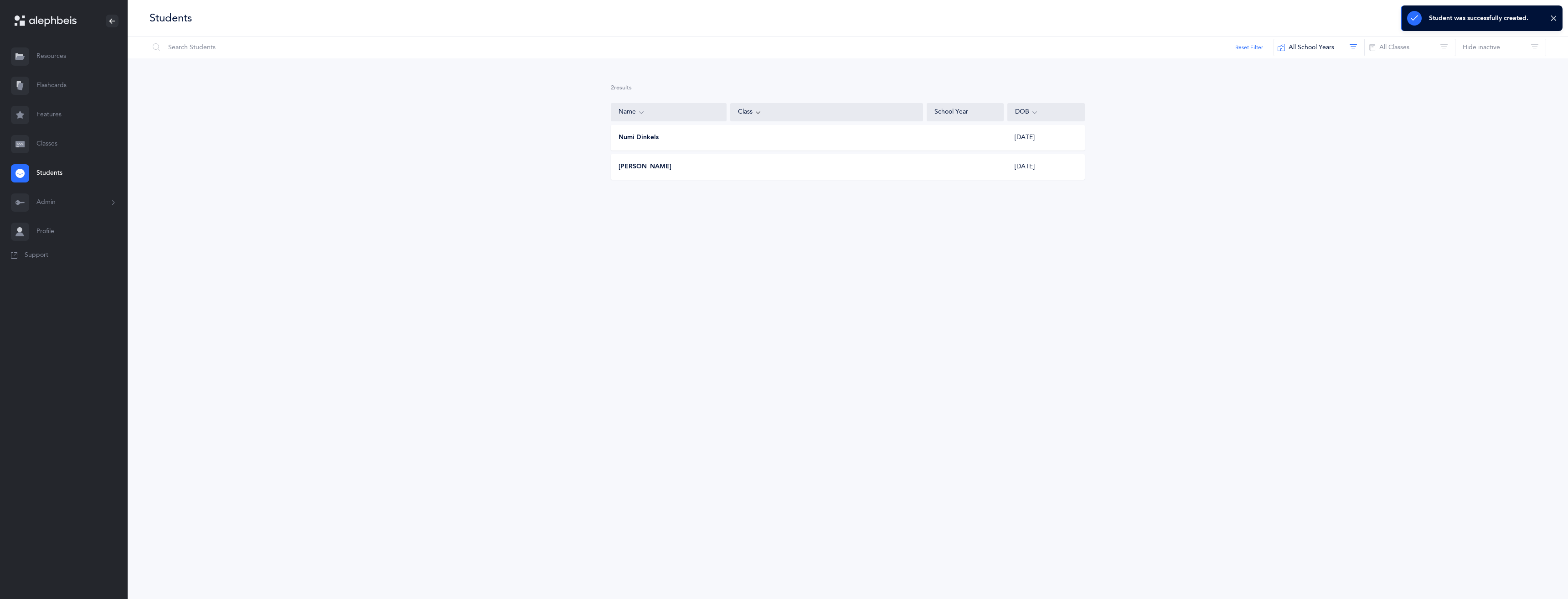
click at [1551, 22] on div "Student was successfully created." at bounding box center [1482, 18] width 162 height 26
click at [1482, 18] on button "I want to" at bounding box center [1471, 18] width 48 height 18
click at [1467, 61] on button "Add student" at bounding box center [1461, 63] width 52 height 16
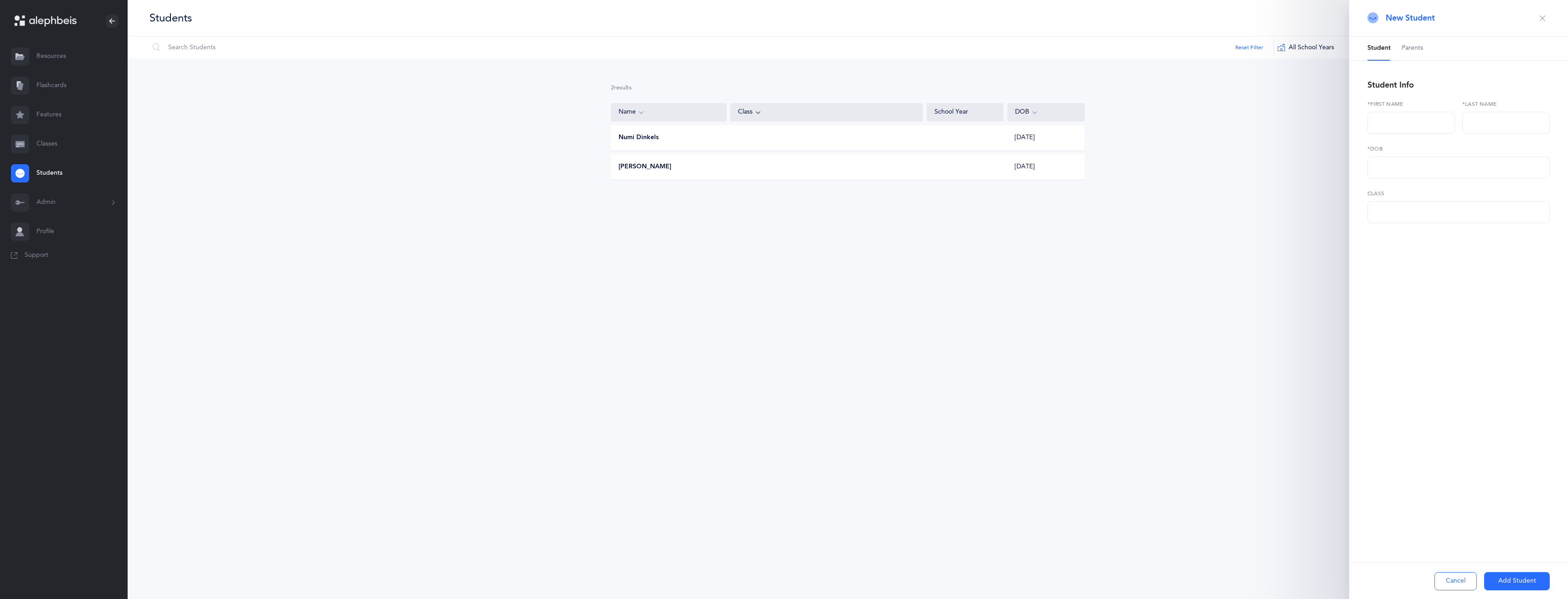
select select
click at [1438, 120] on input "text" at bounding box center [1411, 122] width 88 height 22
type input "Dovid"
type input "Rabinowitz"
click at [1421, 165] on input "text" at bounding box center [1459, 167] width 182 height 22
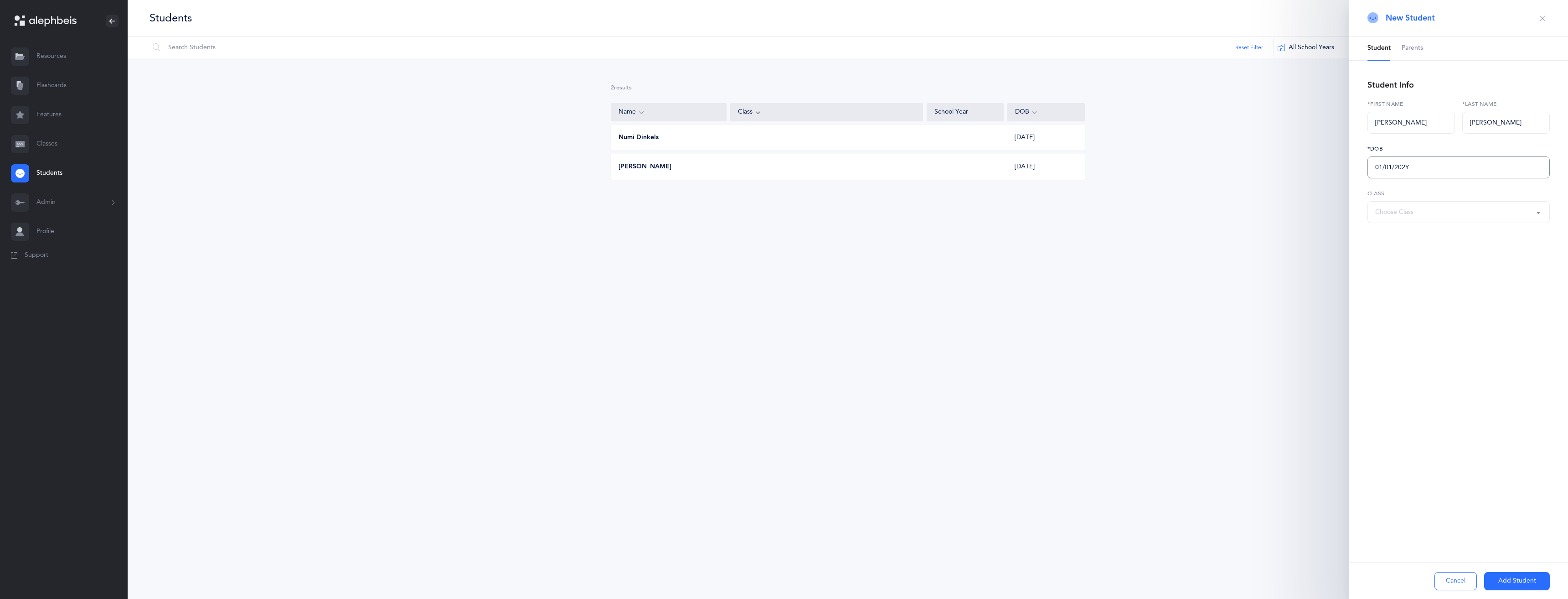
type input "01/01/2020"
click at [1520, 589] on button "Add Student" at bounding box center [1517, 581] width 66 height 18
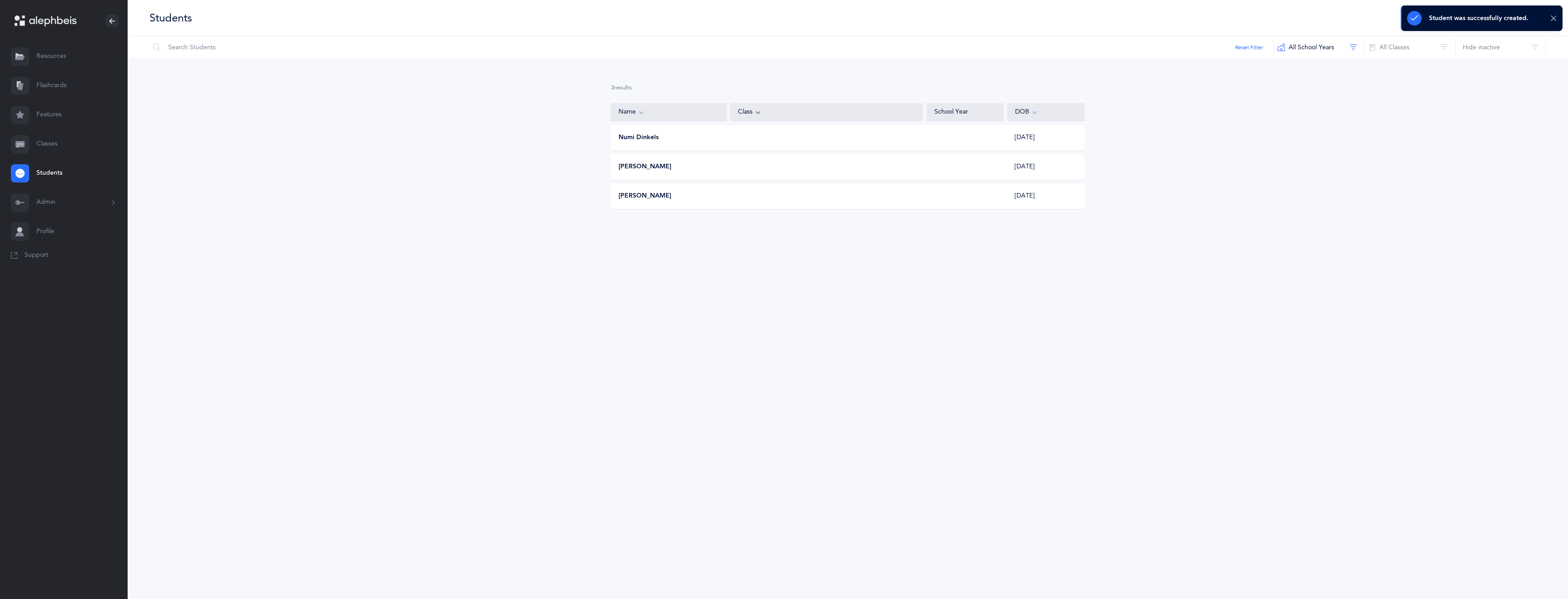
click at [1553, 19] on icon at bounding box center [1554, 18] width 7 height 7
drag, startPoint x: 1481, startPoint y: 19, endPoint x: 1478, endPoint y: 24, distance: 5.8
click at [1480, 19] on button "I want to" at bounding box center [1471, 18] width 48 height 18
click at [1472, 67] on button "Add student" at bounding box center [1461, 63] width 52 height 16
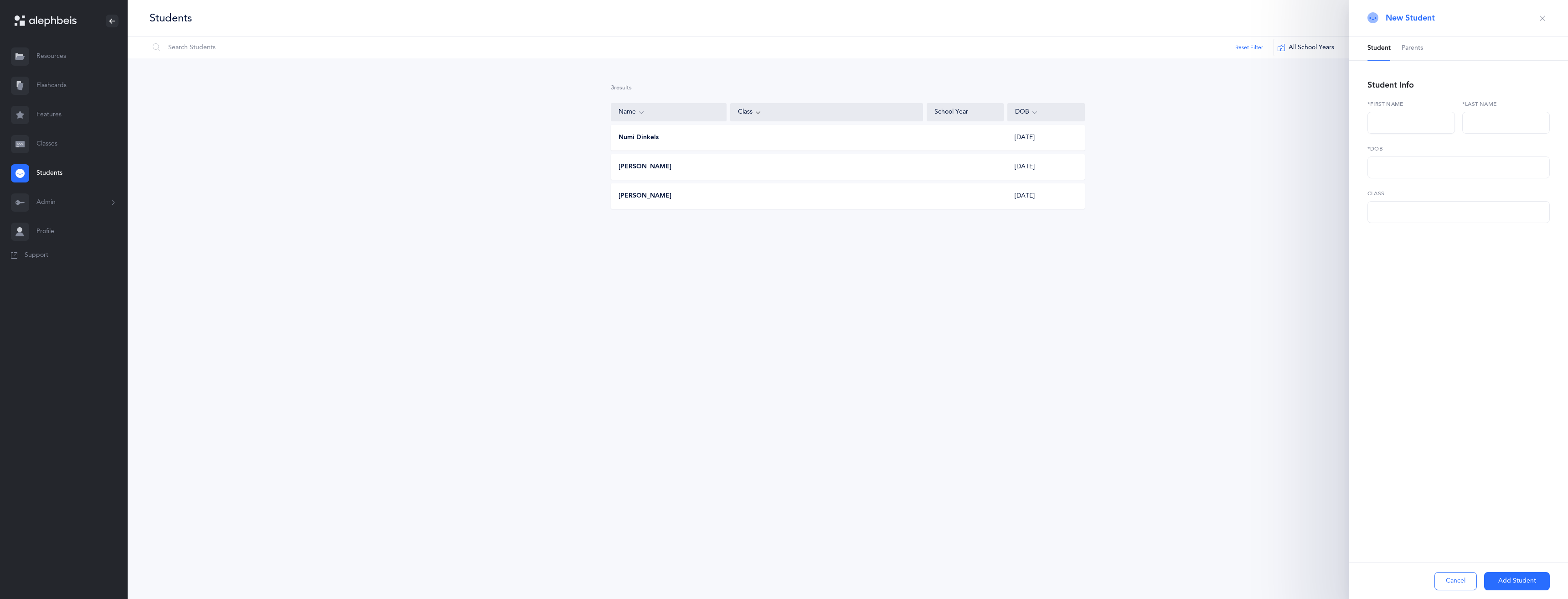
select select
click at [1419, 124] on input "text" at bounding box center [1411, 122] width 88 height 22
type input "Rafael Chaim"
type input "Nakdimen"
click at [1419, 169] on input "text" at bounding box center [1459, 167] width 182 height 22
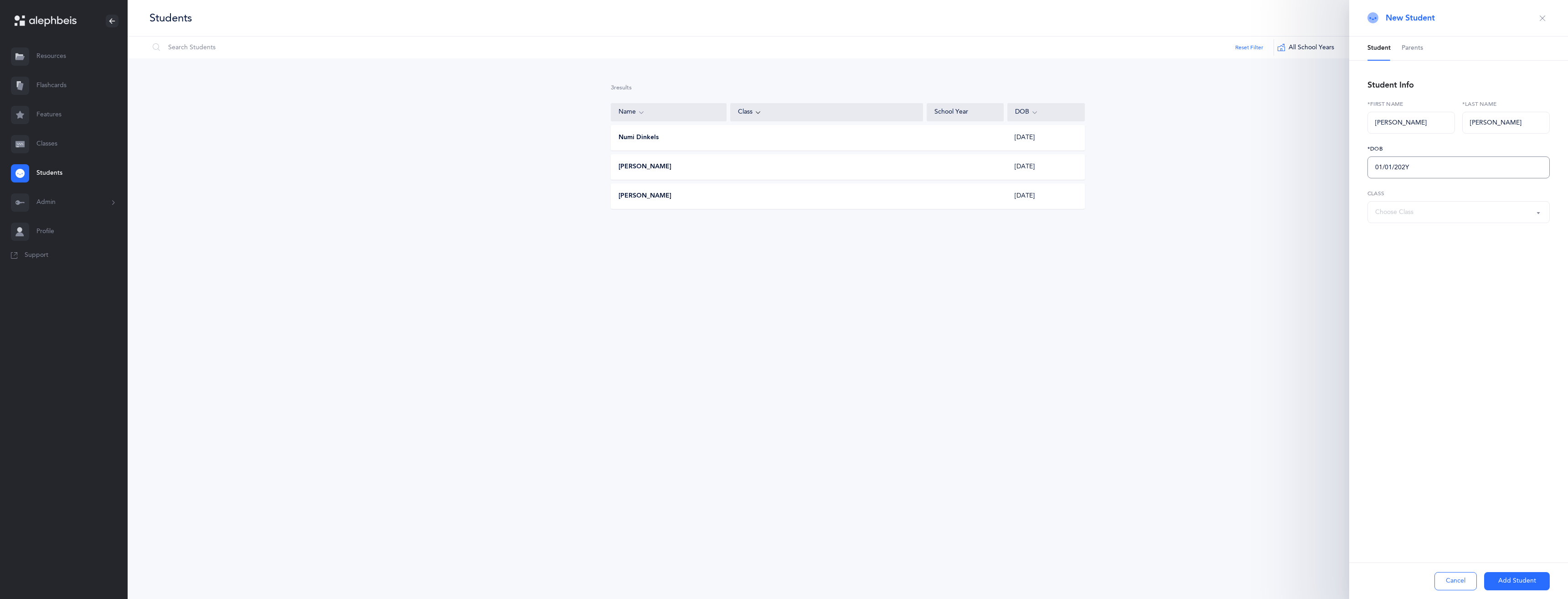
type input "01/01/2020"
click at [1517, 581] on button "Add Student" at bounding box center [1517, 581] width 66 height 18
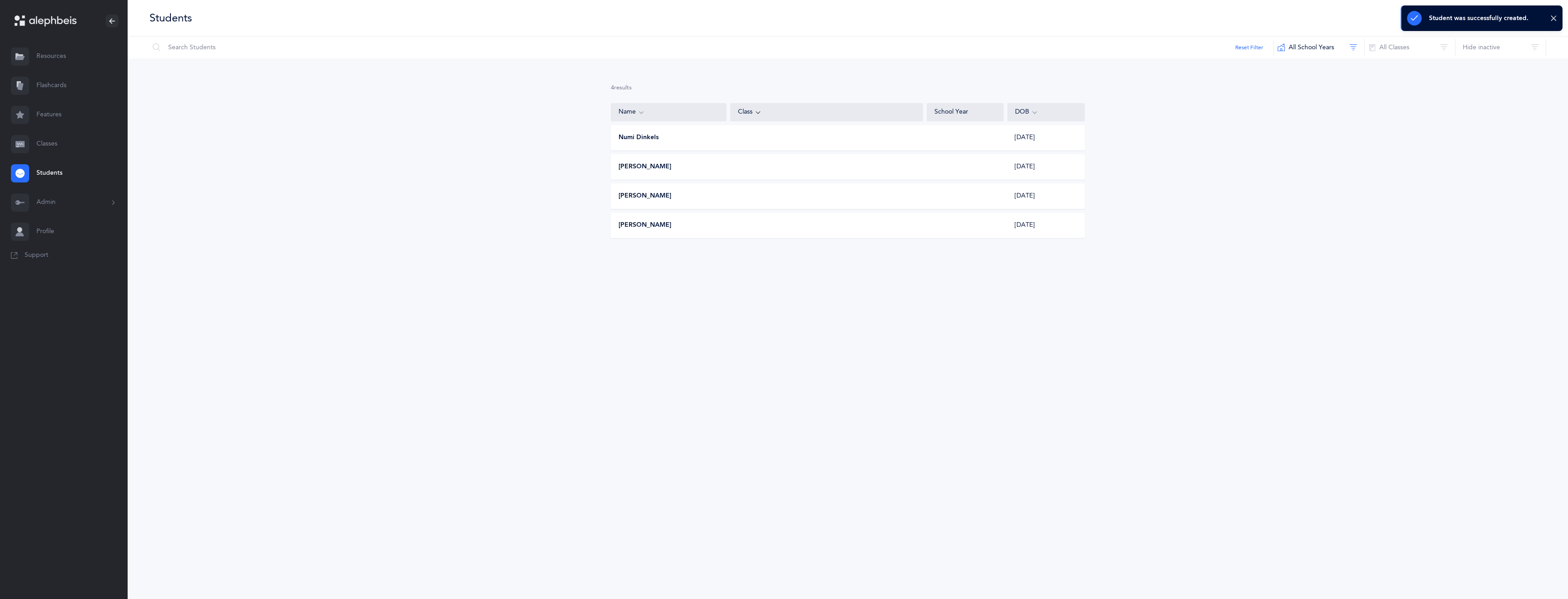
click at [802, 357] on div "Students I want to Reset Filter All School Years All School Years This School Y…" at bounding box center [848, 299] width 1440 height 599
click at [46, 209] on button "Admin" at bounding box center [64, 202] width 128 height 29
click at [54, 221] on link "Staff" at bounding box center [82, 227] width 91 height 20
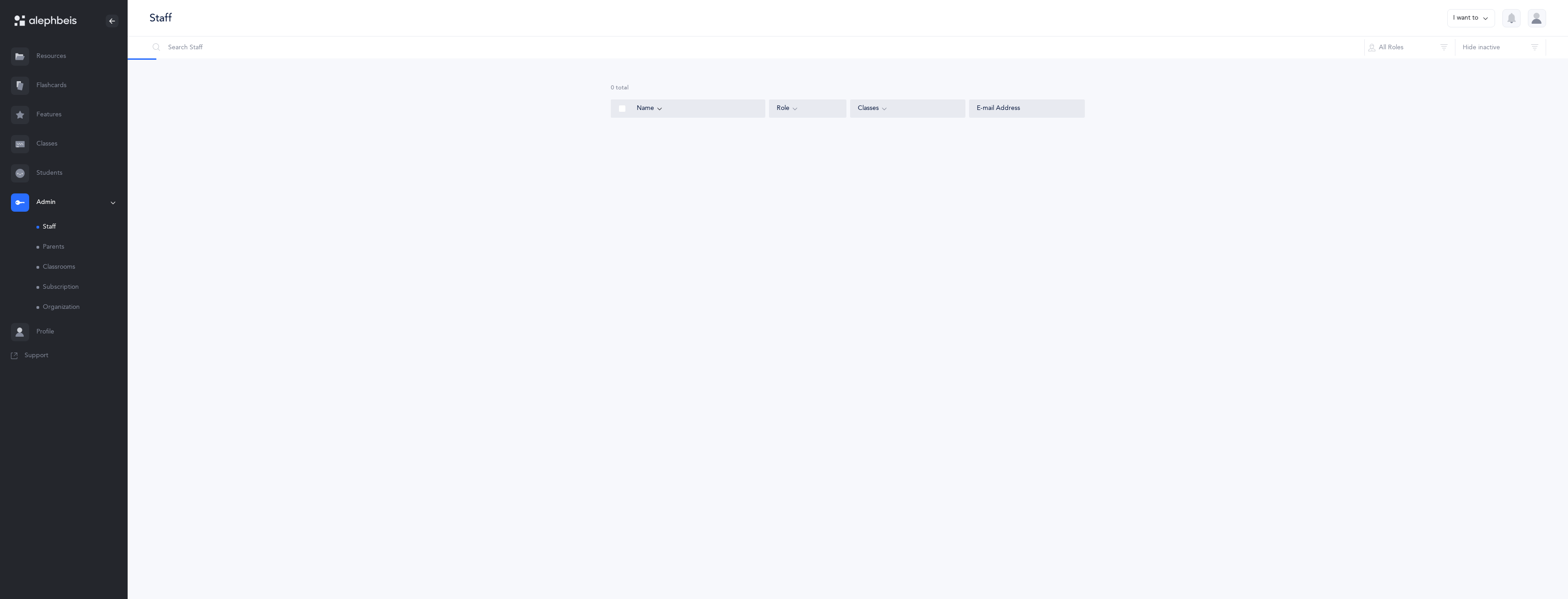
select select
click at [1491, 22] on button "I want to" at bounding box center [1471, 18] width 48 height 18
click at [1467, 45] on button "Add staff member" at bounding box center [1453, 47] width 67 height 16
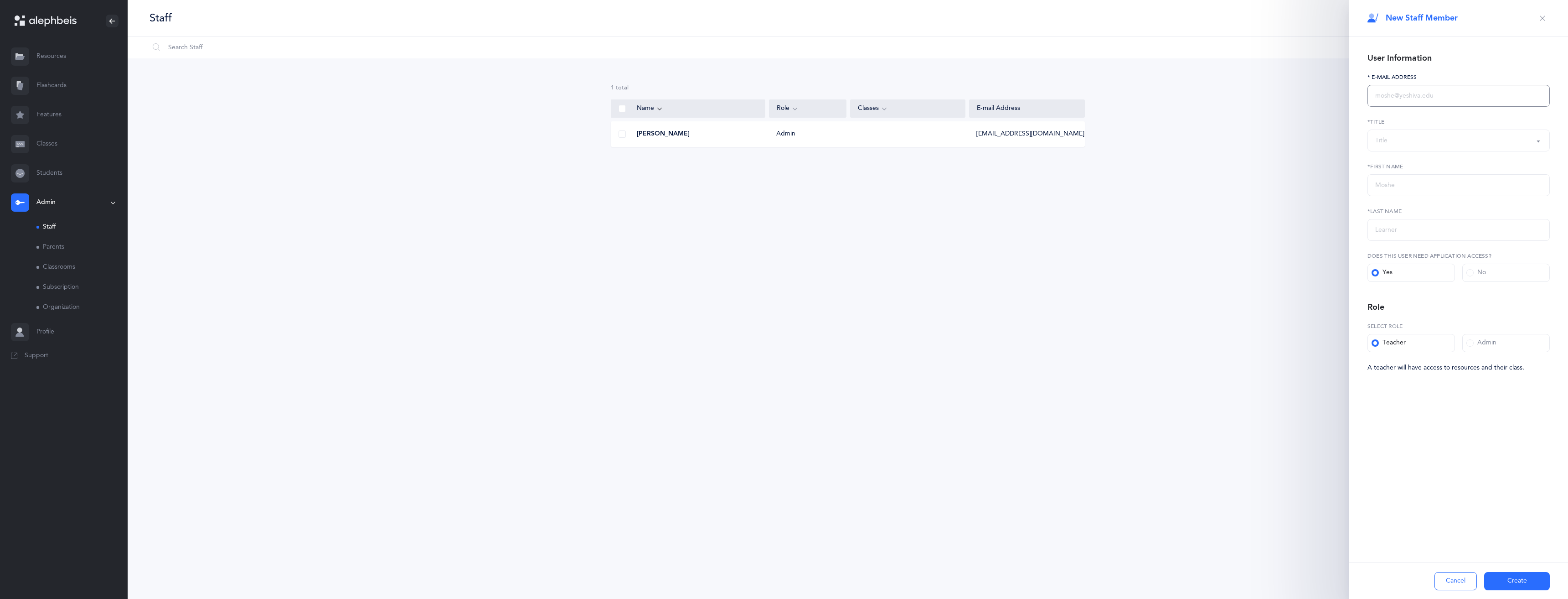
click at [1383, 98] on input "text" at bounding box center [1459, 96] width 182 height 22
type input "[EMAIL_ADDRESS][DOMAIN_NAME]"
click at [1461, 146] on div "Title" at bounding box center [1459, 140] width 167 height 16
click at [1404, 237] on link "Mrs." at bounding box center [1459, 241] width 167 height 18
select select "4"
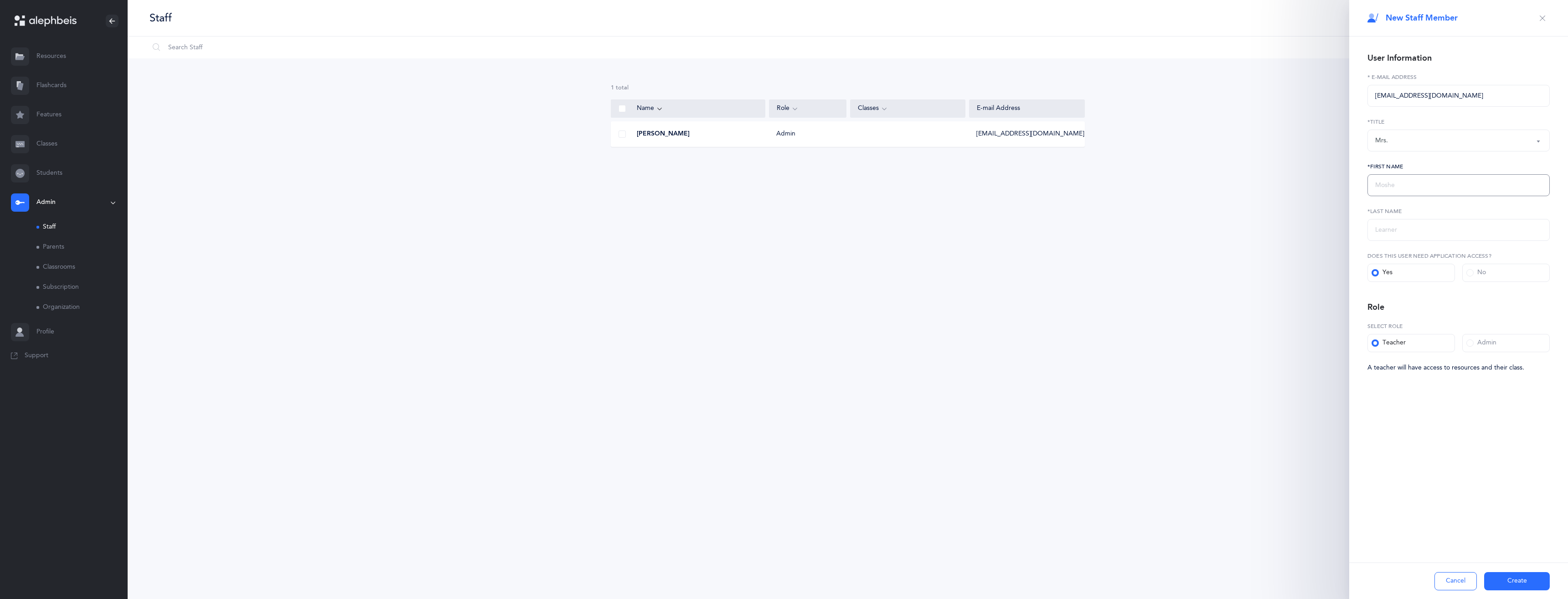
click at [1400, 190] on input "text" at bounding box center [1459, 185] width 182 height 22
type input "Trany"
click at [1427, 234] on input "text" at bounding box center [1459, 230] width 182 height 22
type input "Unger"
click at [1469, 345] on span at bounding box center [1469, 343] width 7 height 7
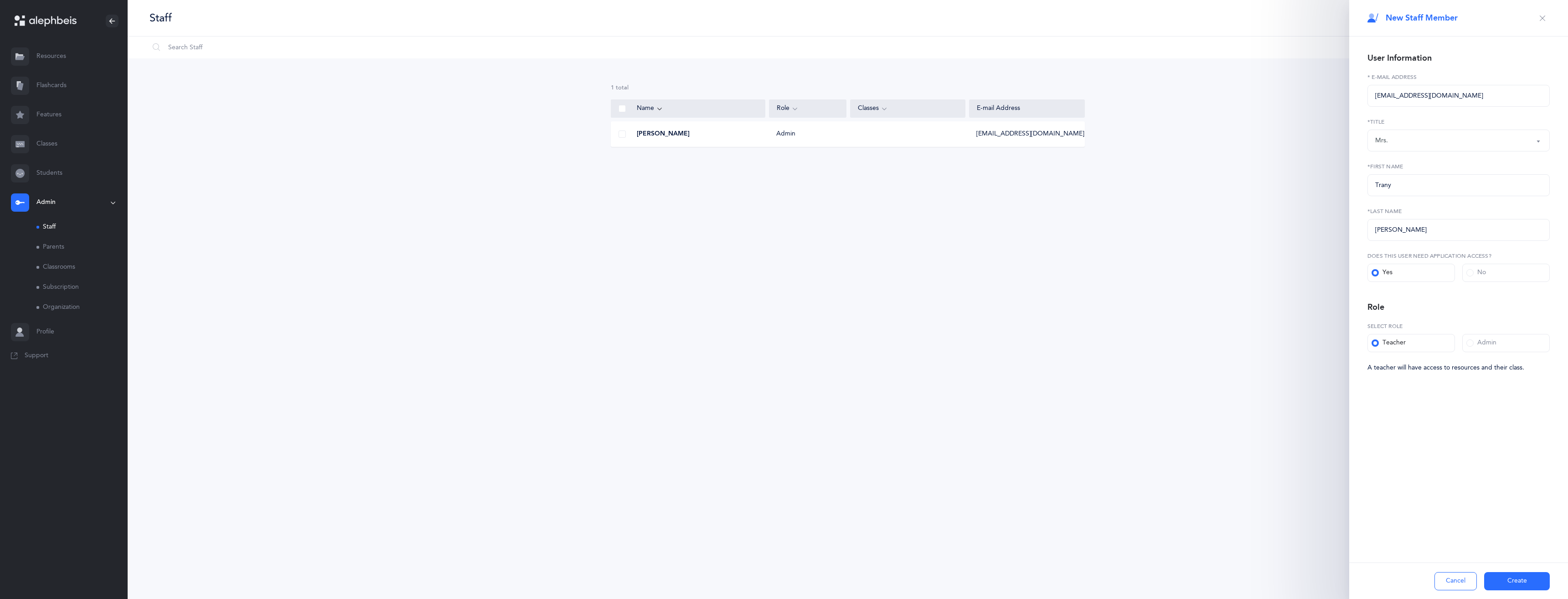
click at [0, 0] on input "Admin" at bounding box center [0, 0] width 0 height 0
click at [1376, 343] on span at bounding box center [1375, 343] width 7 height 7
click at [0, 0] on input "Teacher" at bounding box center [0, 0] width 0 height 0
click at [1509, 581] on button "Create" at bounding box center [1517, 581] width 66 height 18
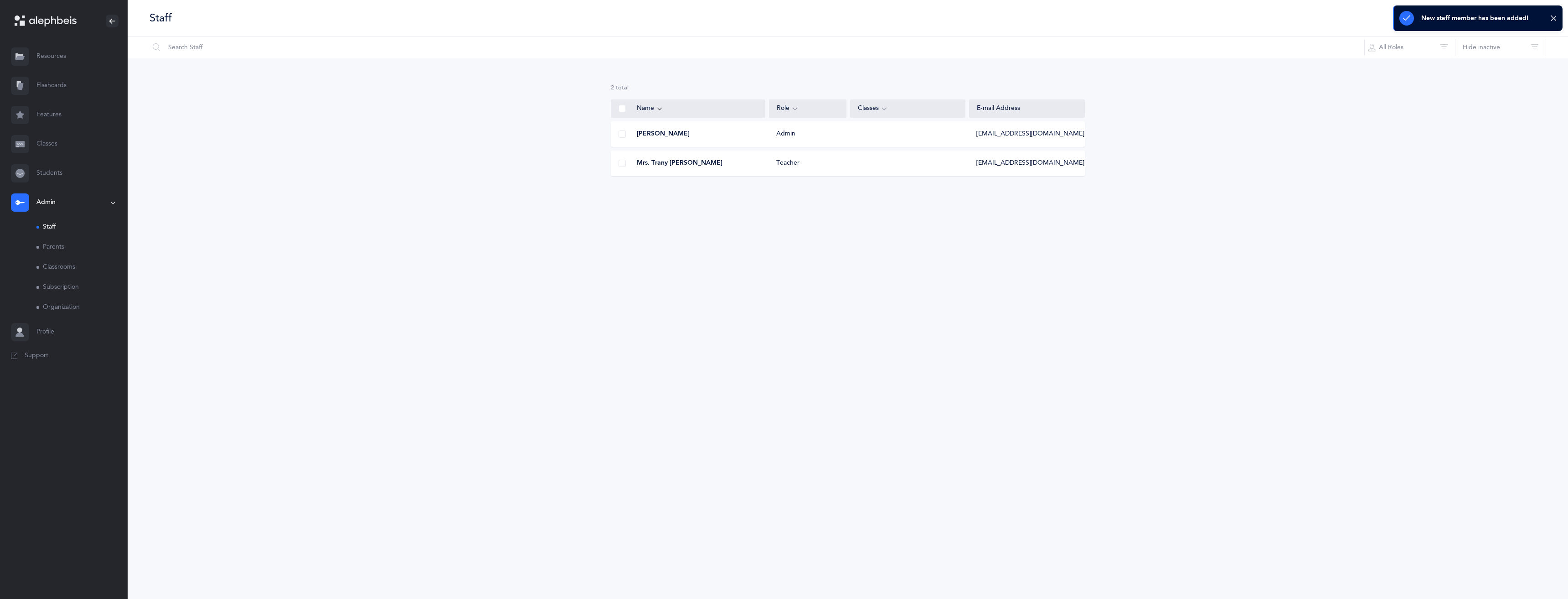
click at [624, 166] on span at bounding box center [622, 163] width 7 height 7
click at [0, 0] on input "checkbox" at bounding box center [0, 0] width 0 height 0
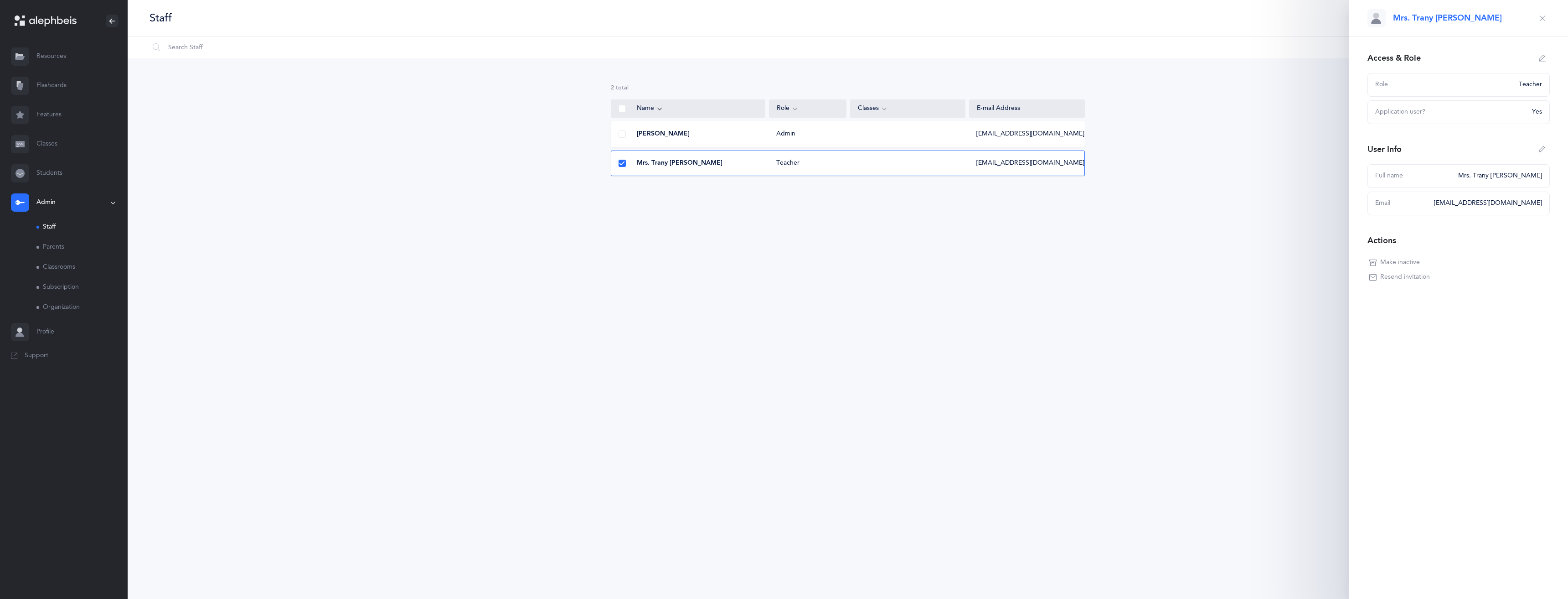
click at [1544, 19] on icon "button" at bounding box center [1542, 18] width 7 height 7
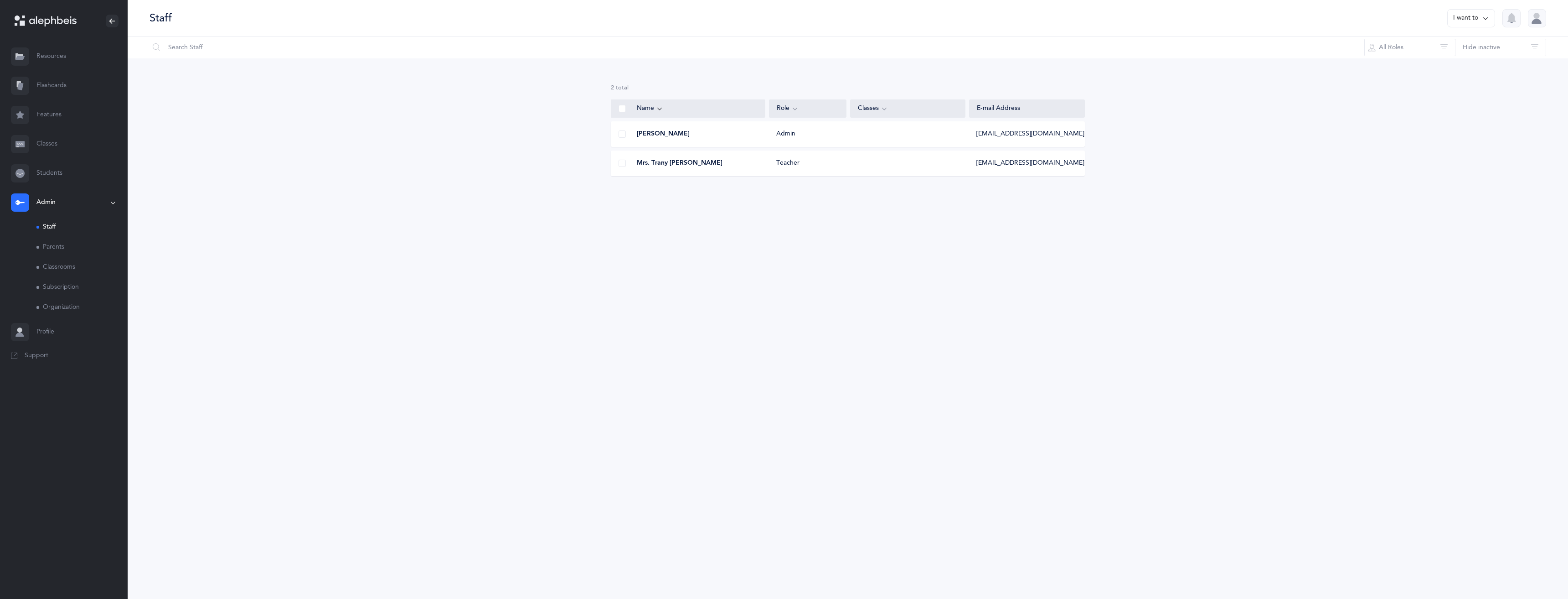
click at [69, 137] on link "Classes" at bounding box center [64, 144] width 128 height 29
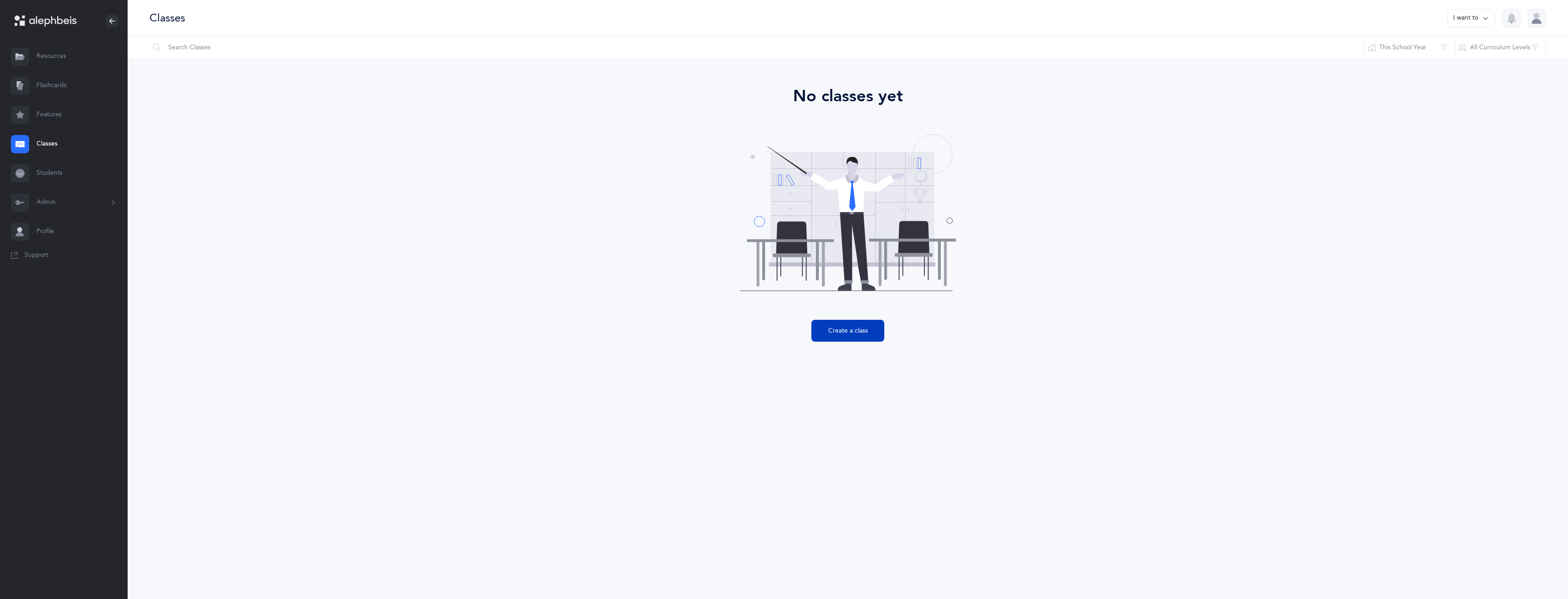
click at [862, 324] on button "Create a class" at bounding box center [847, 330] width 73 height 22
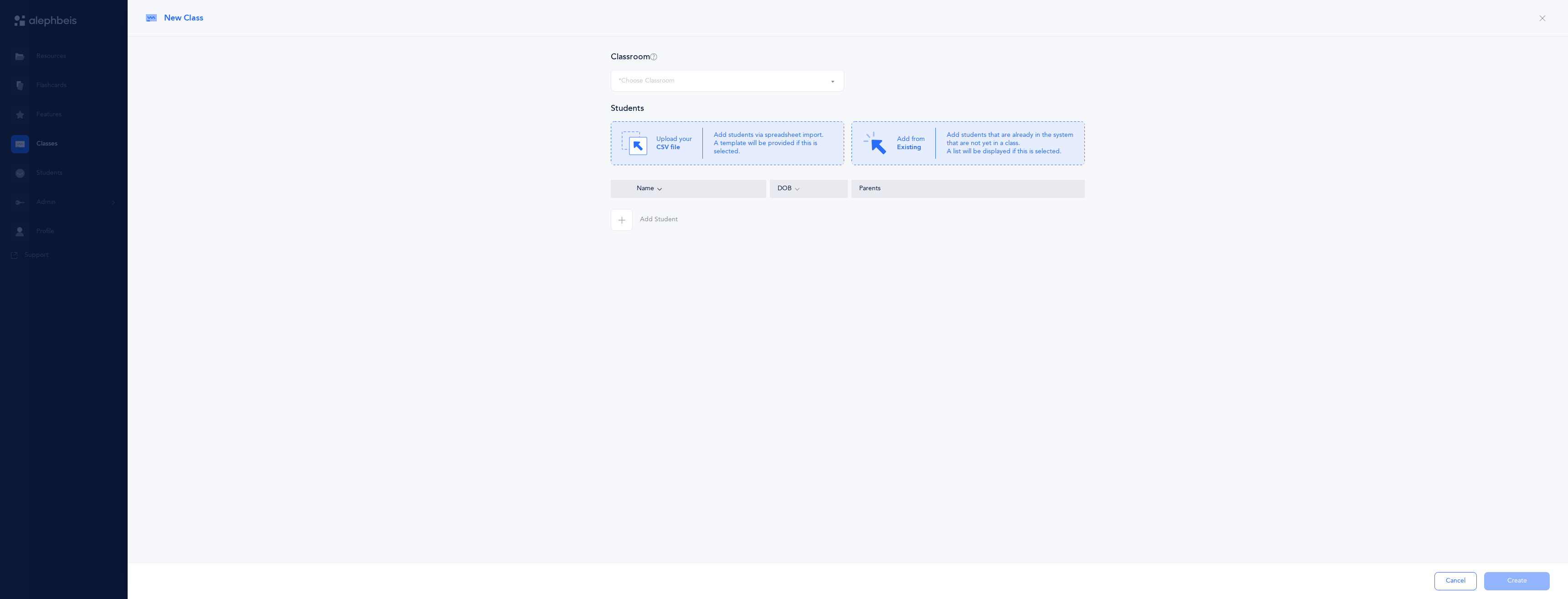
select select "1290"
click at [661, 86] on div "Pre-K Hindy Ludmir, Kriah Purple Level" at bounding box center [727, 80] width 218 height 16
click at [668, 49] on div "Classroom Pre-K Pre-K Hindy Ludmir, Kriah Purple Level Pre-K Hindy Ludmir, Kria…" at bounding box center [848, 159] width 1440 height 245
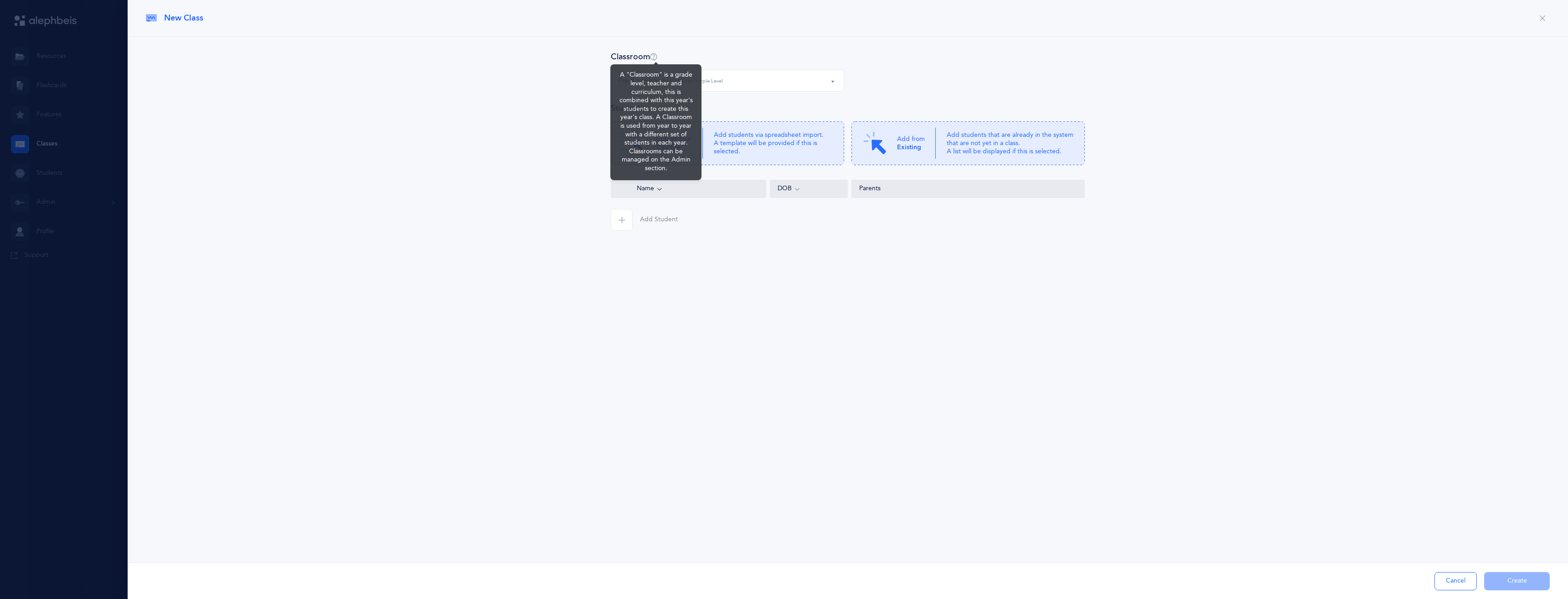
click at [657, 56] on icon at bounding box center [654, 57] width 7 height 8
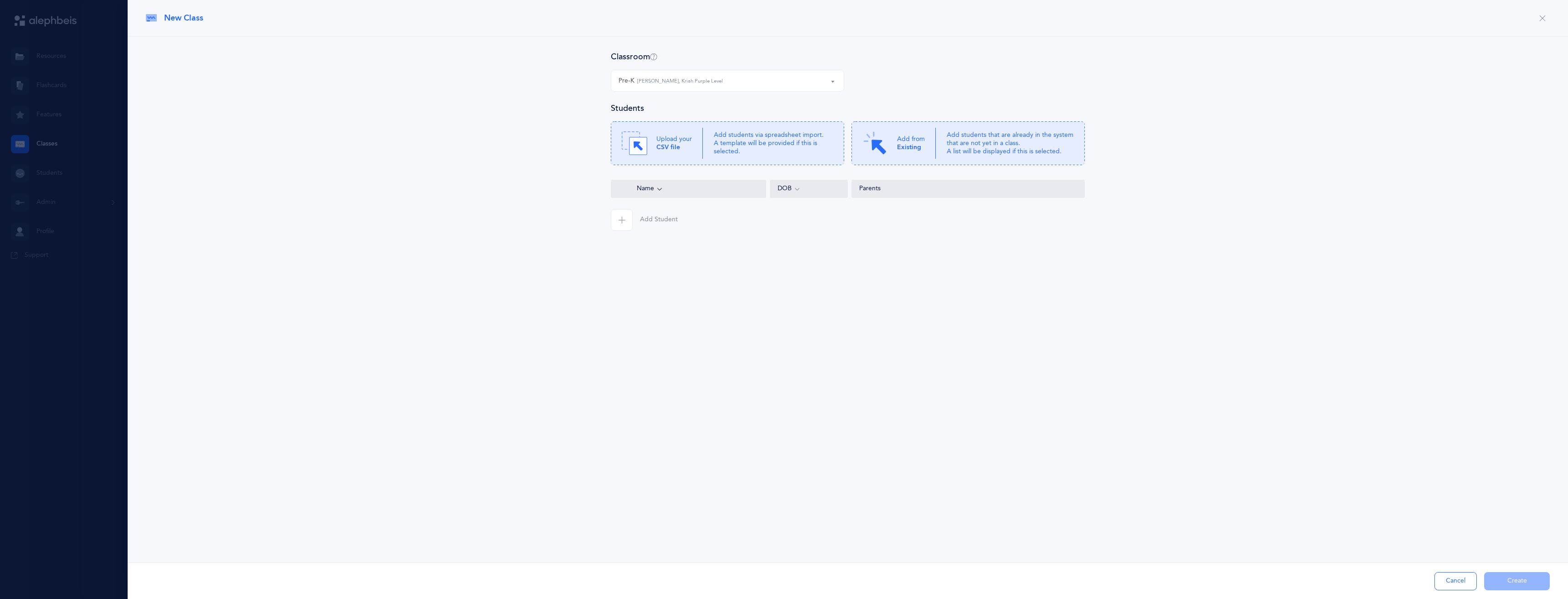
click at [666, 48] on div "Classroom Pre-K Pre-K Hindy Ludmir, Kriah Purple Level Pre-K Hindy Ludmir, Kria…" at bounding box center [848, 159] width 1440 height 245
click at [71, 233] on div at bounding box center [784, 299] width 1568 height 599
click at [43, 202] on div at bounding box center [784, 299] width 1568 height 599
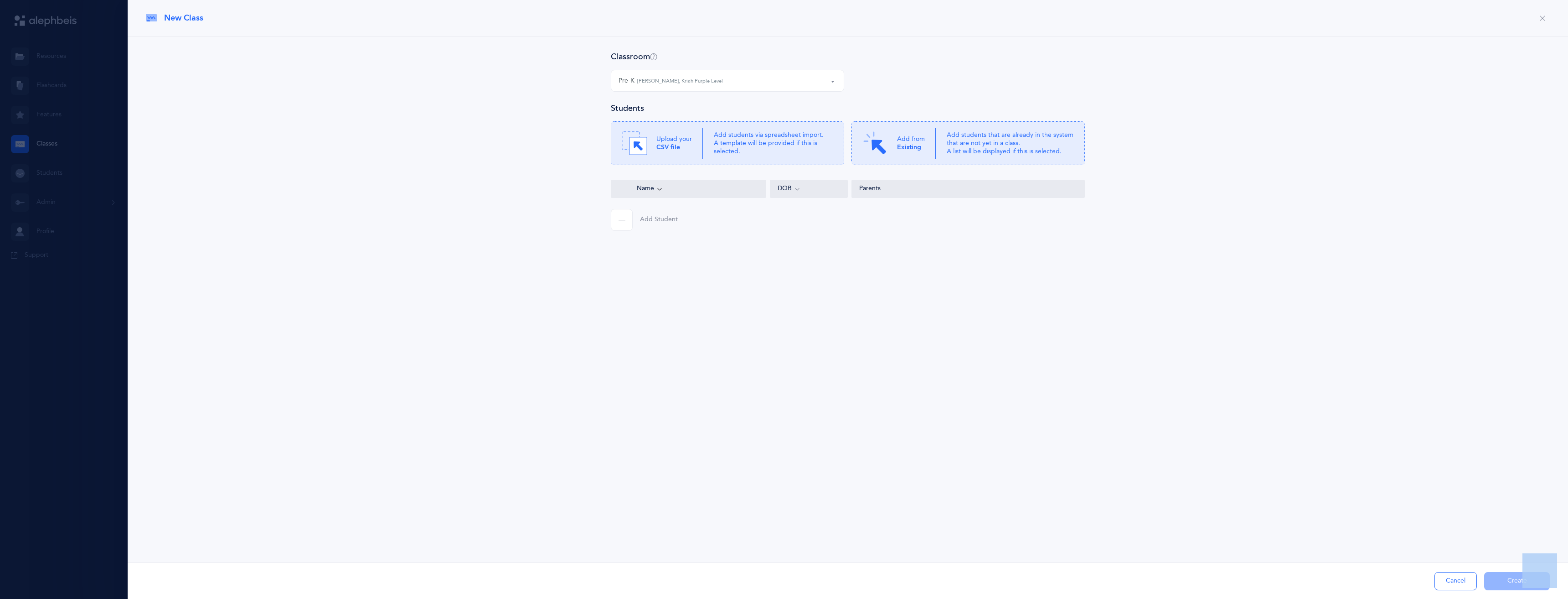
click at [43, 202] on div at bounding box center [784, 299] width 1568 height 599
click at [1544, 15] on icon "button" at bounding box center [1542, 18] width 7 height 7
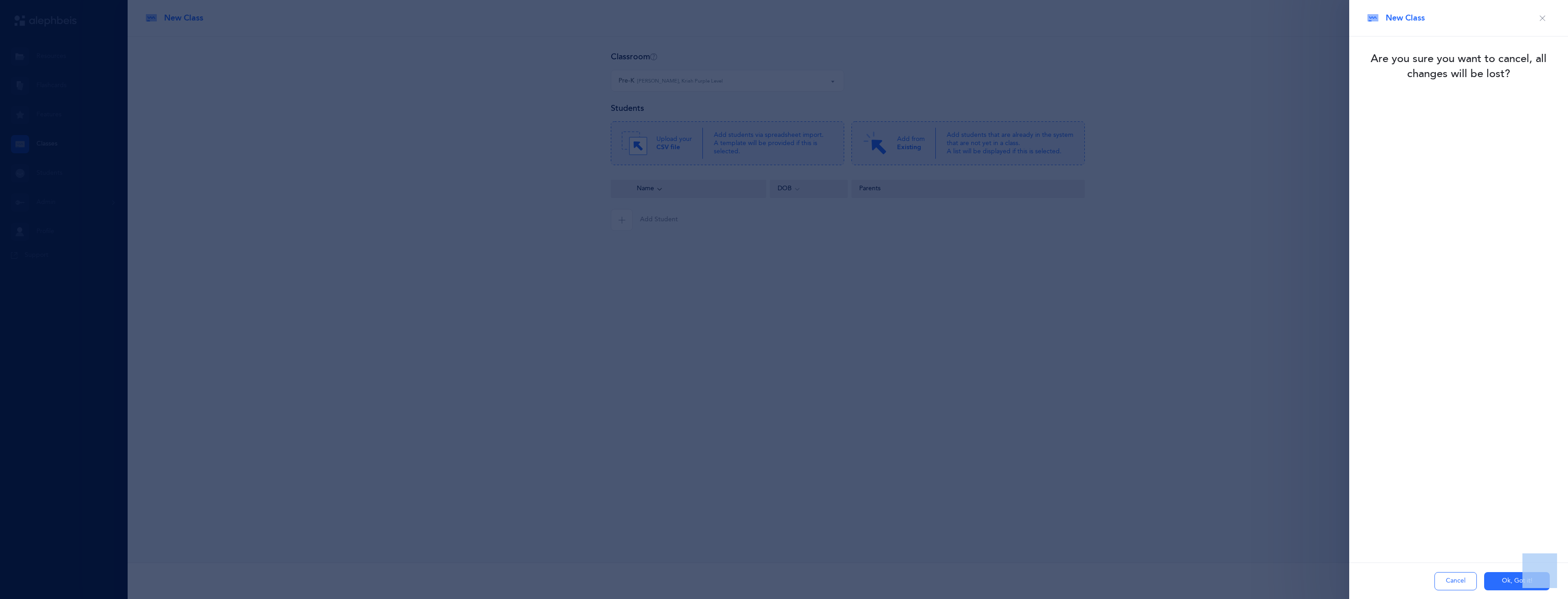
click at [1503, 579] on button "Ok, Got it!" at bounding box center [1517, 581] width 66 height 18
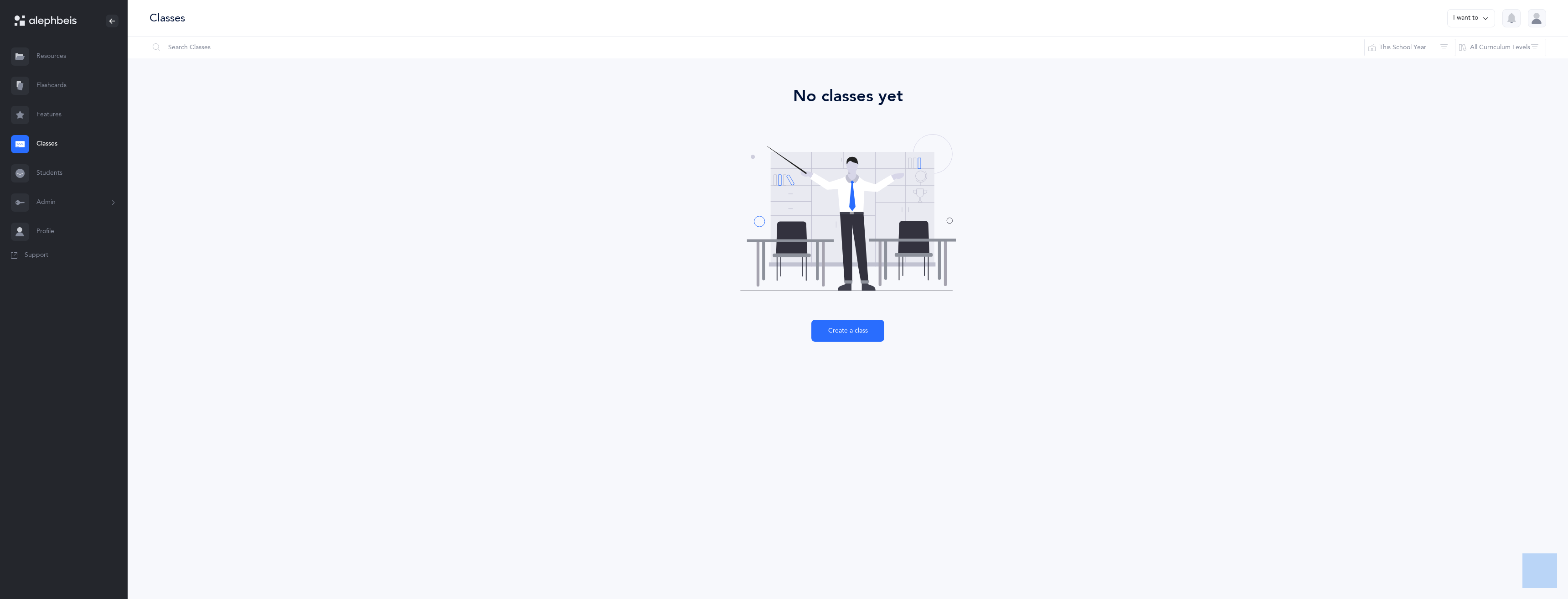
click at [61, 205] on button "Admin" at bounding box center [64, 202] width 128 height 29
click at [68, 305] on link "Organization" at bounding box center [82, 307] width 91 height 20
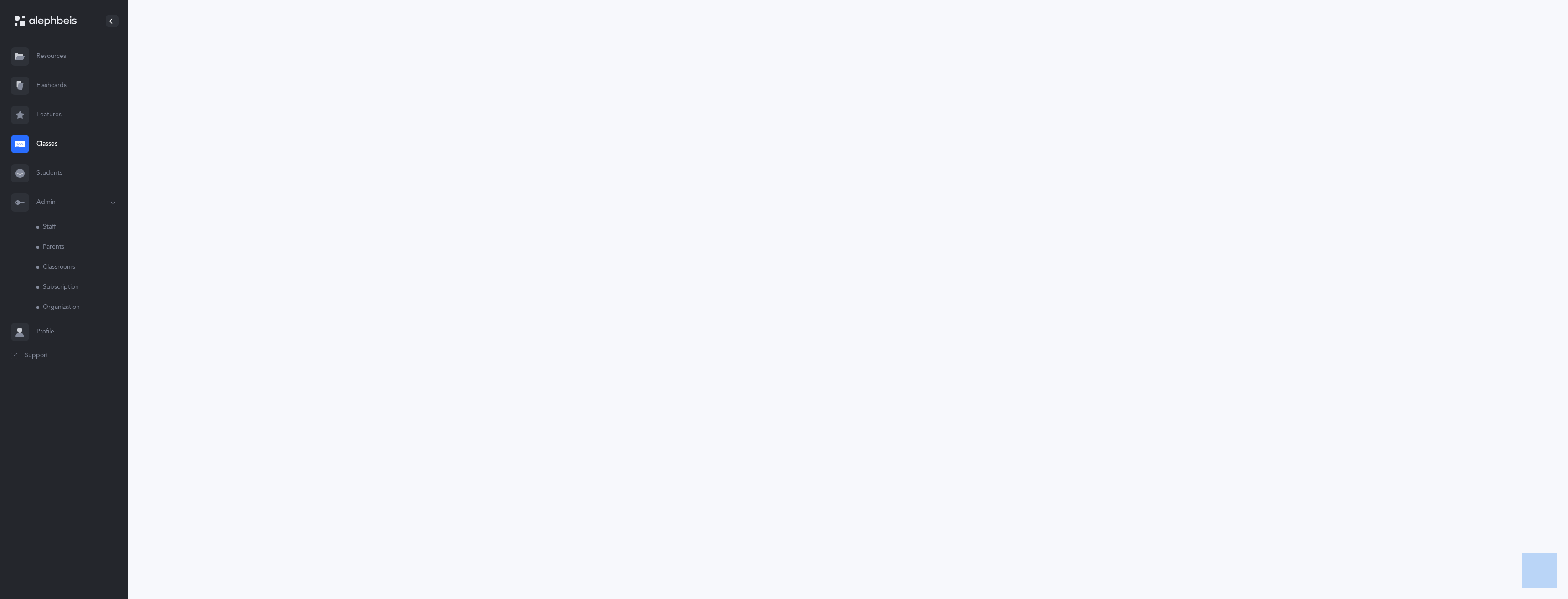
select select
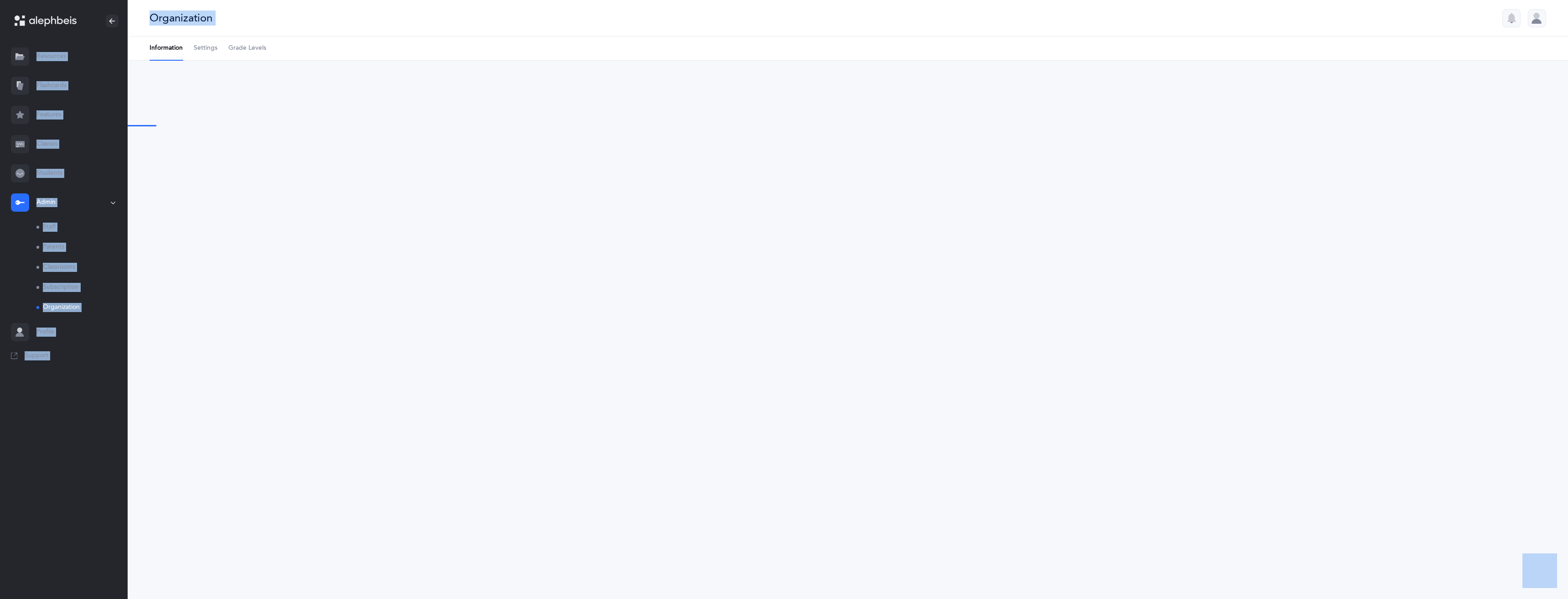
type input "Empower Kids"
type input "[EMAIL_ADDRESS][DOMAIN_NAME]"
type input "[PHONE_NUMBER]"
type input "80 Red"
type input "[GEOGRAPHIC_DATA]"
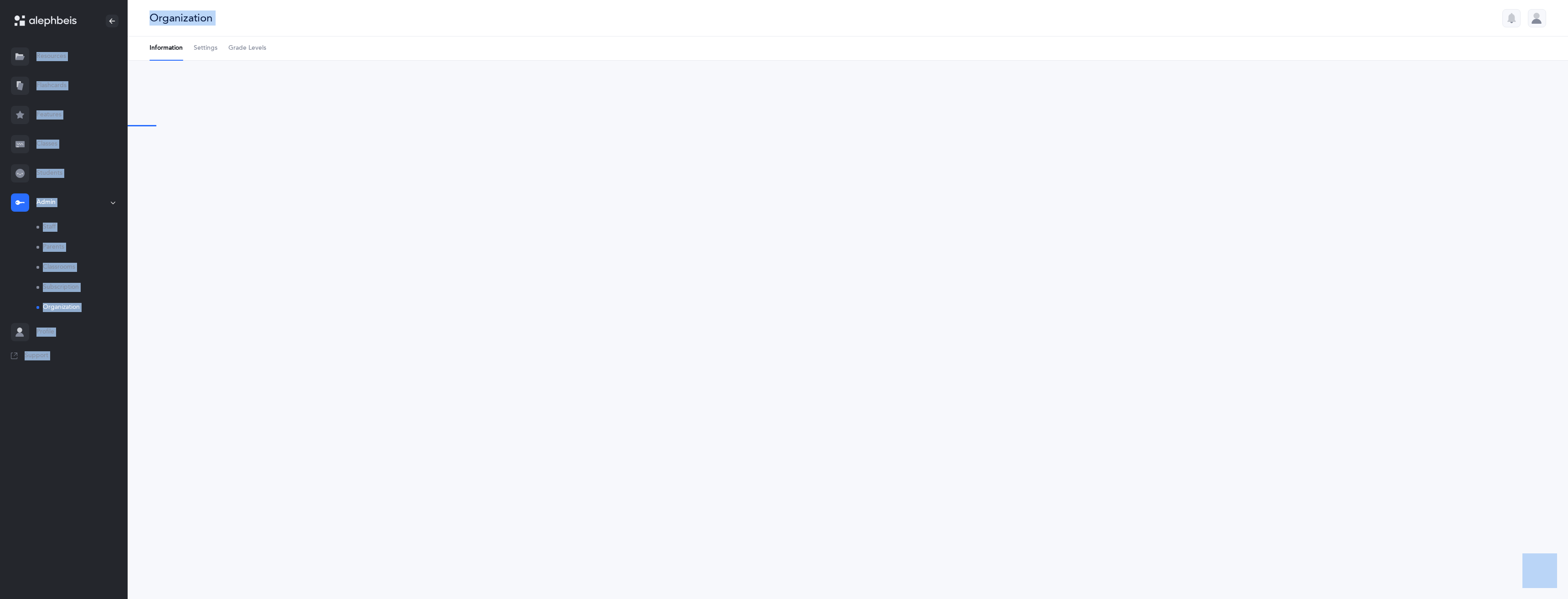
type input "10977"
select select "US"
select select "[US_STATE]"
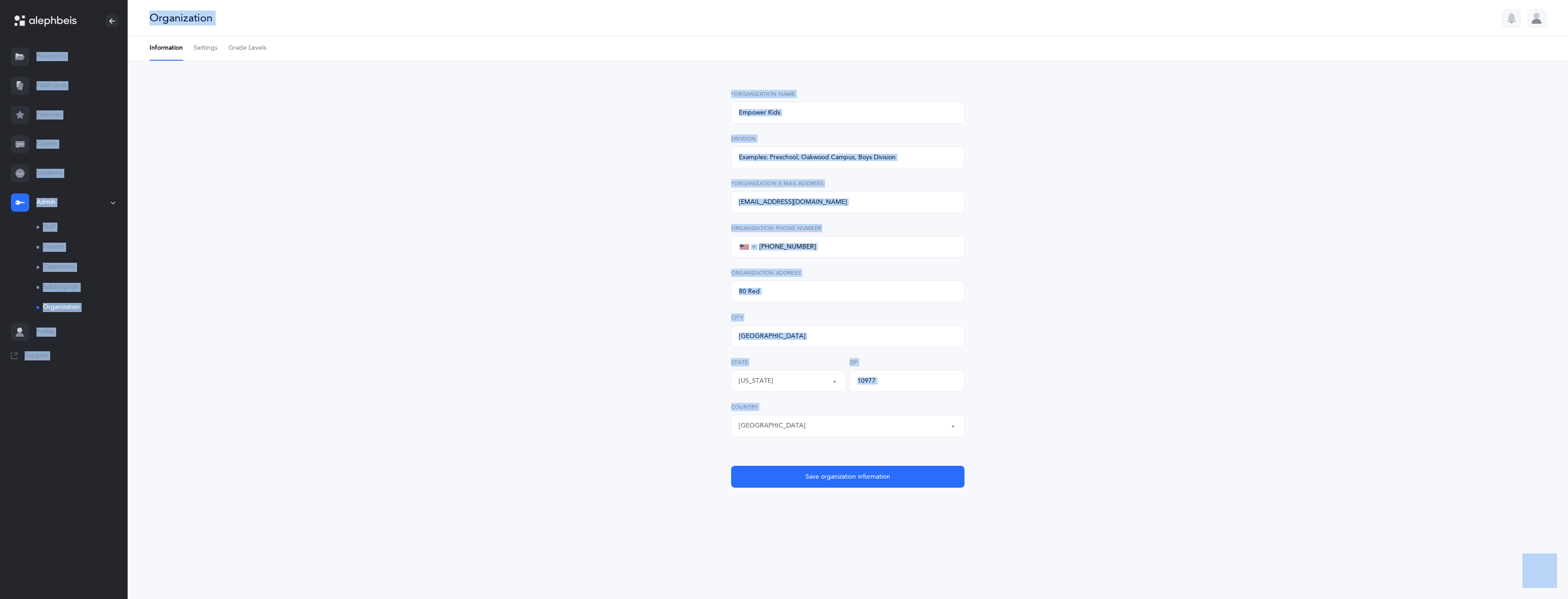
click at [69, 292] on link "Subscription" at bounding box center [82, 288] width 91 height 20
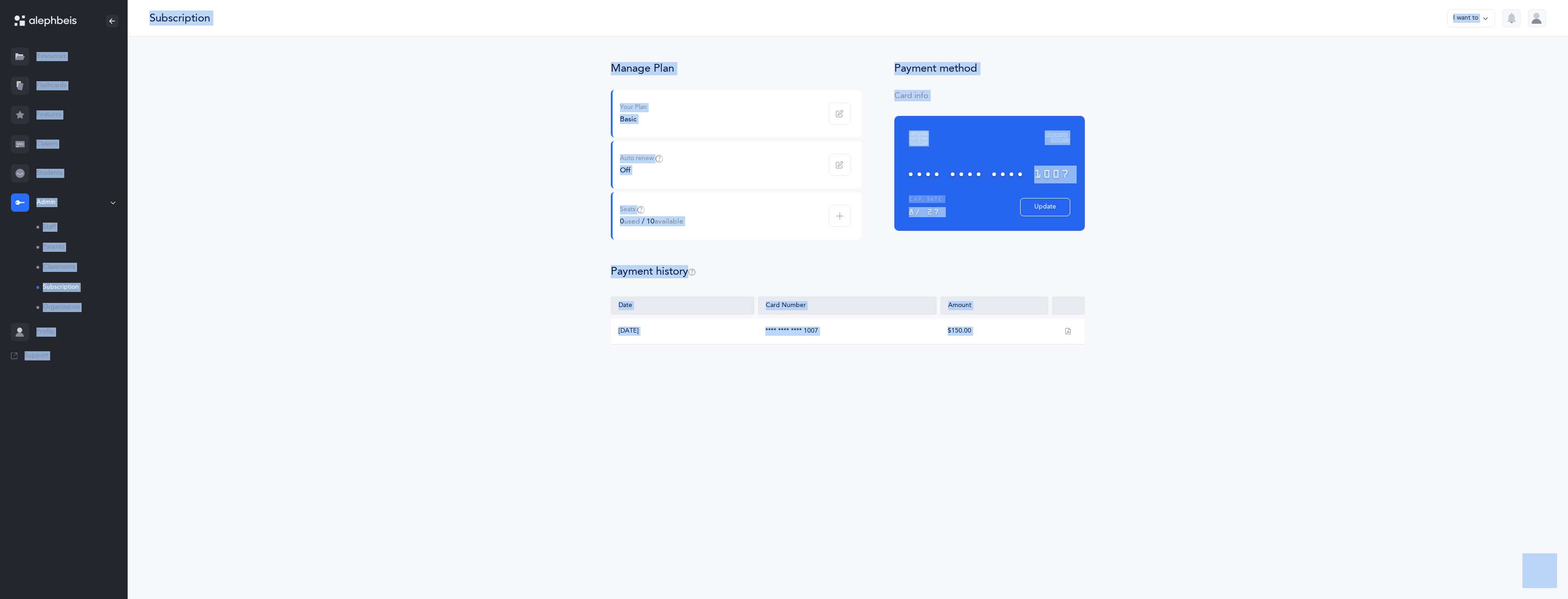
click at [66, 267] on link "Classrooms" at bounding box center [82, 267] width 91 height 20
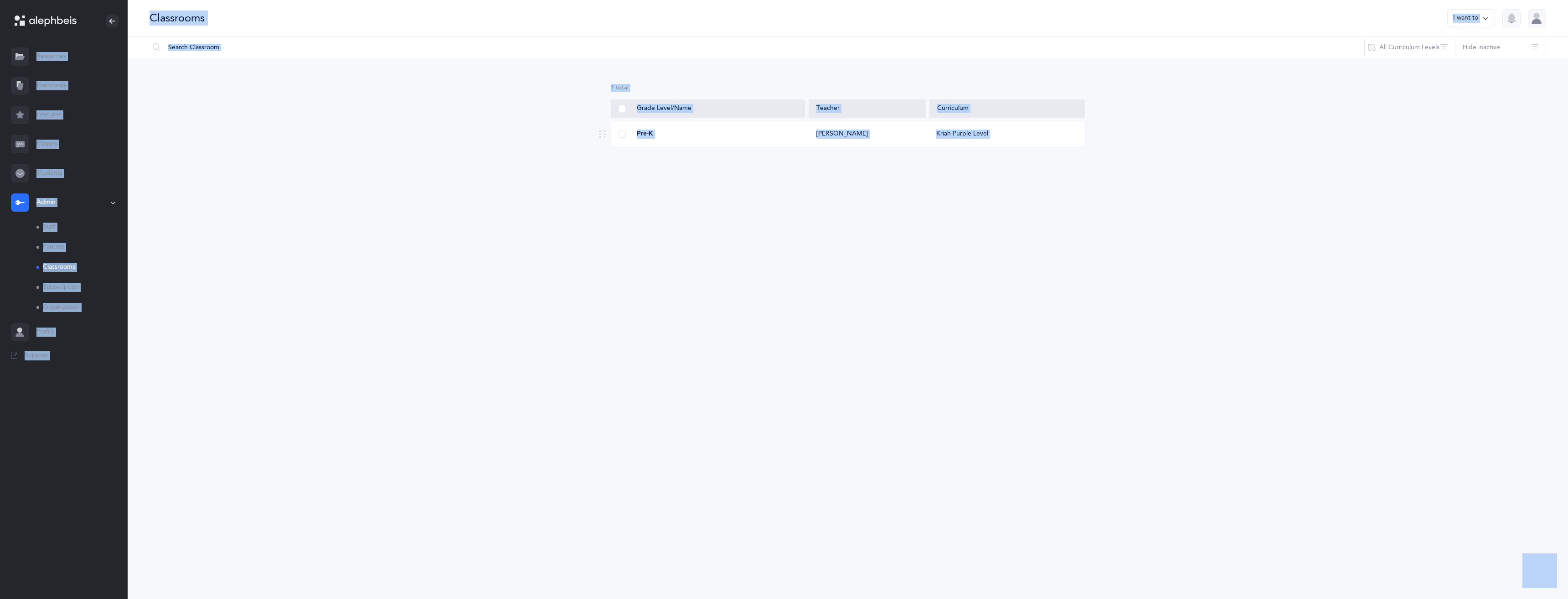
click at [612, 130] on div "Pre-K" at bounding box center [709, 134] width 194 height 9
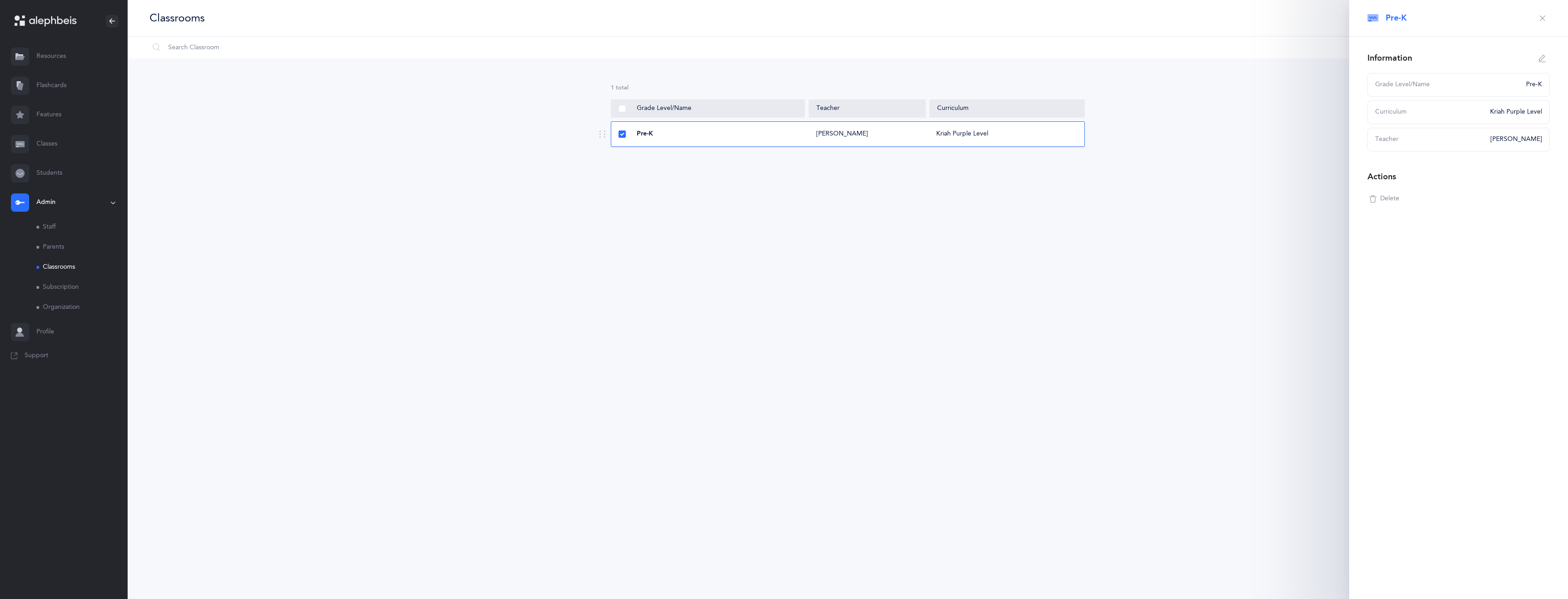
click at [618, 130] on div "Pre-K" at bounding box center [709, 134] width 194 height 9
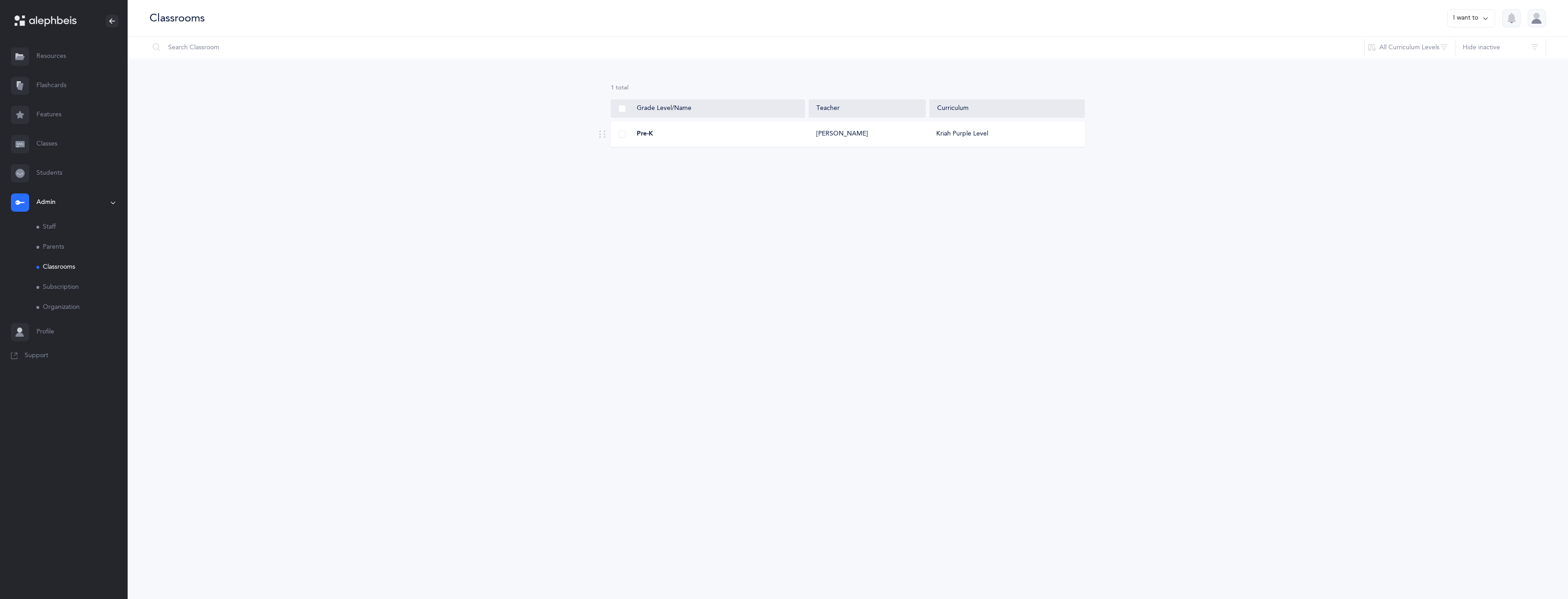
click at [617, 130] on div "Pre-K" at bounding box center [709, 134] width 194 height 9
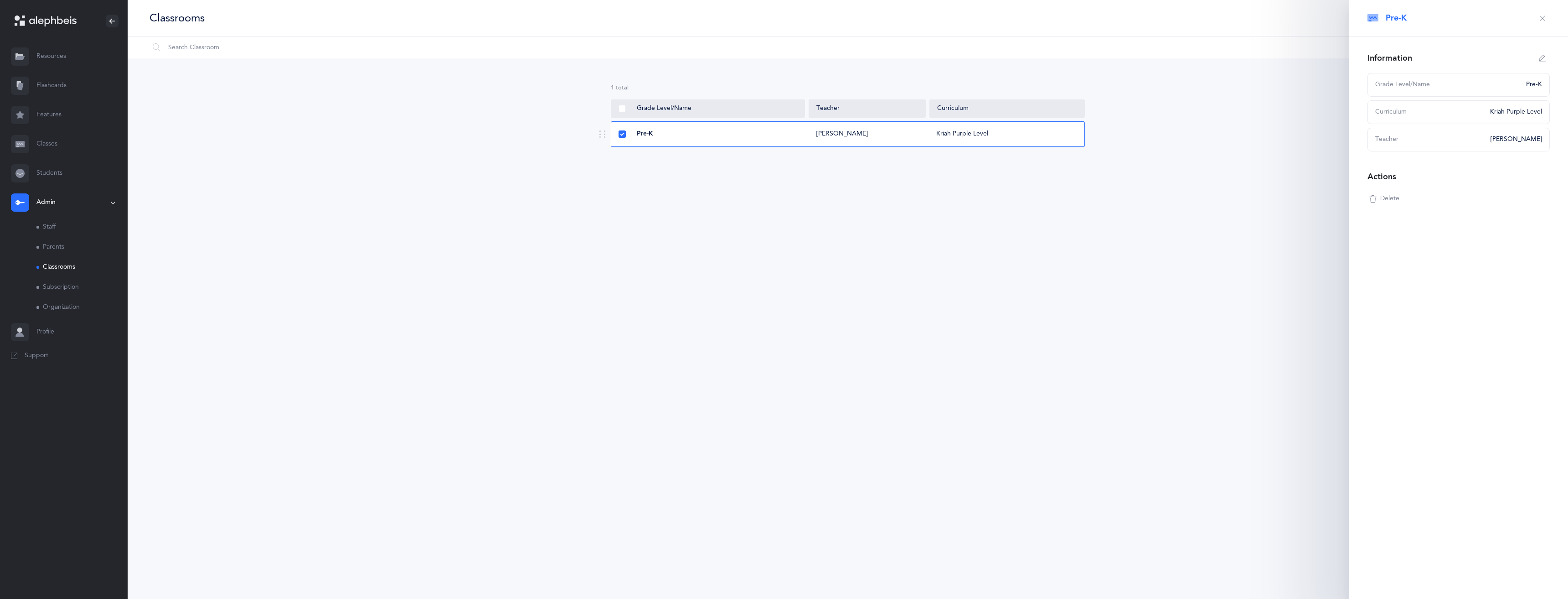
click at [1381, 203] on span "Delete" at bounding box center [1390, 199] width 19 height 9
click at [1517, 586] on button "Yes, Delete" at bounding box center [1517, 581] width 66 height 18
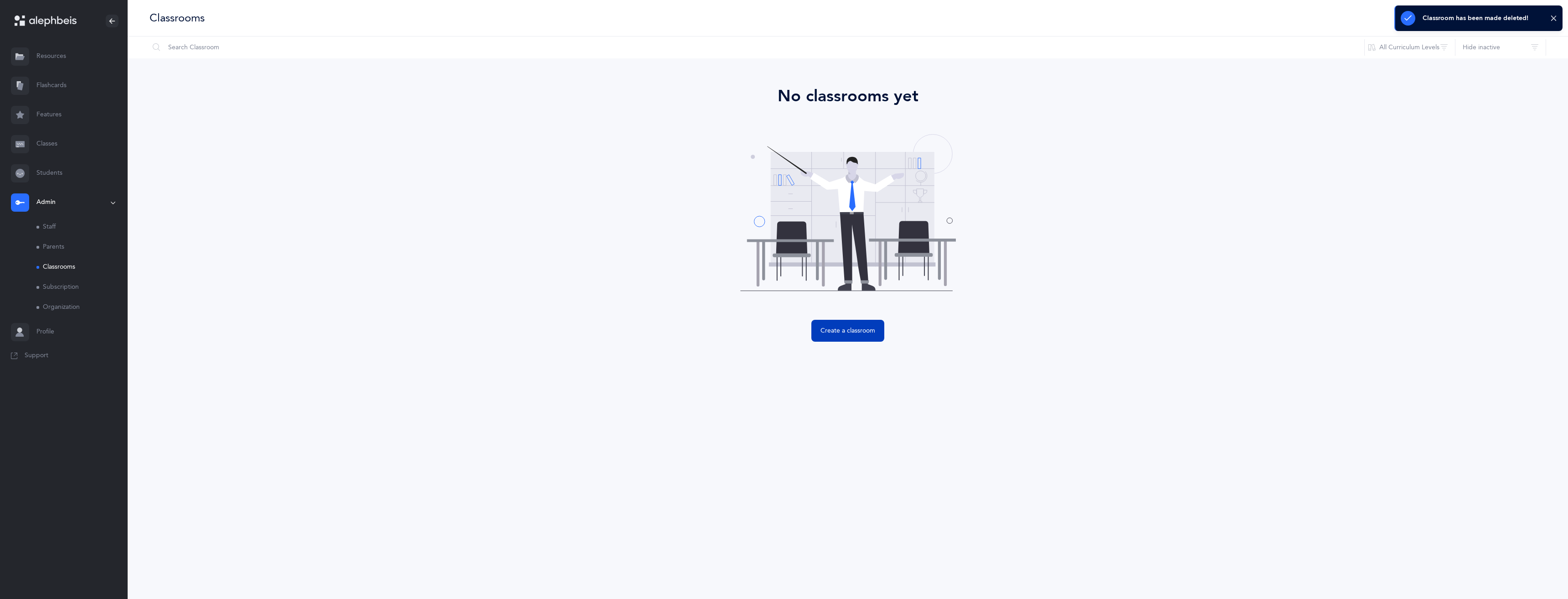
click at [858, 339] on button "Create a classroom" at bounding box center [847, 330] width 73 height 22
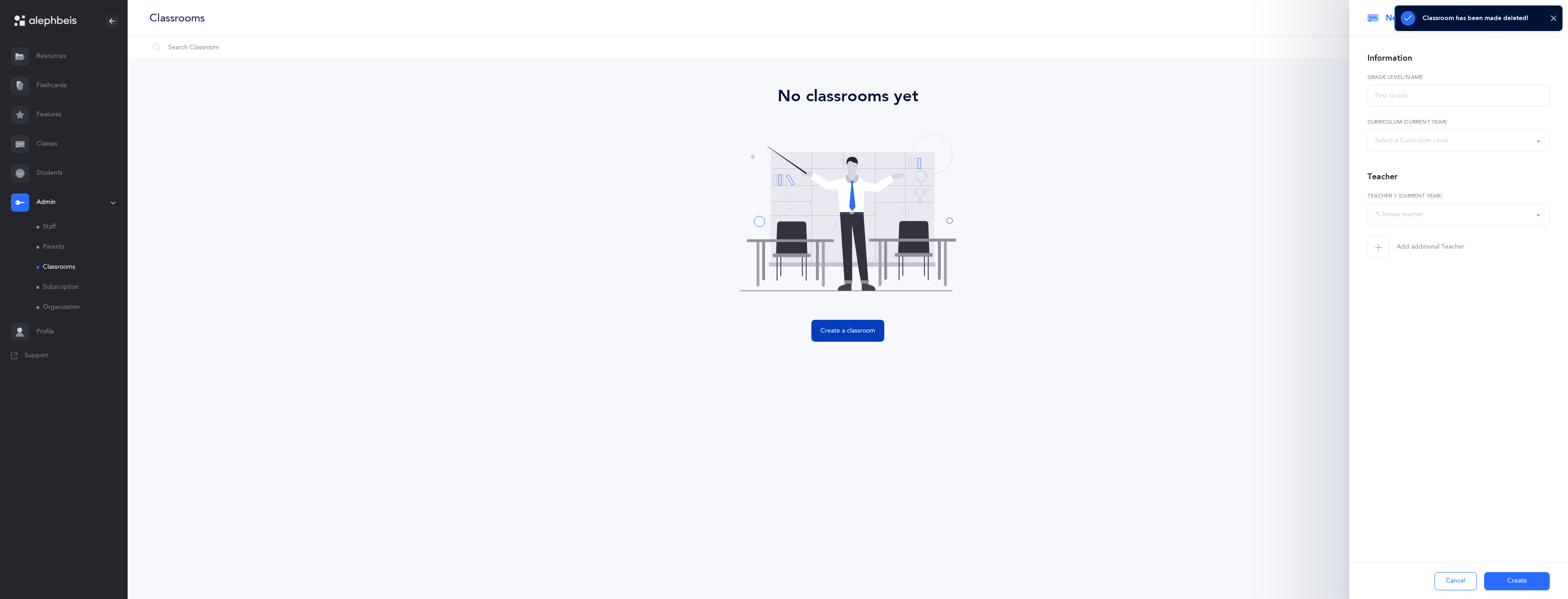
select select
click at [1415, 102] on input "text" at bounding box center [1459, 96] width 182 height 22
type input "Learning Center"
click at [1393, 136] on div "Select a Curriculum Level" at bounding box center [1411, 141] width 73 height 10
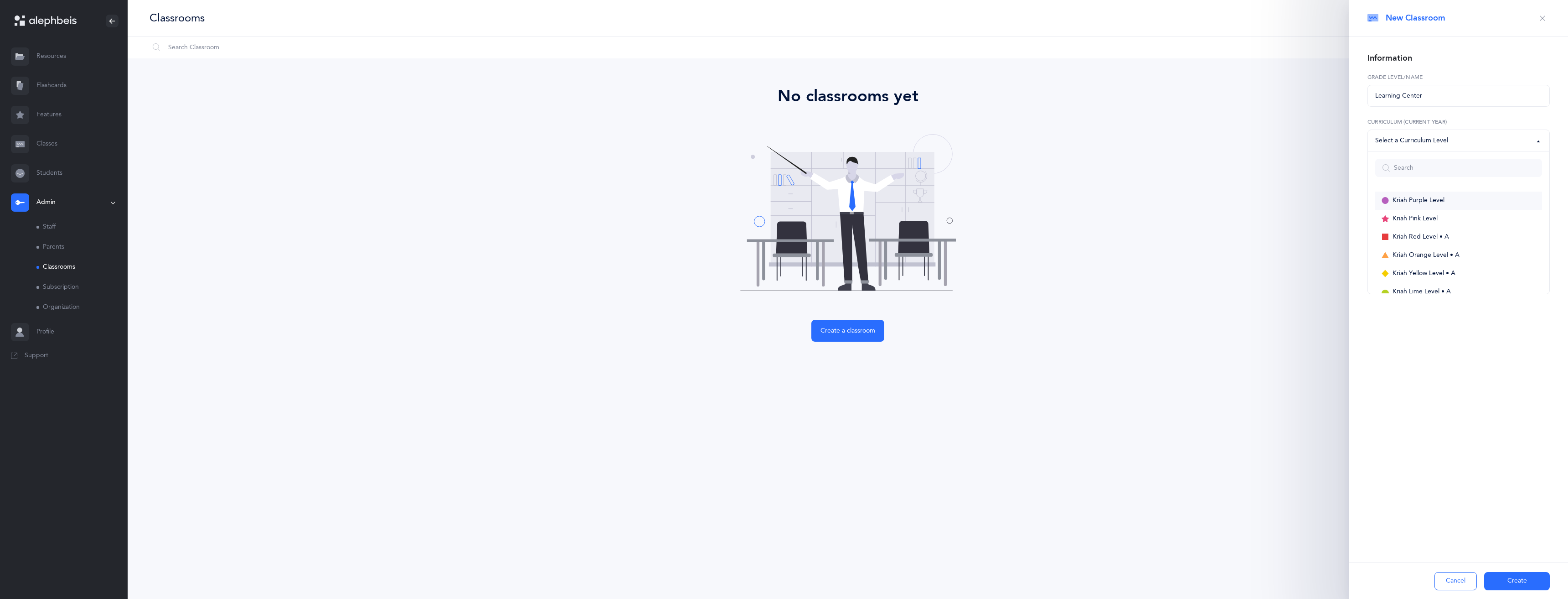
click at [1414, 201] on span "Kriah Purple Level" at bounding box center [1419, 201] width 52 height 8
click at [1420, 146] on div "Kriah Purple Level" at bounding box center [1406, 141] width 63 height 11
click at [1402, 199] on span "Kriah Purple Level" at bounding box center [1419, 201] width 52 height 8
select select "1"
click at [1414, 214] on div "*Choose teacher" at bounding box center [1399, 215] width 48 height 10
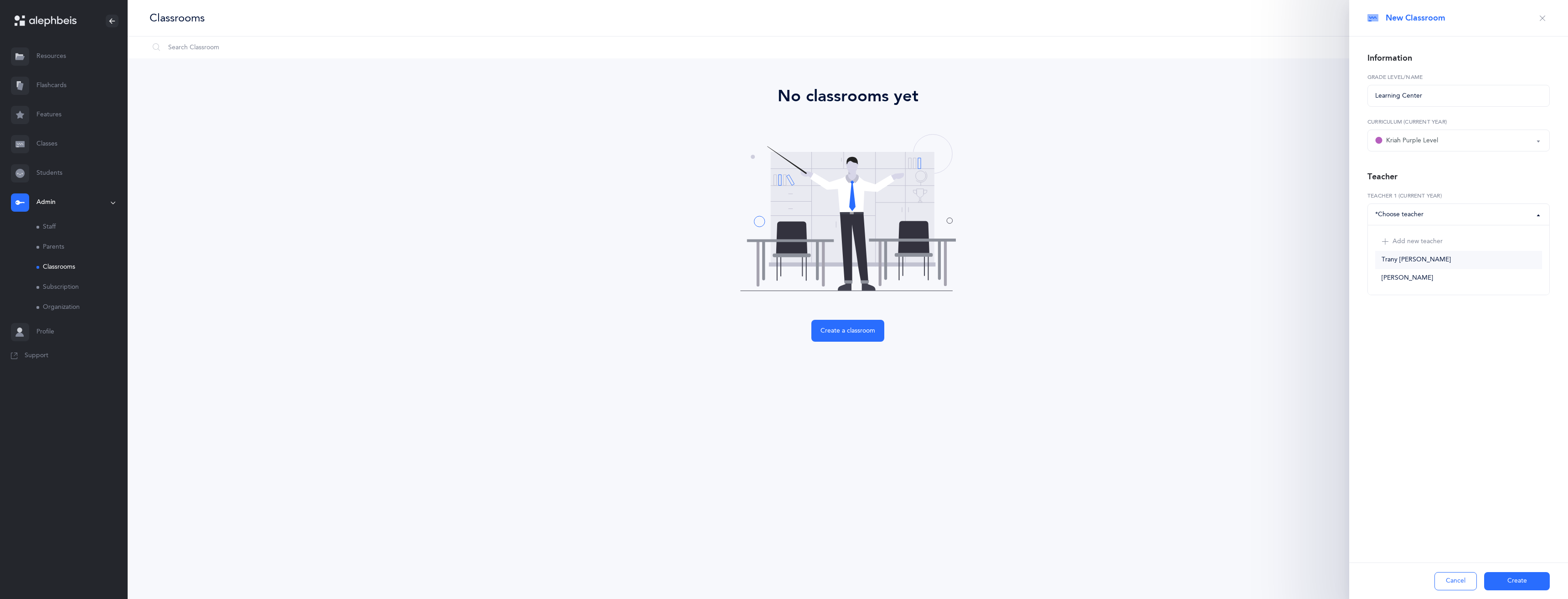
click at [1423, 264] on link "Trany [PERSON_NAME]" at bounding box center [1459, 260] width 167 height 18
select select "2650"
click at [1510, 577] on button "Create" at bounding box center [1517, 581] width 66 height 18
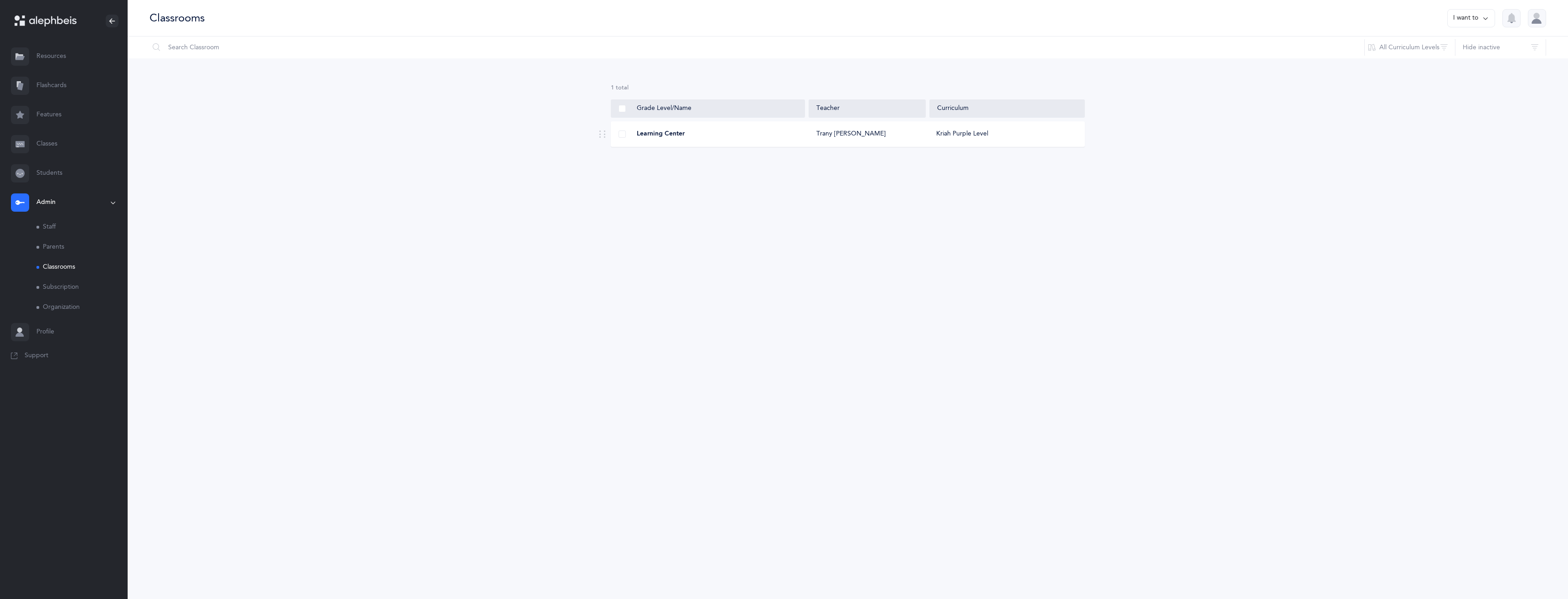
click at [729, 123] on div "Learning Center Trany Unger Kriah Purple Level" at bounding box center [848, 134] width 474 height 26
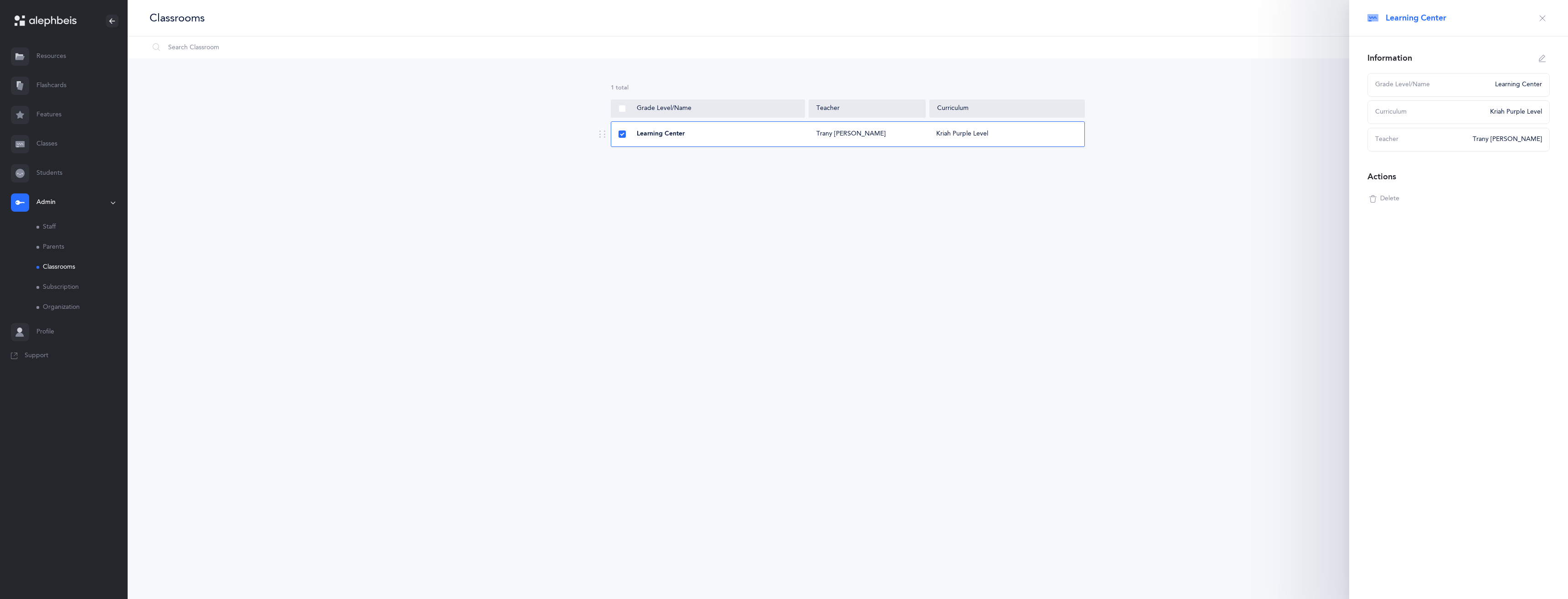
click at [53, 145] on link "Classes" at bounding box center [64, 144] width 128 height 29
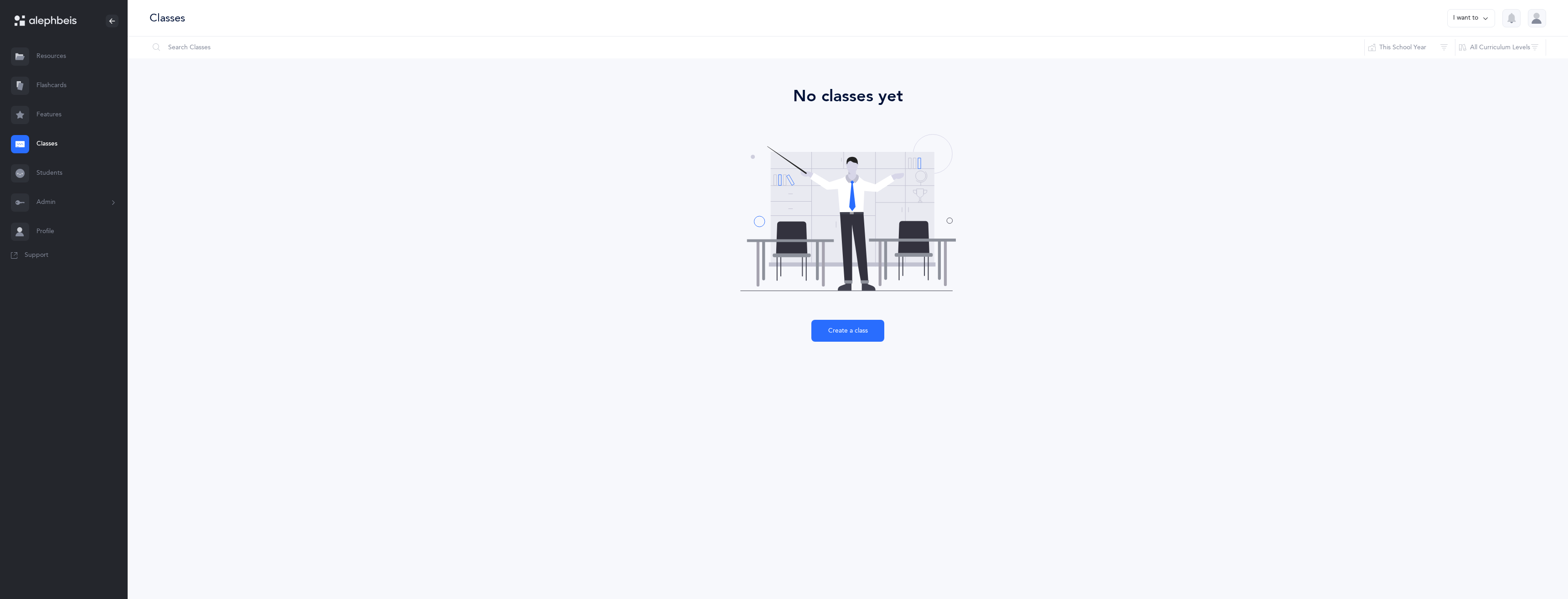
click at [48, 210] on button "Admin" at bounding box center [64, 202] width 128 height 29
click at [55, 268] on link "Classrooms" at bounding box center [82, 267] width 91 height 20
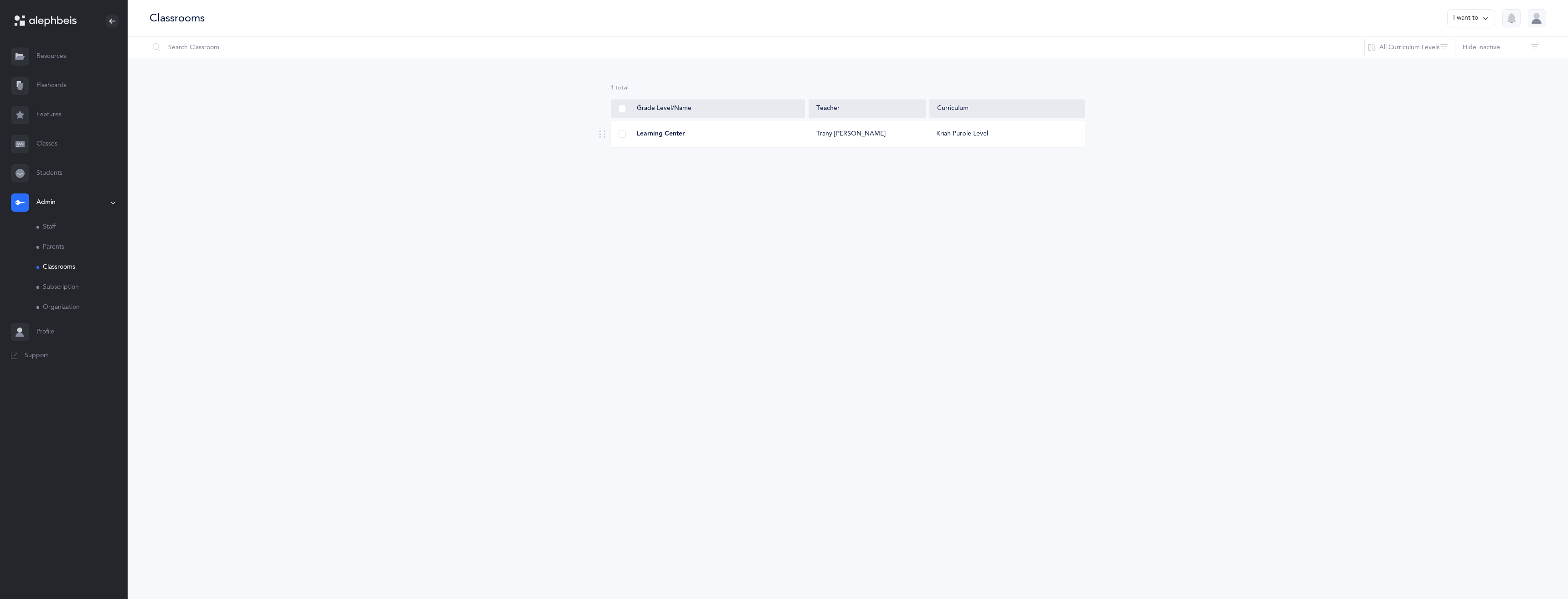
click at [37, 177] on link "Students" at bounding box center [64, 173] width 128 height 29
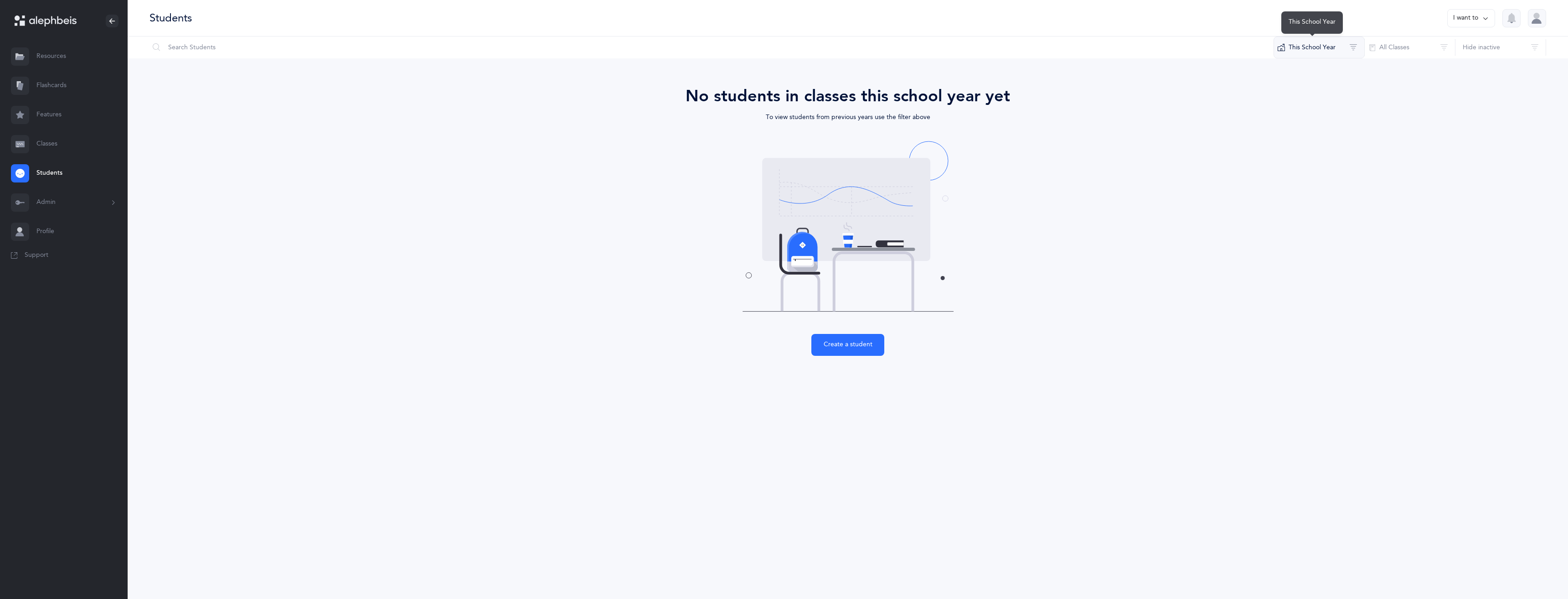
click at [1342, 46] on button "This School Year" at bounding box center [1319, 48] width 91 height 22
click at [1318, 78] on span "All School Years" at bounding box center [1326, 77] width 46 height 7
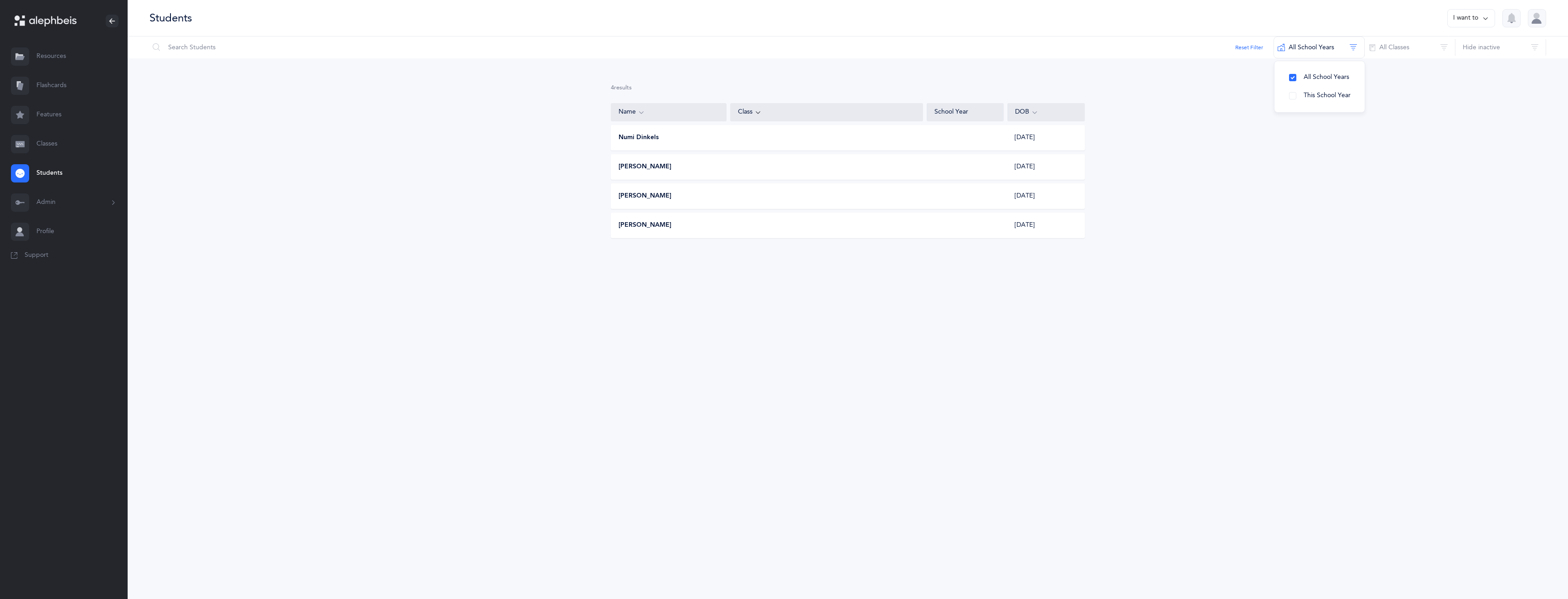
click at [934, 135] on div "Numi Dinkels 01/01/2020" at bounding box center [848, 138] width 474 height 26
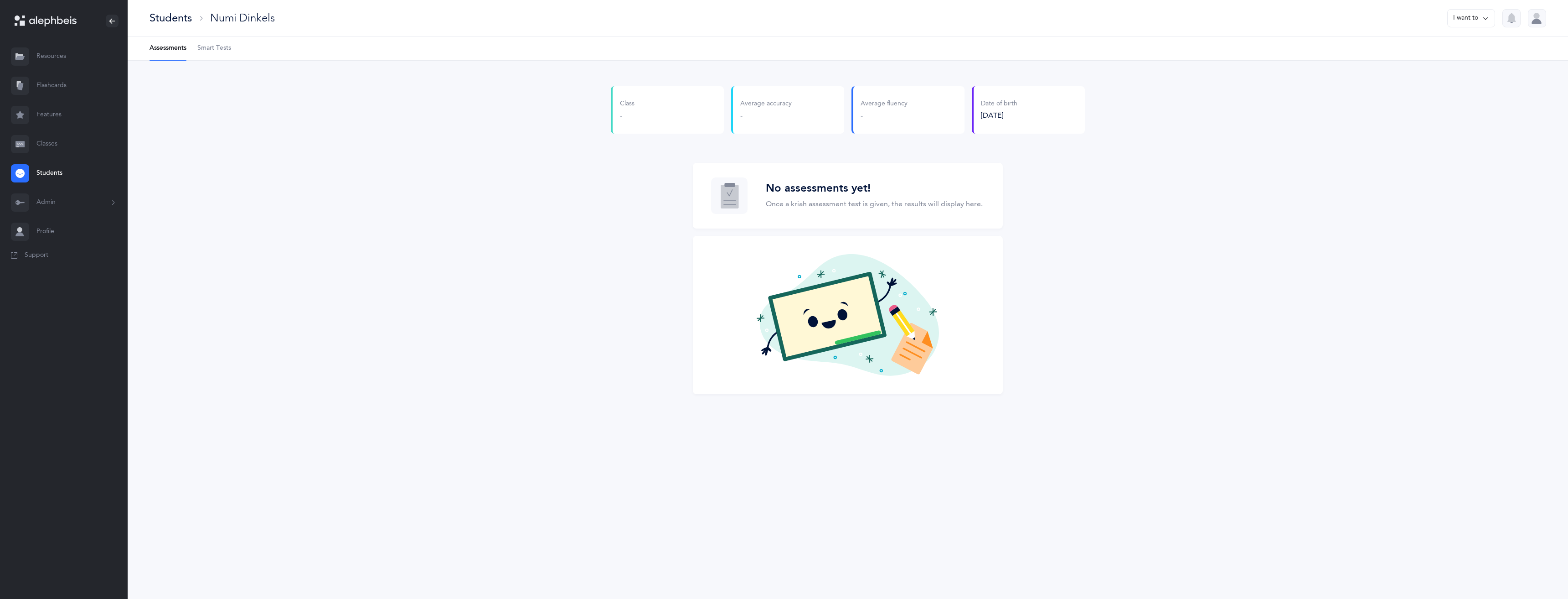
click at [634, 120] on div "-" at bounding box center [626, 115] width 14 height 10
click at [576, 116] on div "Class - Average accuracy - Average fluency - Date of birth 01/01/2020 No assess…" at bounding box center [848, 245] width 1440 height 370
click at [200, 47] on span "Smart Tests" at bounding box center [215, 48] width 34 height 9
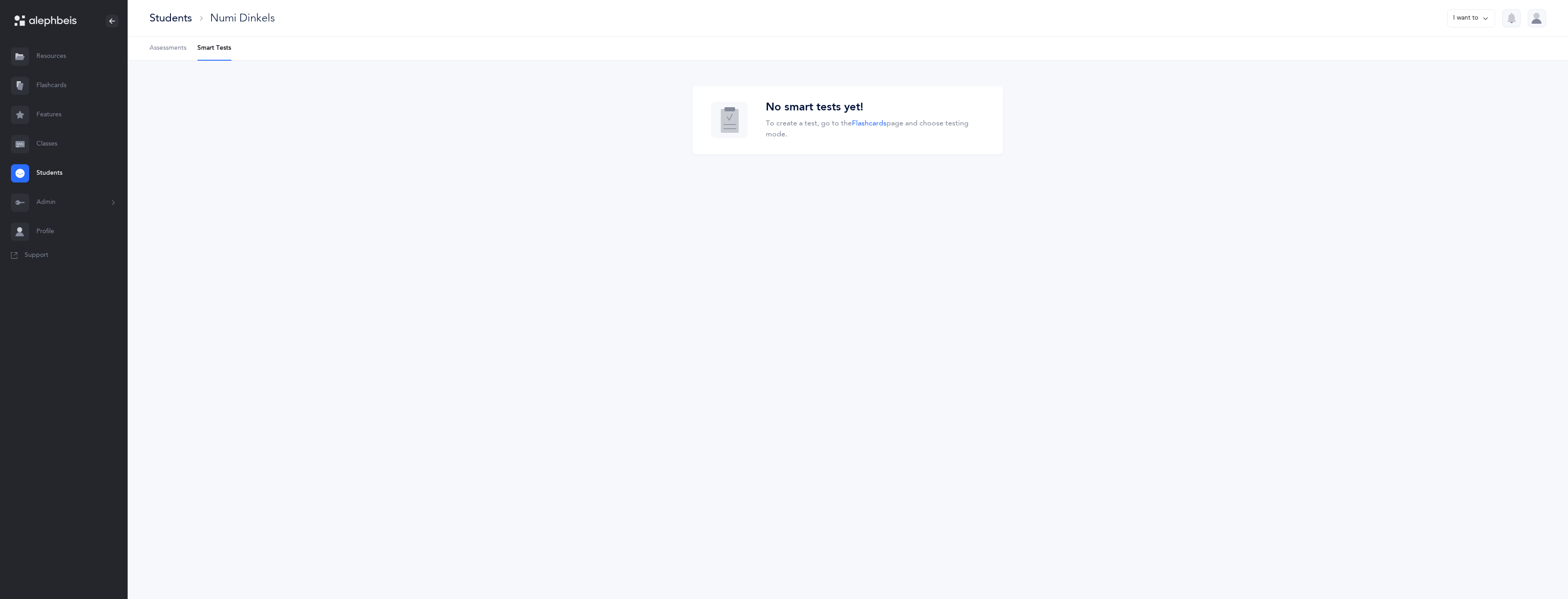
click at [157, 45] on span "Assessments" at bounding box center [168, 48] width 37 height 9
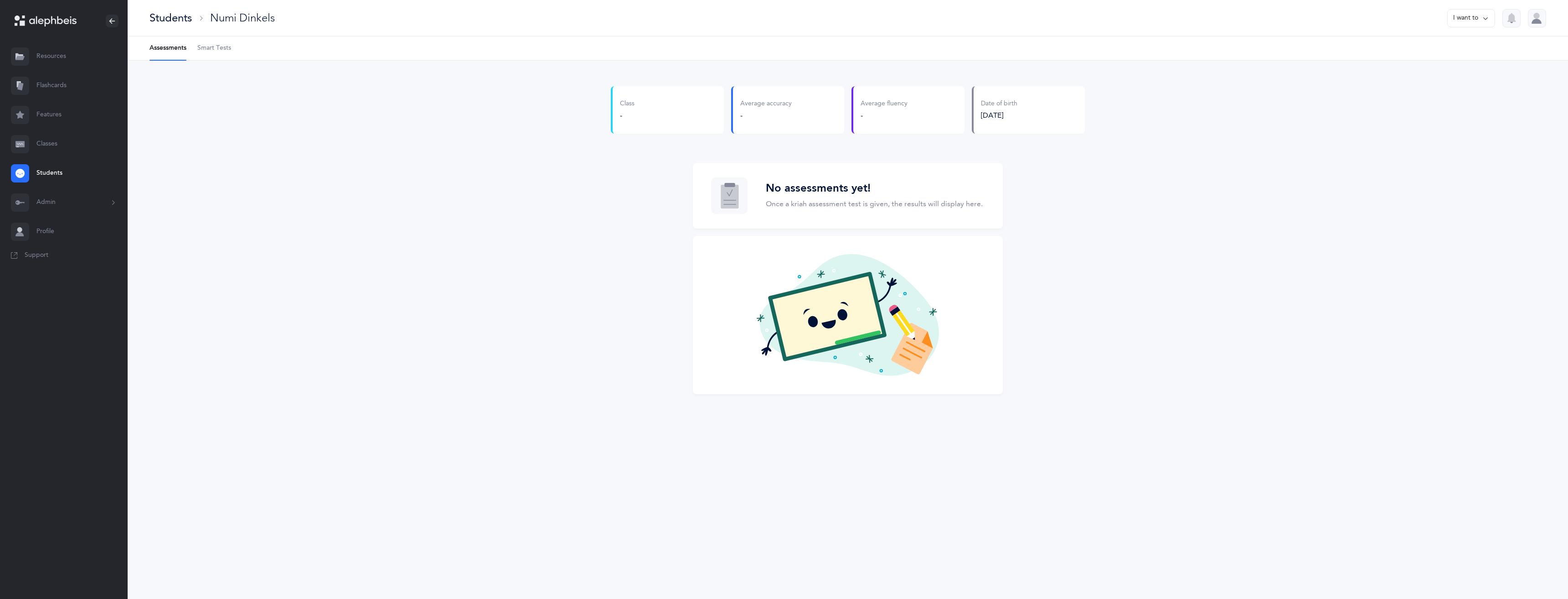
click at [1460, 20] on button "I want to" at bounding box center [1471, 18] width 48 height 18
click at [1459, 79] on button "Go to class" at bounding box center [1458, 80] width 58 height 16
click at [1438, 81] on button "Go to class" at bounding box center [1458, 80] width 58 height 16
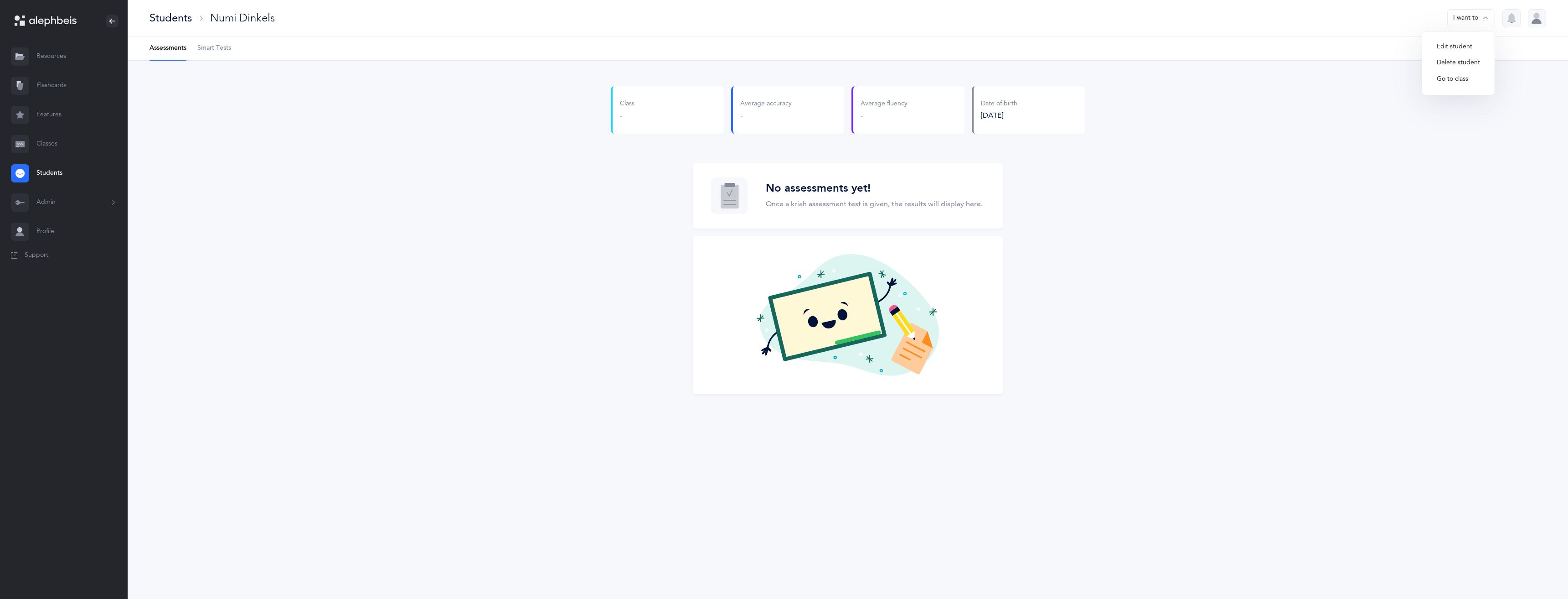
click at [1438, 81] on button "Go to class" at bounding box center [1458, 80] width 58 height 16
drag, startPoint x: 936, startPoint y: 101, endPoint x: 639, endPoint y: 121, distance: 297.7
click at [904, 103] on div "Average fluency -" at bounding box center [908, 110] width 113 height 48
drag, startPoint x: 599, startPoint y: 110, endPoint x: 611, endPoint y: 109, distance: 12.0
click at [602, 109] on div "Class - Average accuracy - Average fluency - Date of birth 01/01/2020 No assess…" at bounding box center [848, 245] width 1440 height 370
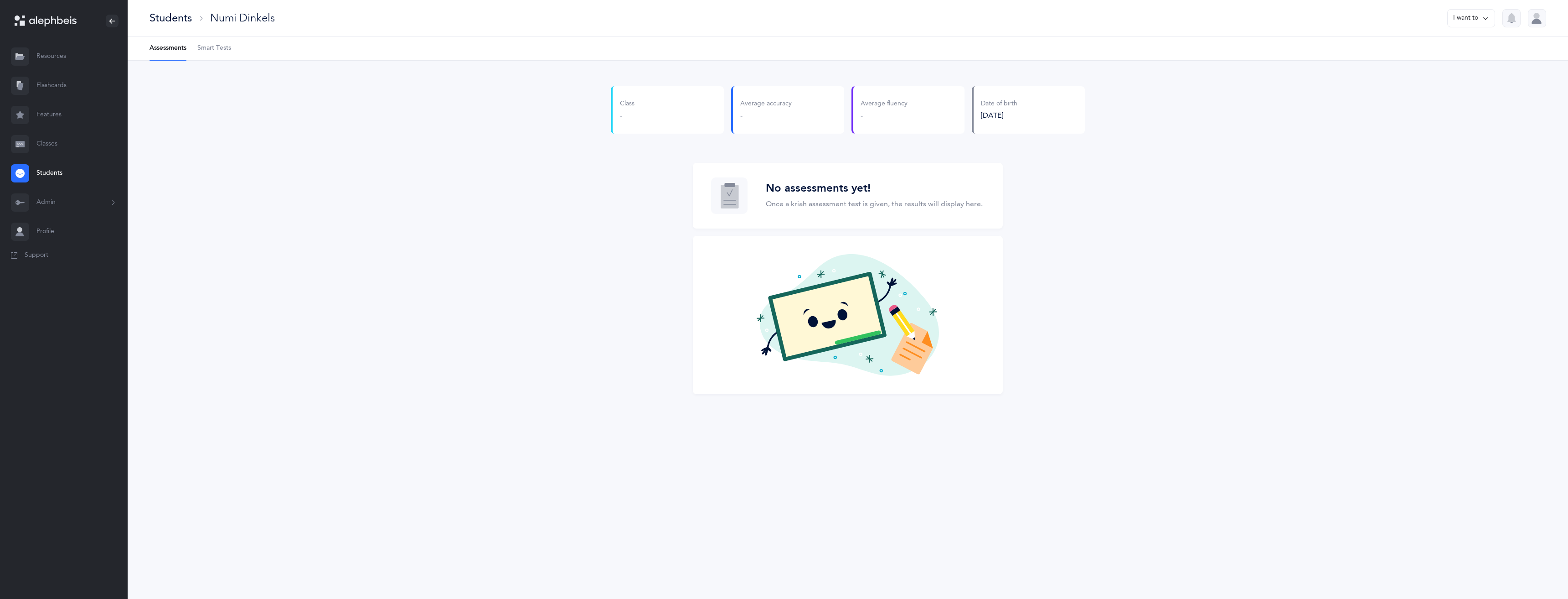
click at [613, 109] on div "Class -" at bounding box center [667, 110] width 113 height 48
click at [617, 109] on div "Class -" at bounding box center [667, 110] width 113 height 48
click at [203, 16] on icon at bounding box center [201, 18] width 7 height 7
drag, startPoint x: 294, startPoint y: 16, endPoint x: 200, endPoint y: 16, distance: 94.0
click at [287, 16] on div "Students Numi Dinkels I want to" at bounding box center [848, 18] width 1440 height 37
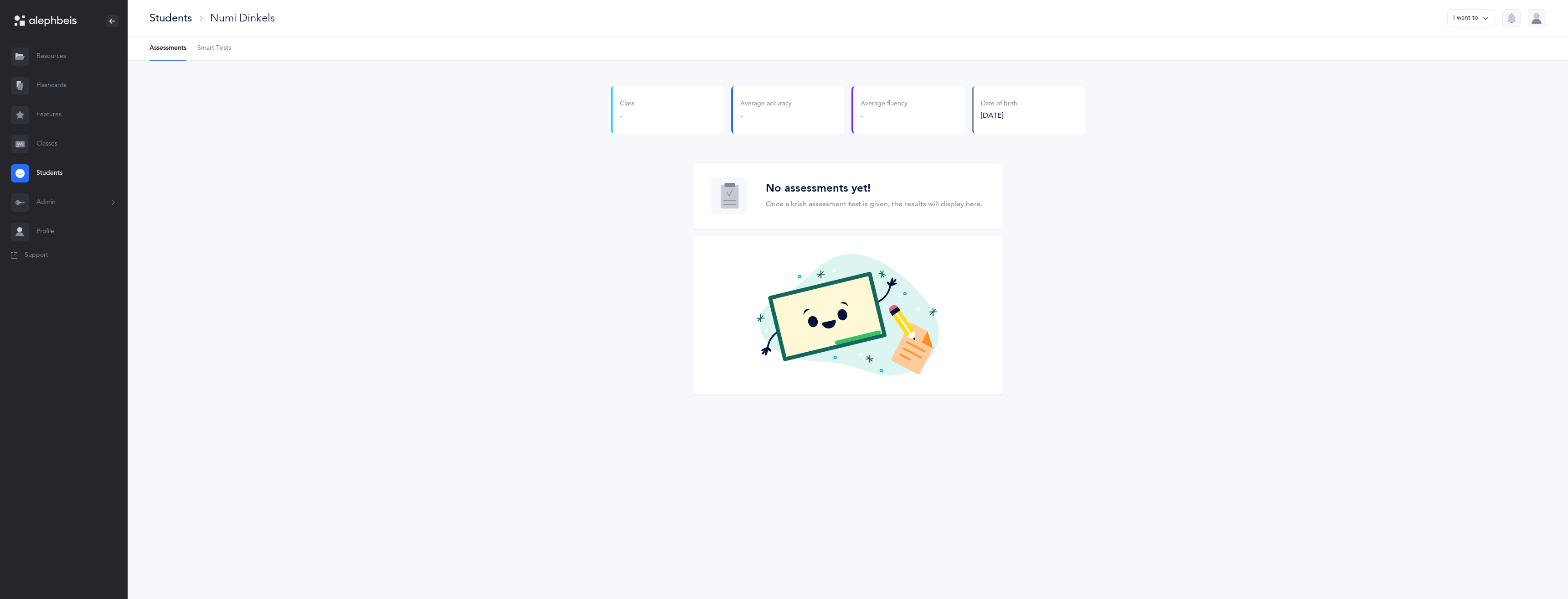
click at [152, 19] on div "Students" at bounding box center [171, 18] width 42 height 15
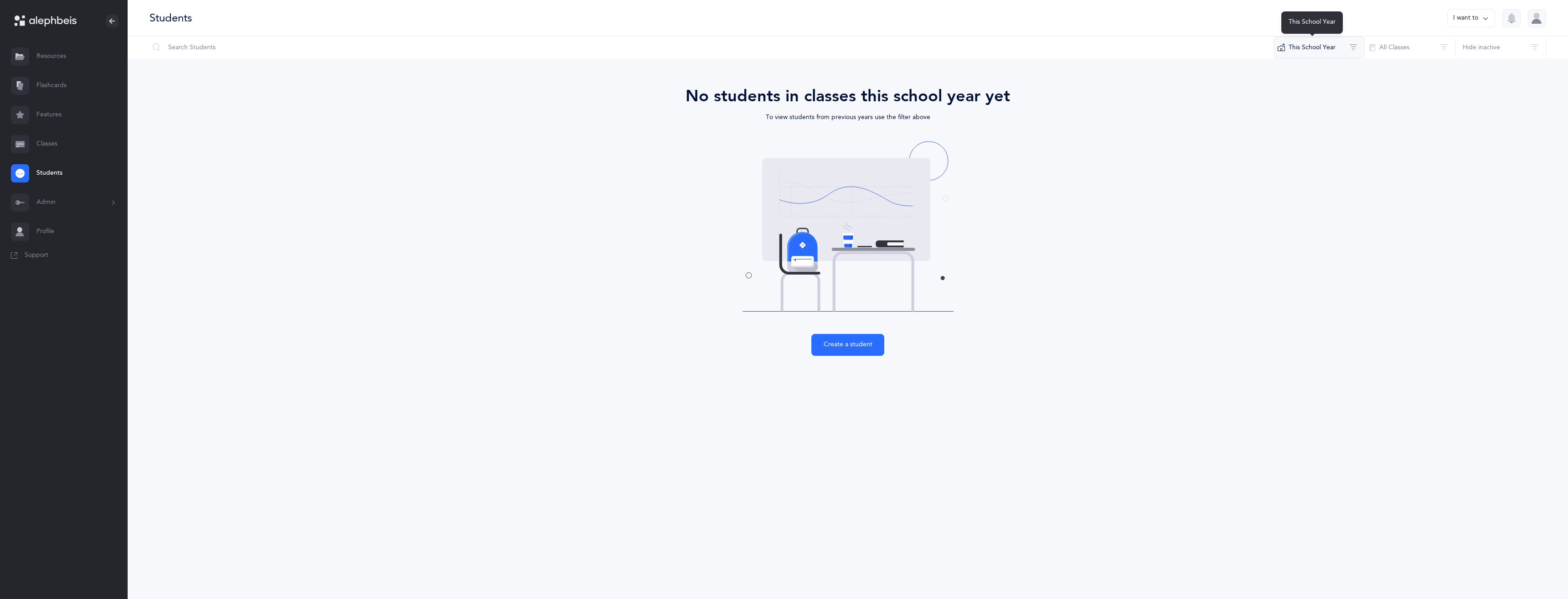
click at [1331, 48] on button "This School Year" at bounding box center [1319, 48] width 91 height 22
click at [1319, 75] on span "All School Years" at bounding box center [1326, 77] width 46 height 7
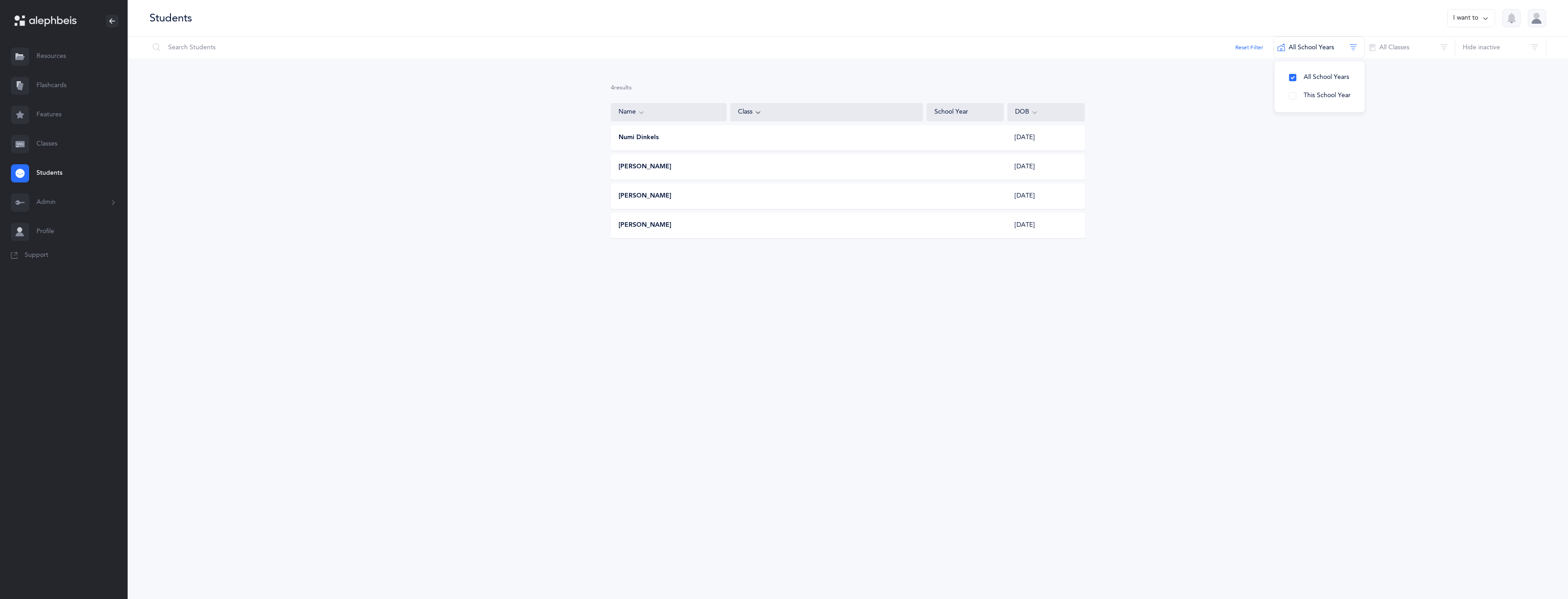
click at [760, 115] on icon at bounding box center [758, 112] width 7 height 10
click at [758, 139] on div "Numi Dinkels 01/01/2020" at bounding box center [848, 138] width 474 height 26
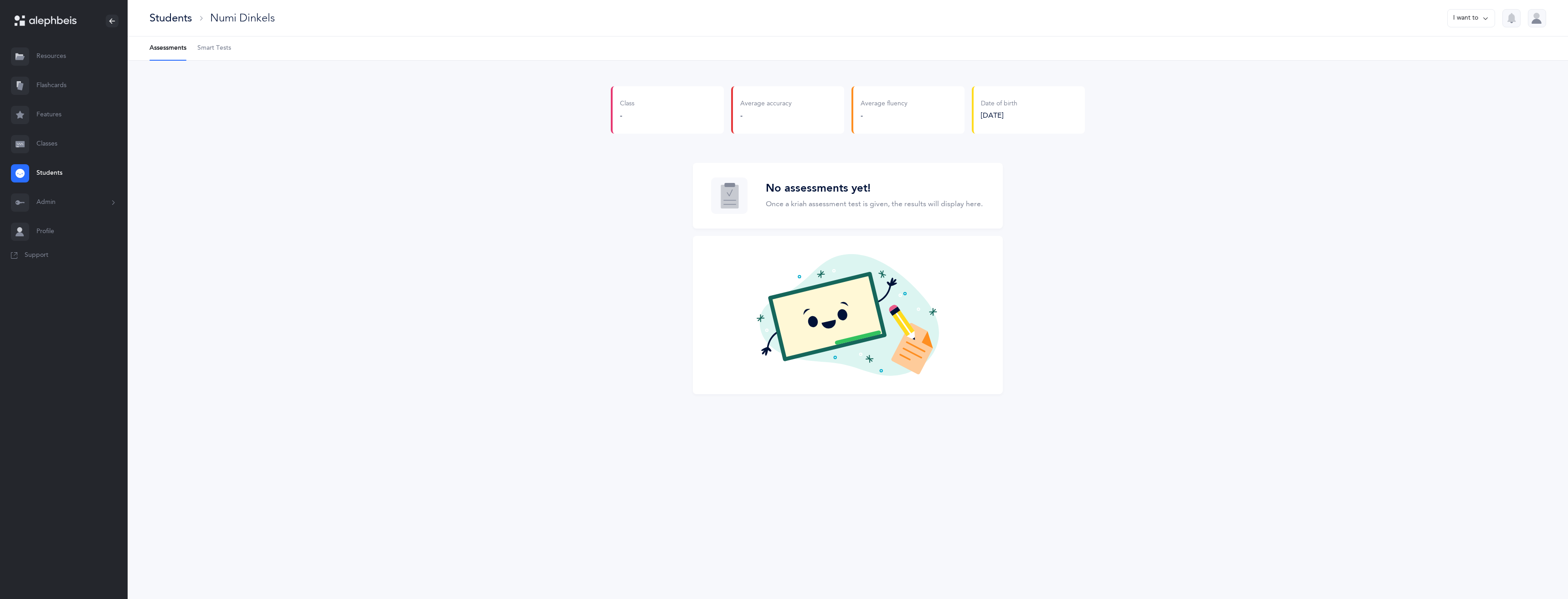
click at [681, 113] on div "Class -" at bounding box center [667, 110] width 113 height 48
drag, startPoint x: 681, startPoint y: 113, endPoint x: 580, endPoint y: 113, distance: 101.0
click at [647, 113] on div "Class -" at bounding box center [667, 110] width 113 height 48
click at [592, 112] on div "Class - Average accuracy - Average fluency - Date of birth 01/01/2020 No assess…" at bounding box center [848, 245] width 1440 height 370
click at [612, 112] on div "Class -" at bounding box center [667, 110] width 113 height 48
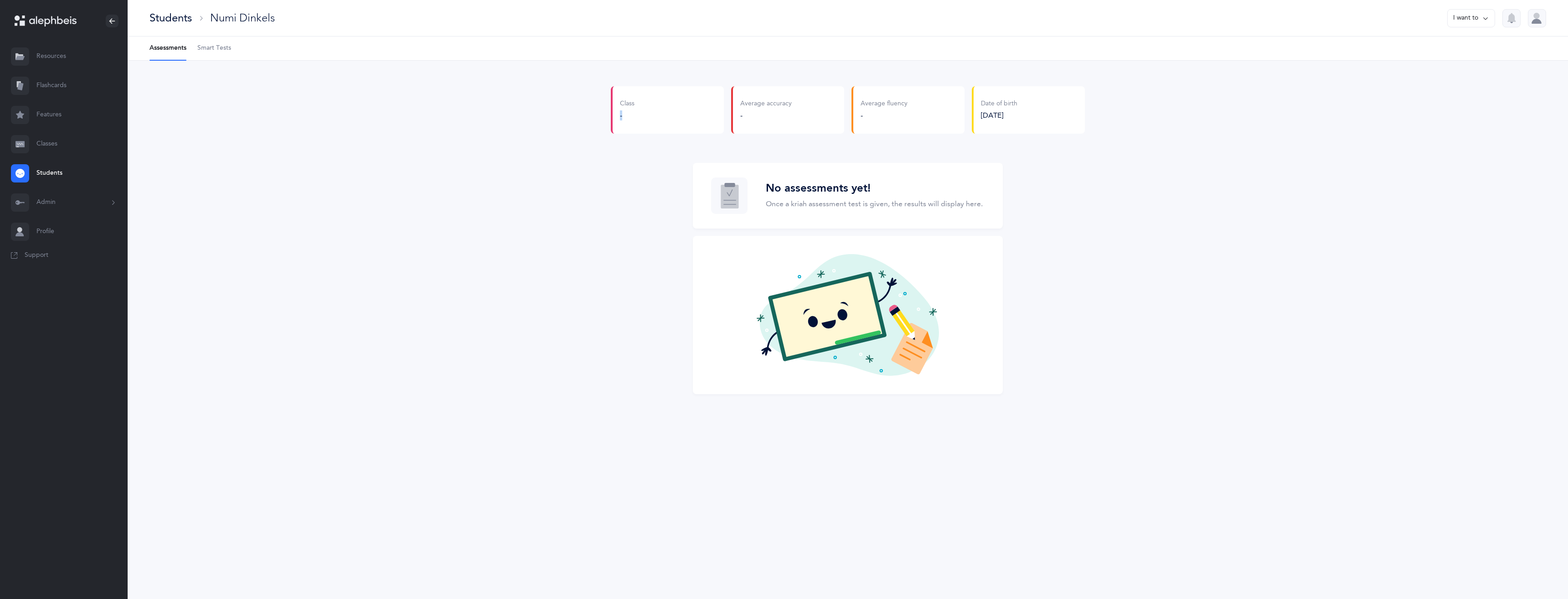
click at [612, 112] on div "Class -" at bounding box center [667, 110] width 113 height 48
click at [613, 112] on div "Class -" at bounding box center [667, 110] width 113 height 48
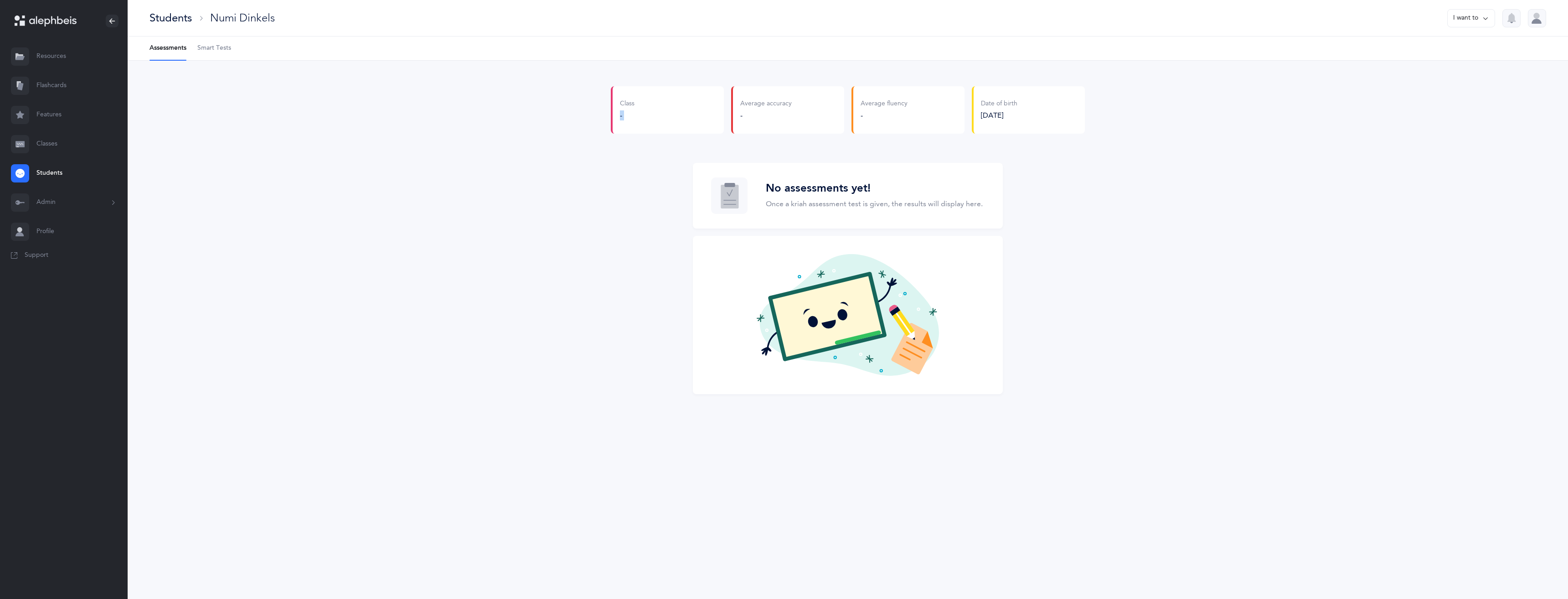
click at [613, 112] on div "Class -" at bounding box center [667, 110] width 113 height 48
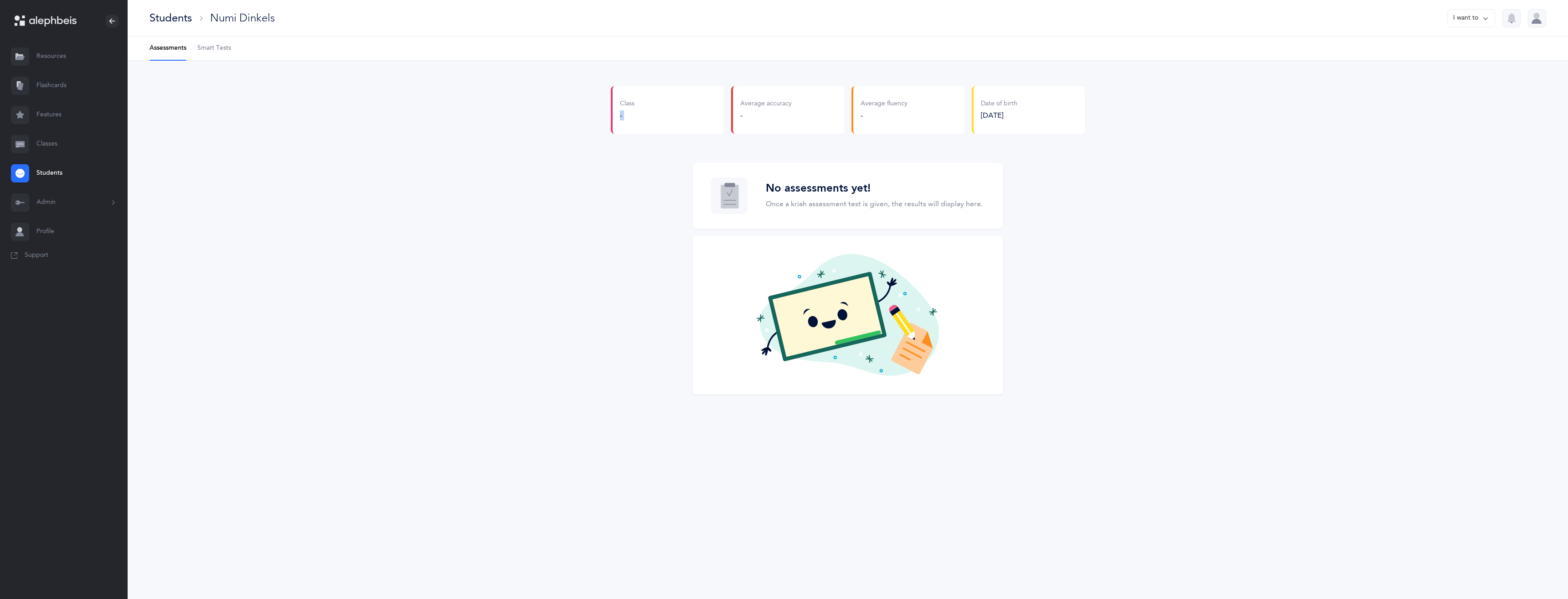
click at [613, 112] on div "Class -" at bounding box center [667, 110] width 113 height 48
click at [627, 112] on div "-" at bounding box center [626, 115] width 14 height 10
drag, startPoint x: 627, startPoint y: 112, endPoint x: 632, endPoint y: 113, distance: 5.1
click at [628, 112] on div "-" at bounding box center [626, 115] width 14 height 10
click at [69, 199] on button "Admin" at bounding box center [64, 202] width 128 height 29
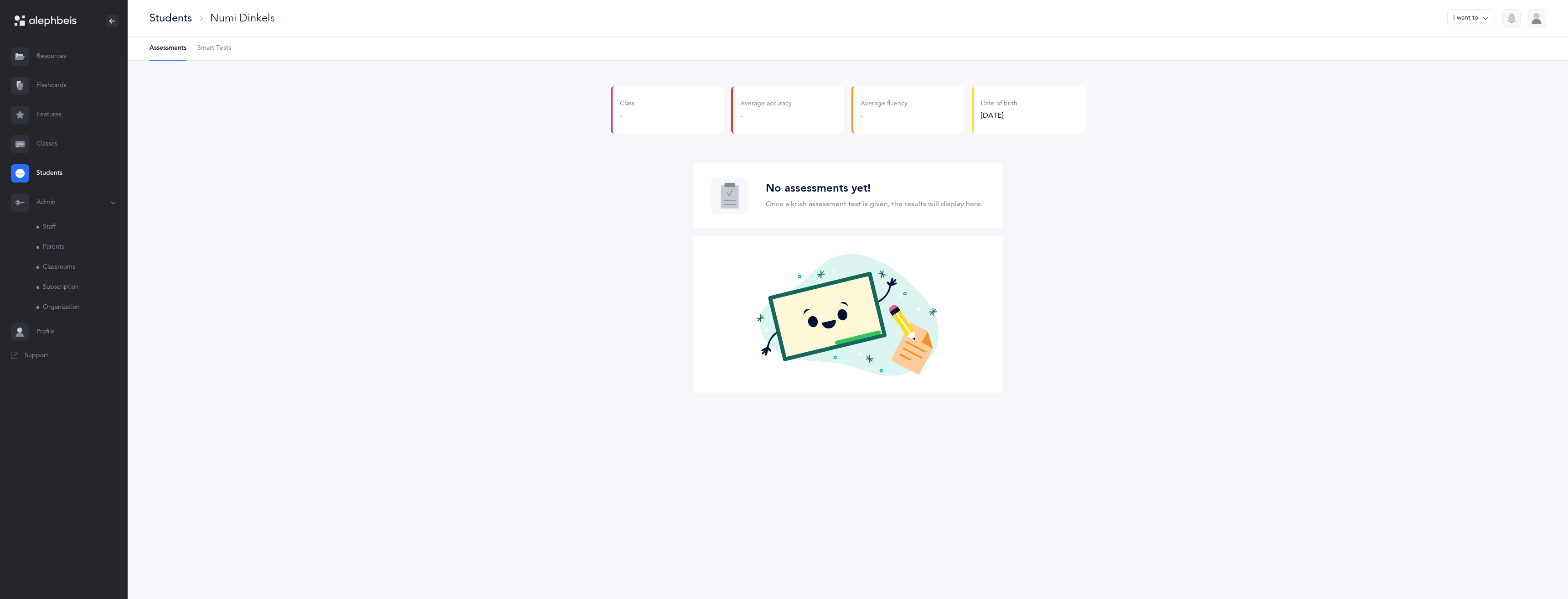
click at [61, 269] on link "Classrooms" at bounding box center [82, 267] width 91 height 20
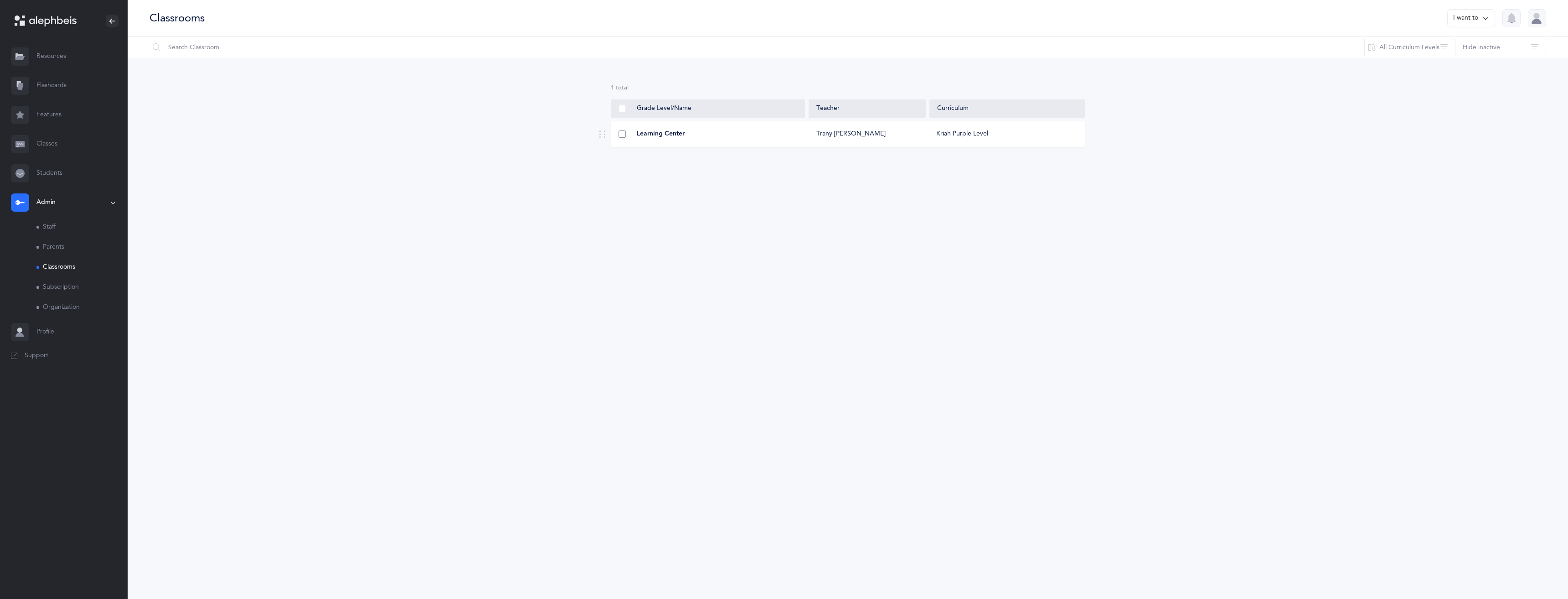
click at [622, 135] on span at bounding box center [622, 134] width 7 height 7
click at [0, 0] on input "checkbox" at bounding box center [0, 0] width 0 height 0
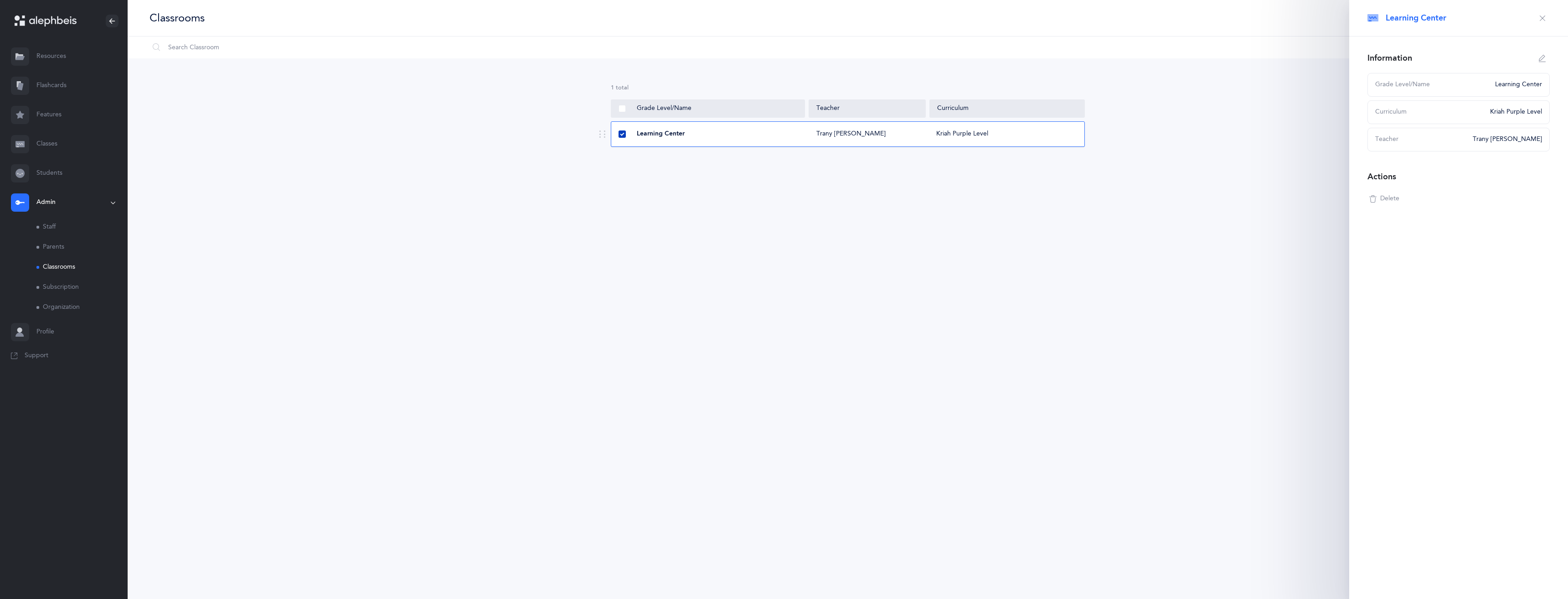
select select
click at [1546, 61] on icon "button" at bounding box center [1542, 58] width 7 height 7
type input "Learning Center"
select select "1"
select select "2650"
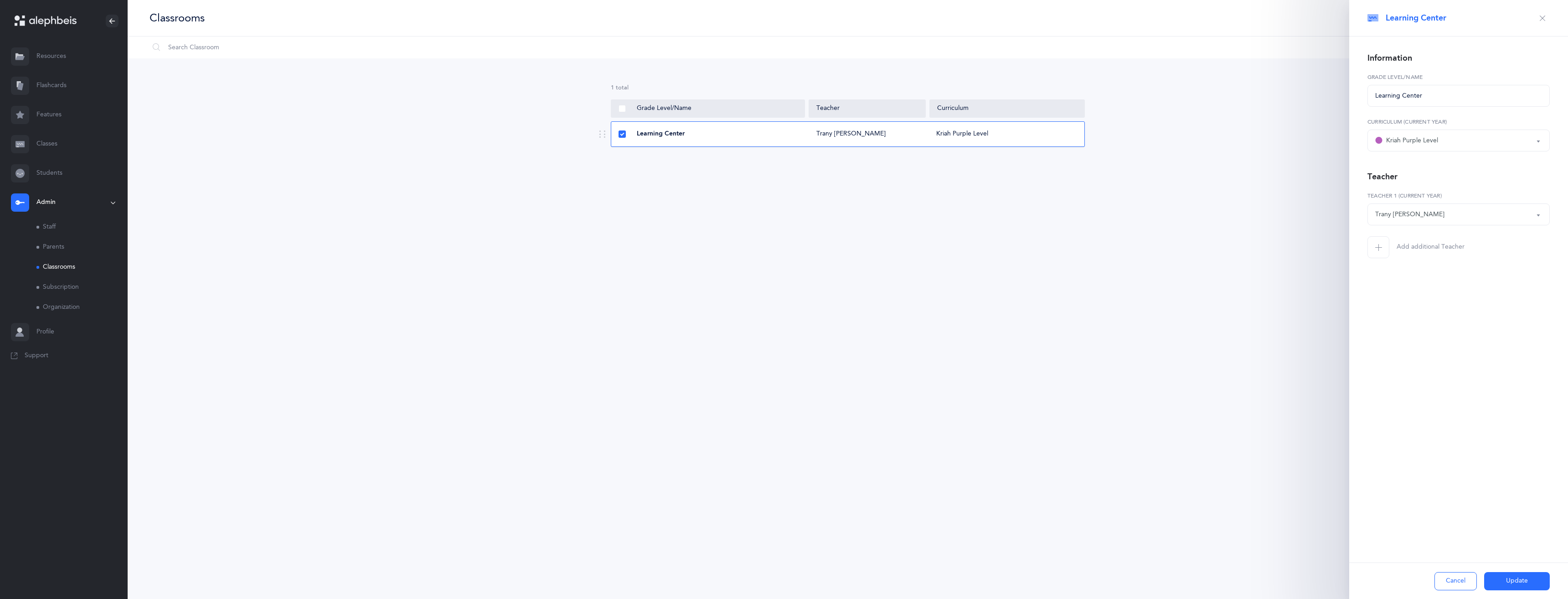
click at [1462, 581] on button "Cancel" at bounding box center [1455, 581] width 42 height 18
click at [1539, 17] on icon "button" at bounding box center [1542, 18] width 7 height 7
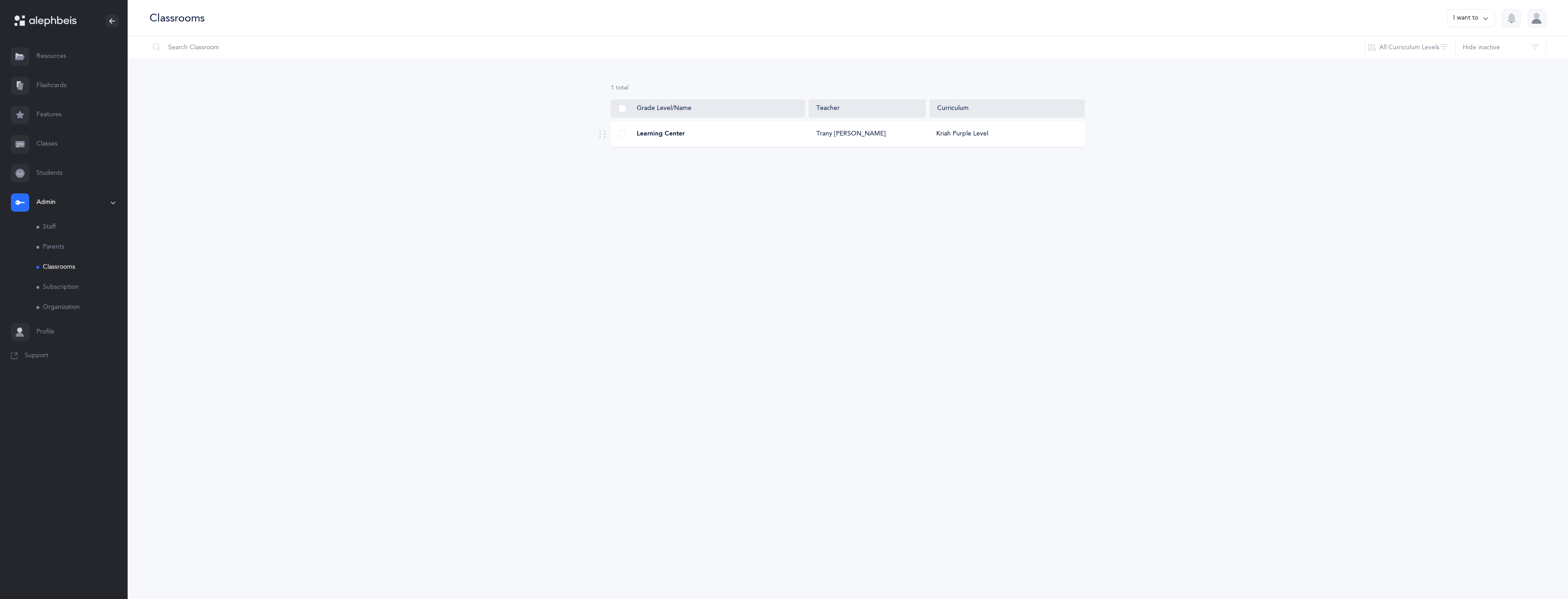
click at [1476, 11] on button "I want to" at bounding box center [1471, 18] width 48 height 18
drag, startPoint x: 1413, startPoint y: 10, endPoint x: 1438, endPoint y: 21, distance: 27.3
click at [1416, 12] on div "Classrooms I want to Add new classroom" at bounding box center [848, 18] width 1440 height 37
click at [1424, 49] on button "All Curriculum Levels" at bounding box center [1410, 48] width 91 height 22
click at [56, 169] on link "Students" at bounding box center [64, 173] width 128 height 29
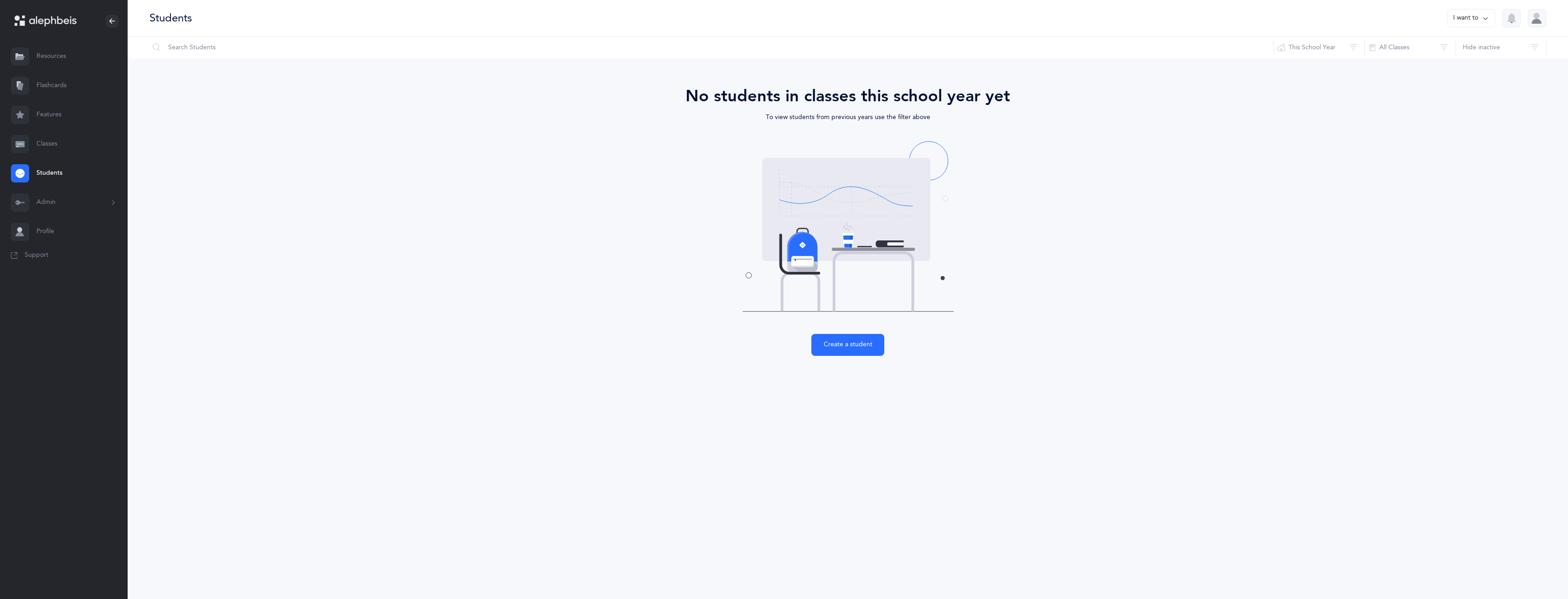
click at [54, 142] on link "Classes" at bounding box center [64, 144] width 128 height 29
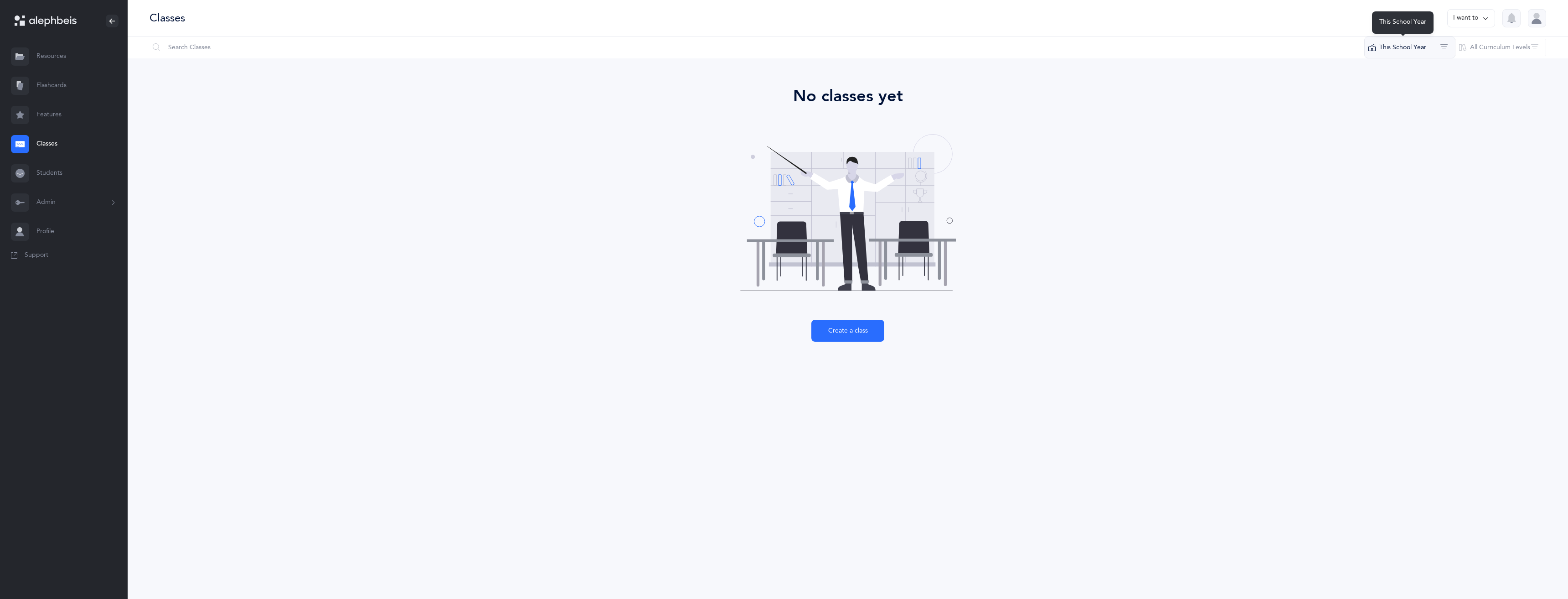
click at [1426, 53] on button "This School Year" at bounding box center [1410, 48] width 91 height 22
click at [1408, 78] on span "All School Years" at bounding box center [1416, 77] width 46 height 7
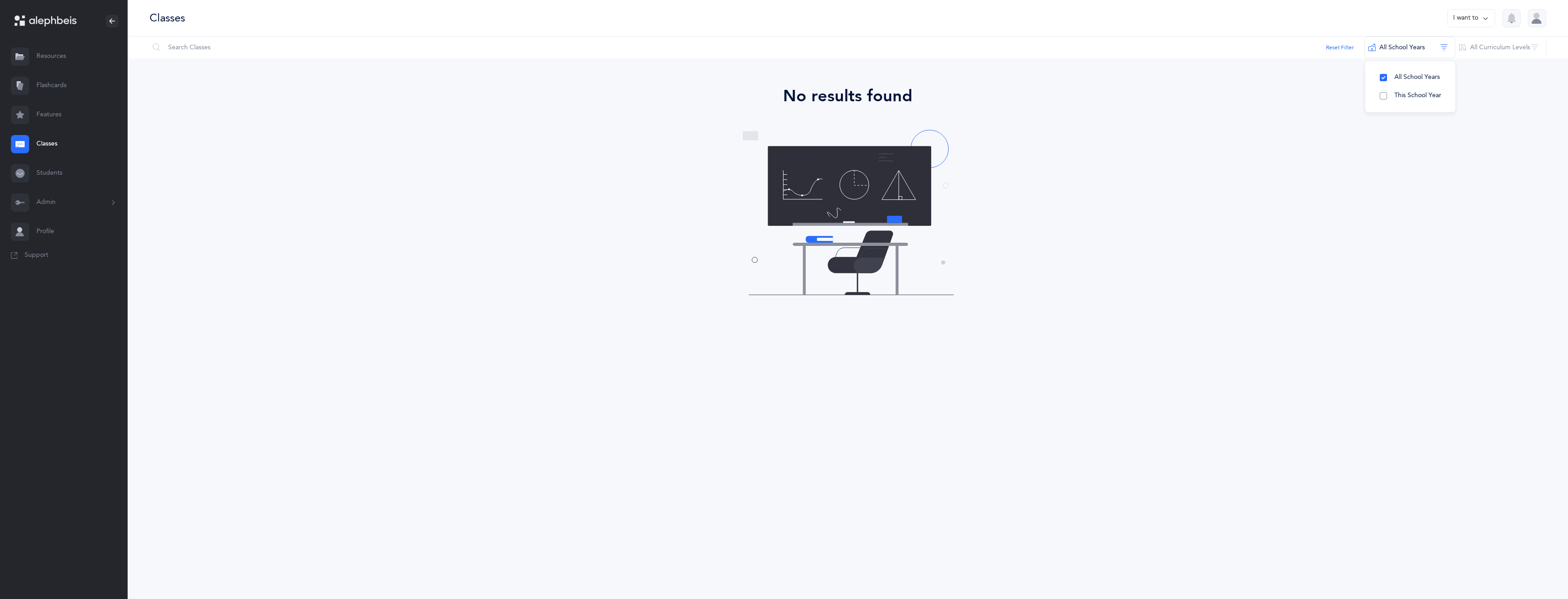
click at [1395, 90] on button "This School Year" at bounding box center [1410, 95] width 75 height 18
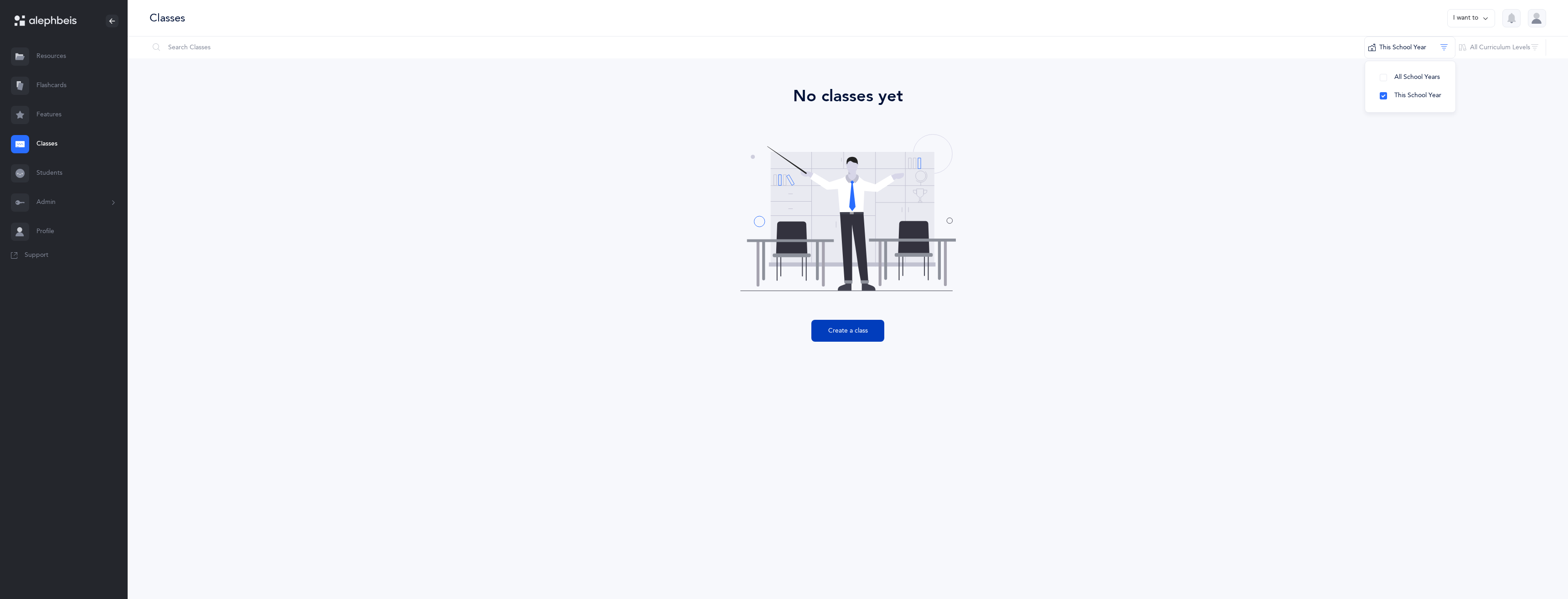
click at [865, 326] on button "Create a class" at bounding box center [847, 330] width 73 height 22
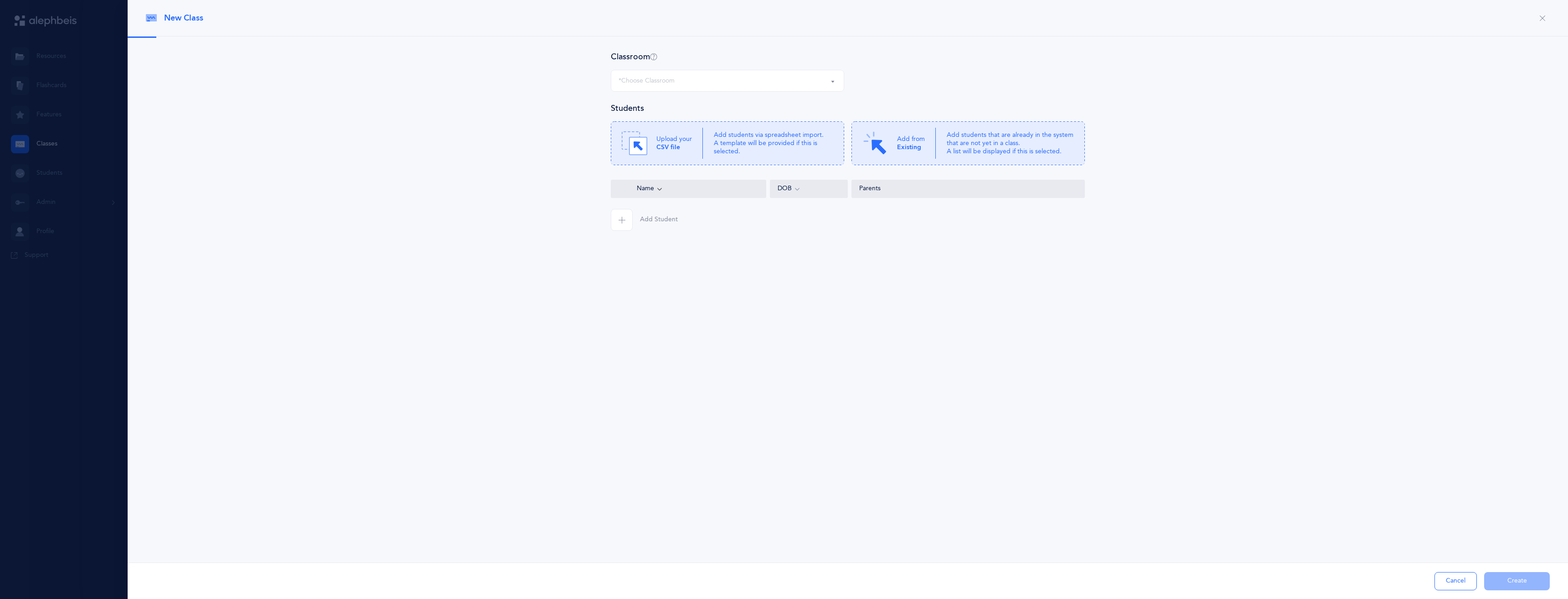
select select "1291"
click at [908, 138] on p "Add from Existing" at bounding box center [910, 143] width 28 height 16
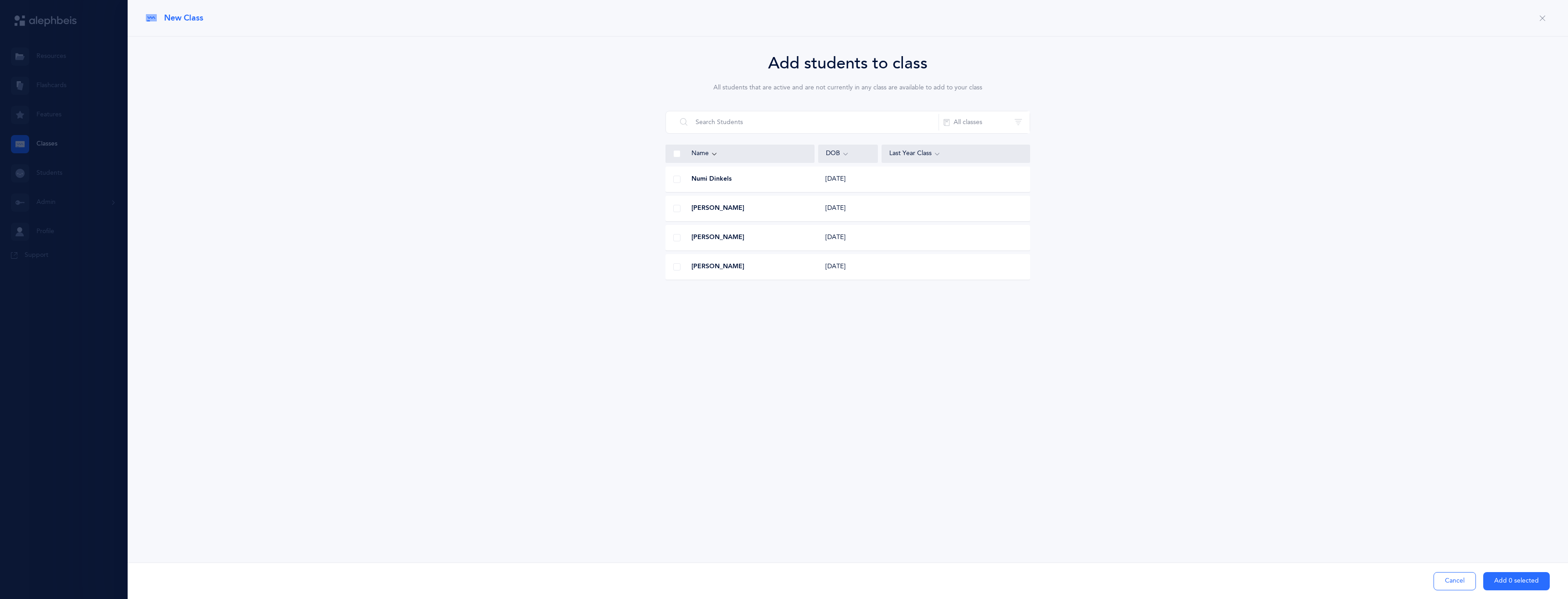
click at [673, 179] on span at bounding box center [677, 179] width 7 height 7
click at [0, 0] on input "checkbox" at bounding box center [0, 0] width 0 height 0
click at [677, 206] on span at bounding box center [677, 208] width 7 height 7
click at [0, 0] on input "checkbox" at bounding box center [0, 0] width 0 height 0
click at [677, 235] on span at bounding box center [677, 237] width 7 height 7
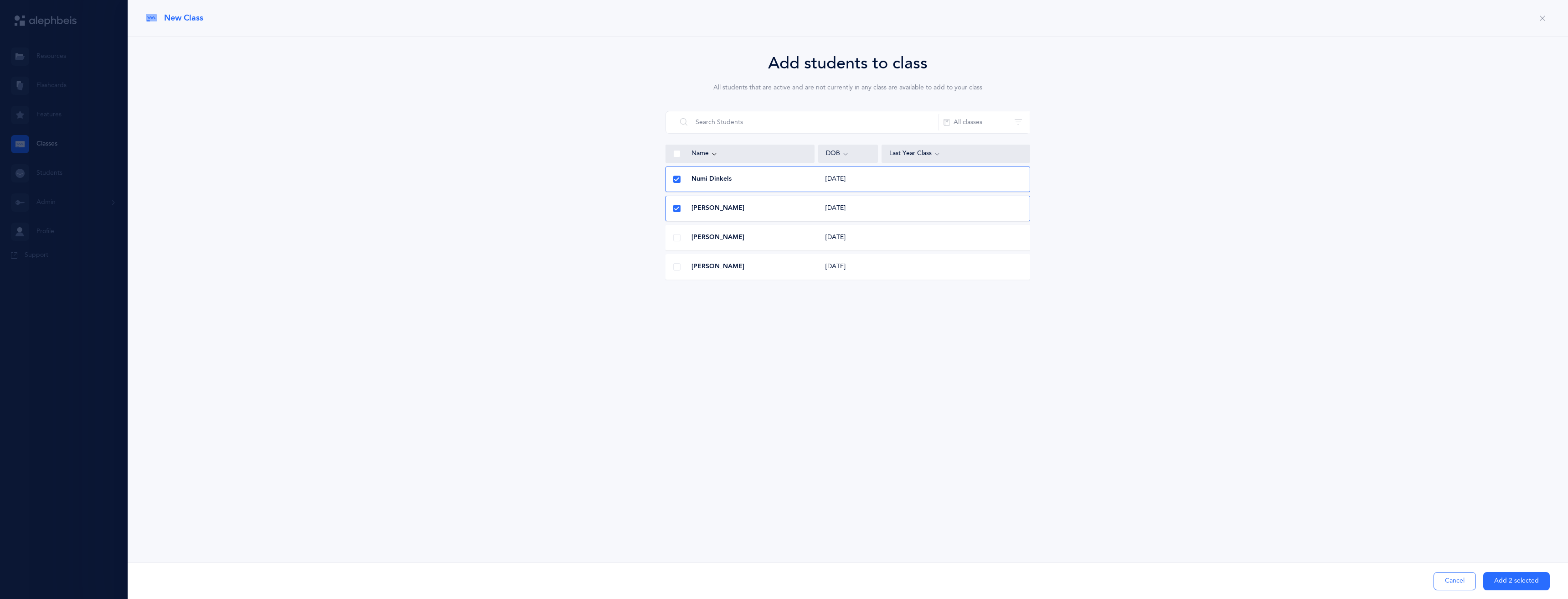
click at [0, 0] on input "checkbox" at bounding box center [0, 0] width 0 height 0
click at [681, 271] on div at bounding box center [677, 267] width 22 height 18
click at [679, 183] on div at bounding box center [677, 179] width 22 height 18
click at [1512, 581] on button "Add 1 selected" at bounding box center [1516, 581] width 67 height 18
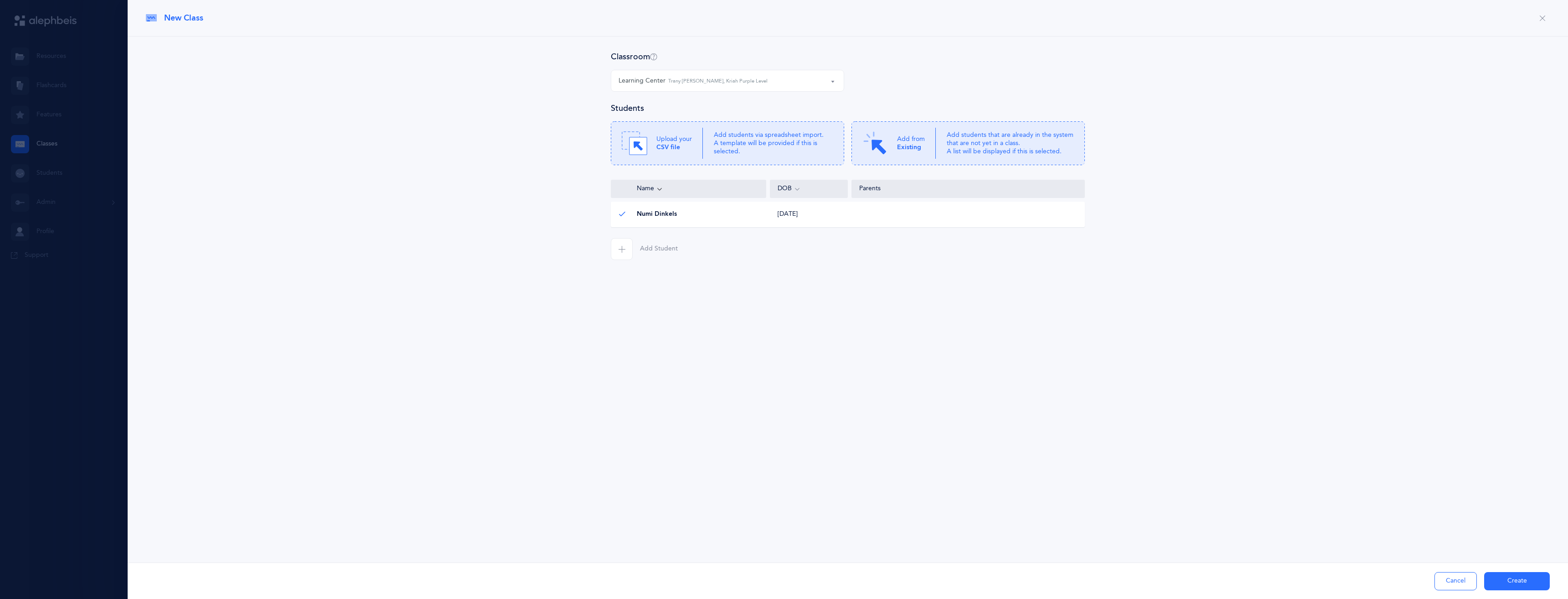
click at [632, 253] on span "button" at bounding box center [622, 249] width 22 height 22
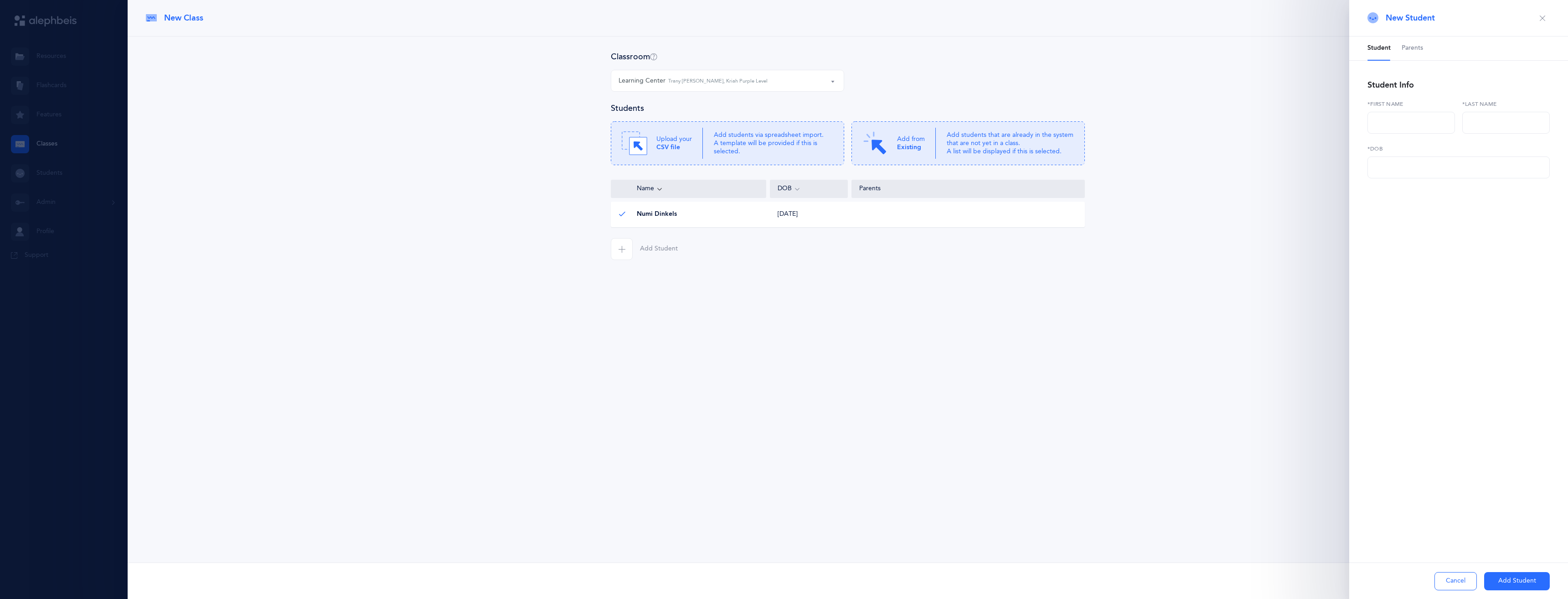
click at [1542, 18] on icon "button" at bounding box center [1542, 18] width 7 height 7
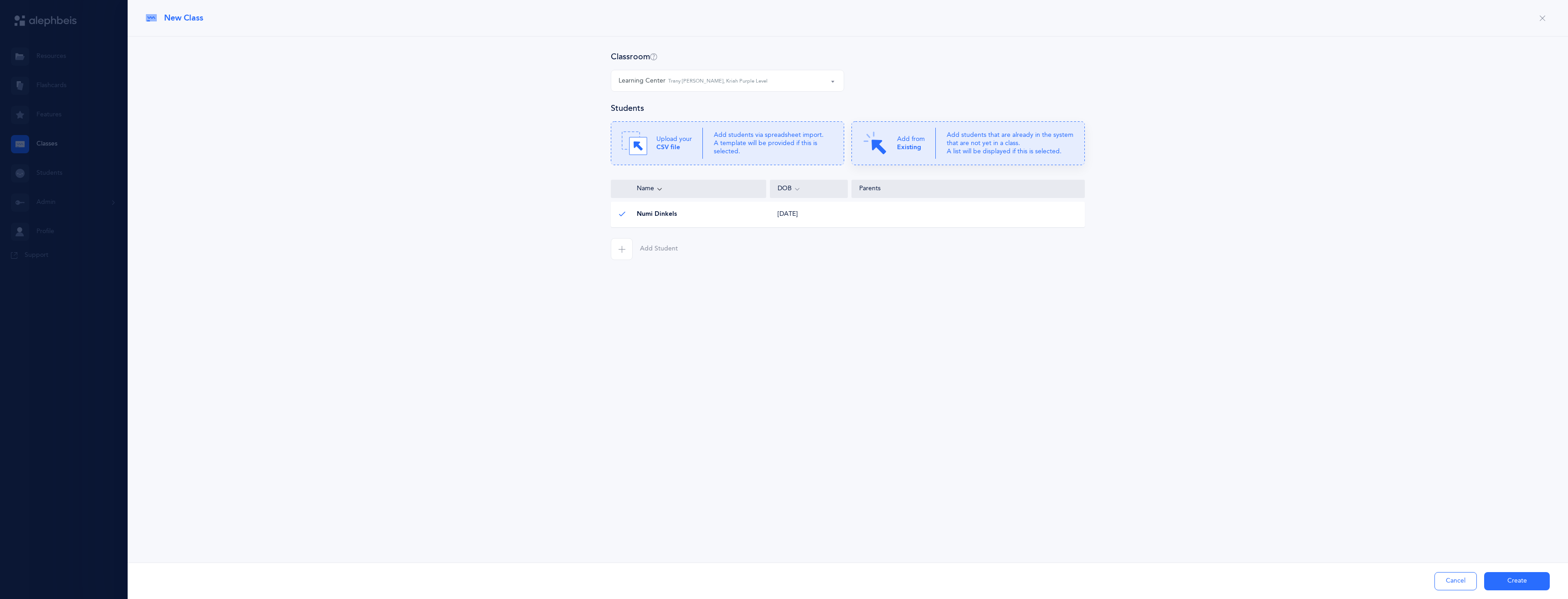
click at [885, 141] on img at bounding box center [875, 143] width 26 height 26
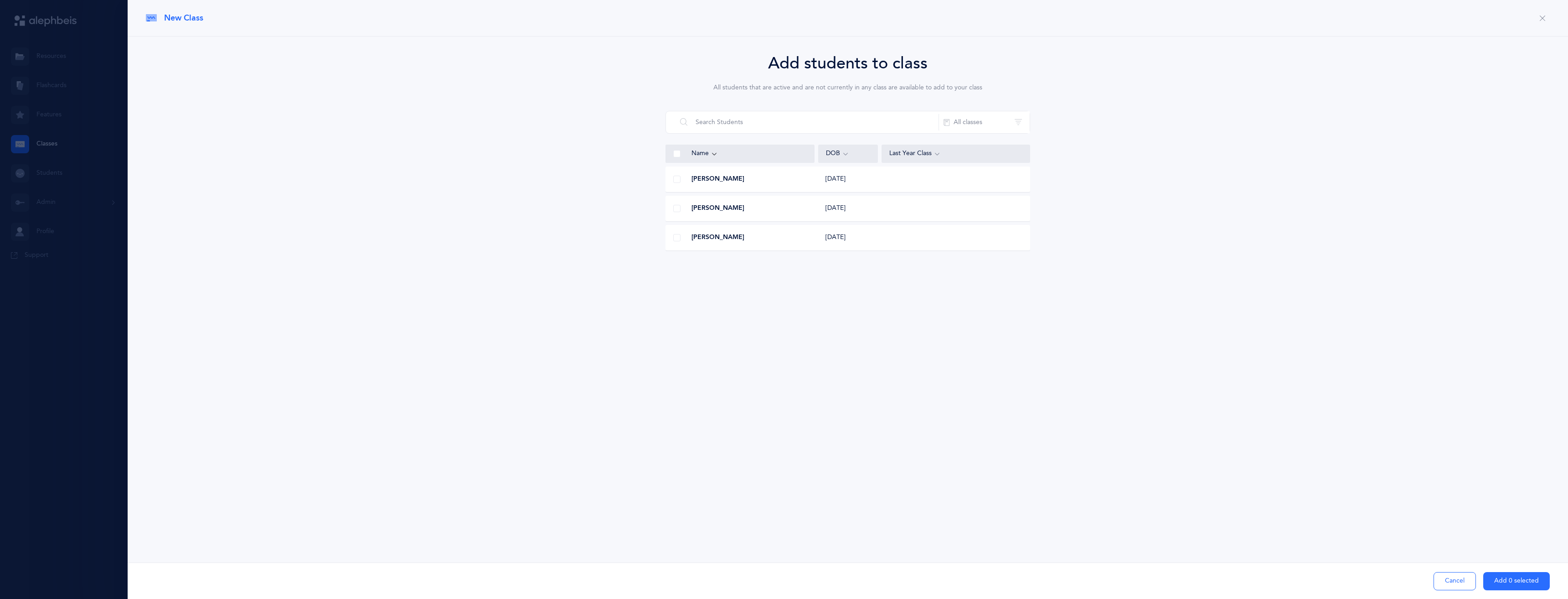
click at [673, 175] on div at bounding box center [677, 179] width 22 height 18
click at [674, 179] on span at bounding box center [677, 179] width 7 height 7
click at [0, 0] on input "checkbox" at bounding box center [0, 0] width 0 height 0
click at [674, 179] on span at bounding box center [677, 179] width 7 height 7
click at [0, 0] on input "checkbox" at bounding box center [0, 0] width 0 height 0
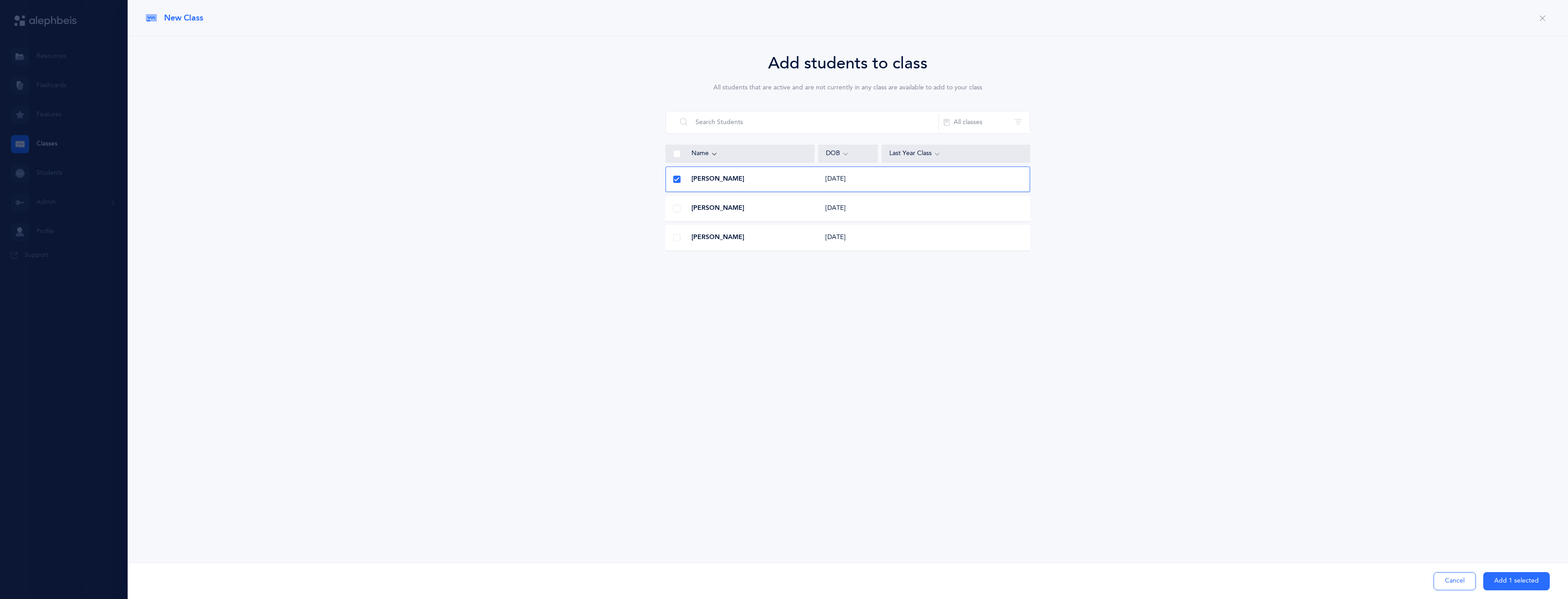
click at [1518, 589] on button "Add 1 selected" at bounding box center [1516, 581] width 67 height 18
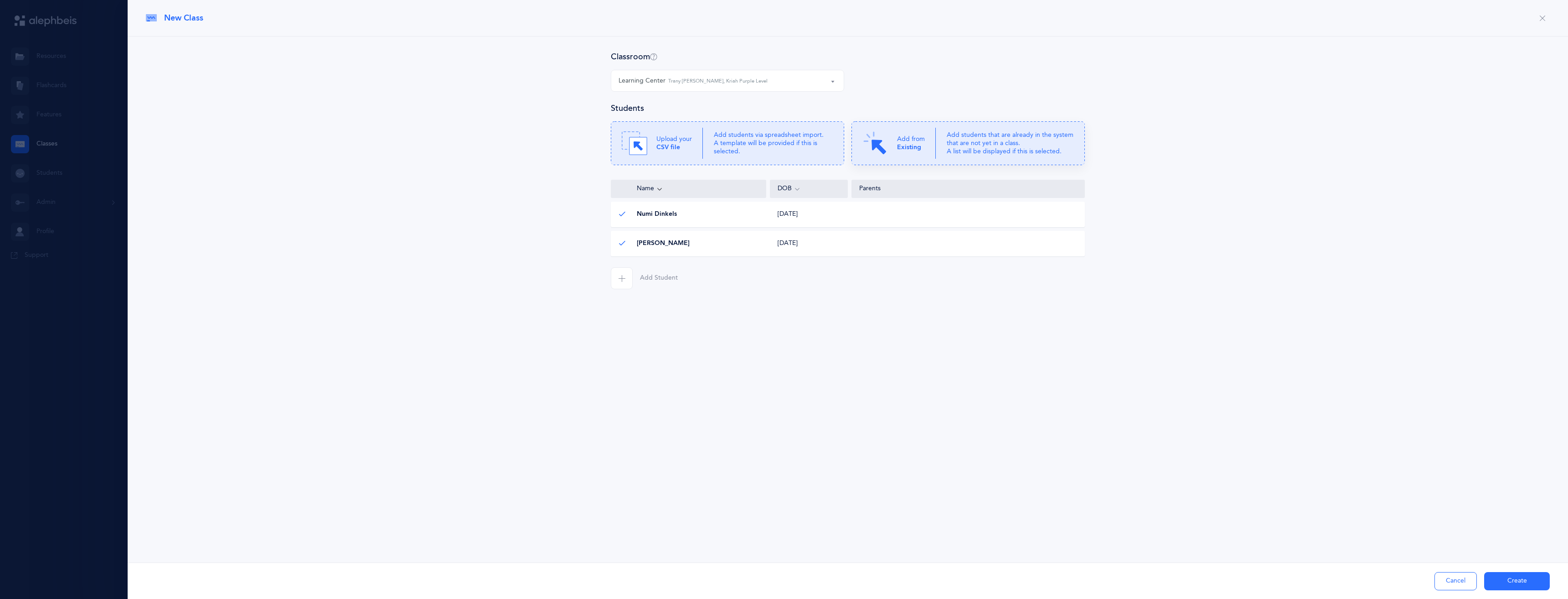
click at [888, 154] on div "Add from Existing" at bounding box center [899, 143] width 73 height 26
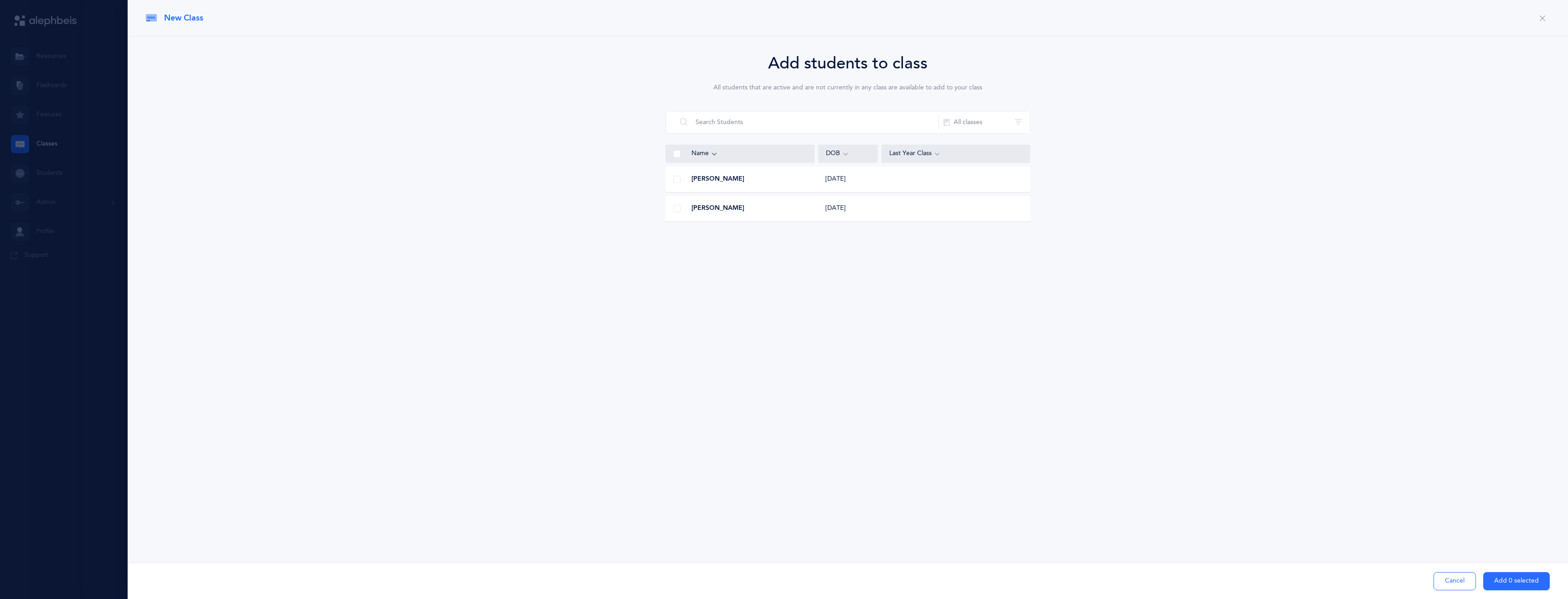
click at [675, 177] on span at bounding box center [677, 179] width 7 height 7
click at [0, 0] on input "checkbox" at bounding box center [0, 0] width 0 height 0
click at [1516, 579] on button "Add 1 selected" at bounding box center [1516, 581] width 67 height 18
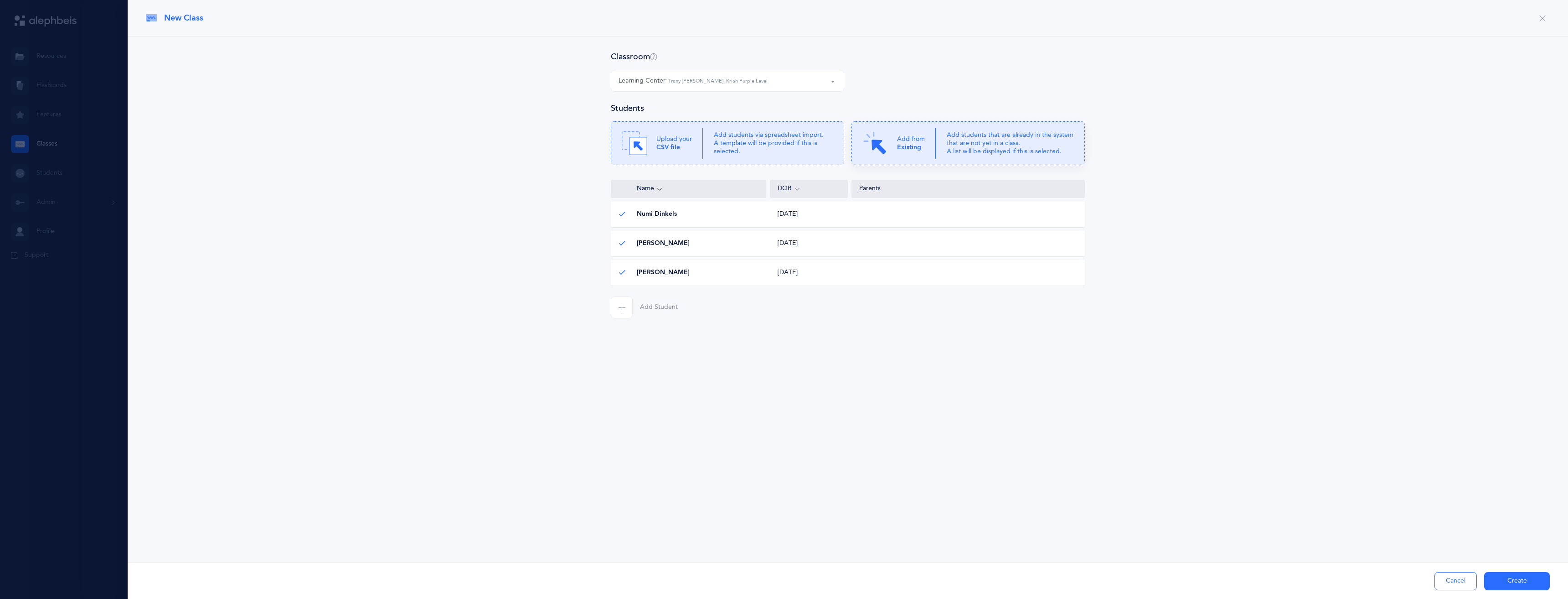
click at [891, 149] on div "Add from Existing" at bounding box center [899, 143] width 73 height 26
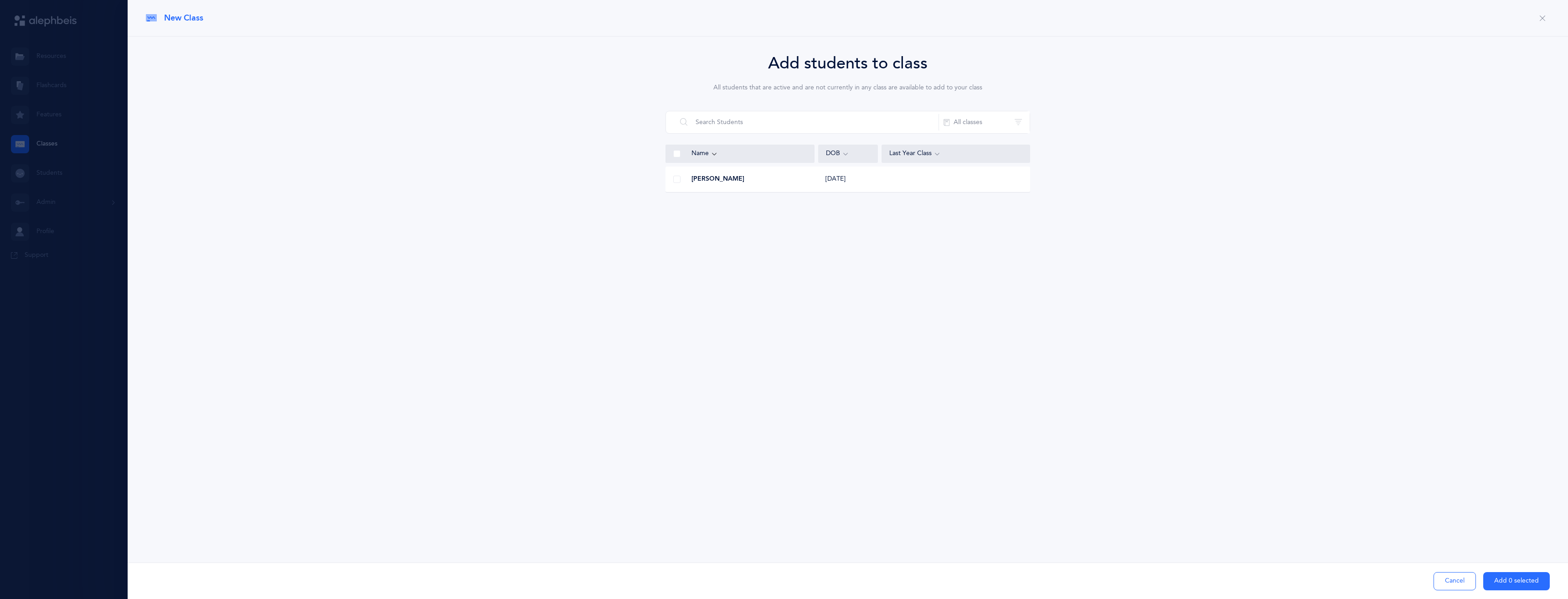
click at [732, 199] on div "Add students to class All students that are active and are not currently in any…" at bounding box center [848, 141] width 1440 height 210
click at [676, 180] on span at bounding box center [677, 179] width 7 height 7
click at [0, 0] on input "checkbox" at bounding box center [0, 0] width 0 height 0
click at [1500, 581] on button "Add 1 selected" at bounding box center [1516, 581] width 67 height 18
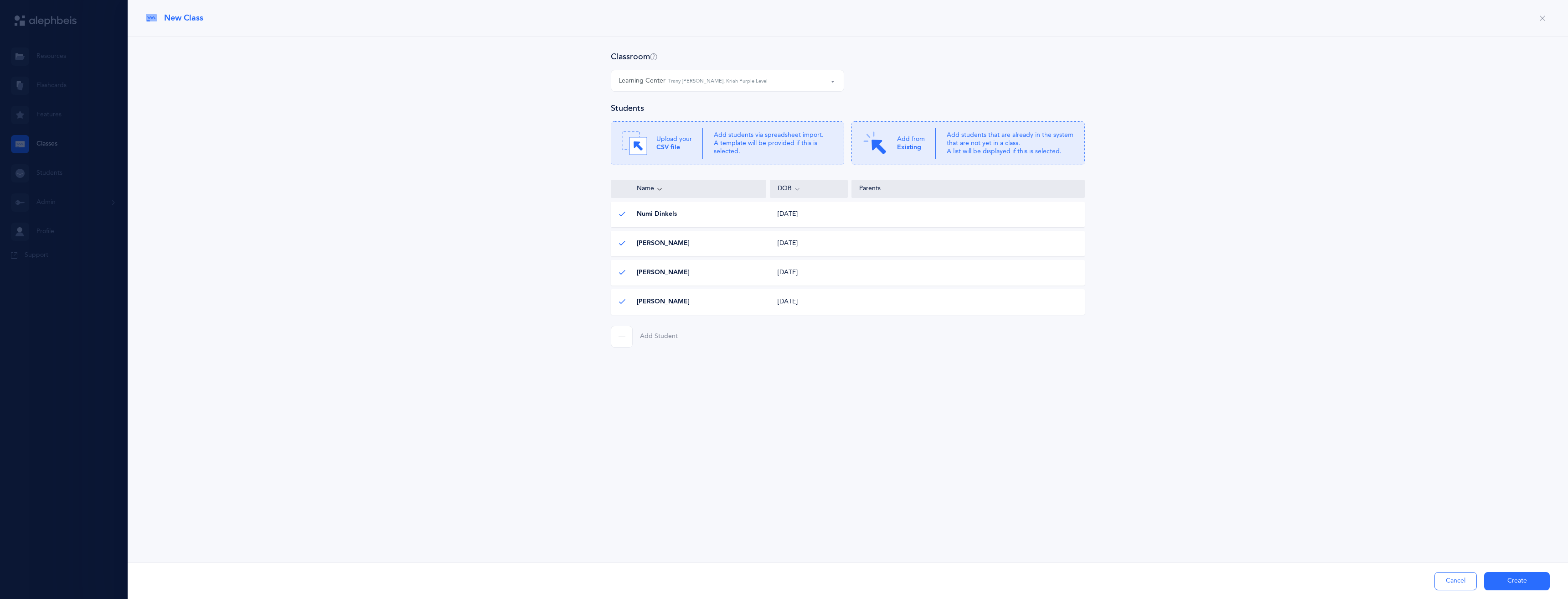
click at [1522, 584] on button "Create" at bounding box center [1517, 581] width 66 height 18
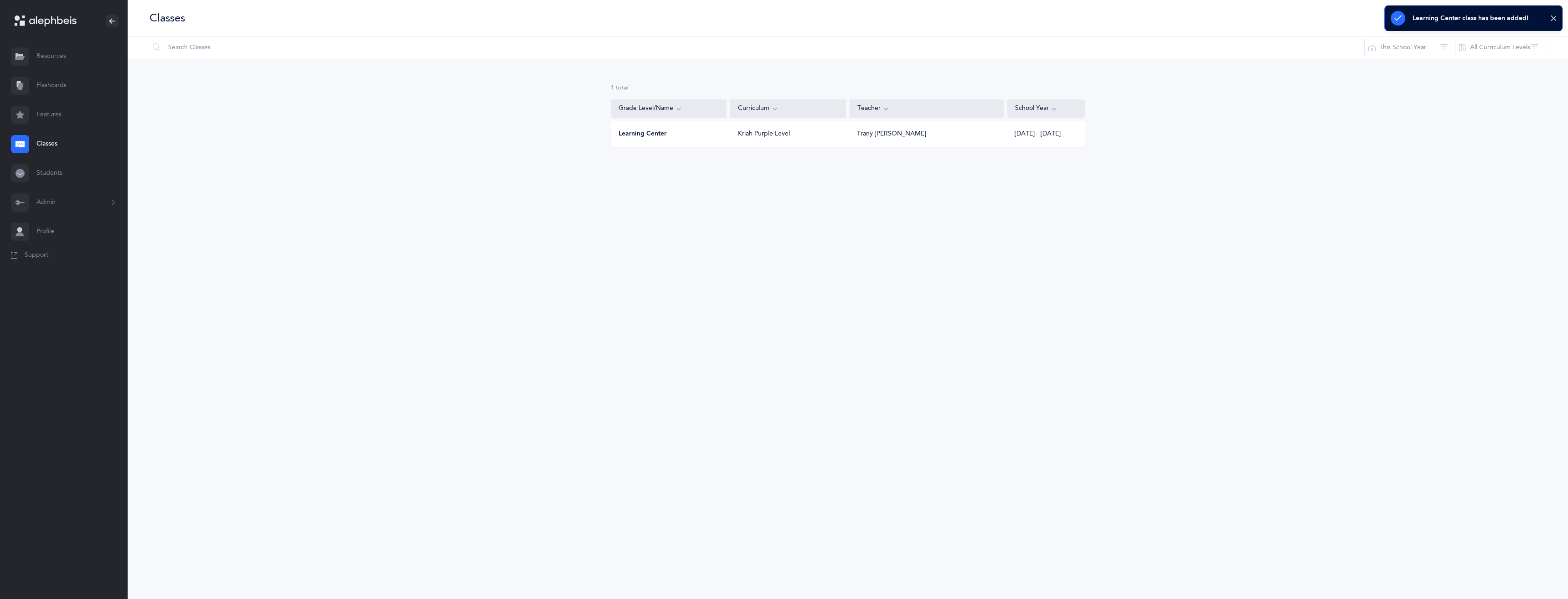
click at [819, 137] on div "Kriah Purple Level" at bounding box center [789, 134] width 115 height 9
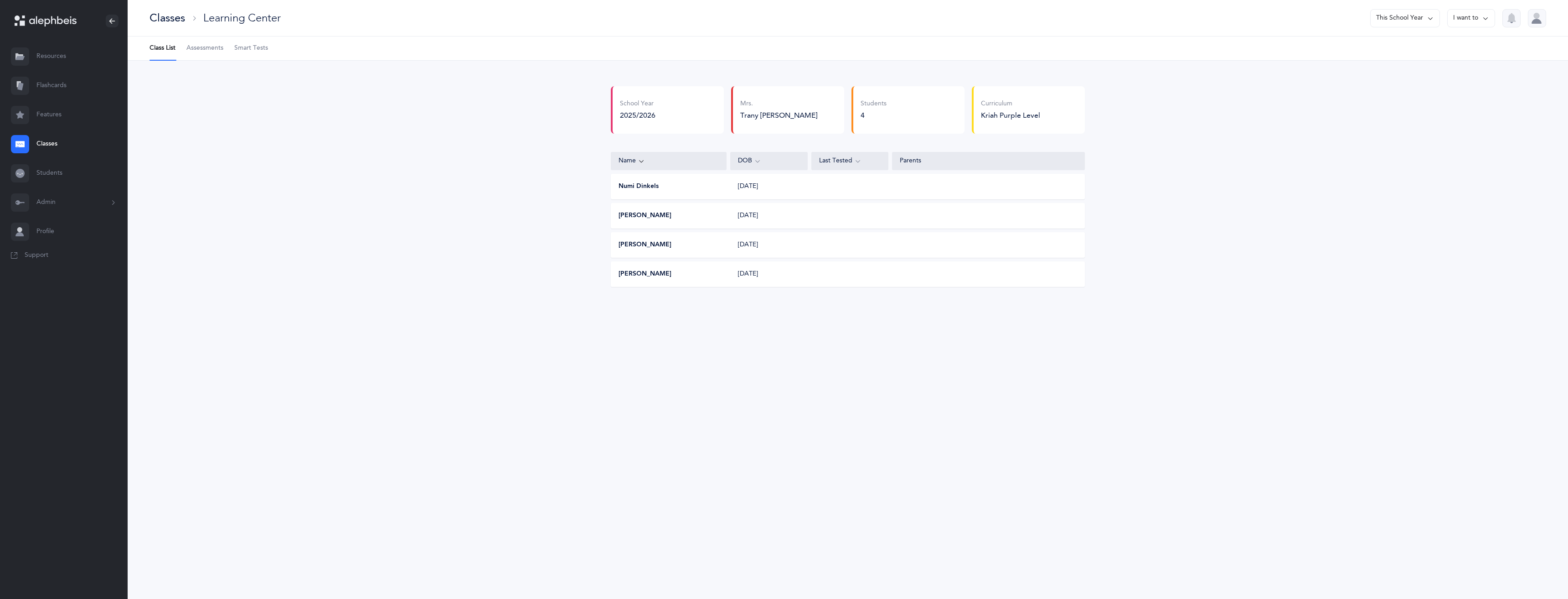
click at [995, 122] on div "Curriculum Kriah Purple Level" at bounding box center [1028, 110] width 113 height 48
click at [59, 175] on link "Students" at bounding box center [64, 173] width 128 height 29
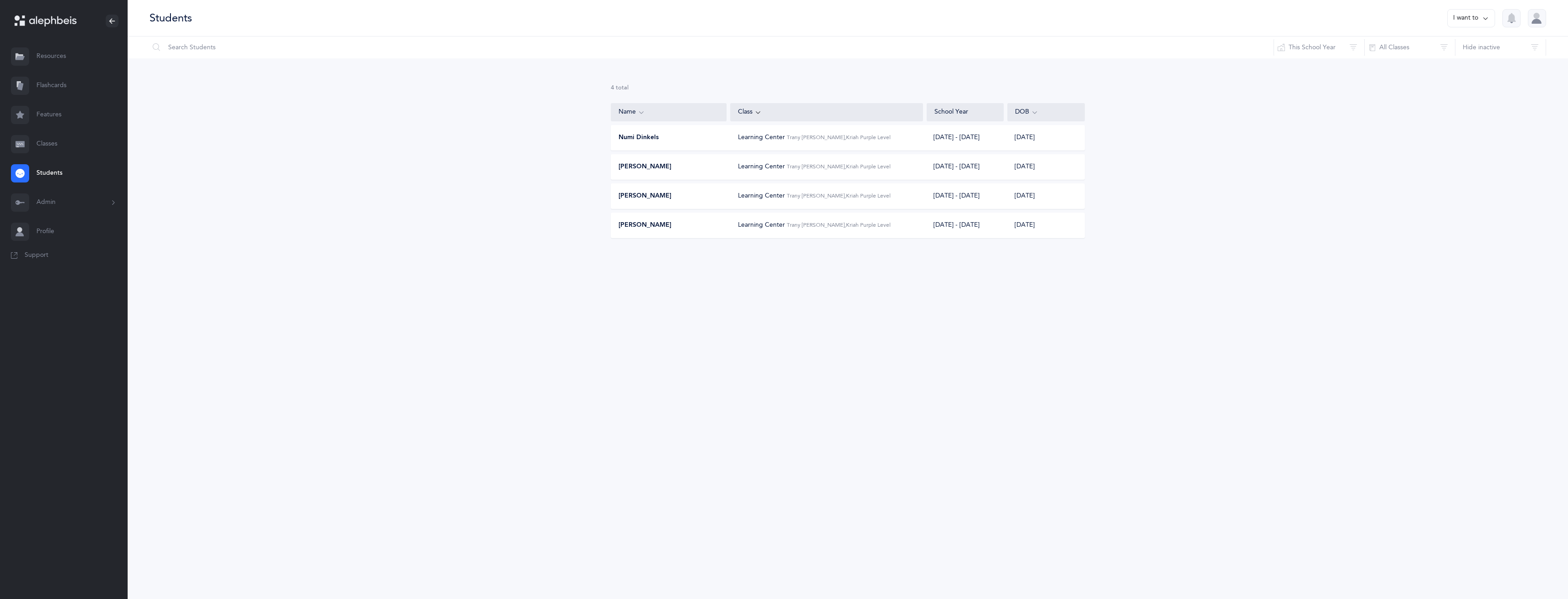
click at [46, 198] on button "Admin" at bounding box center [64, 202] width 128 height 29
click at [77, 332] on link "Profile" at bounding box center [64, 332] width 128 height 29
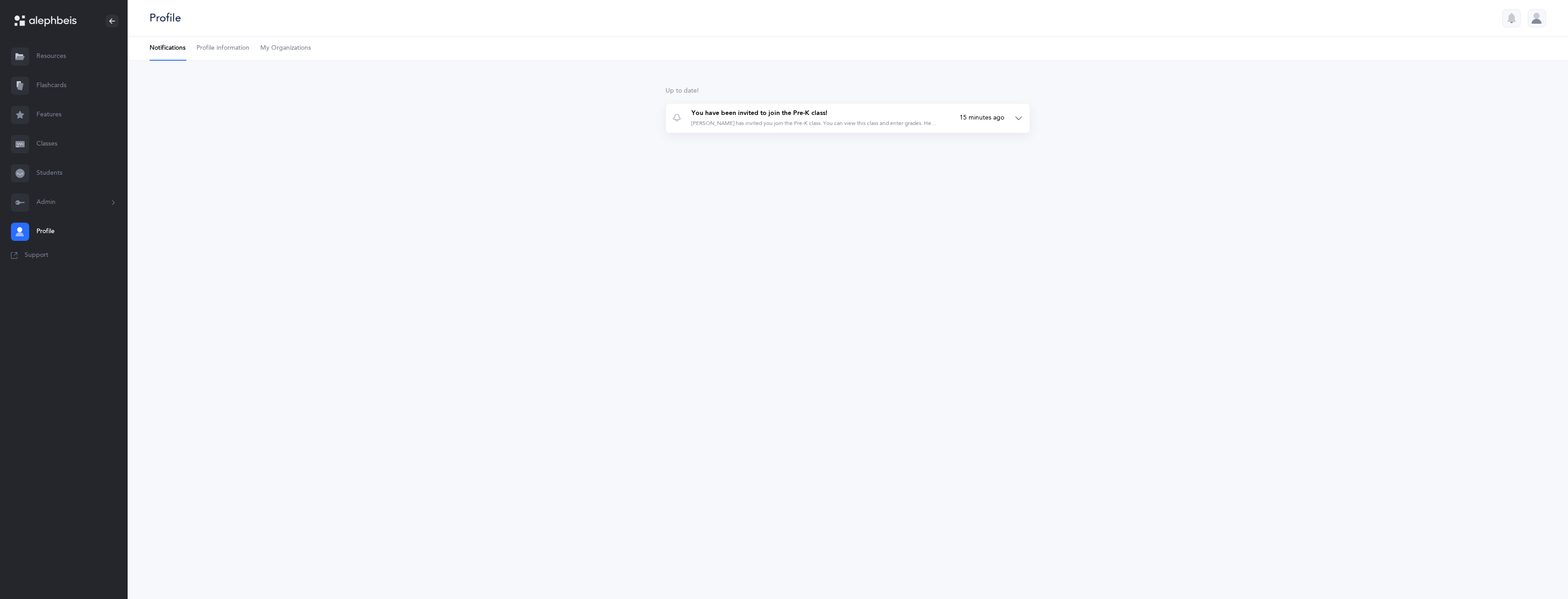
click at [1023, 122] on button "You have been invited to join the Pre-K class! Mrs. Hindy Ludmir has invited yo…" at bounding box center [847, 118] width 363 height 29
click at [698, 170] on link "Classes" at bounding box center [848, 171] width 313 height 7
click at [46, 173] on link "Students" at bounding box center [64, 173] width 128 height 29
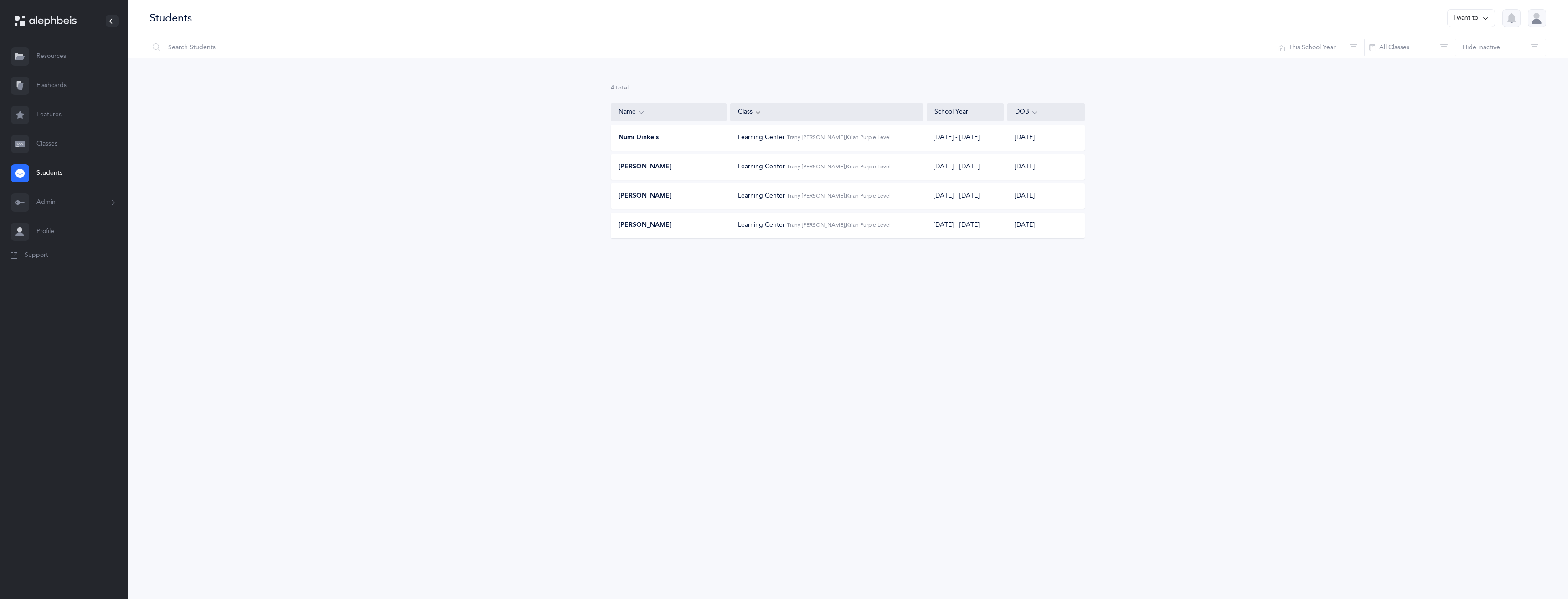
click at [796, 138] on span "Trany [PERSON_NAME], Kriah Purple Level" at bounding box center [838, 137] width 104 height 6
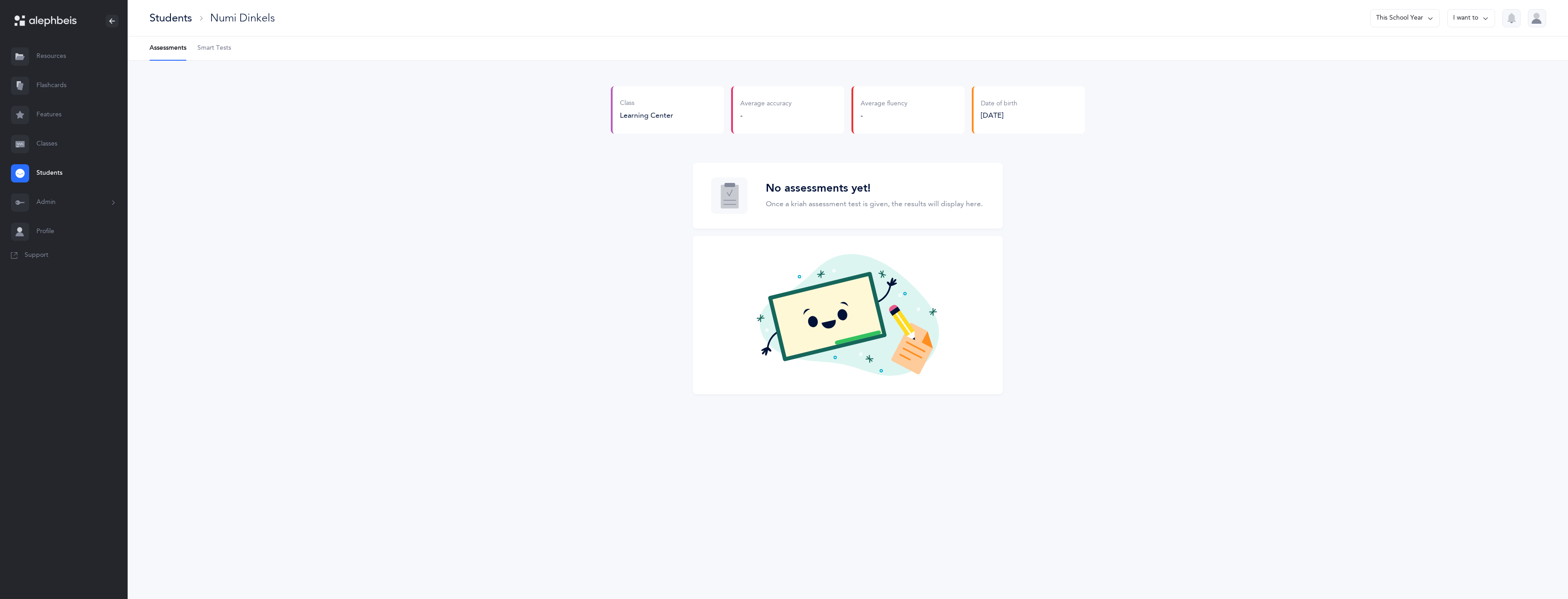
click at [772, 109] on div "Average accuracy -" at bounding box center [766, 109] width 52 height 21
click at [951, 206] on p "Once a kriah assessment test is given, the results will display here." at bounding box center [874, 204] width 217 height 11
drag, startPoint x: 942, startPoint y: 195, endPoint x: 924, endPoint y: 200, distance: 18.7
click at [941, 196] on div "No assessments yet! Once a kriah assessment test is given, the results will dis…" at bounding box center [874, 196] width 217 height 28
drag, startPoint x: 924, startPoint y: 200, endPoint x: 826, endPoint y: 184, distance: 99.3
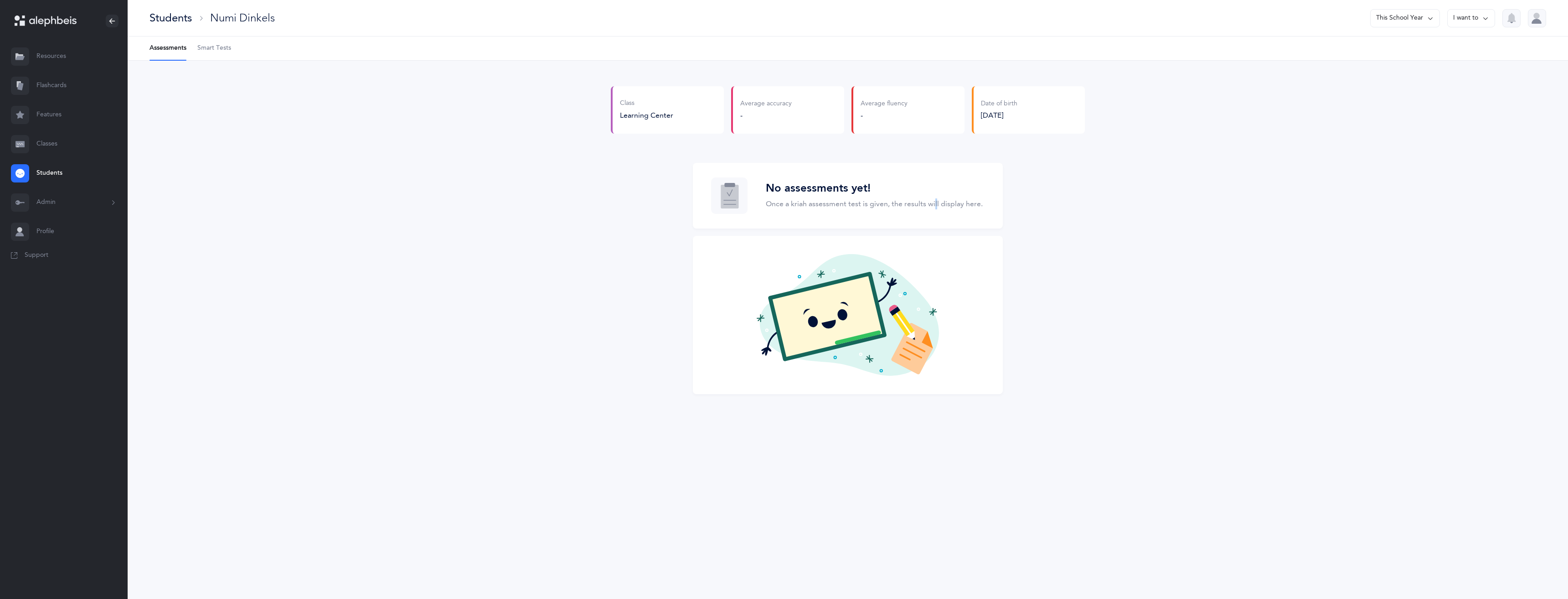
click at [906, 200] on p "Once a kriah assessment test is given, the results will display here." at bounding box center [874, 204] width 217 height 11
click at [52, 203] on button "Admin" at bounding box center [64, 202] width 128 height 29
click at [59, 148] on link "Classes" at bounding box center [64, 144] width 128 height 29
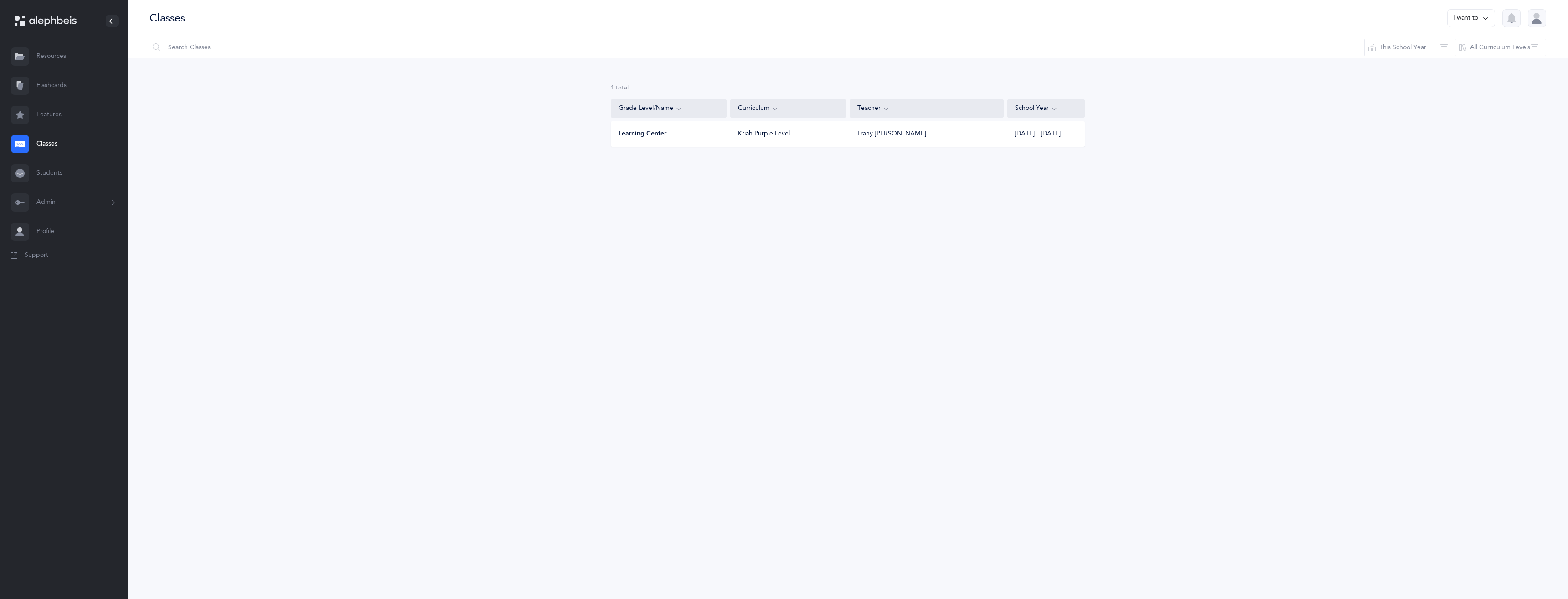
click at [52, 112] on link "Features" at bounding box center [64, 115] width 128 height 29
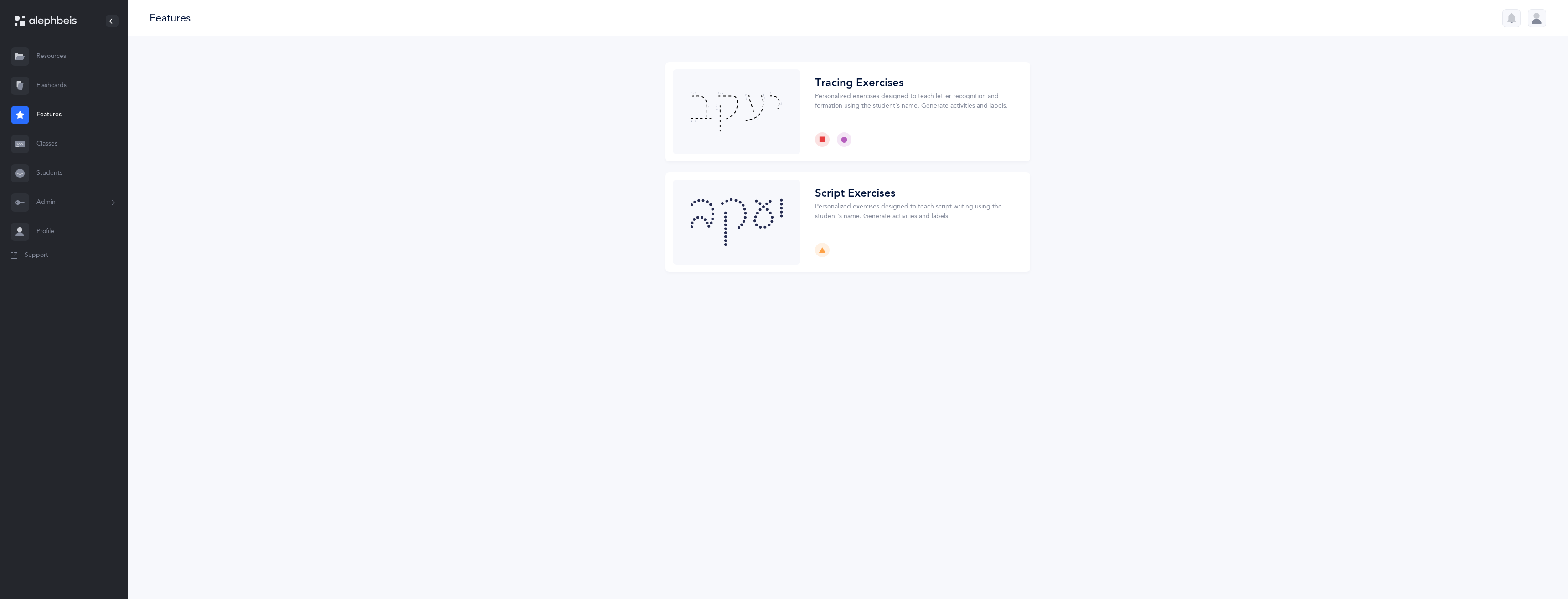
click at [56, 86] on link "Flashcards" at bounding box center [64, 86] width 128 height 29
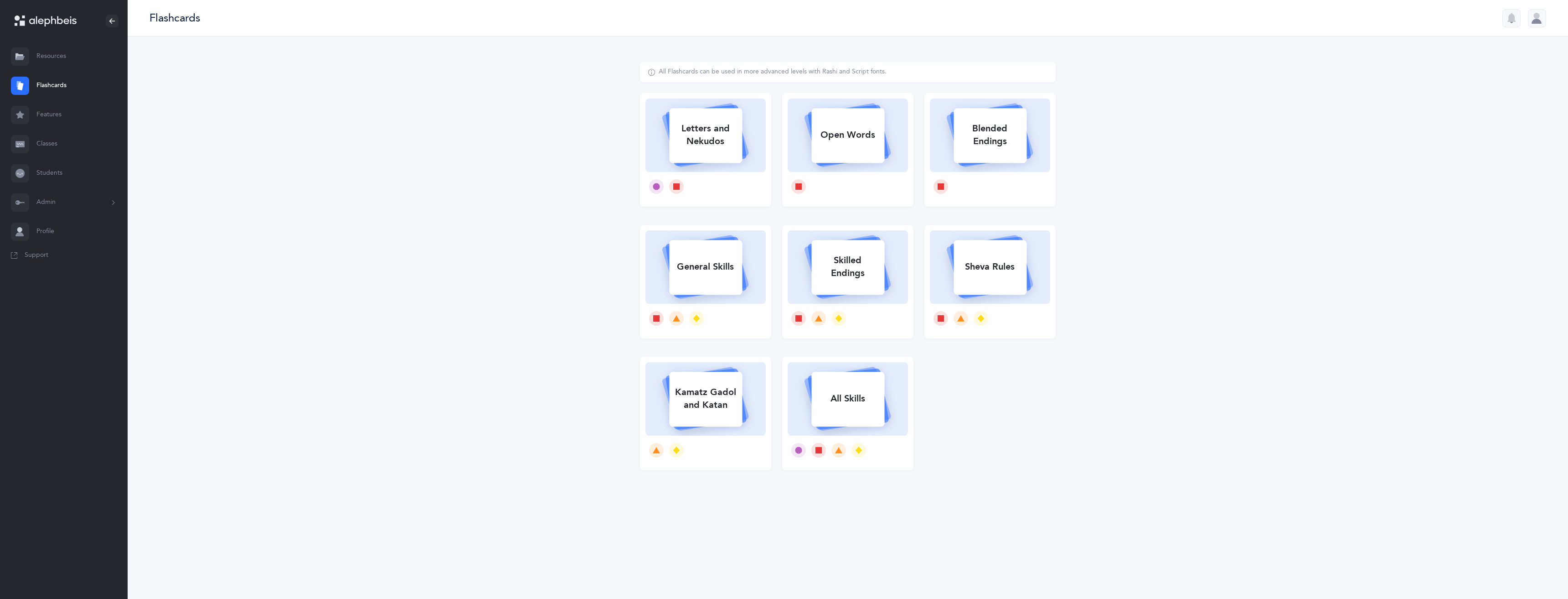
click at [60, 52] on link "Resources" at bounding box center [64, 56] width 128 height 29
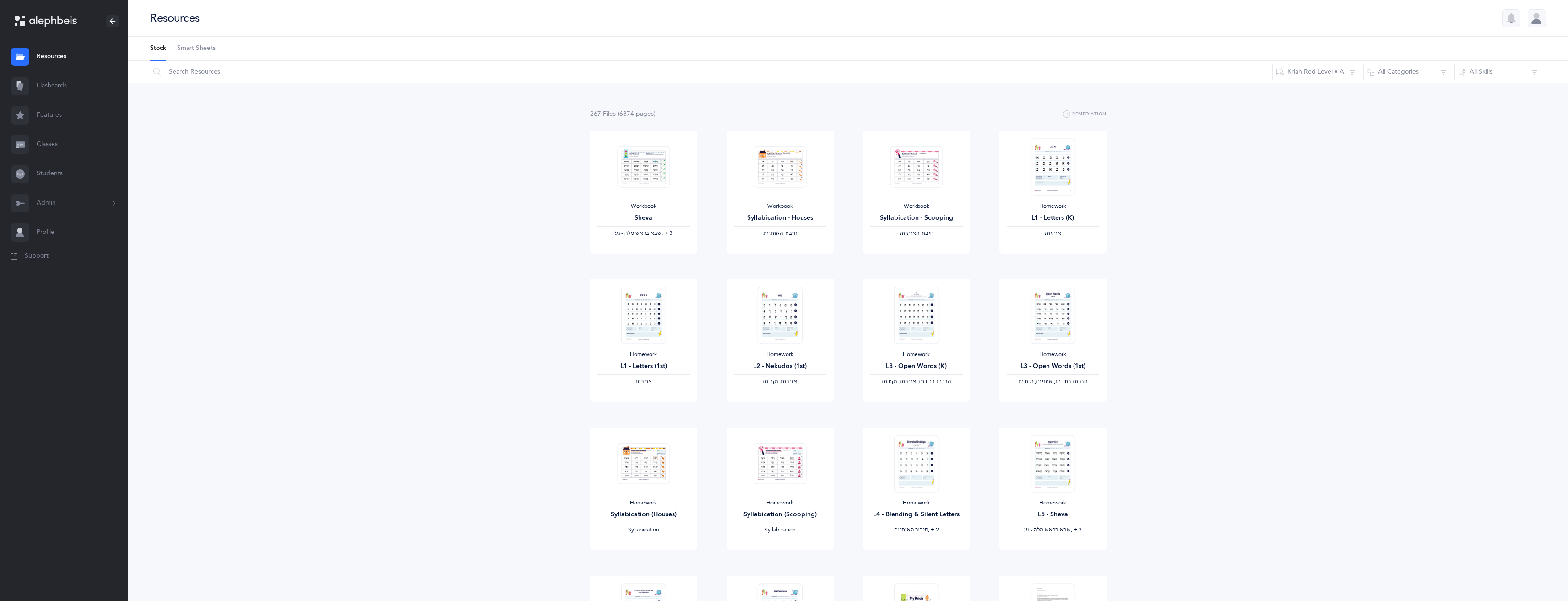
click at [197, 45] on span "Smart Sheets" at bounding box center [197, 48] width 38 height 9
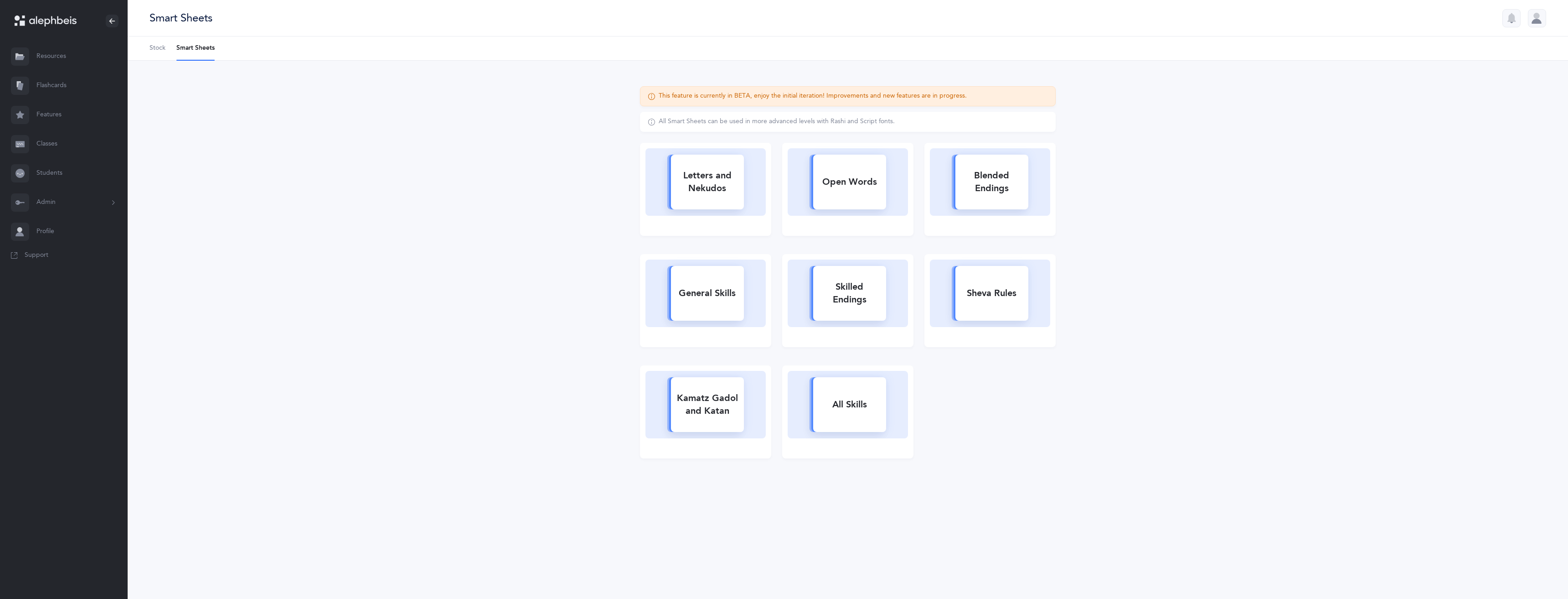
click at [717, 178] on div "Letters and Nekudos" at bounding box center [707, 182] width 73 height 37
select select
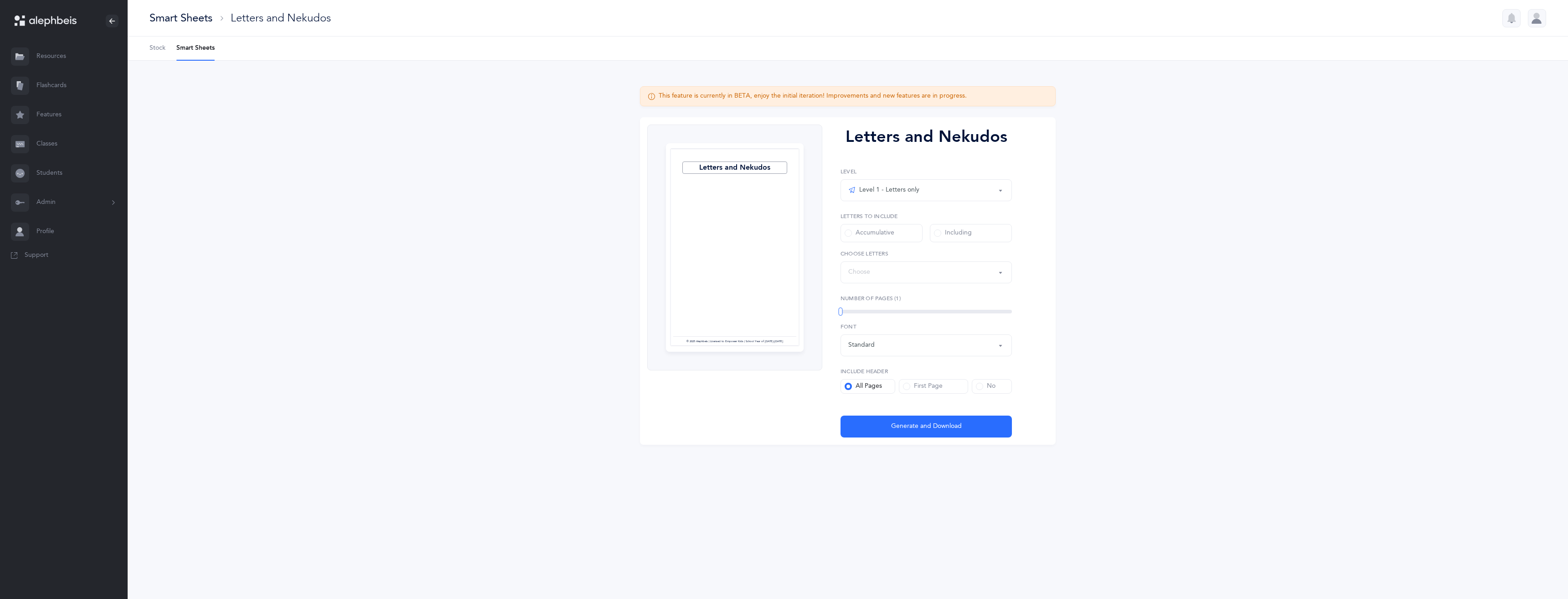
select select "27"
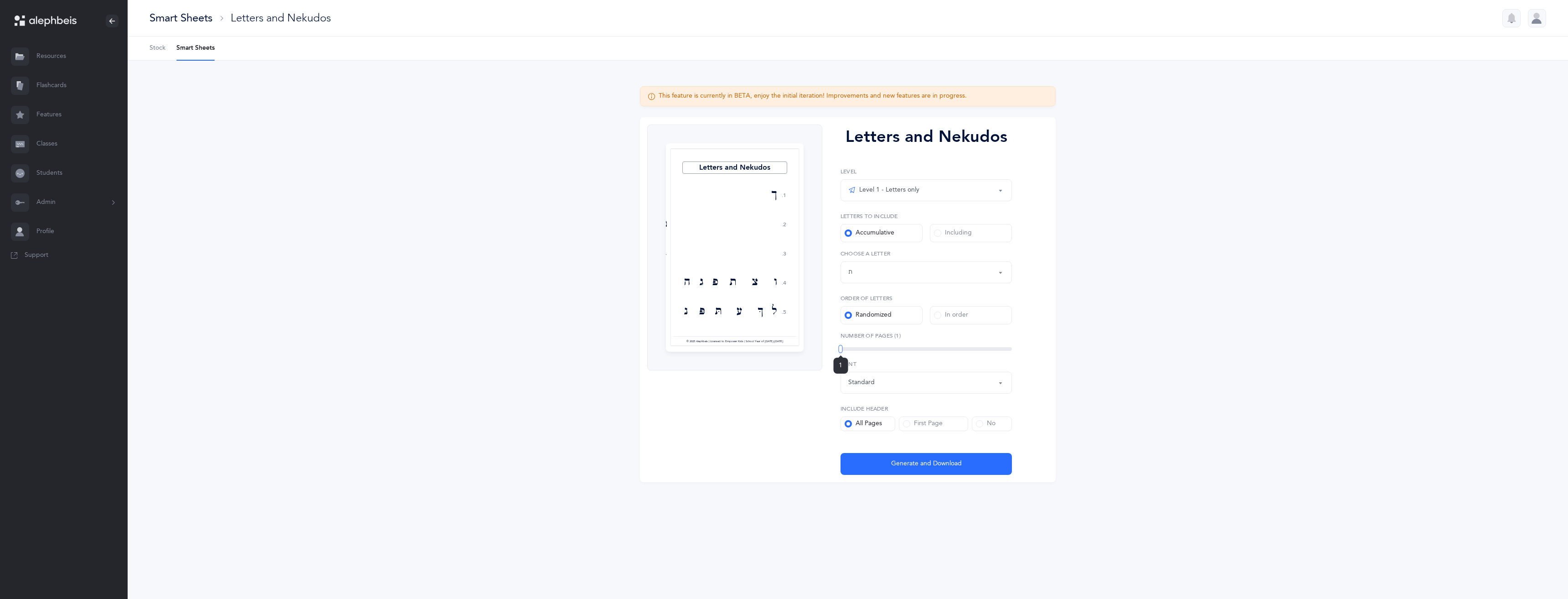
drag, startPoint x: 842, startPoint y: 350, endPoint x: 728, endPoint y: 303, distance: 123.3
click at [802, 325] on div "Letters and Nekudos 1. 2. 3. 4. 5. ך ט בּ ו צ ת פ ג ה ל ךּ ע תּ פּ נ מ ד ב ף ם …" at bounding box center [848, 299] width 416 height 365
click at [156, 51] on span "Stock" at bounding box center [157, 48] width 16 height 9
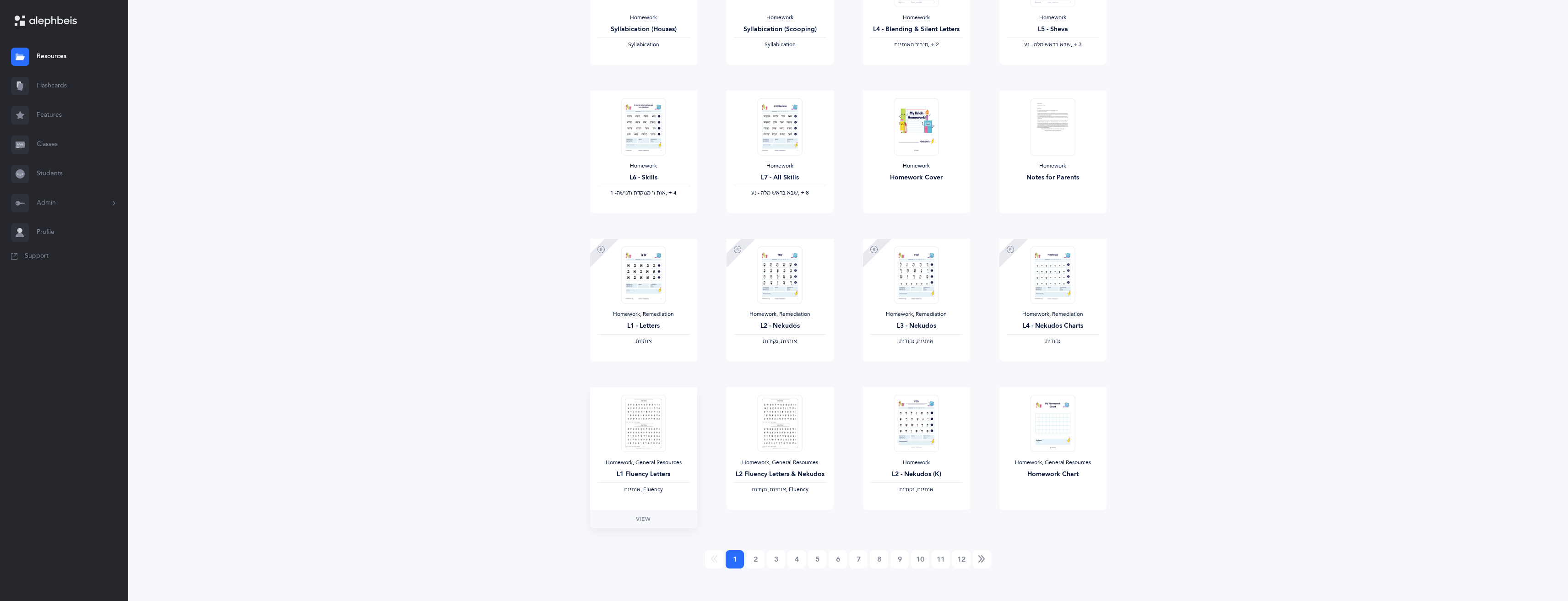
scroll to position [489, 0]
click at [603, 241] on icon at bounding box center [601, 245] width 8 height 8
click at [757, 549] on link "2" at bounding box center [755, 555] width 18 height 18
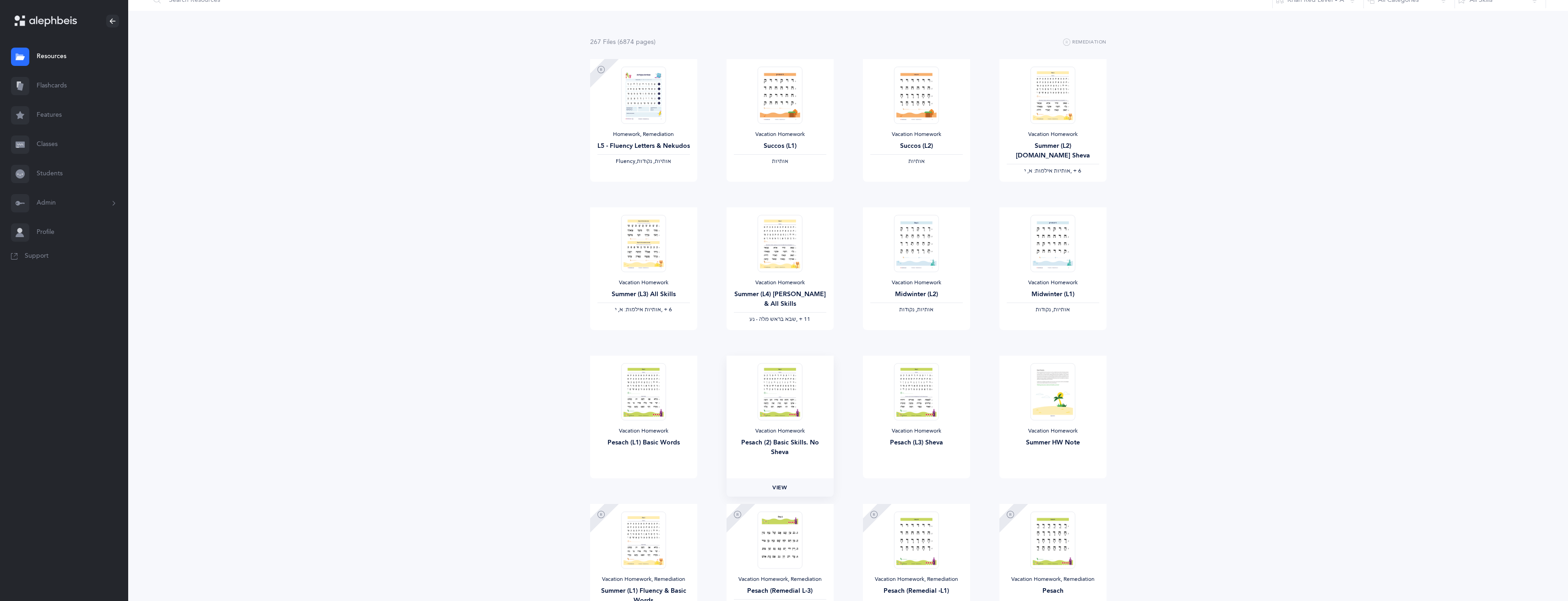
scroll to position [0, 0]
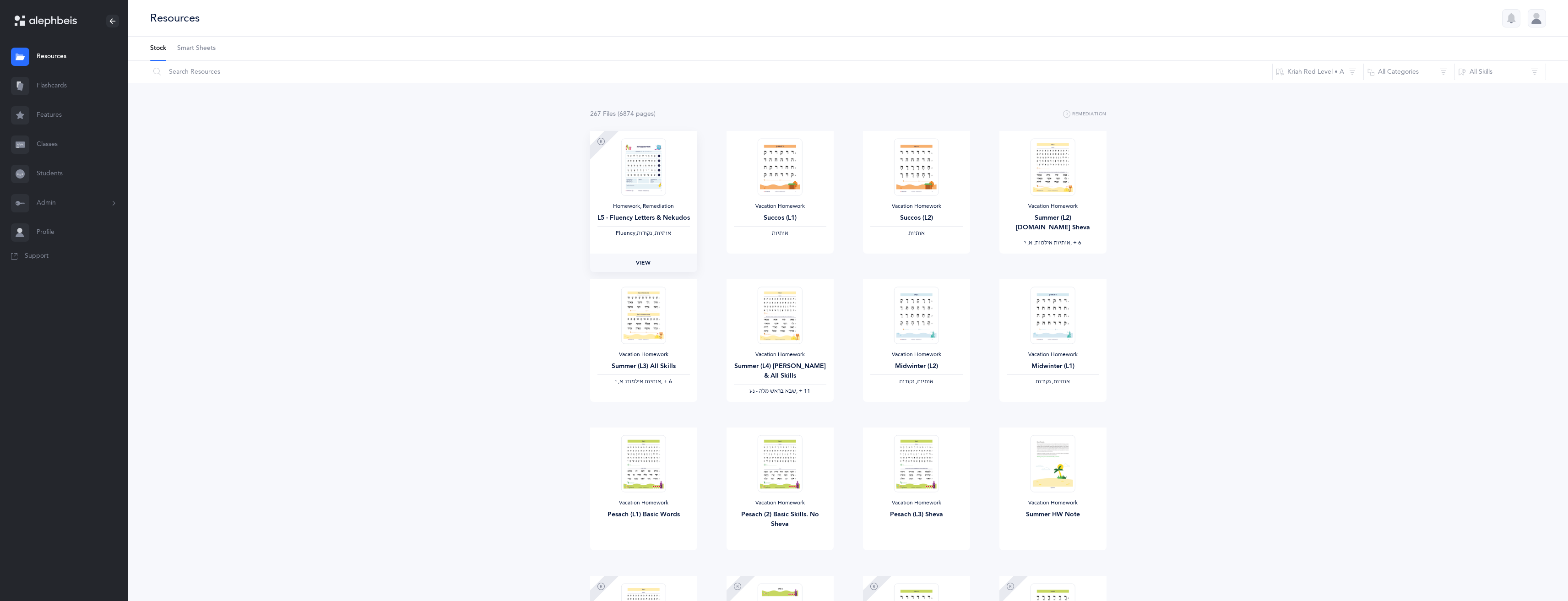
click at [645, 259] on span "View" at bounding box center [643, 263] width 14 height 8
click at [255, 70] on input "text" at bounding box center [711, 72] width 1123 height 22
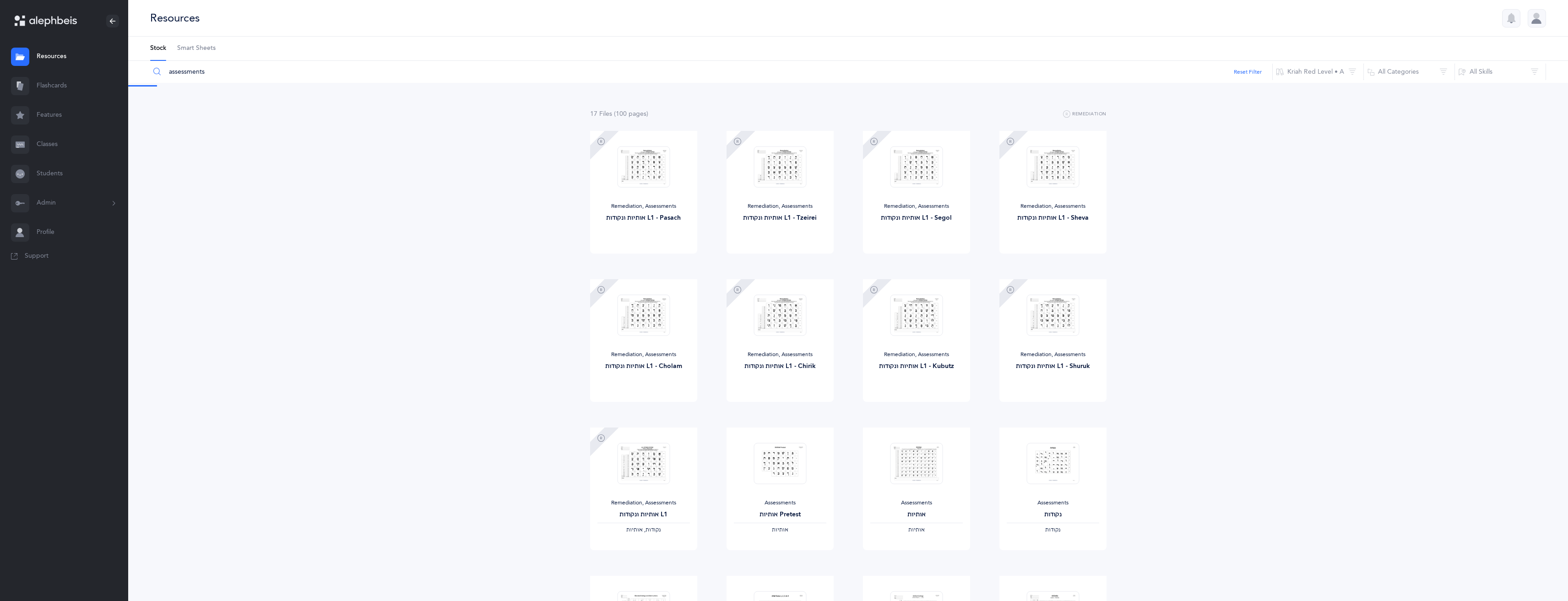
type input "assessments"
click at [1335, 73] on button "Kriah Red Level • A" at bounding box center [1318, 72] width 91 height 22
click at [1314, 124] on span "Kriah Purple Level" at bounding box center [1314, 127] width 52 height 8
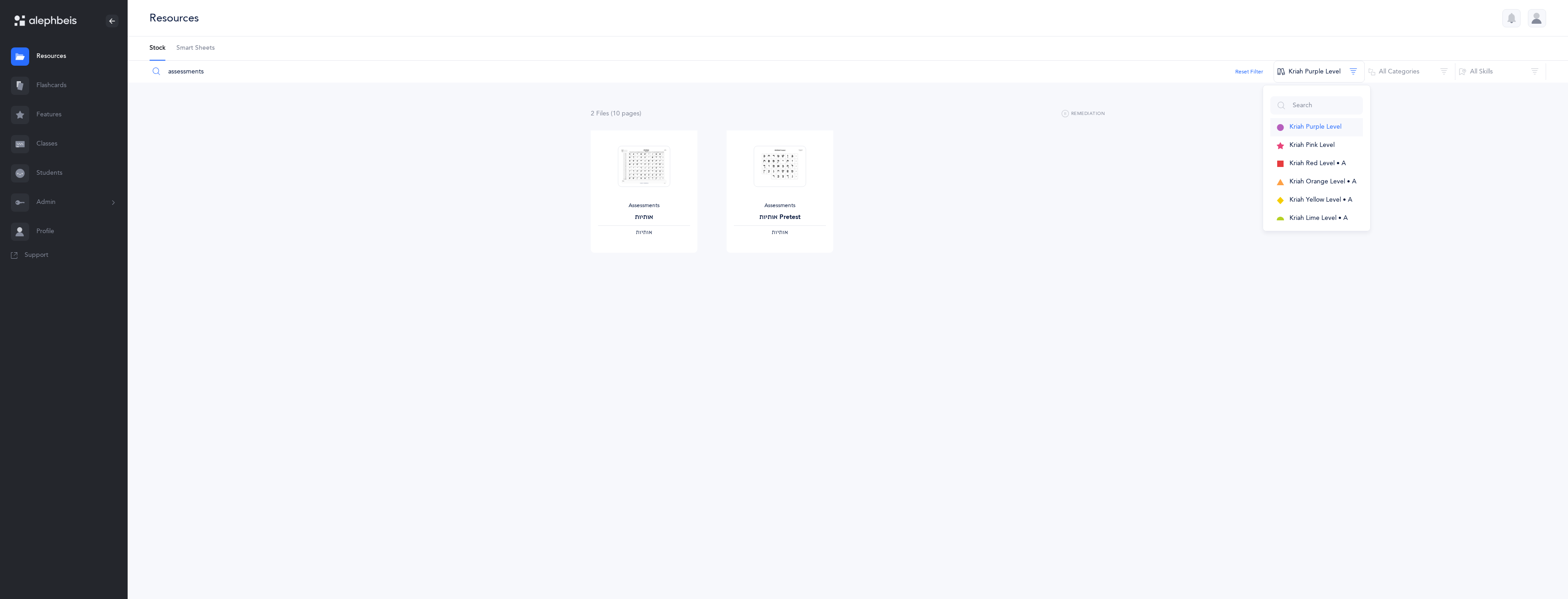
click at [1322, 124] on span "Kriah Purple Level" at bounding box center [1315, 126] width 52 height 7
click at [649, 173] on img at bounding box center [644, 166] width 52 height 41
click at [659, 262] on link "View" at bounding box center [644, 262] width 107 height 18
drag, startPoint x: 52, startPoint y: 190, endPoint x: 58, endPoint y: 202, distance: 13.4
click at [53, 194] on button "Admin" at bounding box center [64, 202] width 128 height 29
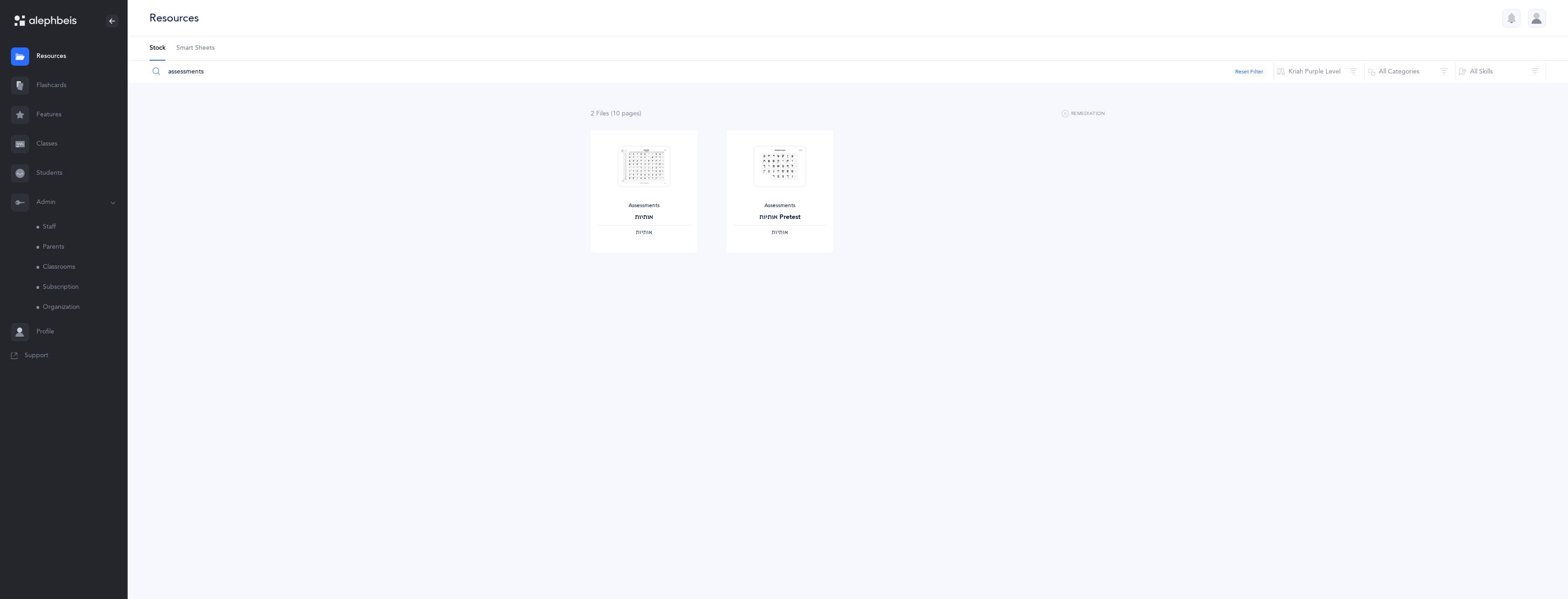
click at [66, 82] on link "Flashcards" at bounding box center [64, 86] width 128 height 29
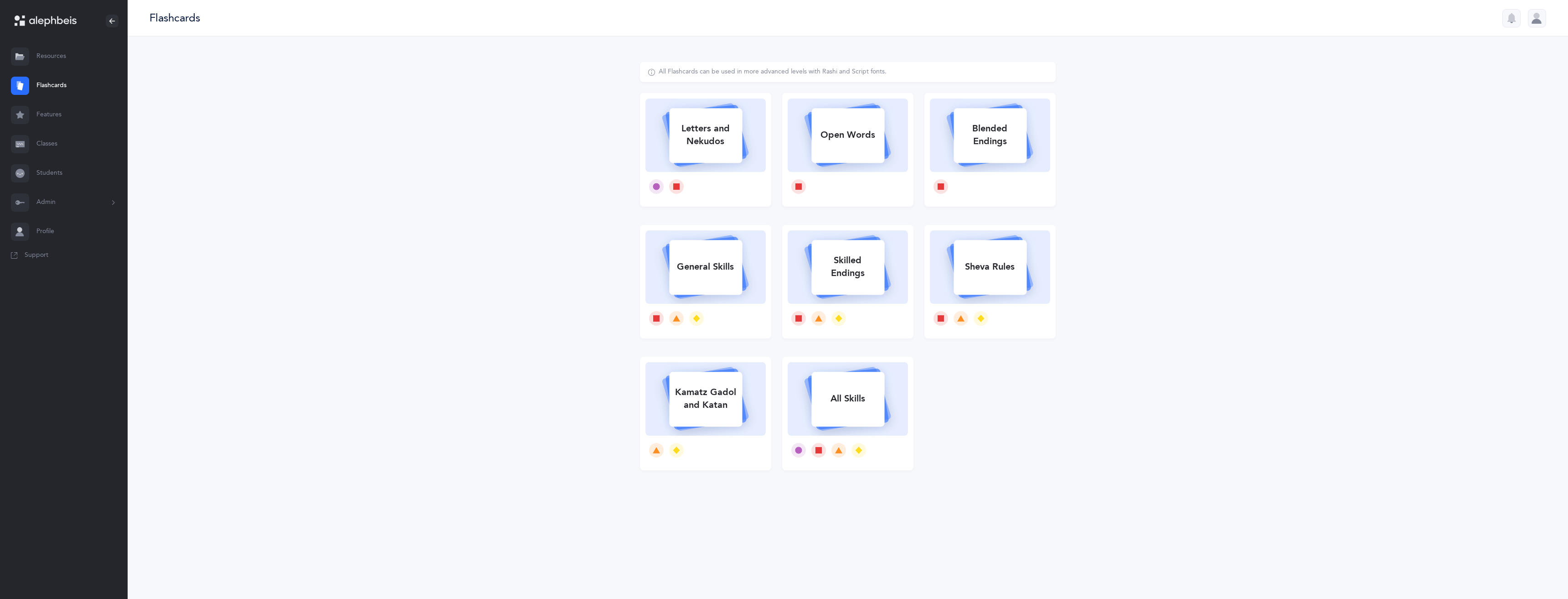
click at [721, 137] on div "Letters and Nekudos" at bounding box center [705, 135] width 73 height 37
select select
select select "single"
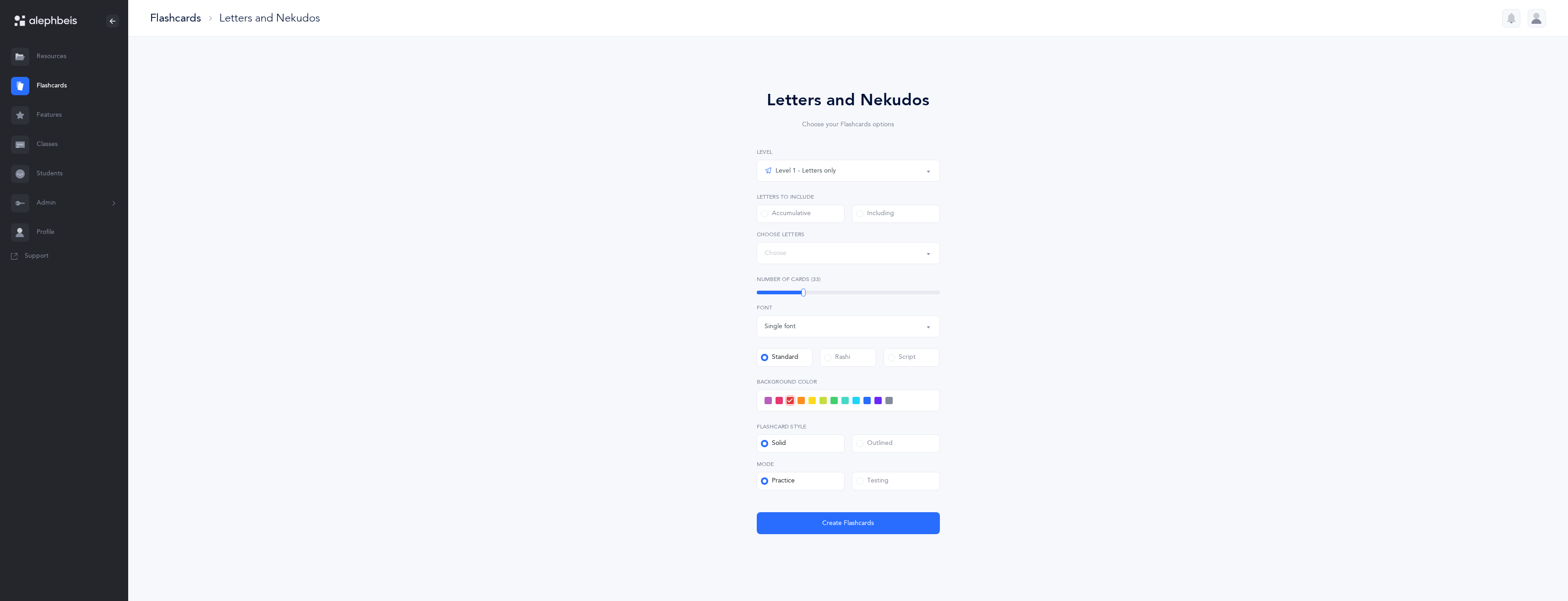
select select "27"
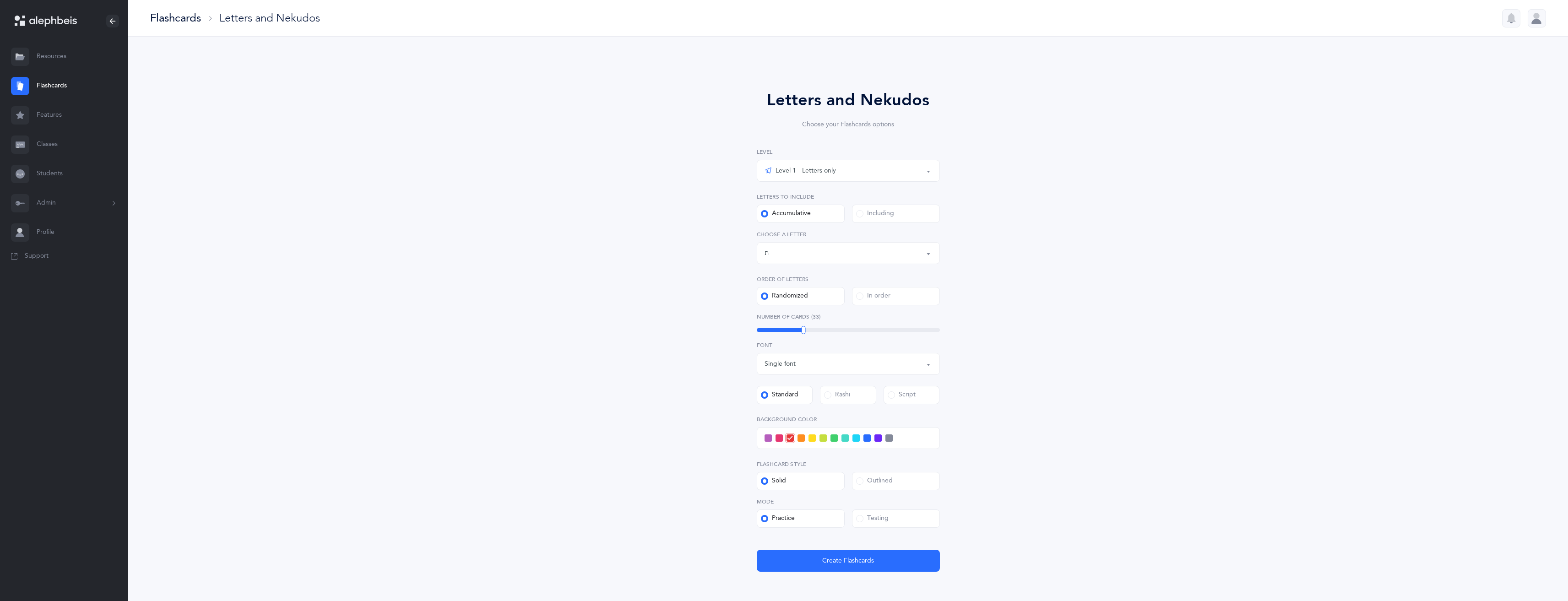
click at [62, 50] on link "Resources" at bounding box center [64, 57] width 128 height 29
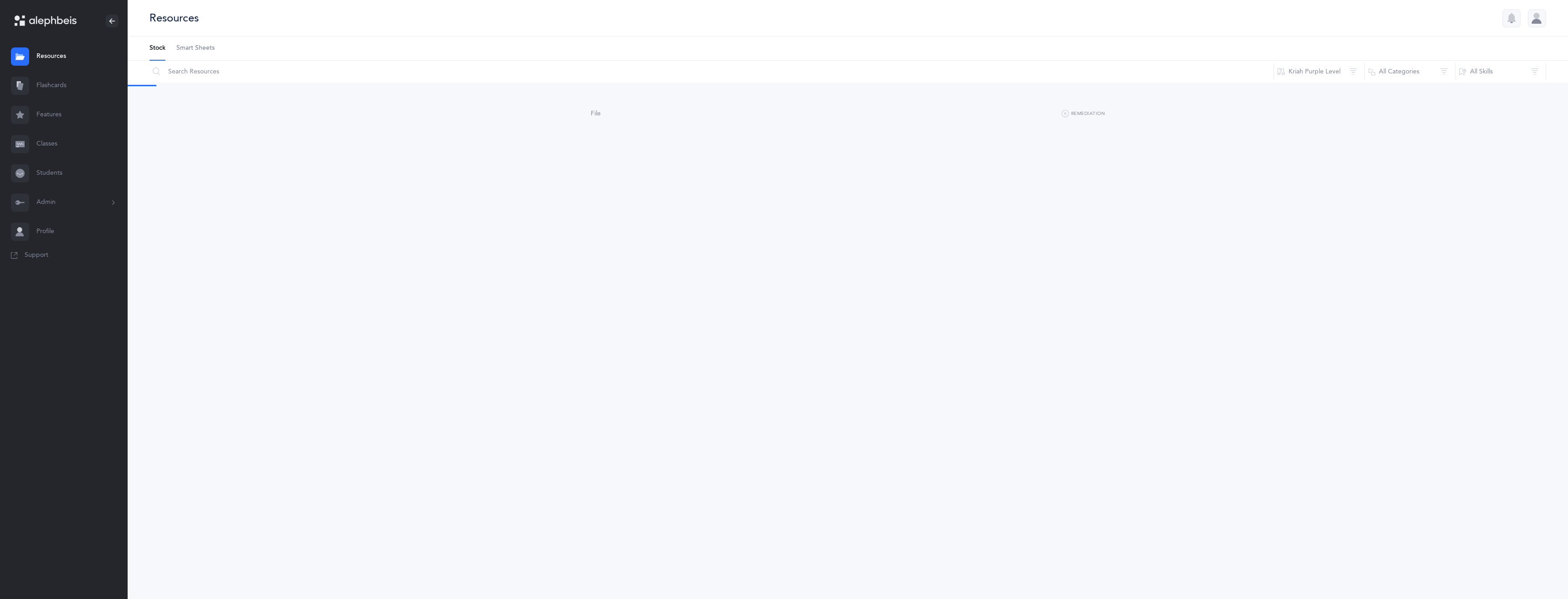
click at [196, 50] on span "Smart Sheets" at bounding box center [196, 48] width 38 height 9
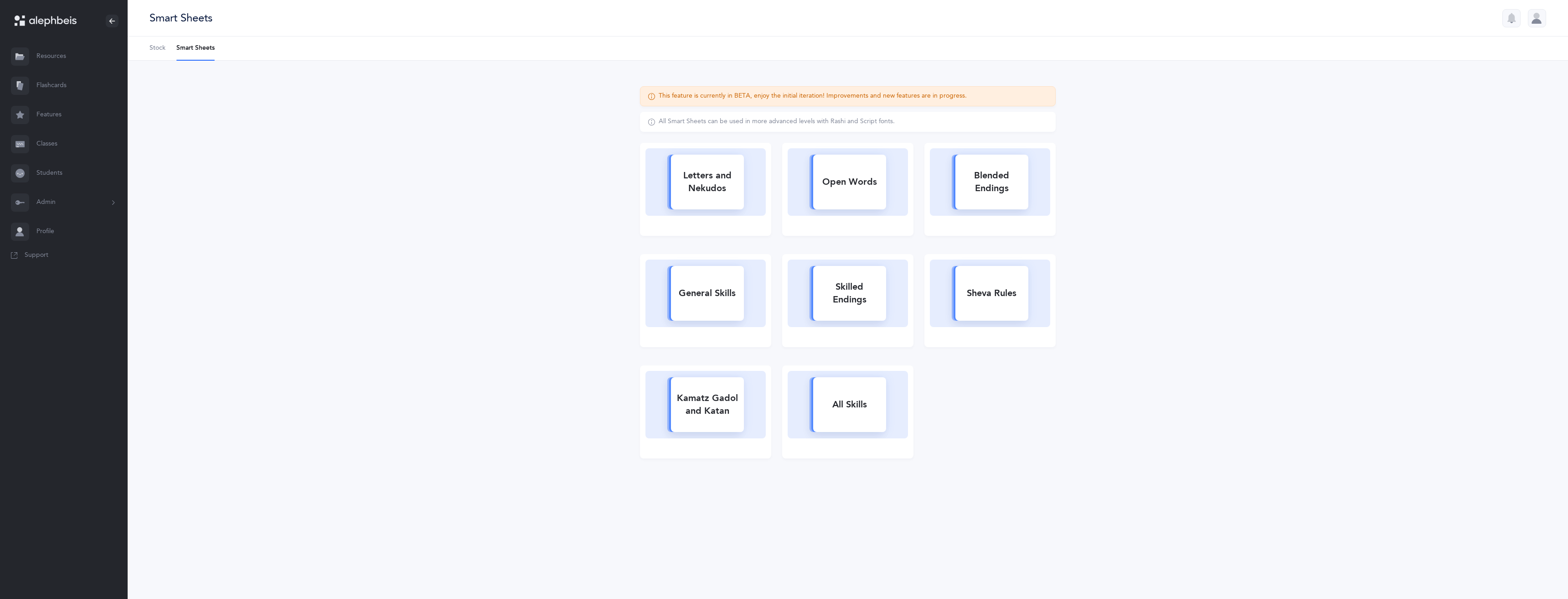
click at [700, 178] on div "Letters and Nekudos" at bounding box center [707, 182] width 73 height 37
select select
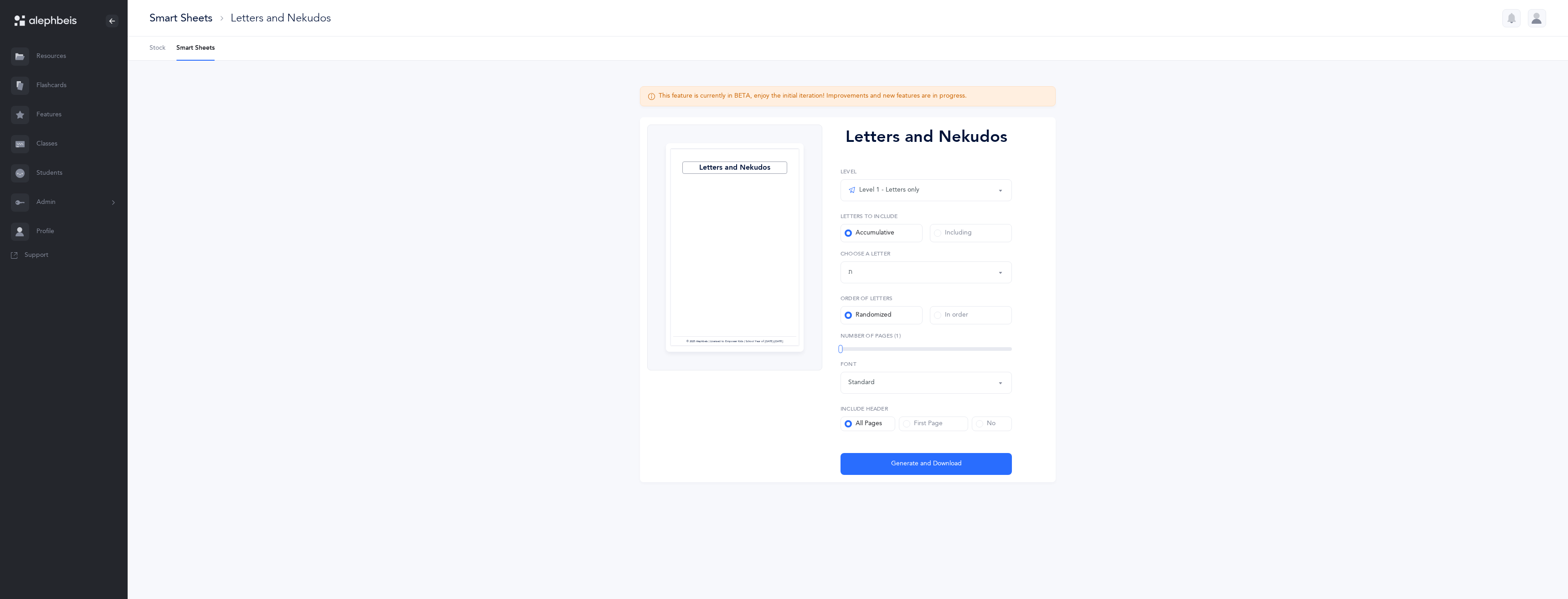
click at [885, 198] on button "Level 1 - Letters only" at bounding box center [926, 190] width 171 height 22
drag, startPoint x: 912, startPoint y: 171, endPoint x: 909, endPoint y: 178, distance: 7.6
click at [911, 177] on div "Level 1 - Letters only Level 2 - Nekudos only Level 3 - Letters and Nekudos Lev…" at bounding box center [926, 184] width 171 height 34
click at [916, 269] on div "Letters up until: ת" at bounding box center [926, 272] width 156 height 16
click at [926, 340] on link "א" at bounding box center [926, 332] width 156 height 18
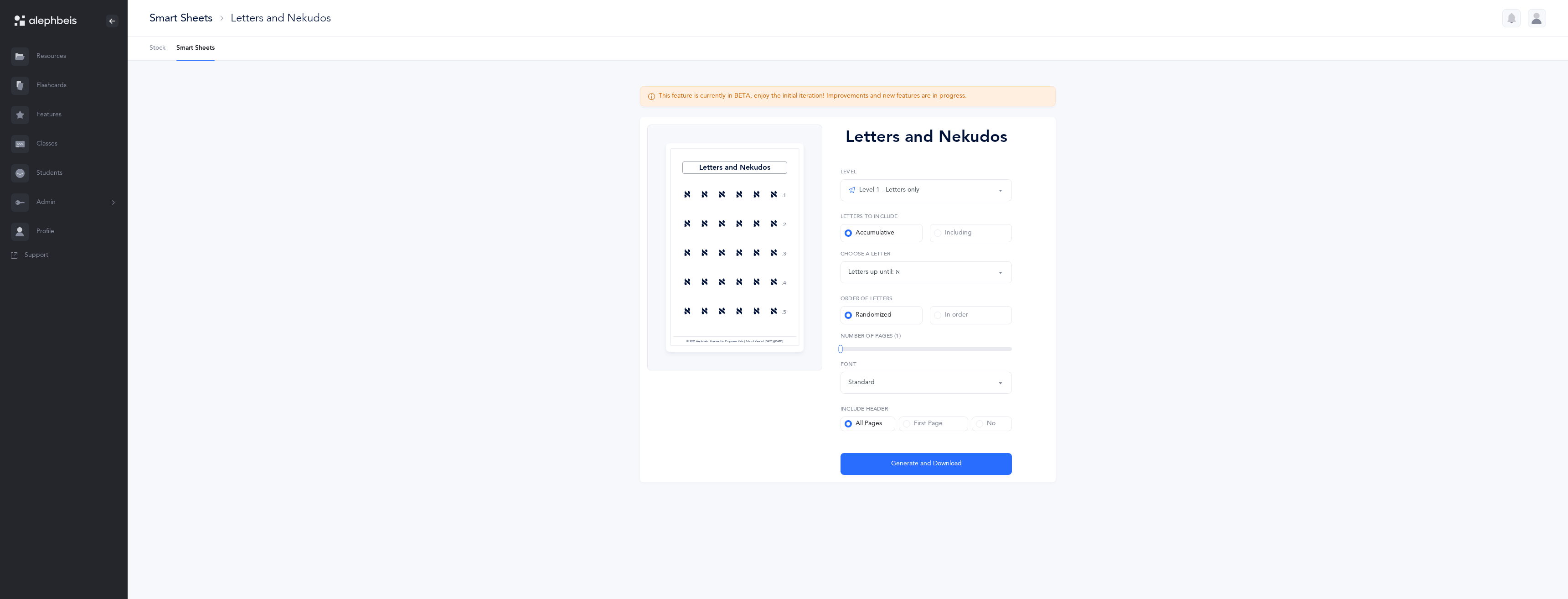
click at [911, 275] on div "Letters up until: א" at bounding box center [926, 272] width 156 height 16
click at [919, 415] on link "ת" at bounding box center [926, 409] width 156 height 18
select select "27"
click at [937, 319] on div "In order" at bounding box center [951, 315] width 34 height 9
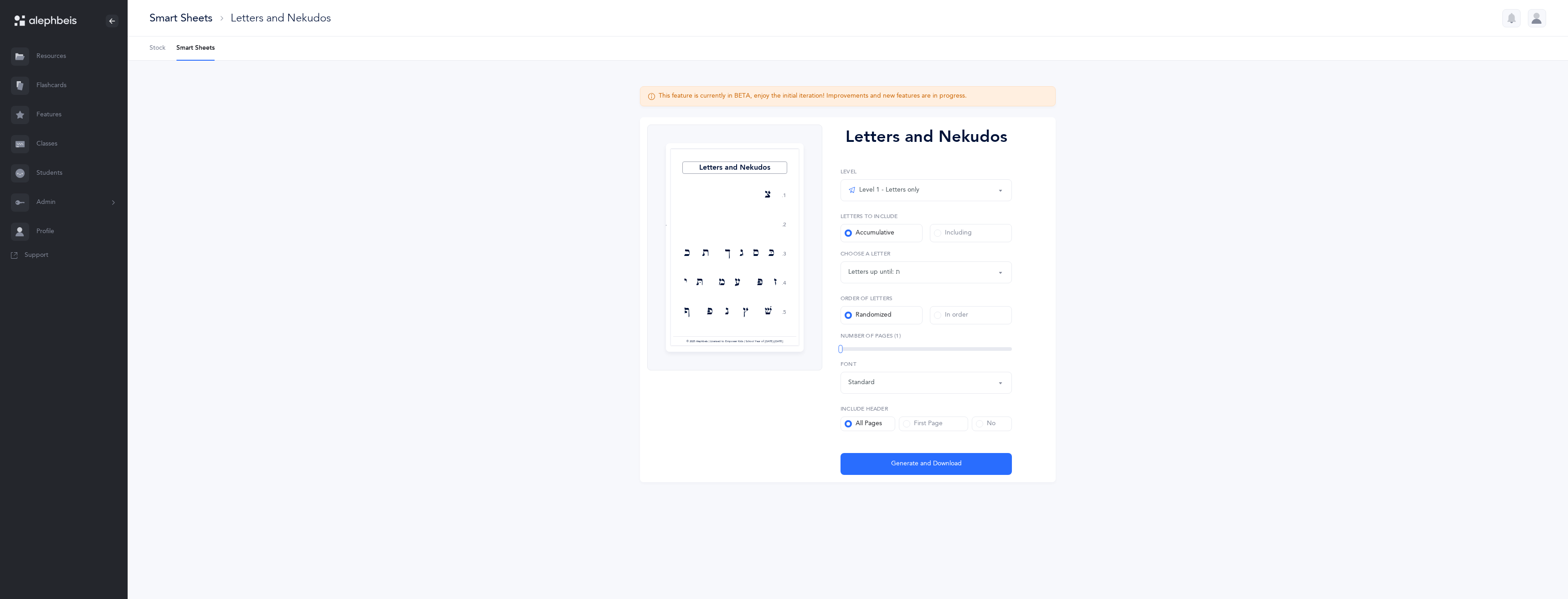
click at [0, 0] on input "In order" at bounding box center [0, 0] width 0 height 0
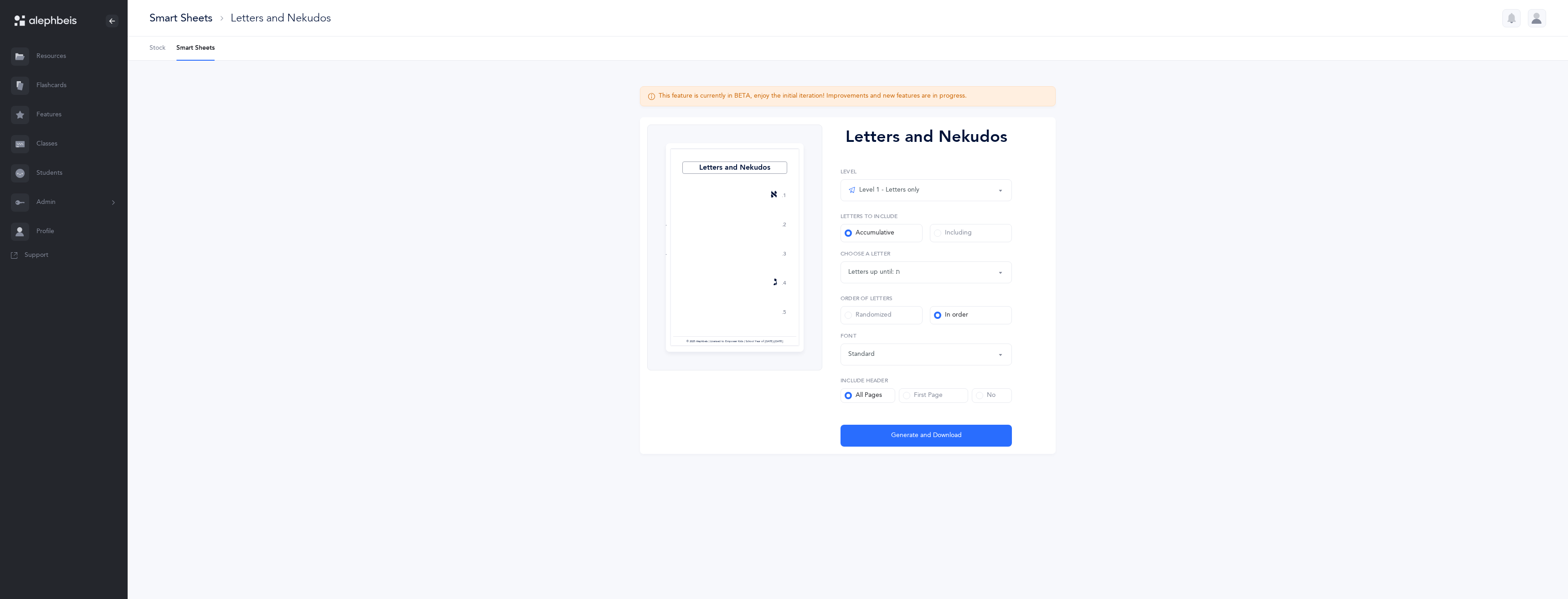
click at [910, 396] on span at bounding box center [906, 395] width 7 height 7
click at [0, 0] on input "First Page" at bounding box center [0, 0] width 0 height 0
click at [976, 397] on span at bounding box center [979, 395] width 7 height 7
click at [0, 0] on input "No" at bounding box center [0, 0] width 0 height 0
click at [849, 394] on span at bounding box center [848, 395] width 7 height 7
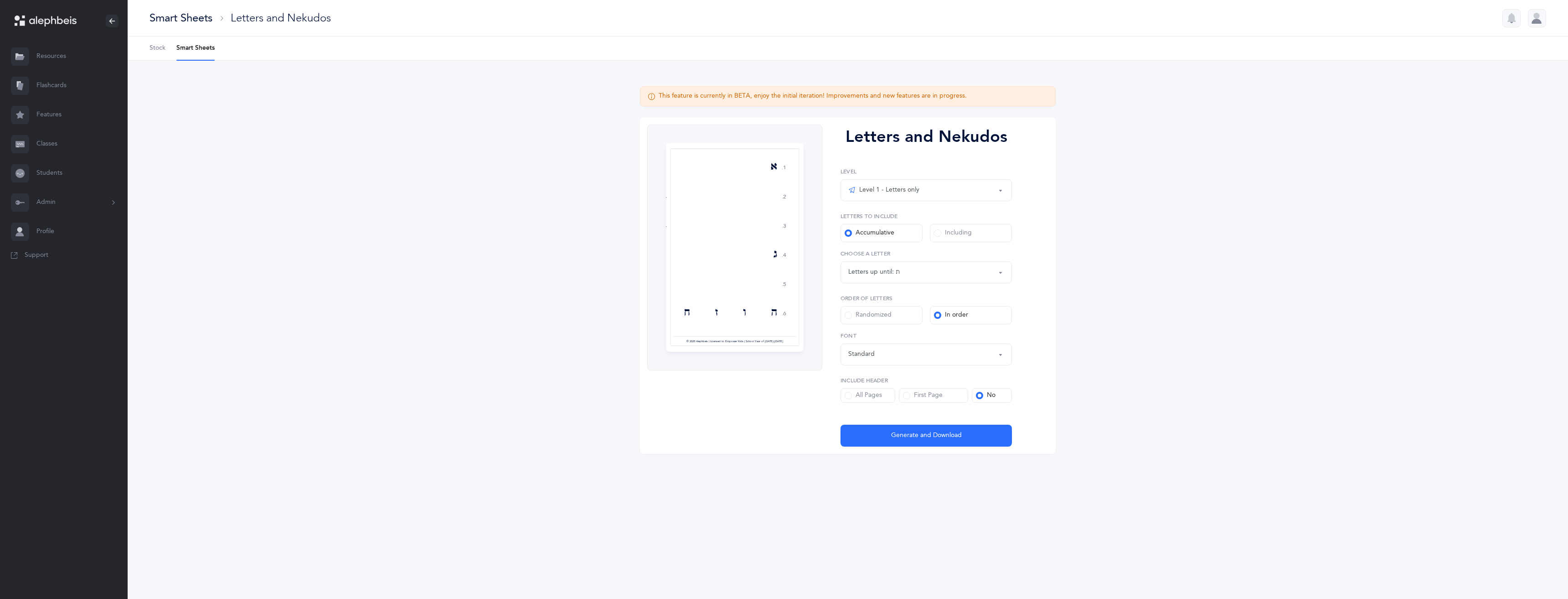
click at [0, 0] on input "All Pages" at bounding box center [0, 0] width 0 height 0
click at [66, 88] on link "Flashcards" at bounding box center [64, 86] width 128 height 29
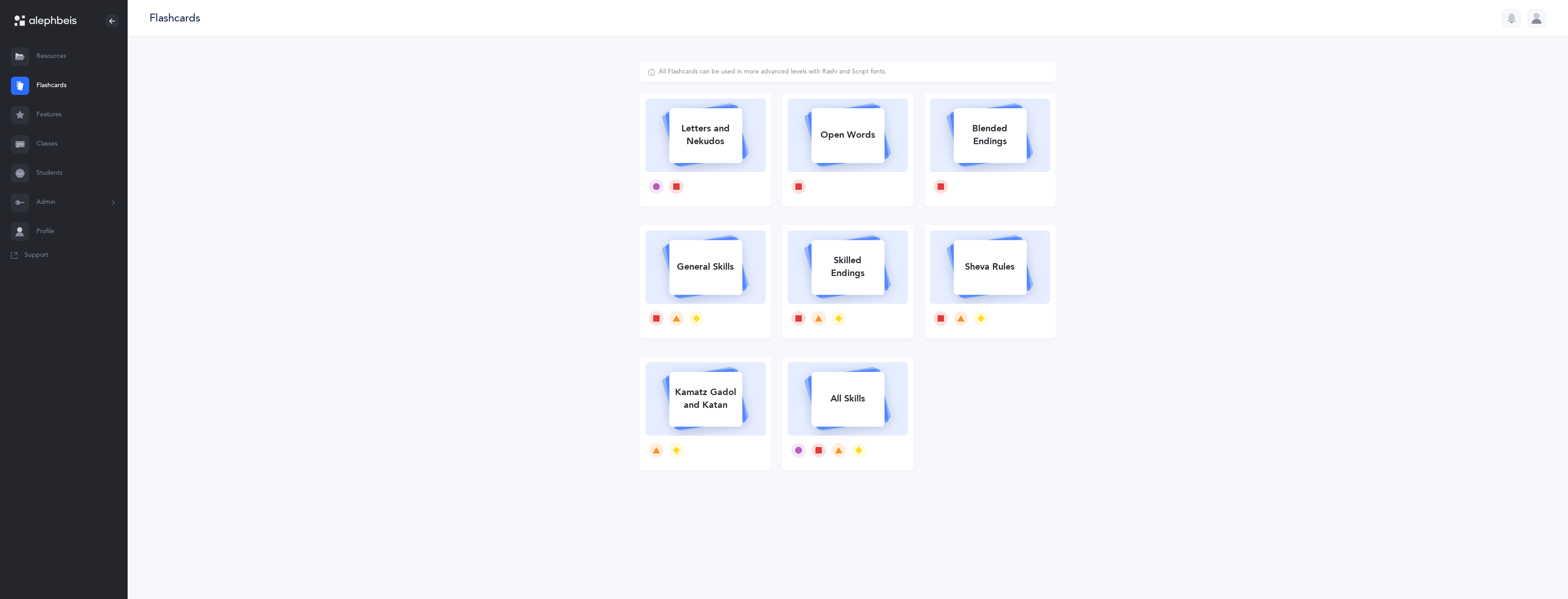
click at [714, 149] on div "Letters and Nekudos" at bounding box center [705, 135] width 73 height 37
select select "27"
select select "single"
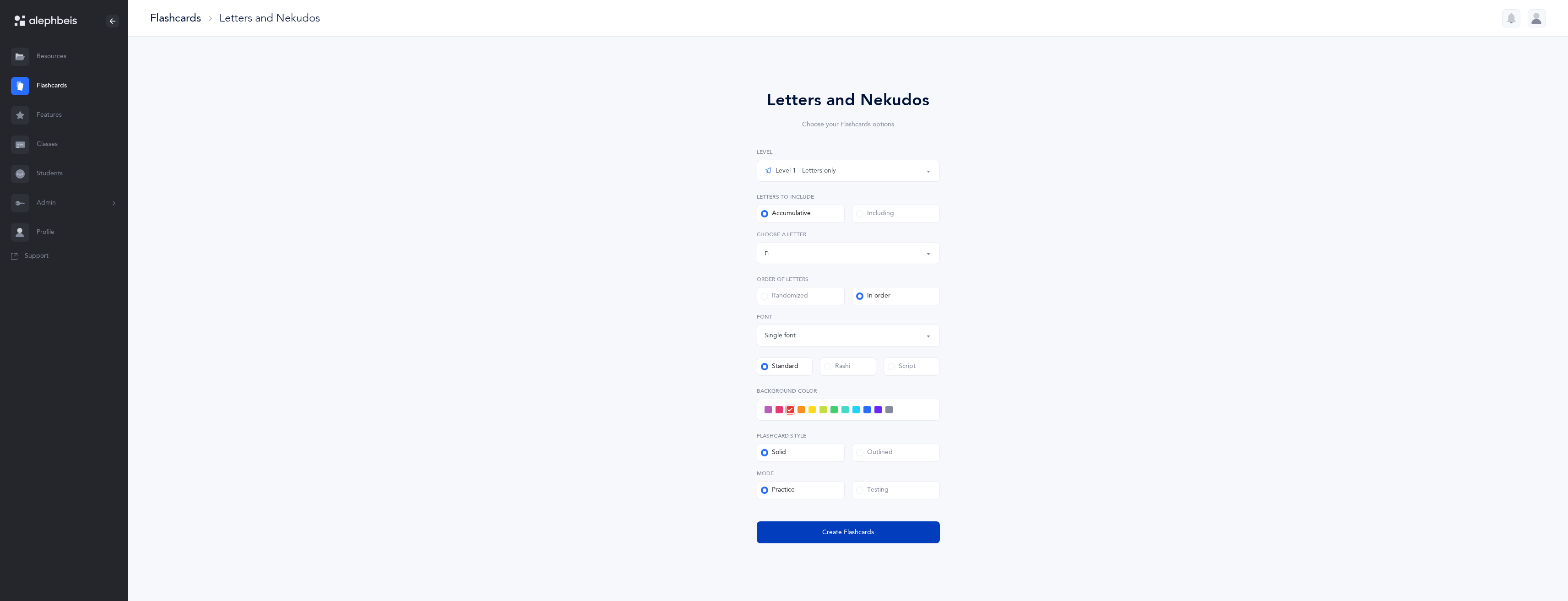
click at [834, 534] on span "Create Flashcards" at bounding box center [848, 533] width 52 height 10
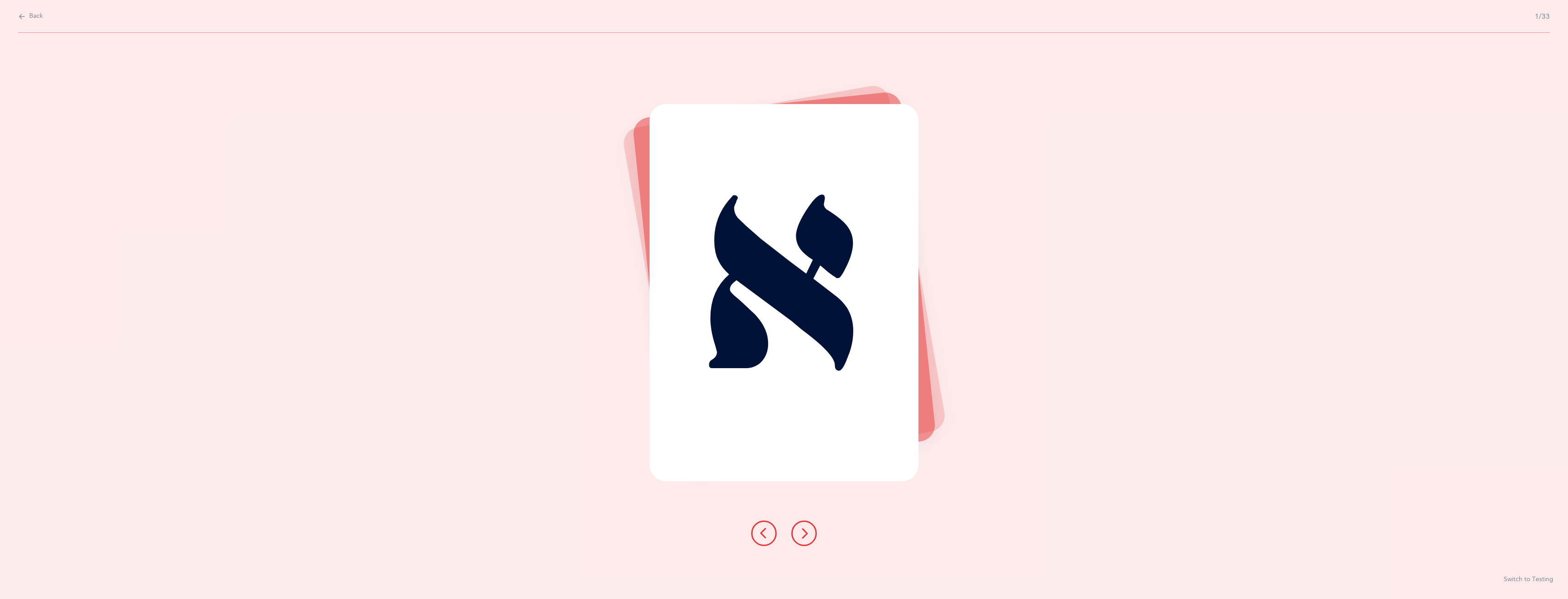
click at [802, 538] on icon at bounding box center [804, 533] width 11 height 11
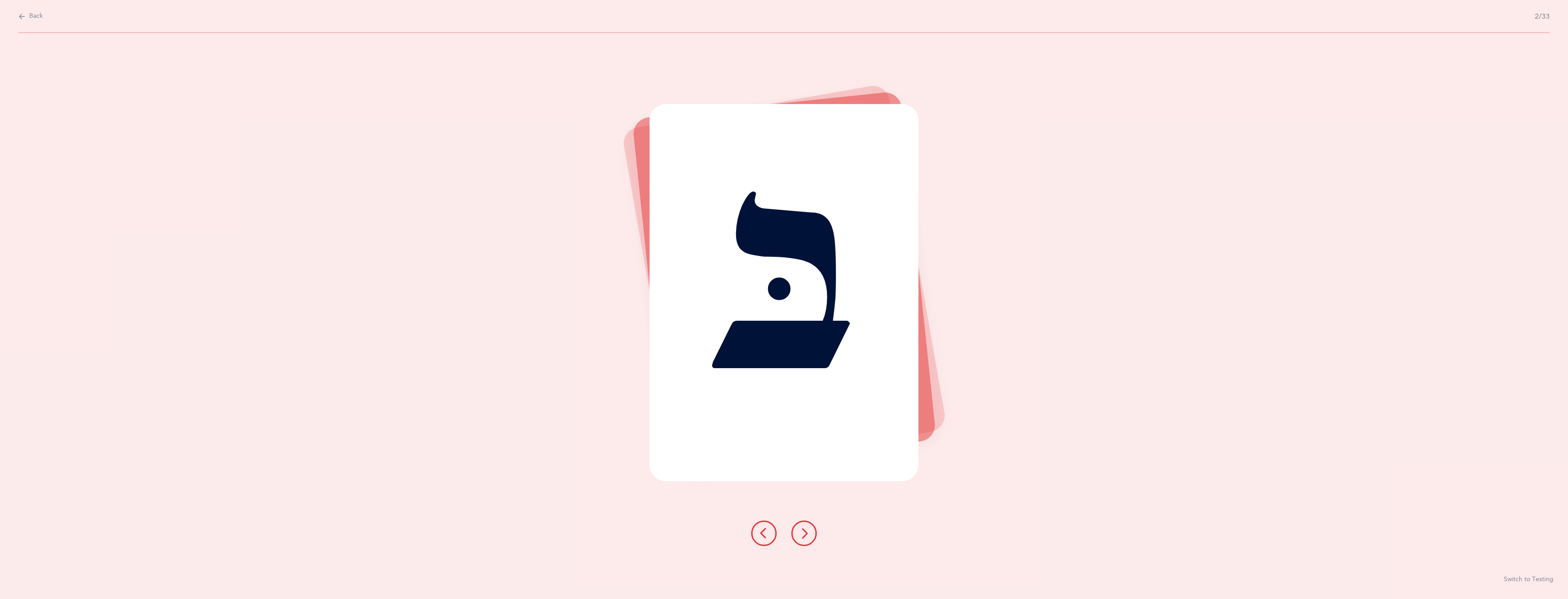
click at [802, 537] on icon at bounding box center [804, 533] width 11 height 11
click at [805, 532] on icon at bounding box center [804, 533] width 11 height 11
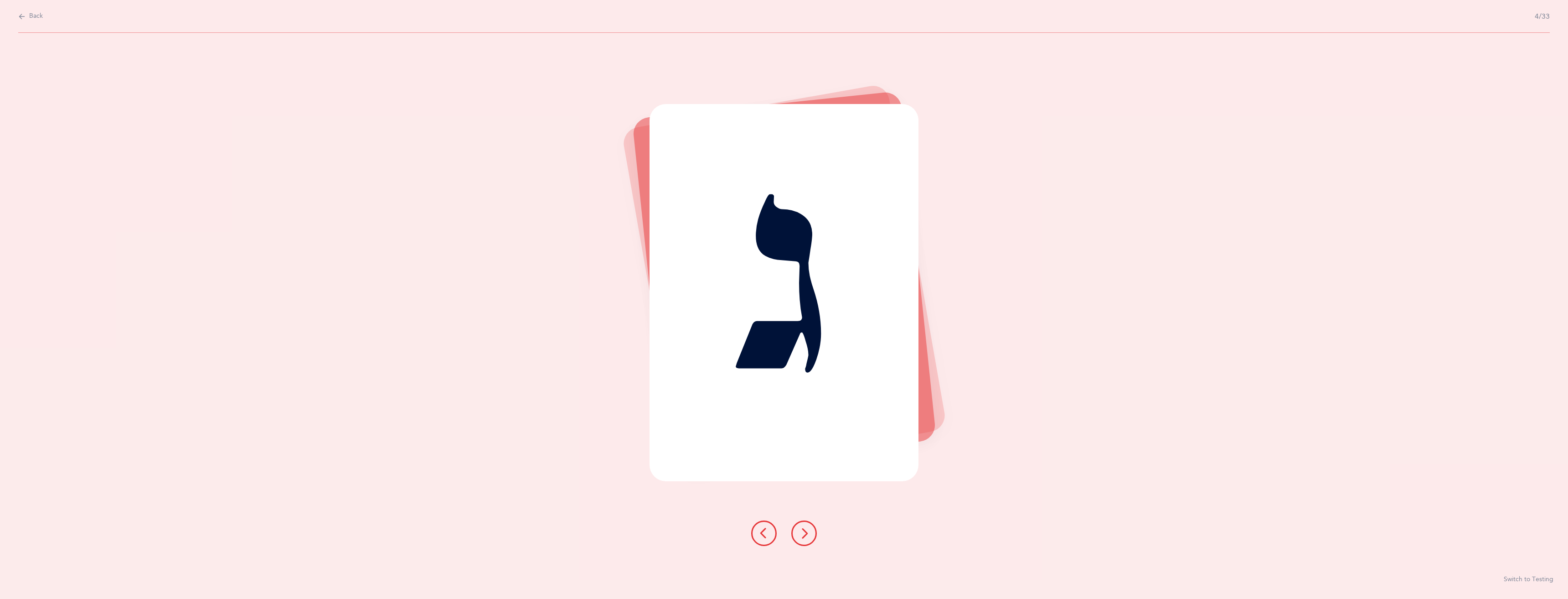
click at [805, 532] on icon at bounding box center [804, 533] width 11 height 11
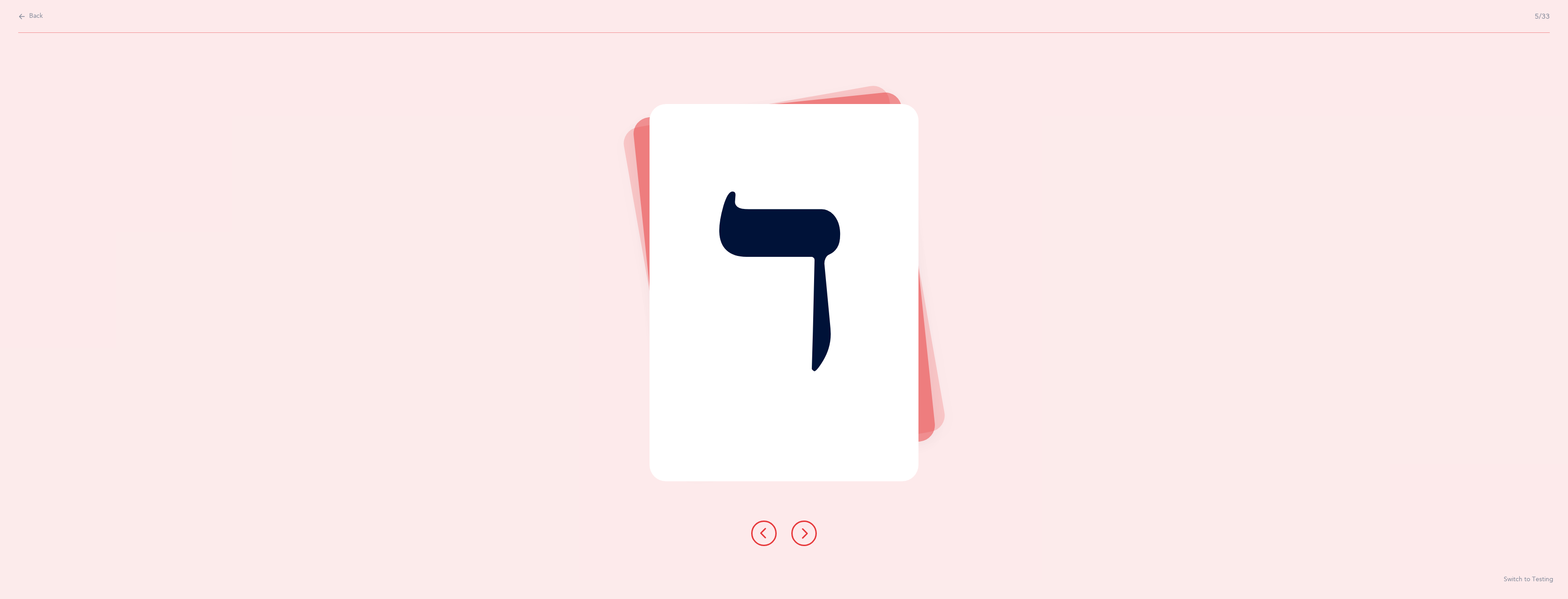
click at [805, 532] on icon at bounding box center [804, 533] width 11 height 11
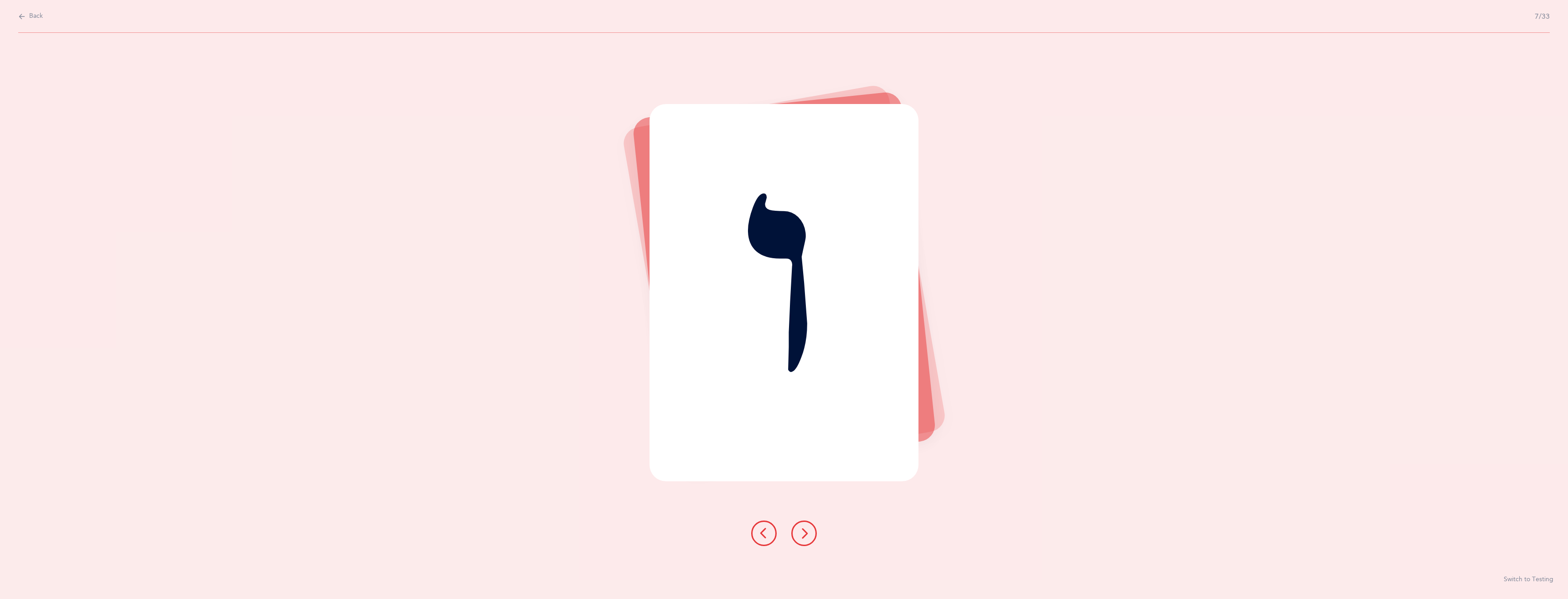
click at [805, 532] on icon at bounding box center [804, 533] width 11 height 11
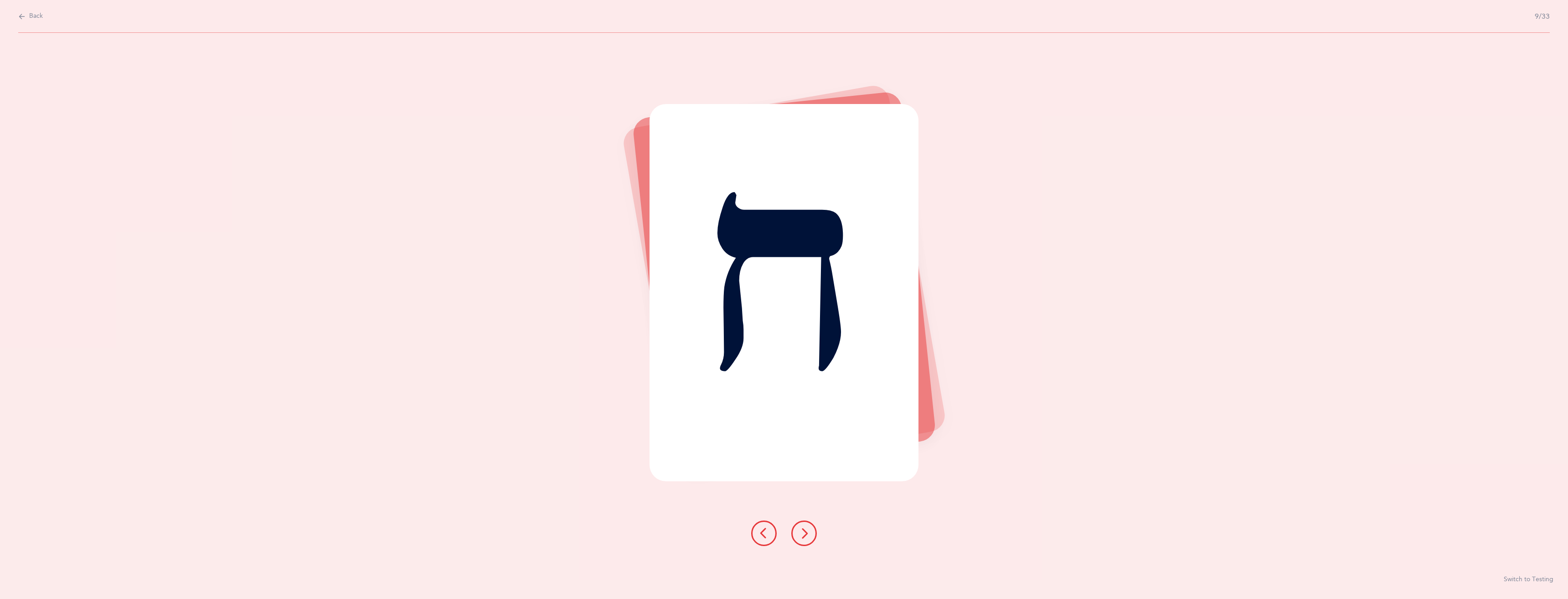
click at [805, 532] on icon at bounding box center [804, 533] width 11 height 11
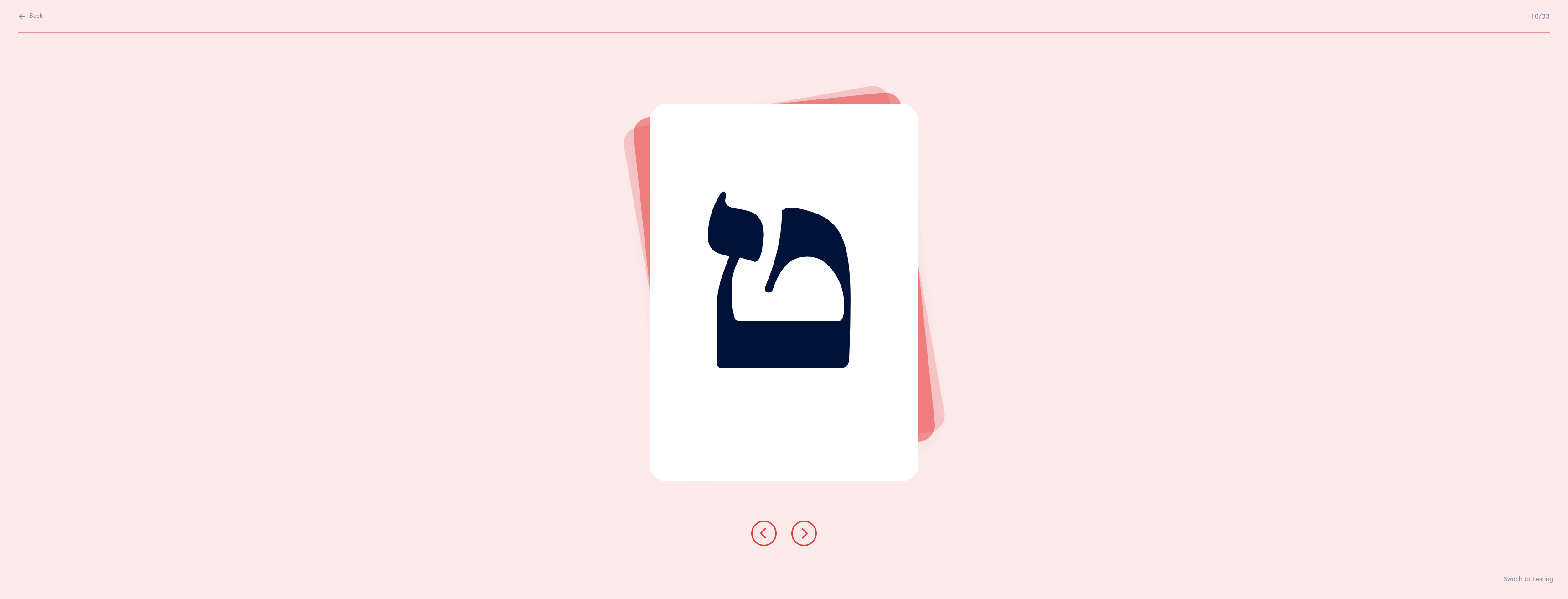
click at [805, 532] on icon at bounding box center [804, 533] width 11 height 11
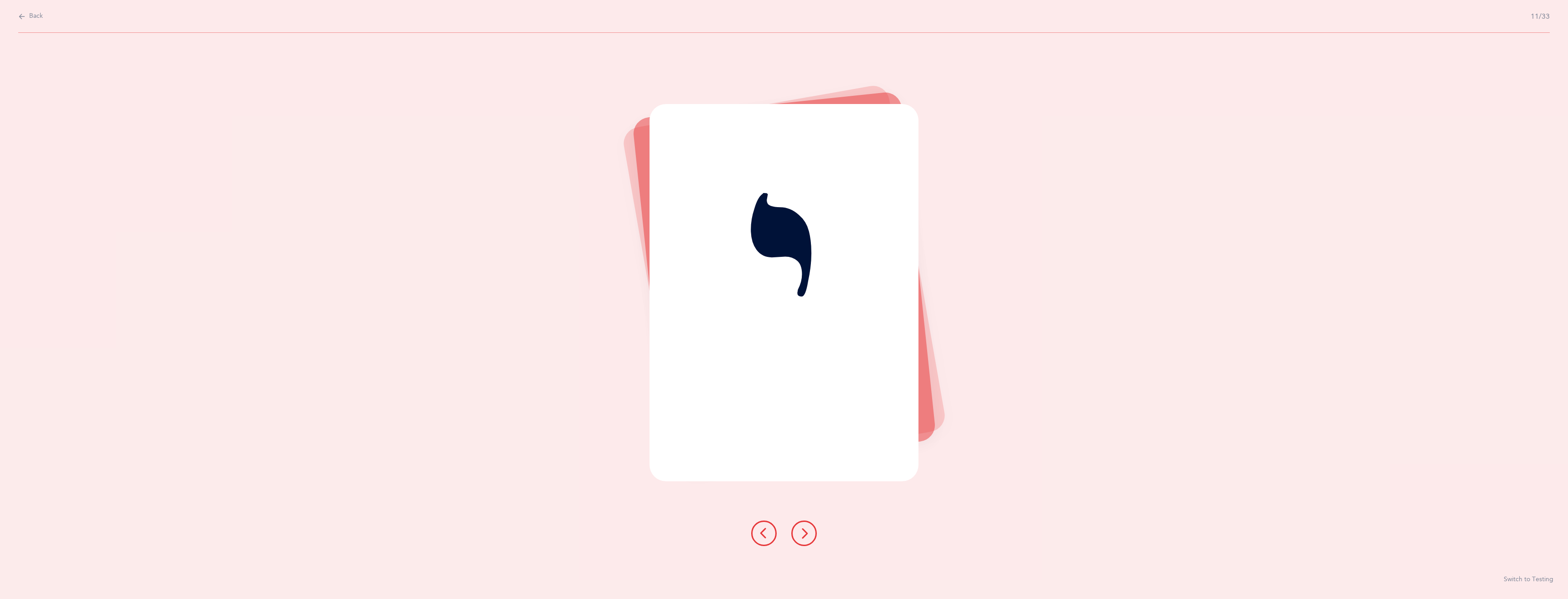
click at [805, 532] on icon at bounding box center [804, 533] width 11 height 11
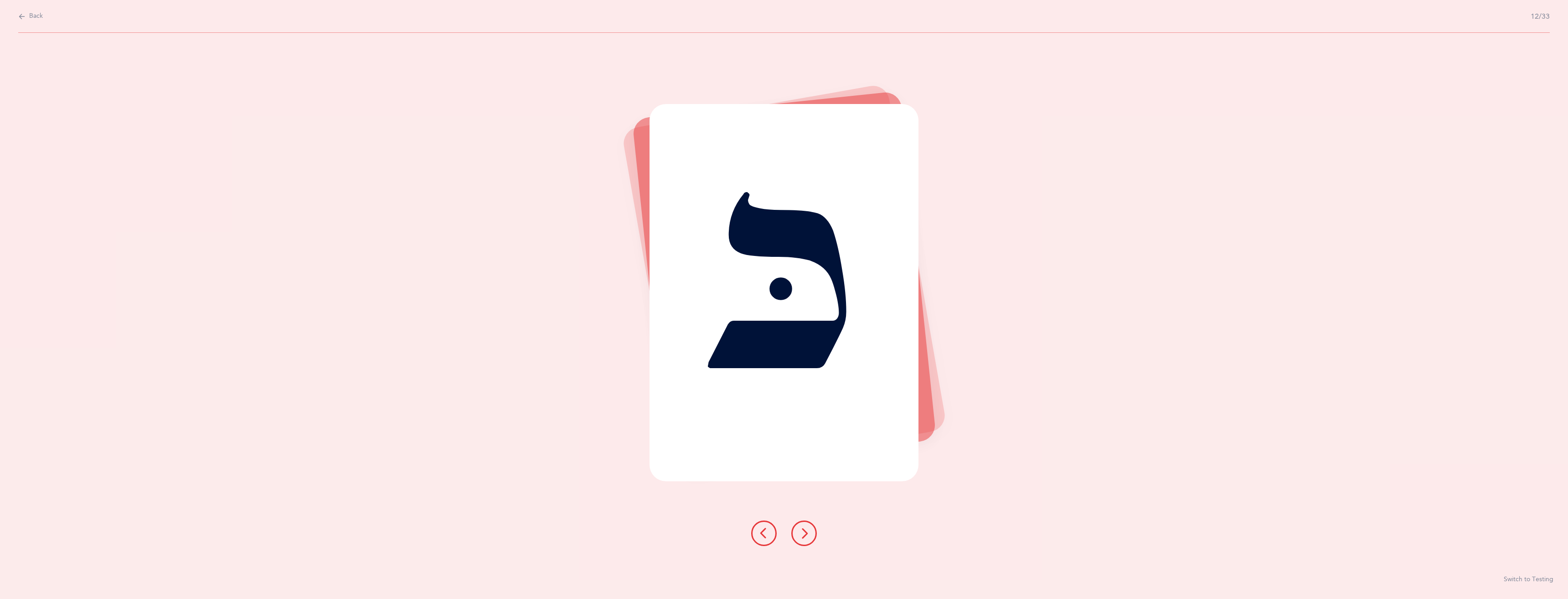
click at [805, 532] on icon at bounding box center [804, 533] width 11 height 11
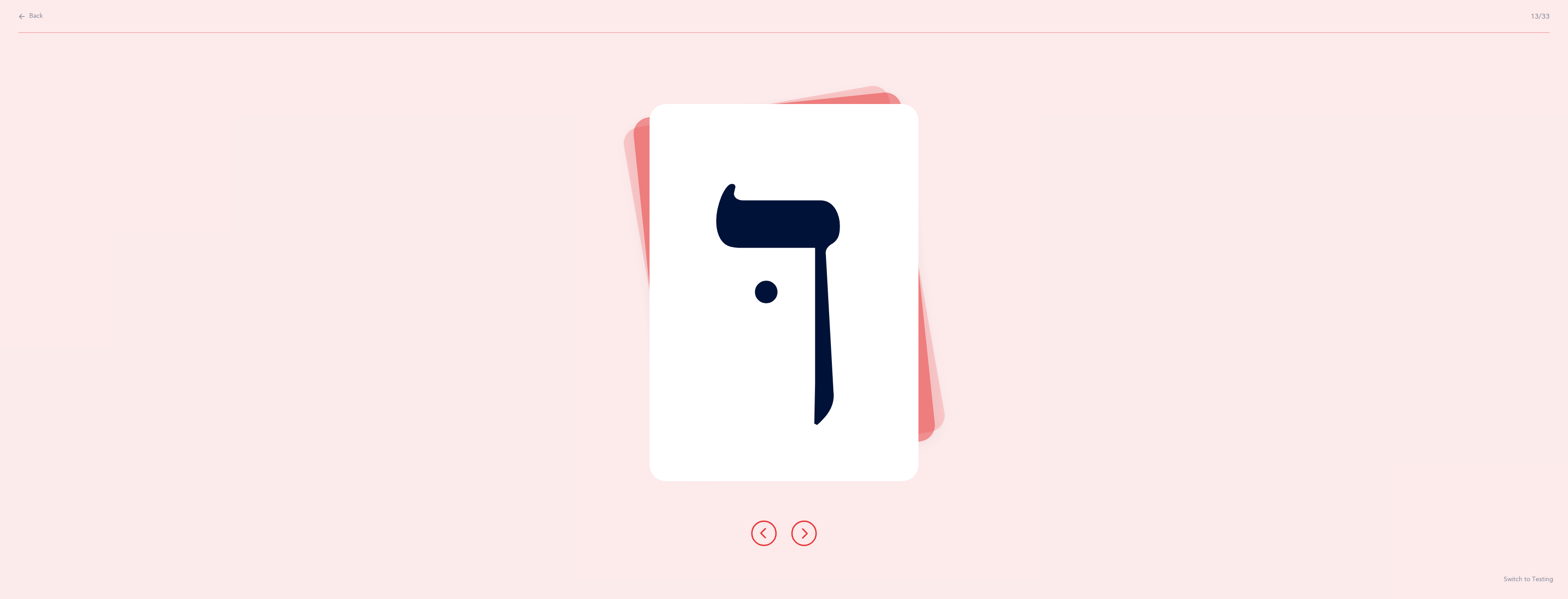
click at [805, 532] on icon at bounding box center [804, 533] width 11 height 11
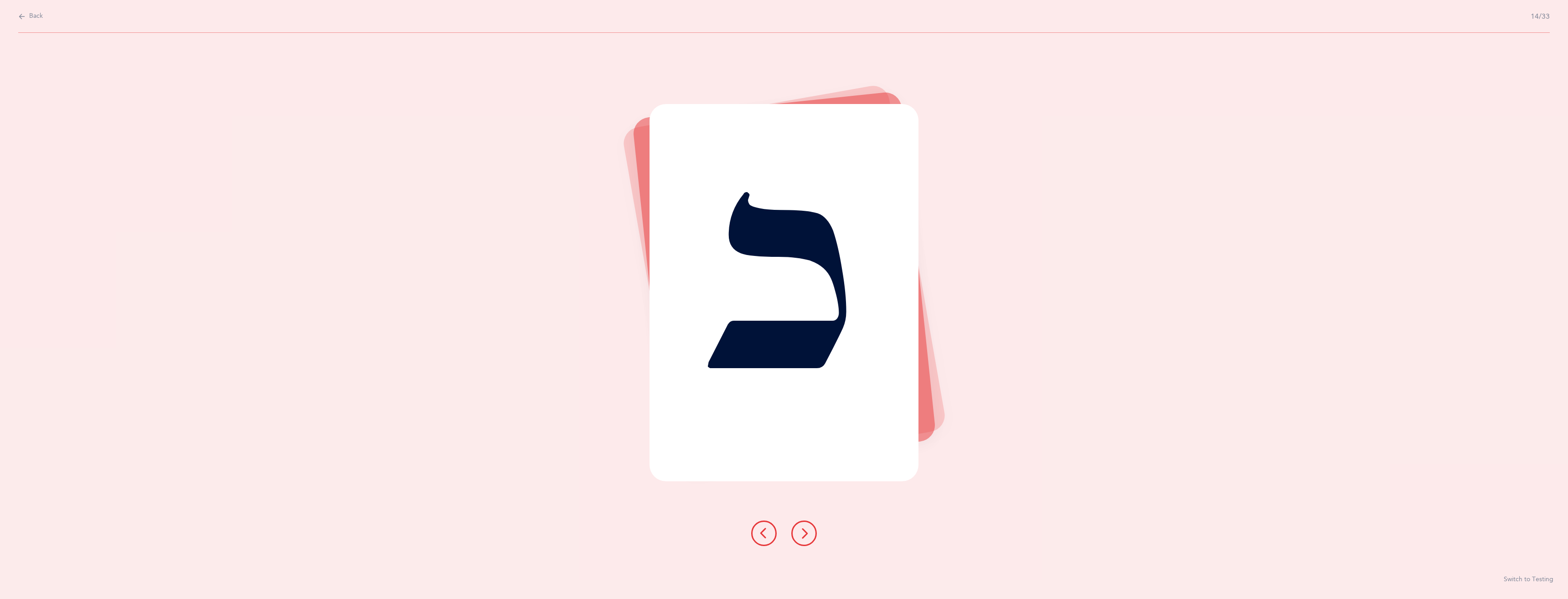
click at [805, 532] on icon at bounding box center [804, 533] width 11 height 11
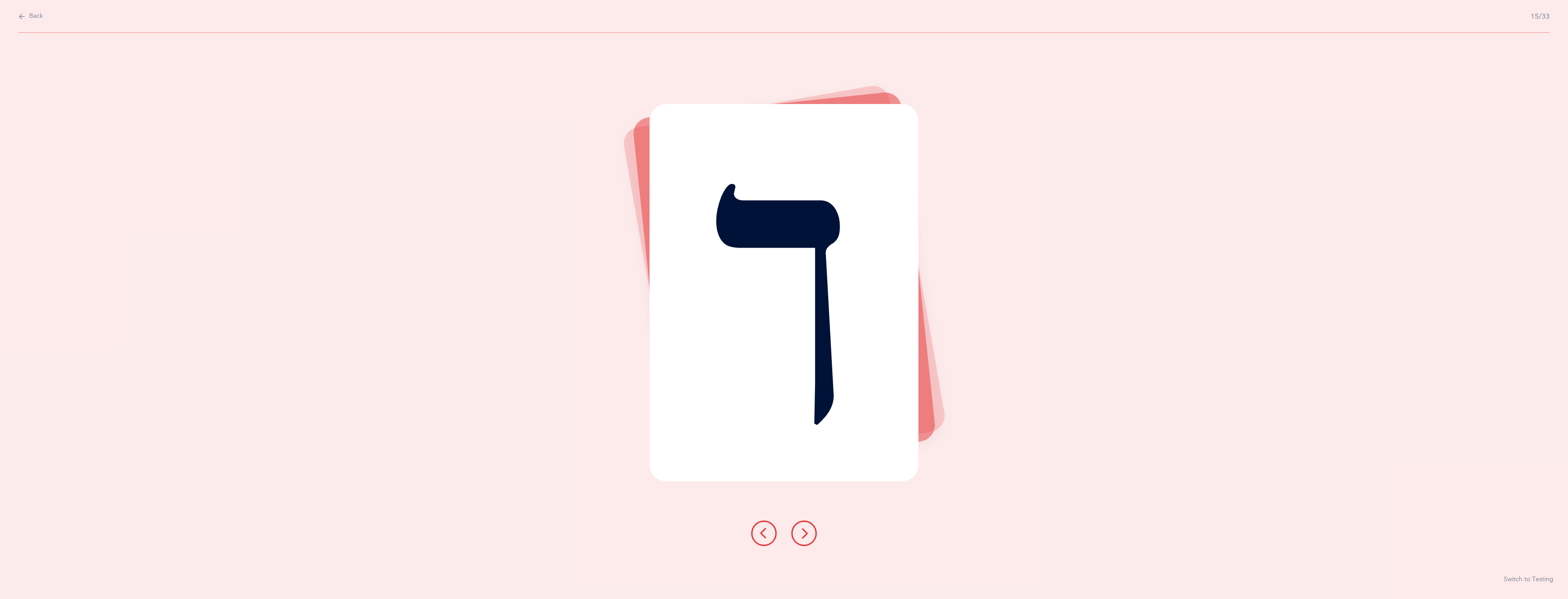
click at [805, 532] on icon at bounding box center [804, 533] width 11 height 11
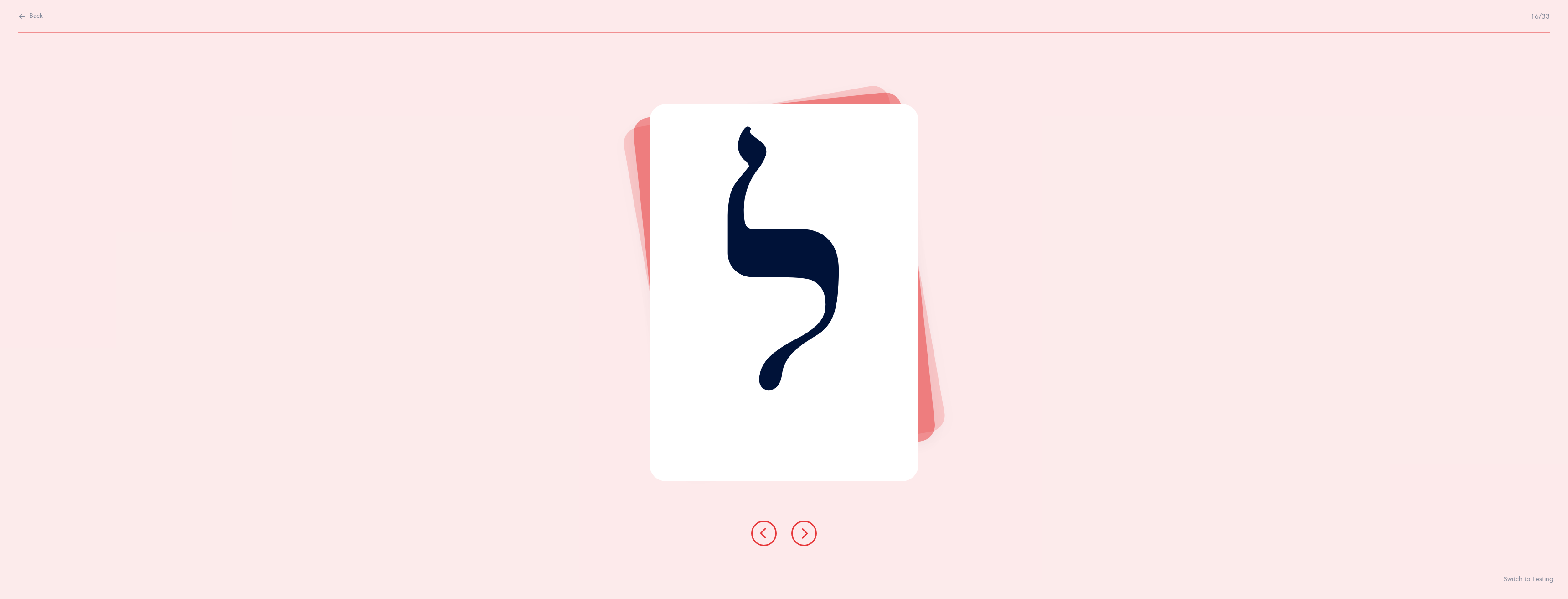
click at [805, 532] on icon at bounding box center [804, 533] width 11 height 11
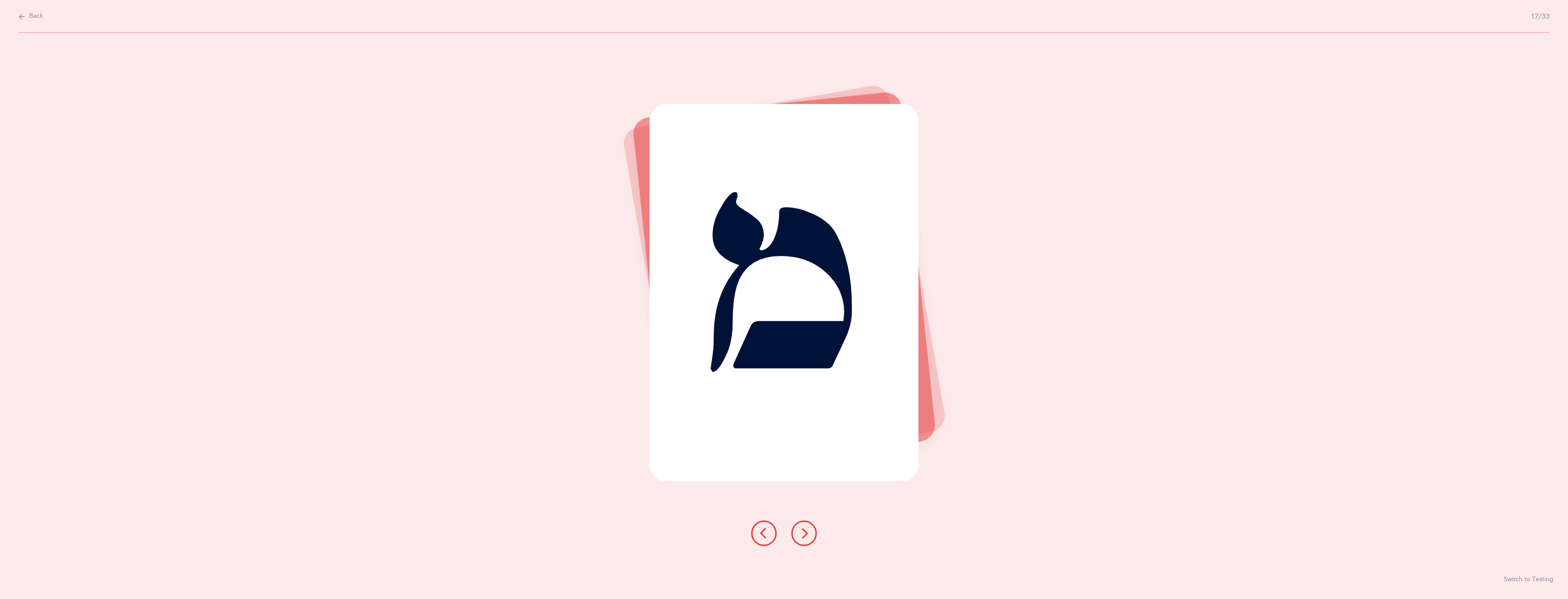
click at [807, 532] on icon at bounding box center [804, 533] width 11 height 11
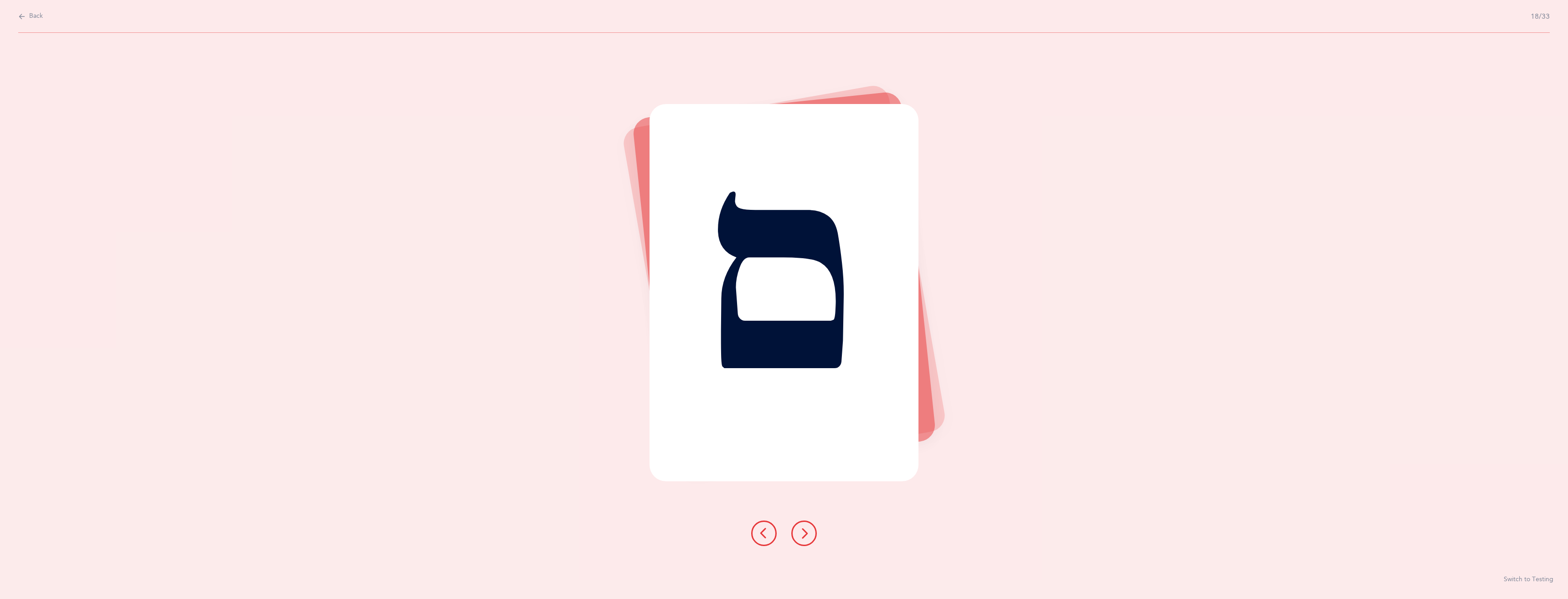
click at [806, 536] on icon at bounding box center [804, 533] width 11 height 11
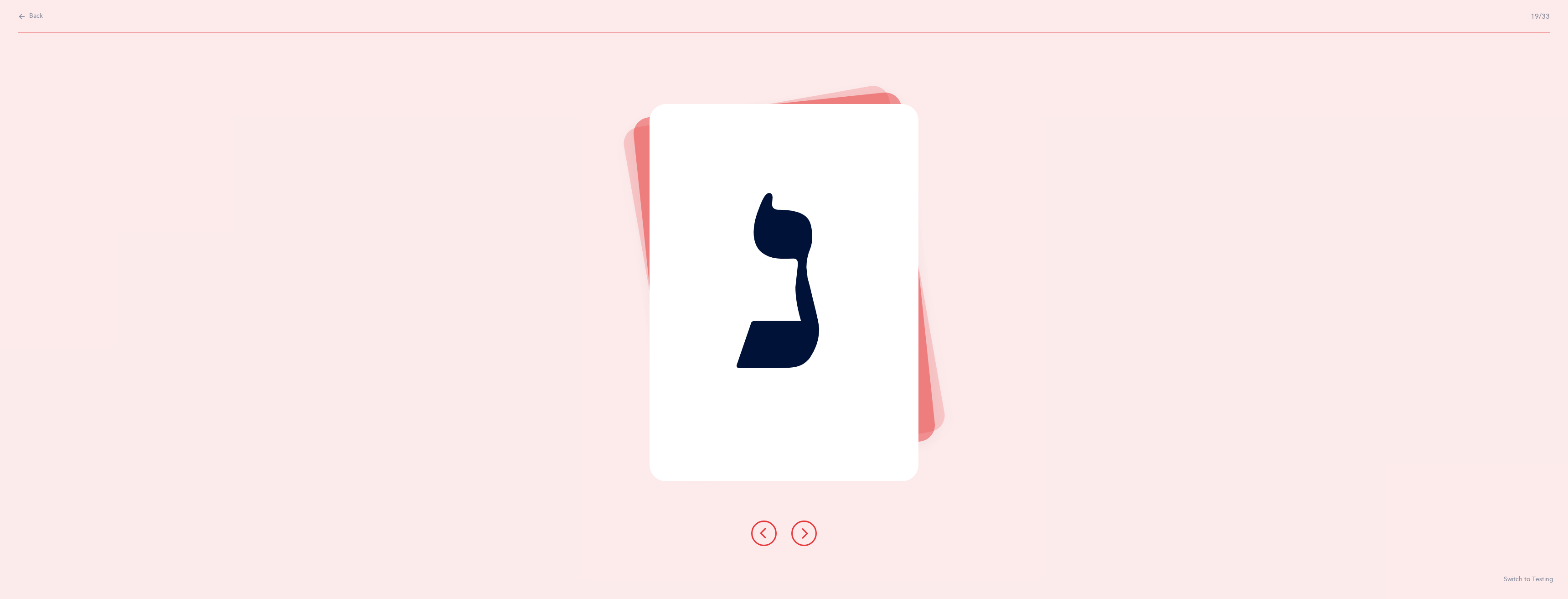
click at [806, 536] on icon at bounding box center [804, 533] width 11 height 11
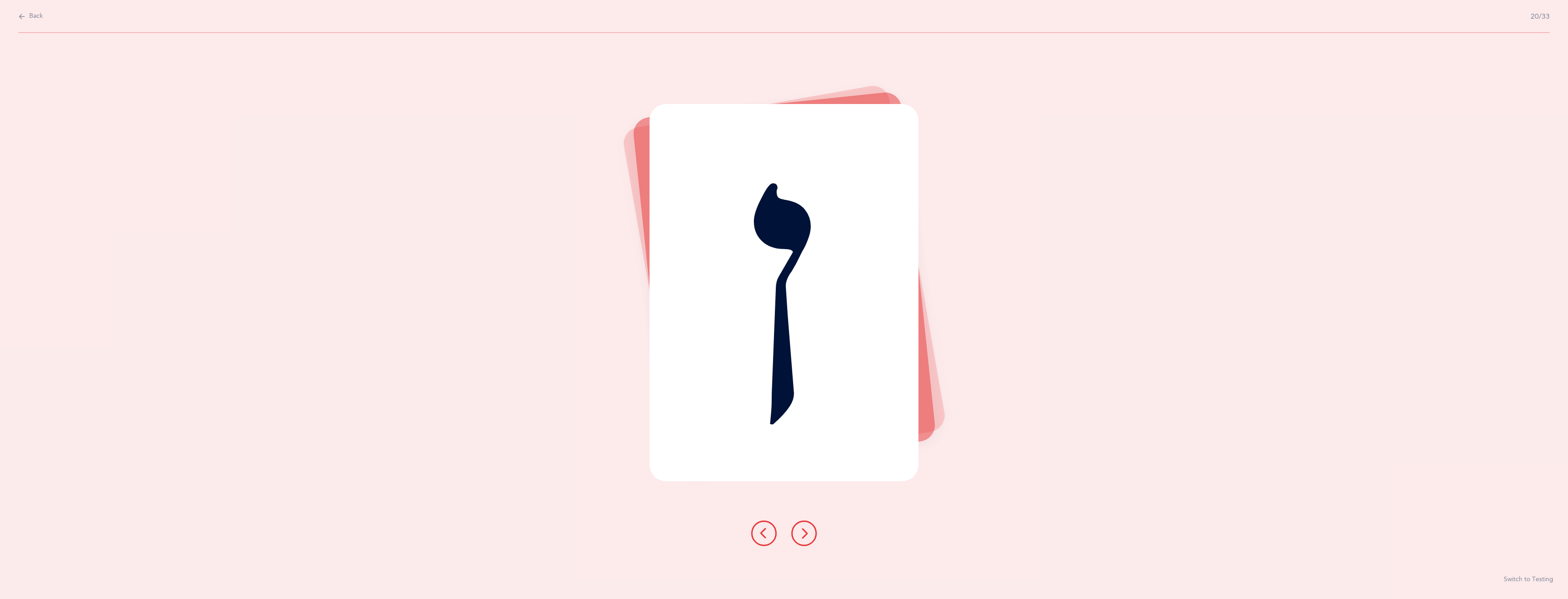
click at [806, 536] on icon at bounding box center [804, 533] width 11 height 11
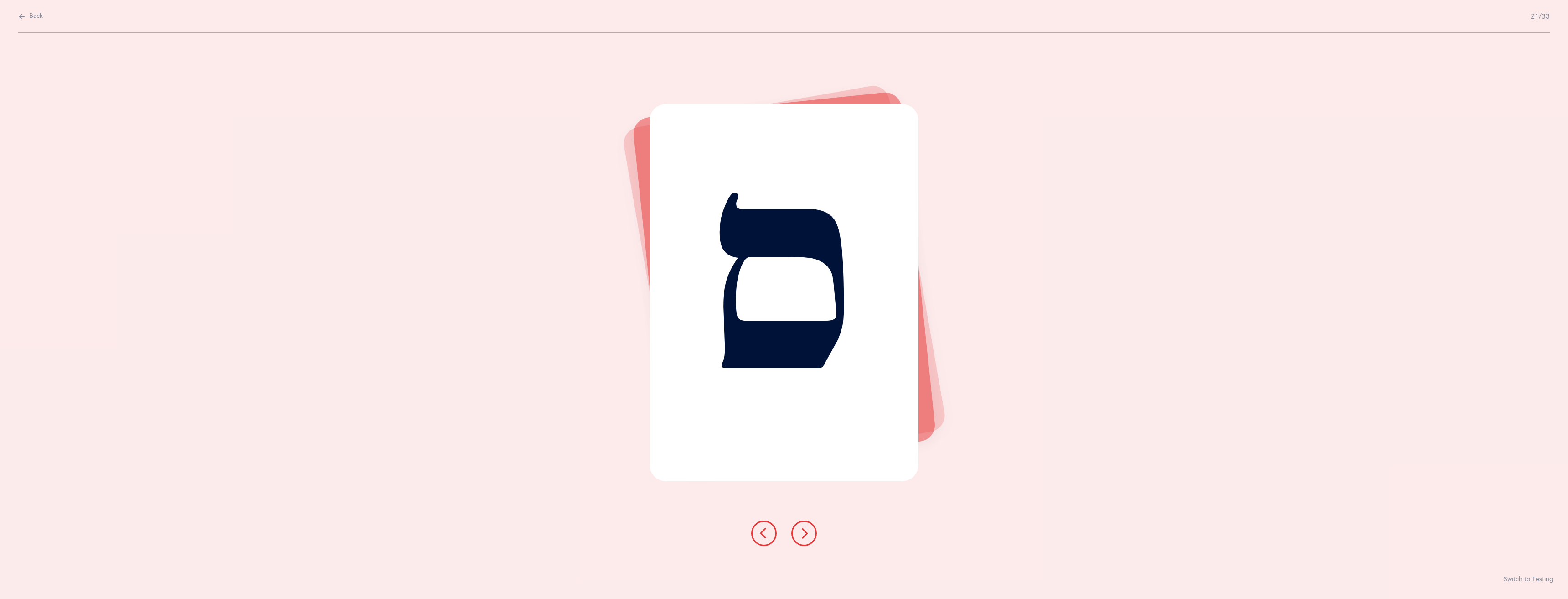
click at [806, 536] on icon at bounding box center [804, 533] width 11 height 11
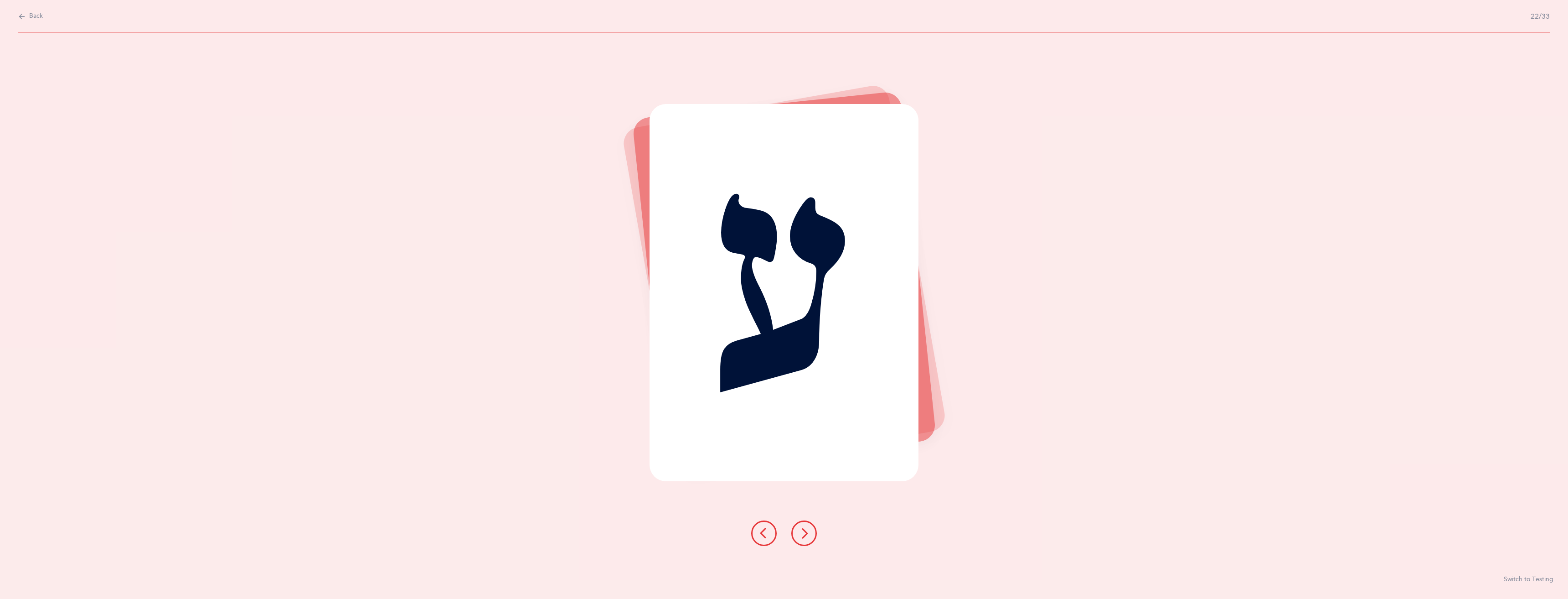
click at [806, 536] on icon at bounding box center [804, 533] width 11 height 11
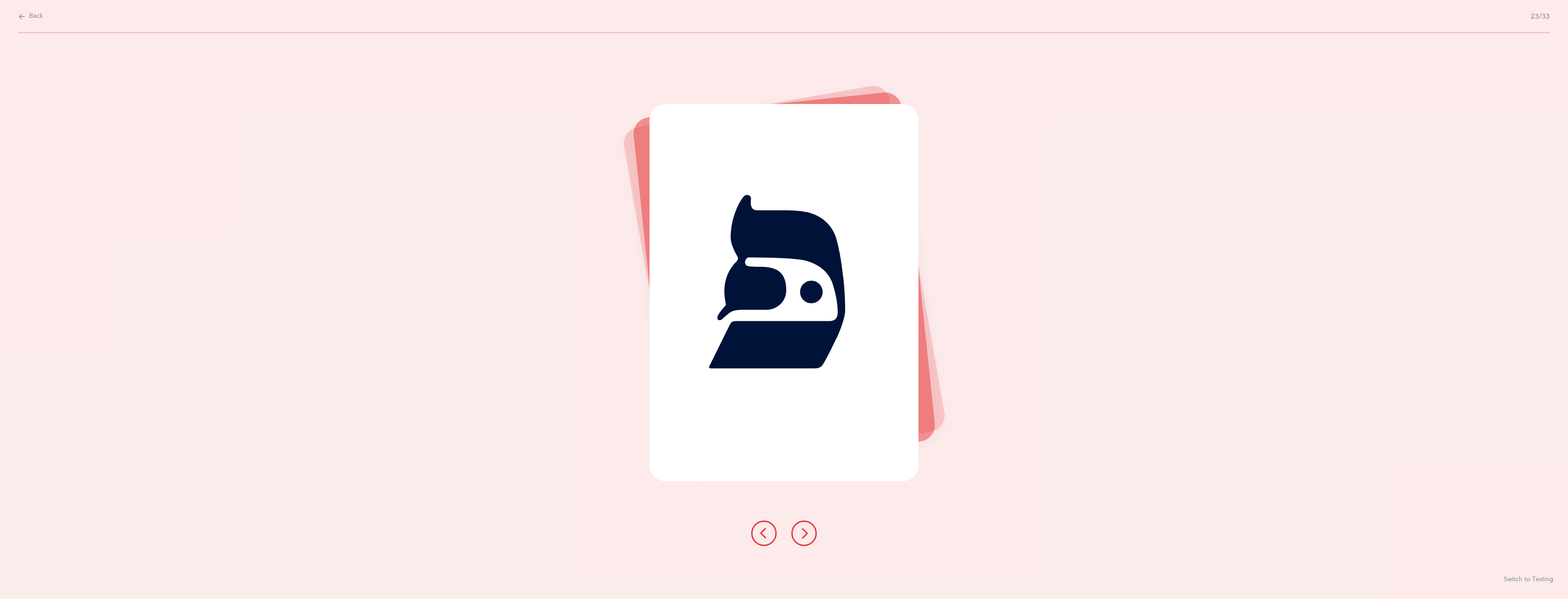
click at [806, 536] on icon at bounding box center [804, 533] width 11 height 11
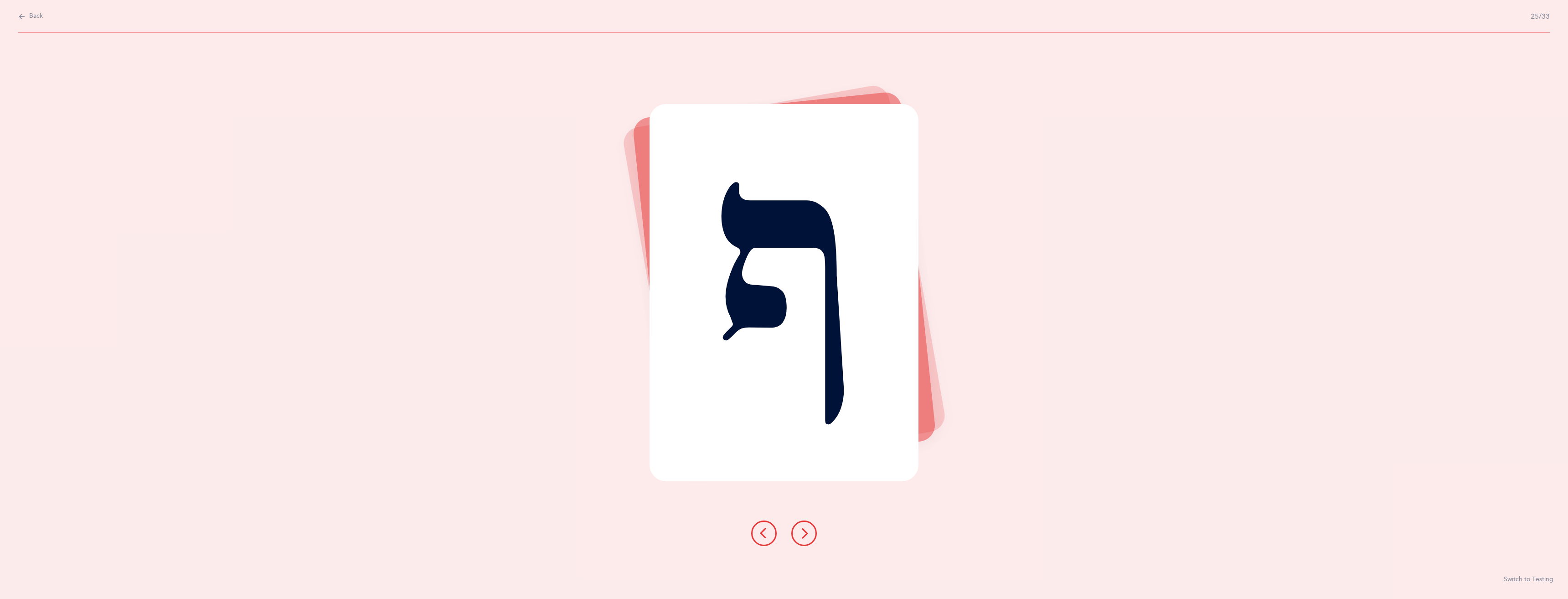
click at [1533, 579] on button "Switch to Testing" at bounding box center [1528, 579] width 50 height 9
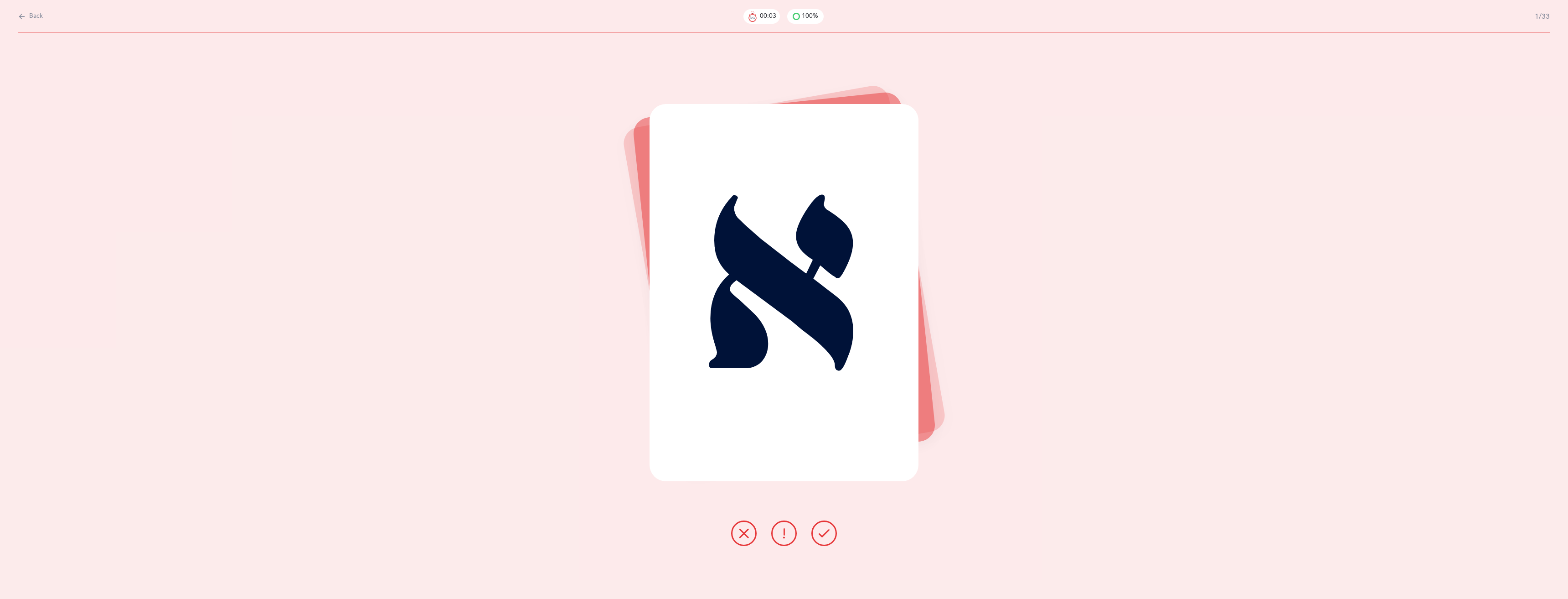
click at [745, 536] on icon at bounding box center [744, 533] width 11 height 11
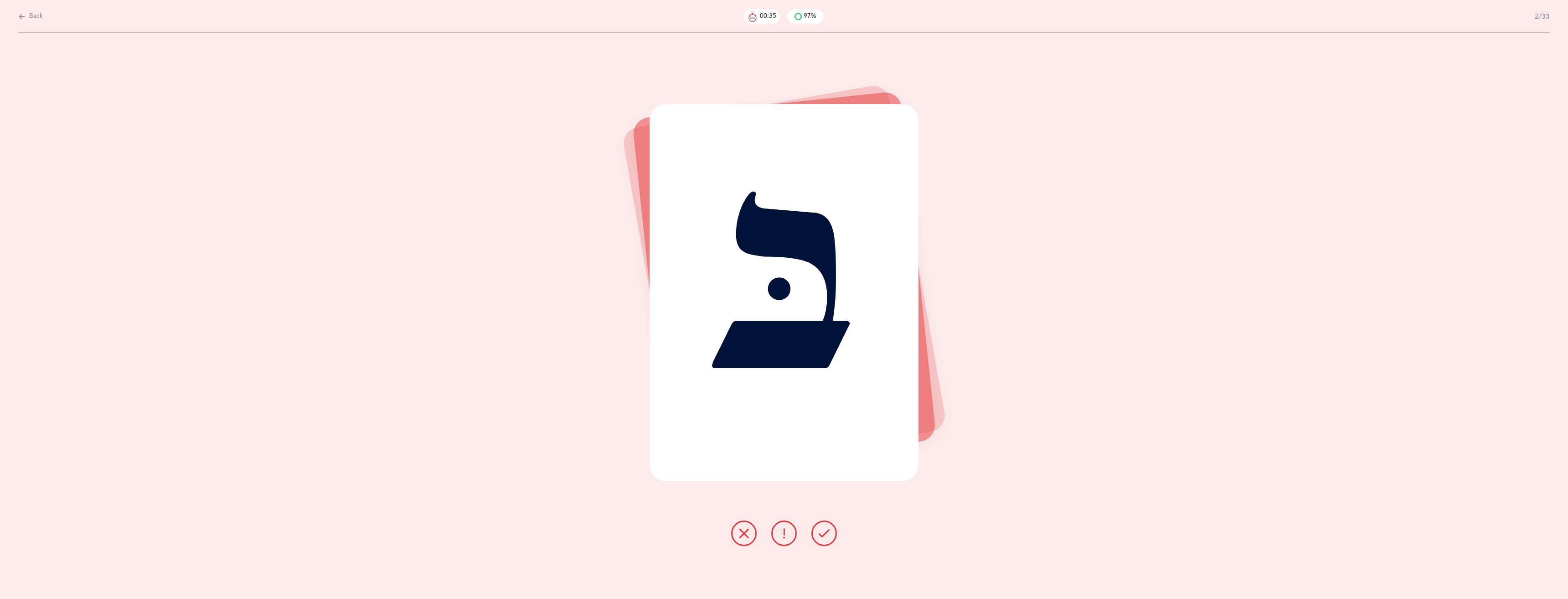
drag, startPoint x: 838, startPoint y: 211, endPoint x: 944, endPoint y: 199, distance: 106.7
click at [944, 199] on div "בּ" at bounding box center [784, 315] width 1568 height 566
click at [894, 180] on div "בּ" at bounding box center [784, 292] width 270 height 377
click at [815, 536] on button at bounding box center [824, 534] width 26 height 26
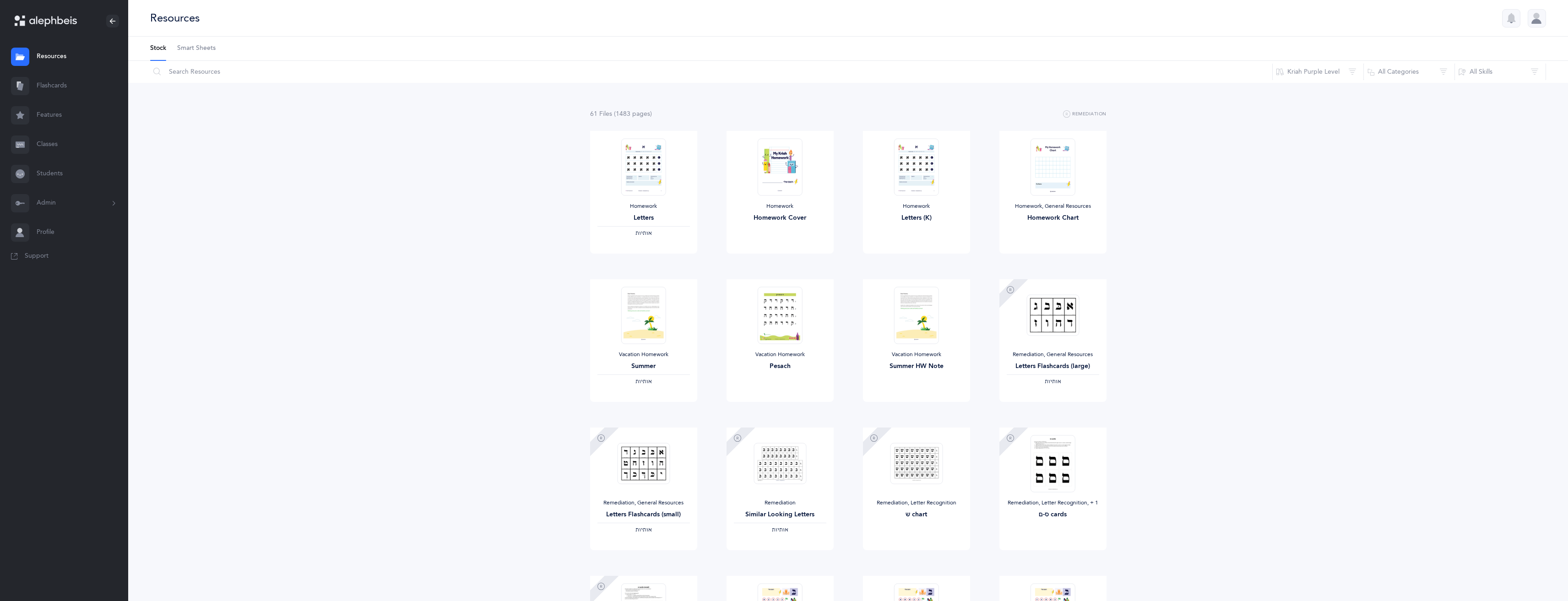
click at [93, 208] on button "Admin" at bounding box center [64, 203] width 128 height 29
click at [74, 325] on link "Profile" at bounding box center [64, 333] width 128 height 29
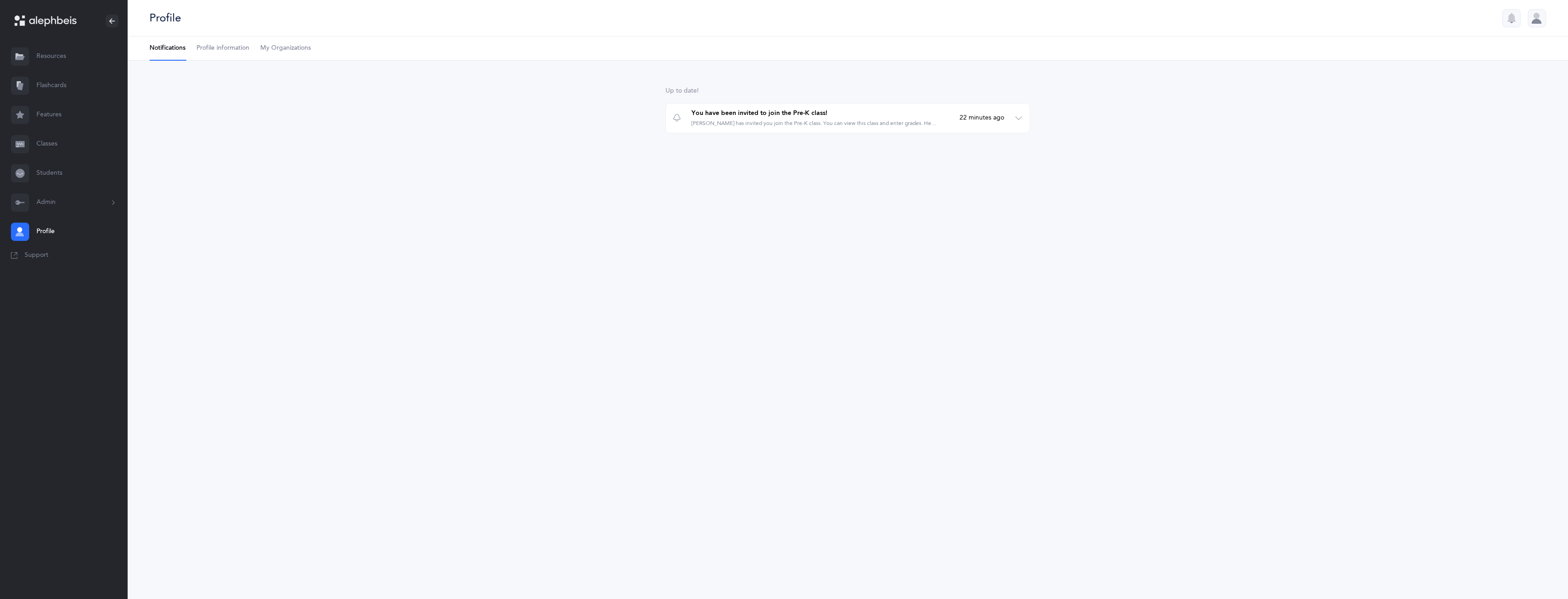
click at [47, 207] on button "Admin" at bounding box center [64, 202] width 128 height 29
click at [66, 285] on link "Subscription" at bounding box center [82, 288] width 91 height 20
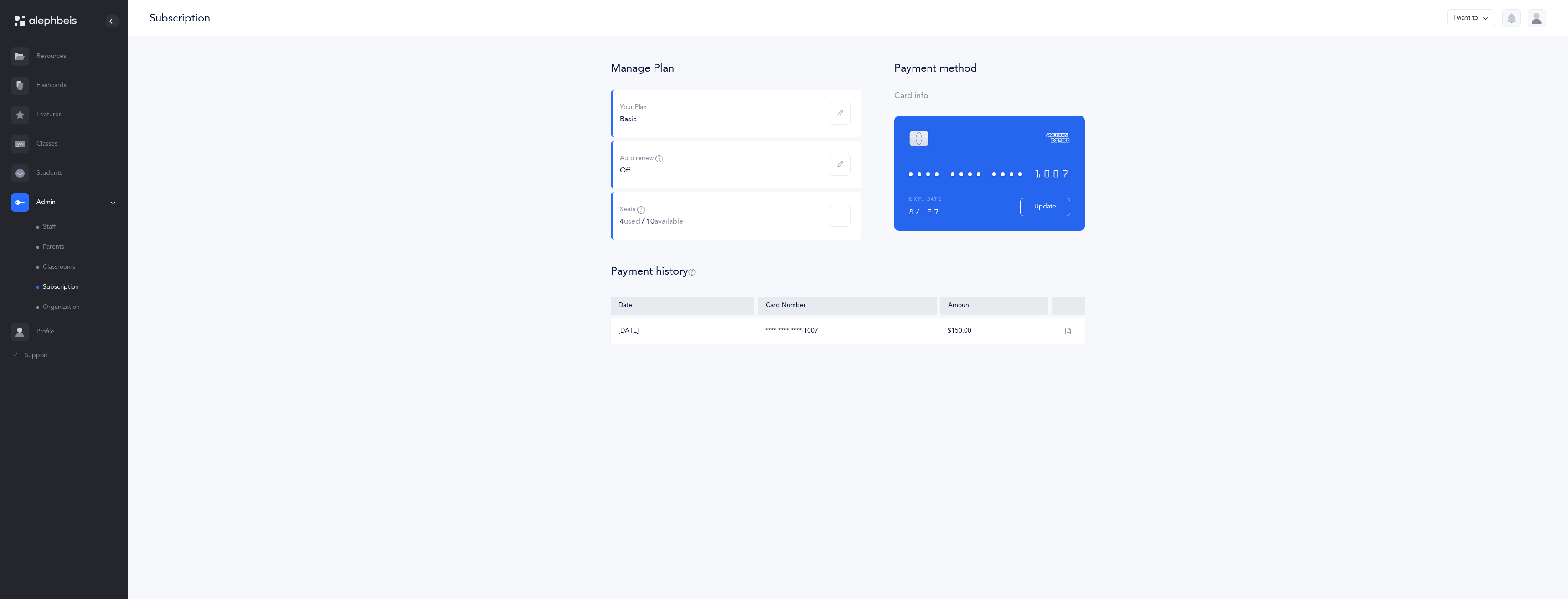
click at [842, 117] on span "button" at bounding box center [840, 114] width 22 height 22
